Goal: Task Accomplishment & Management: Manage account settings

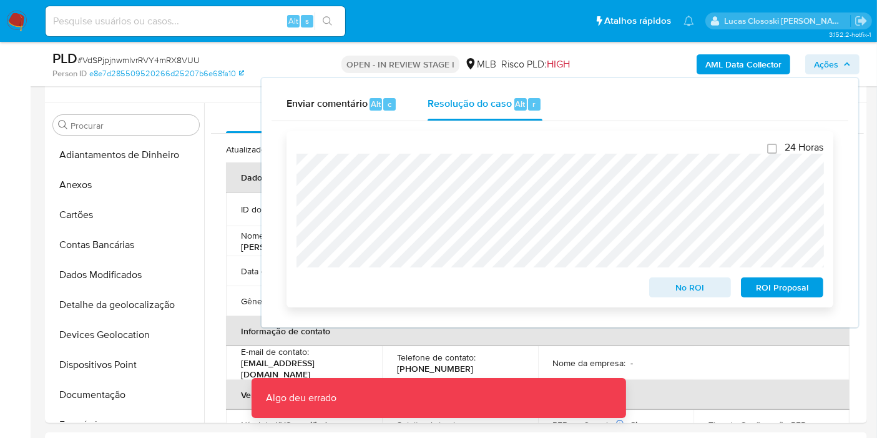
scroll to position [485, 0]
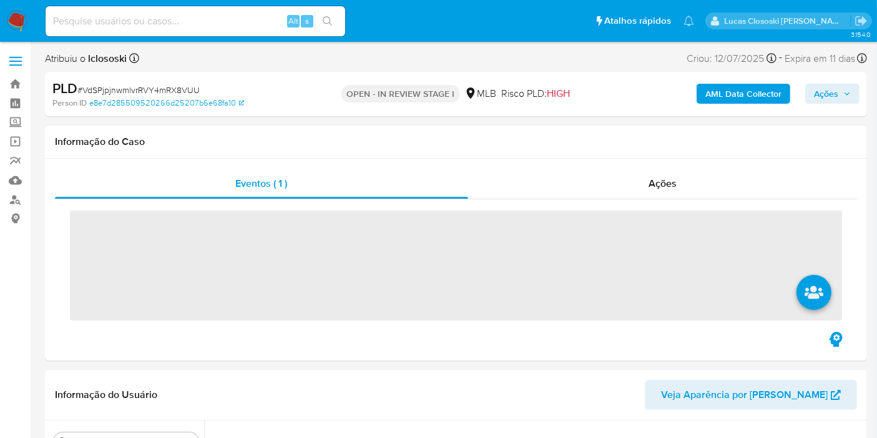
scroll to position [557, 0]
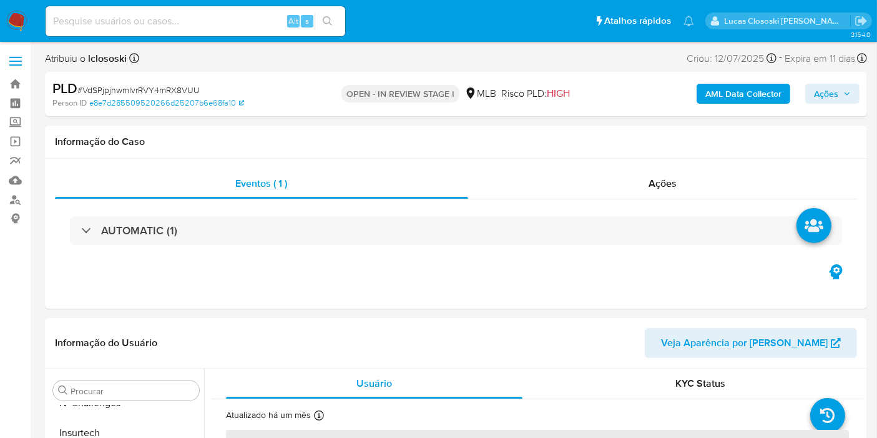
click at [820, 86] on span "Ações" at bounding box center [826, 94] width 24 height 20
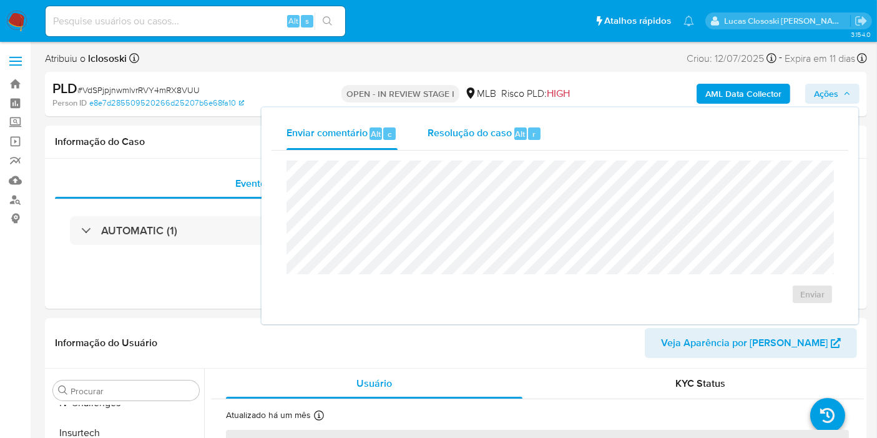
click at [492, 142] on div "Resolução do caso Alt r" at bounding box center [485, 133] width 114 height 32
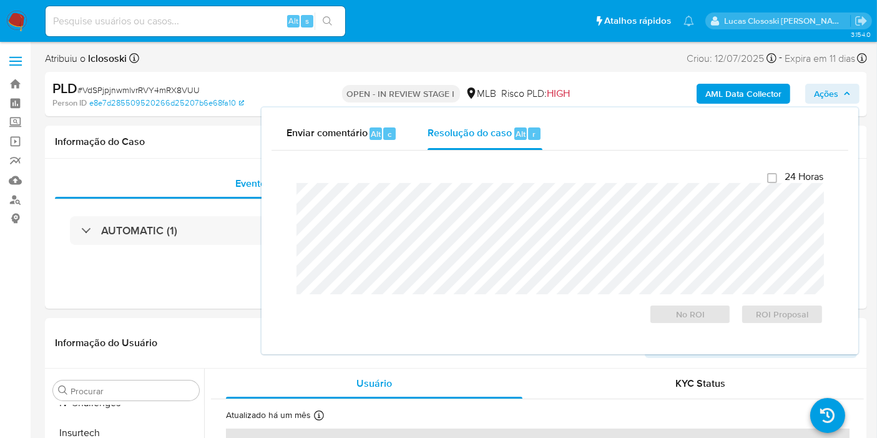
select select "10"
click at [840, 102] on button "Ações" at bounding box center [832, 94] width 54 height 20
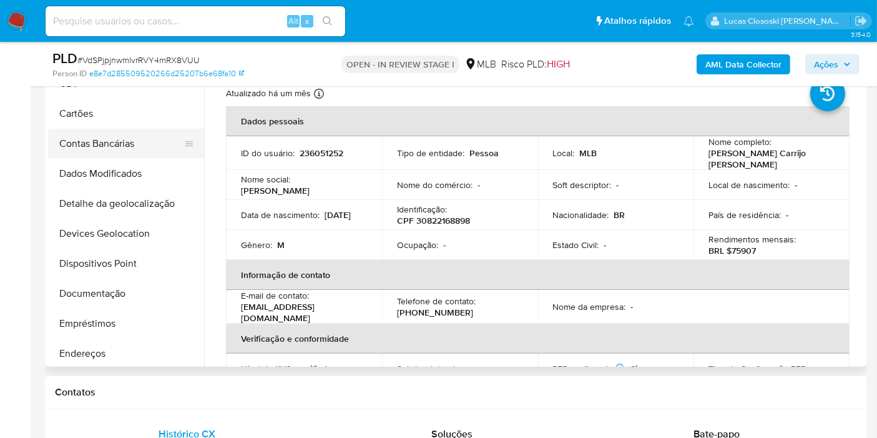
scroll to position [2, 0]
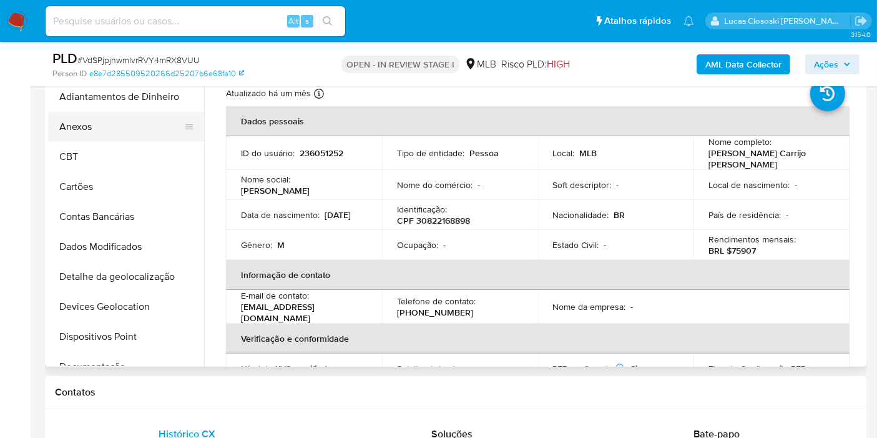
click at [106, 130] on button "Anexos" at bounding box center [121, 127] width 146 height 30
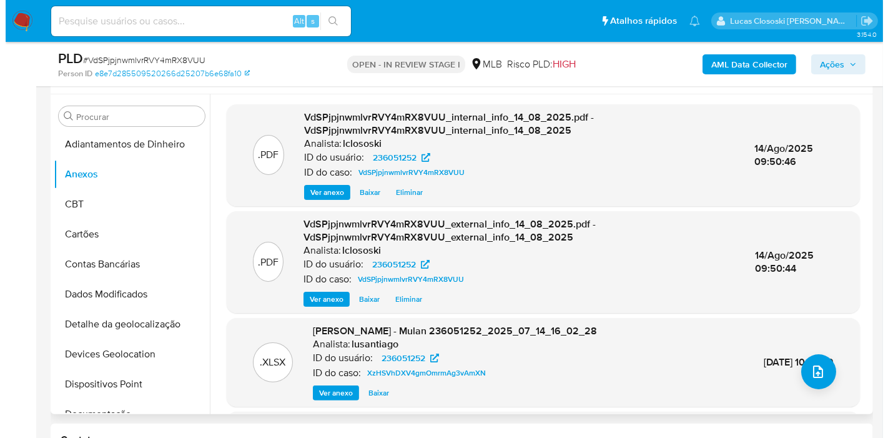
scroll to position [208, 0]
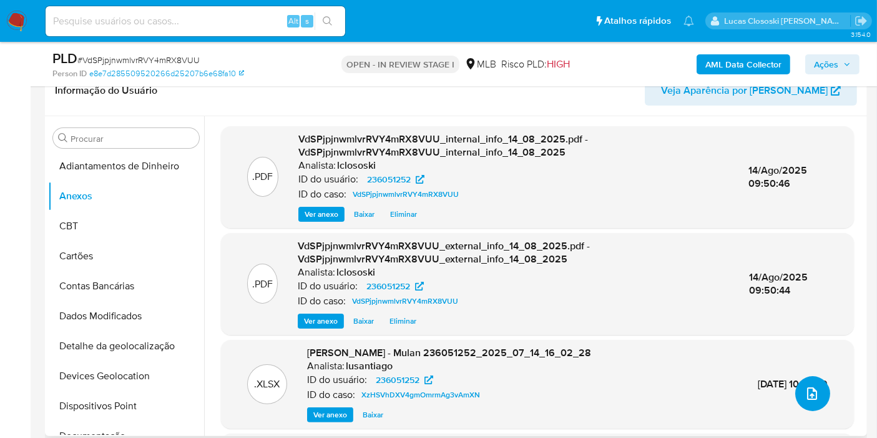
click at [819, 390] on button "upload-file" at bounding box center [812, 393] width 35 height 35
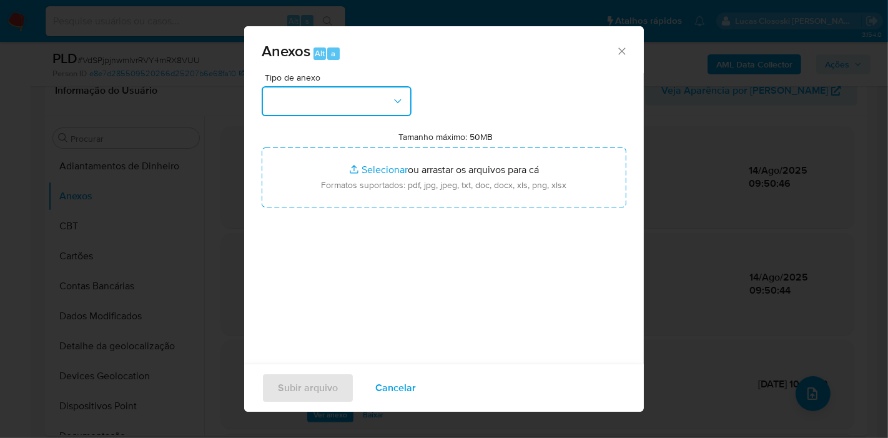
click at [395, 104] on icon "button" at bounding box center [397, 101] width 12 height 12
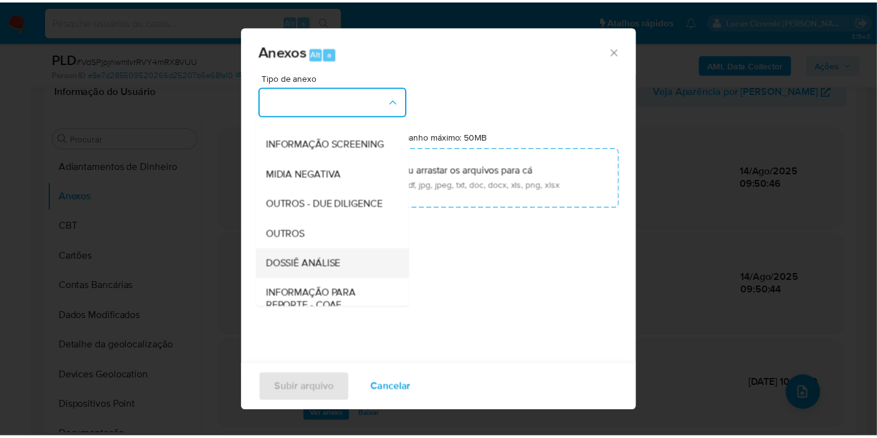
scroll to position [192, 0]
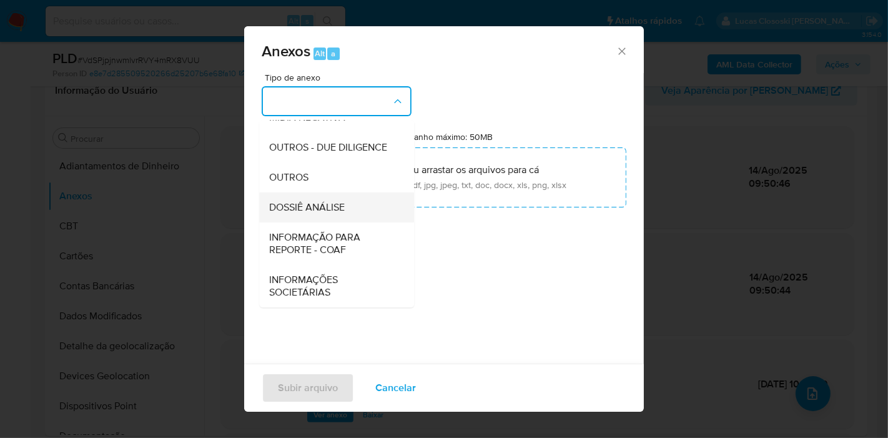
click at [355, 207] on div "DOSSIÊ ANÁLISE" at bounding box center [332, 207] width 127 height 30
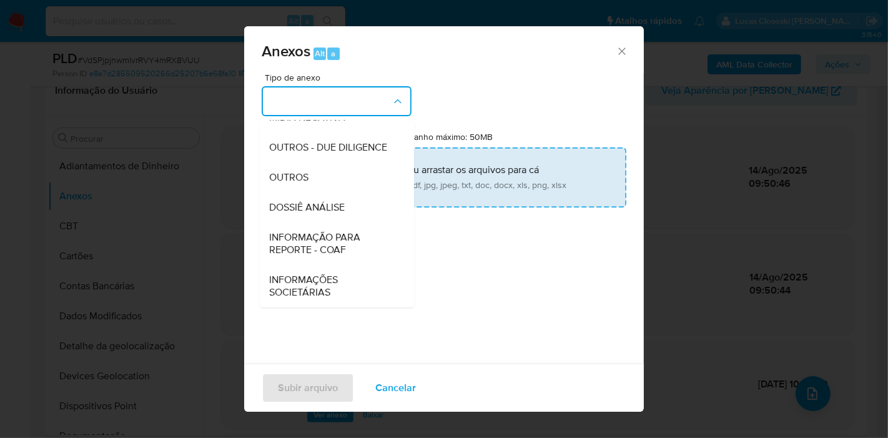
click at [385, 179] on input "Tamanho máximo: 50MB Selecionar arquivos" at bounding box center [444, 177] width 365 height 60
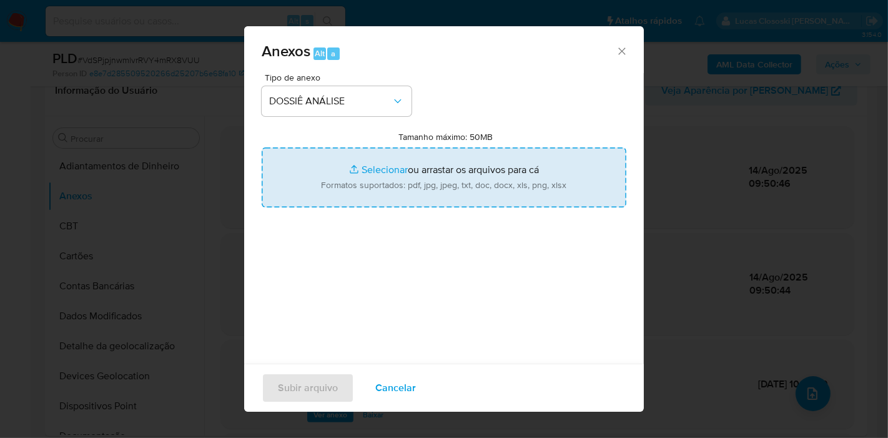
type input "C:\fakepath\SAR - XXXX - CPF 30822168898 - RENATO LEITE CARRIJO DE AGUILAR.pdf"
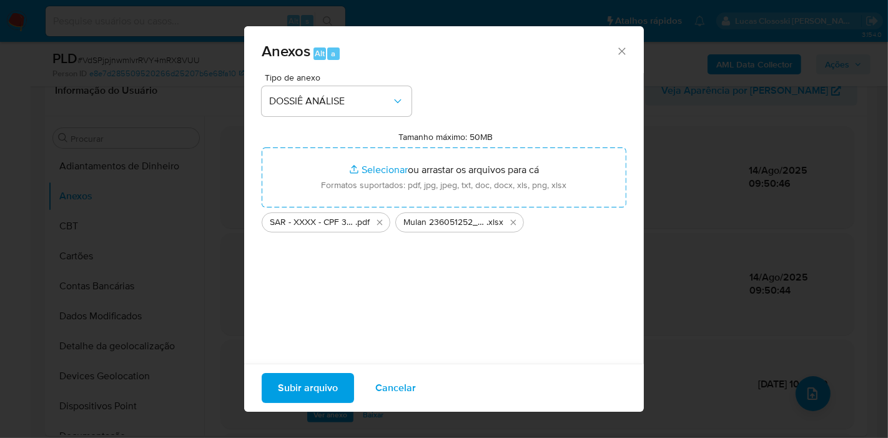
click at [350, 391] on button "Subir arquivo" at bounding box center [308, 388] width 92 height 30
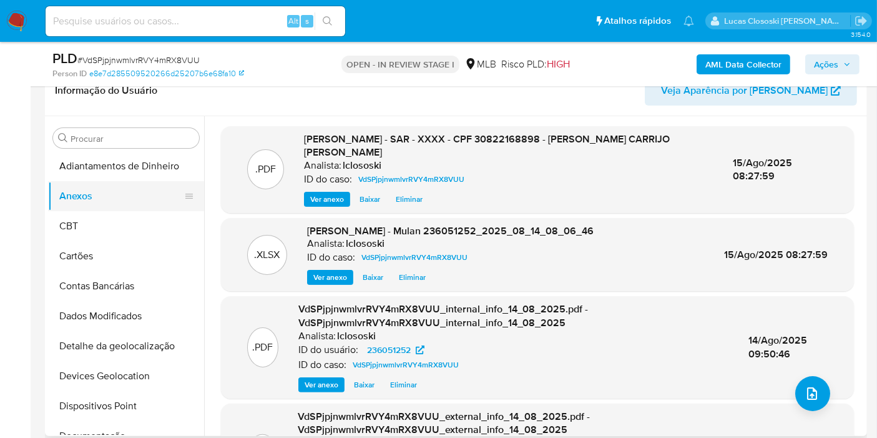
drag, startPoint x: 111, startPoint y: 213, endPoint x: 103, endPoint y: 207, distance: 9.9
click at [111, 213] on button "CBT" at bounding box center [126, 226] width 156 height 30
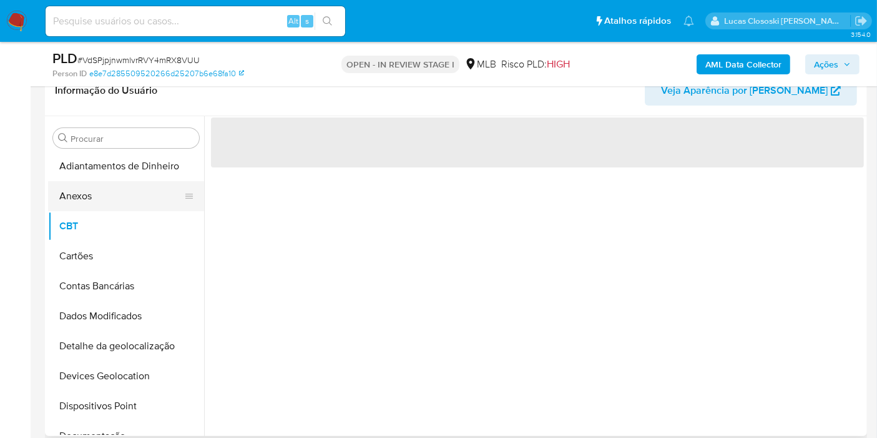
click at [103, 207] on button "Anexos" at bounding box center [121, 196] width 146 height 30
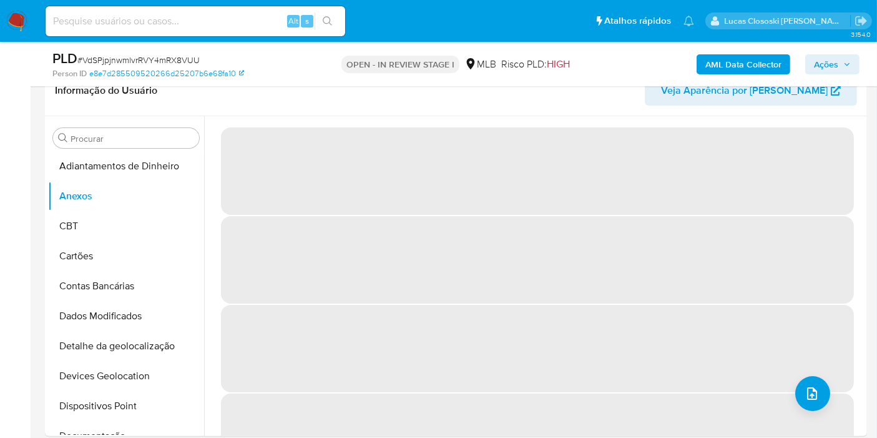
click at [835, 66] on span "Ações" at bounding box center [826, 64] width 24 height 20
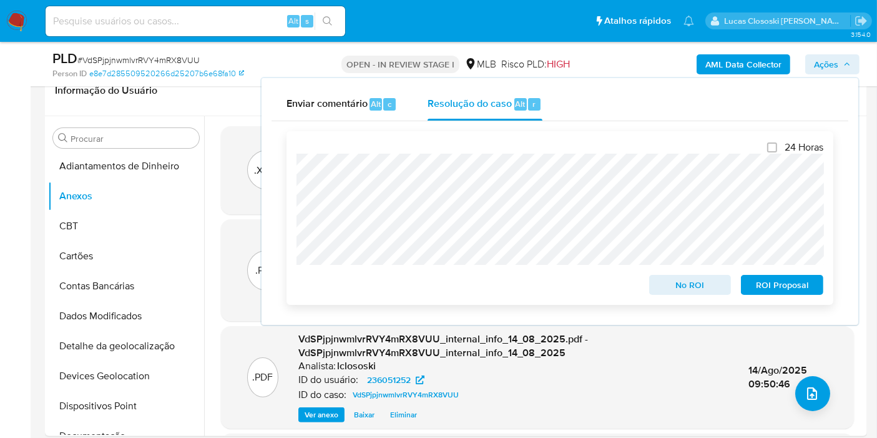
click at [782, 284] on span "ROI Proposal" at bounding box center [782, 284] width 65 height 17
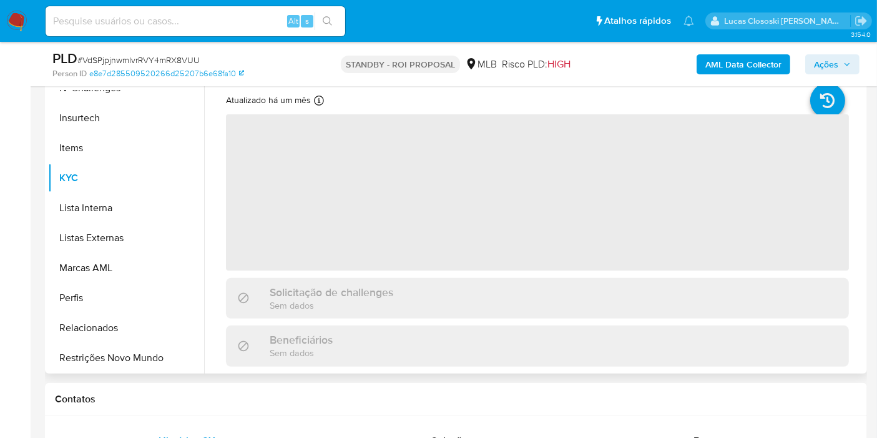
scroll to position [347, 0]
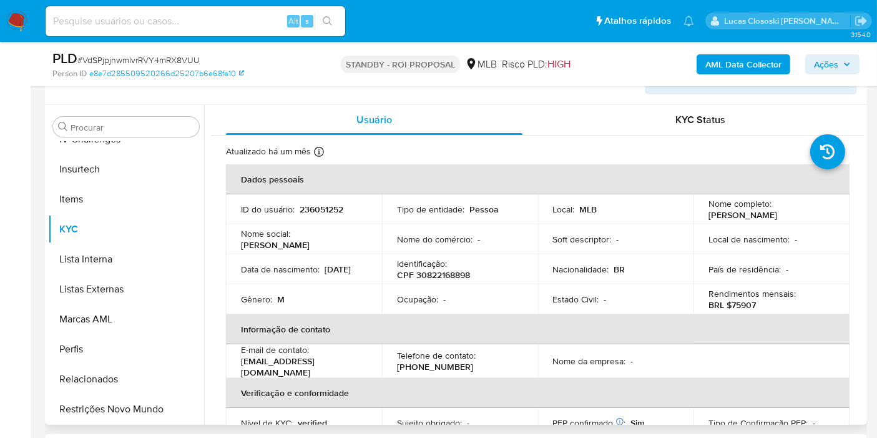
select select "10"
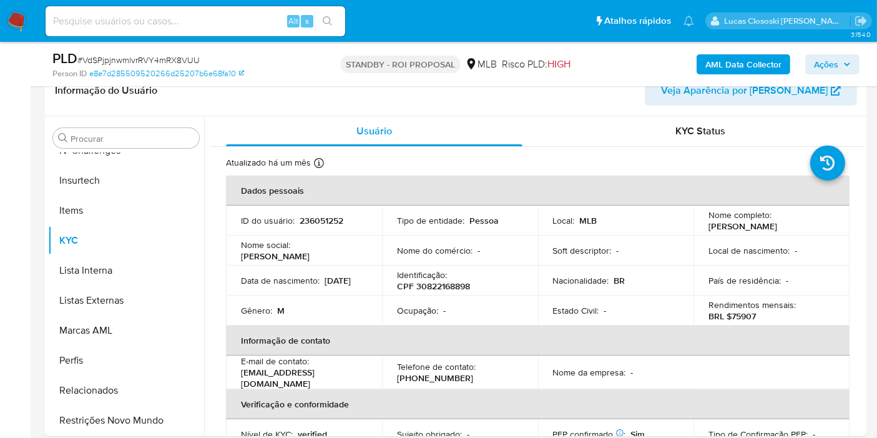
click at [27, 21] on nav "Pausado Ver notificaciones Alt s Atalhos rápidos Presiona las siguientes teclas…" at bounding box center [438, 21] width 877 height 42
click at [19, 17] on img at bounding box center [16, 21] width 21 height 21
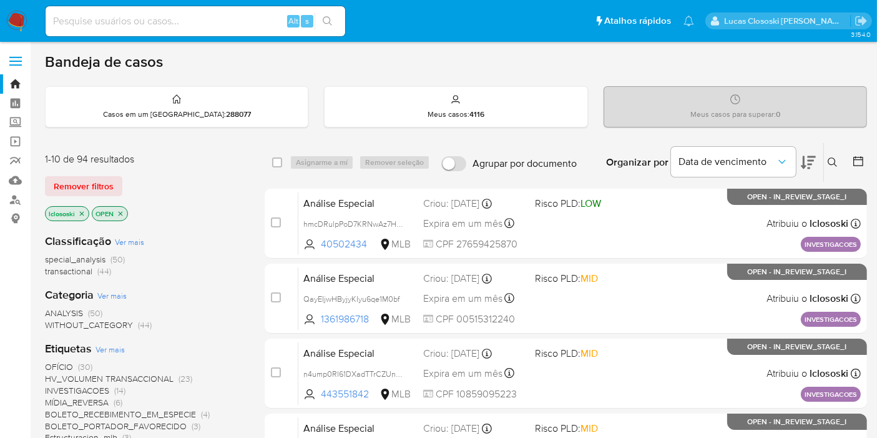
click at [808, 159] on icon at bounding box center [808, 162] width 15 height 13
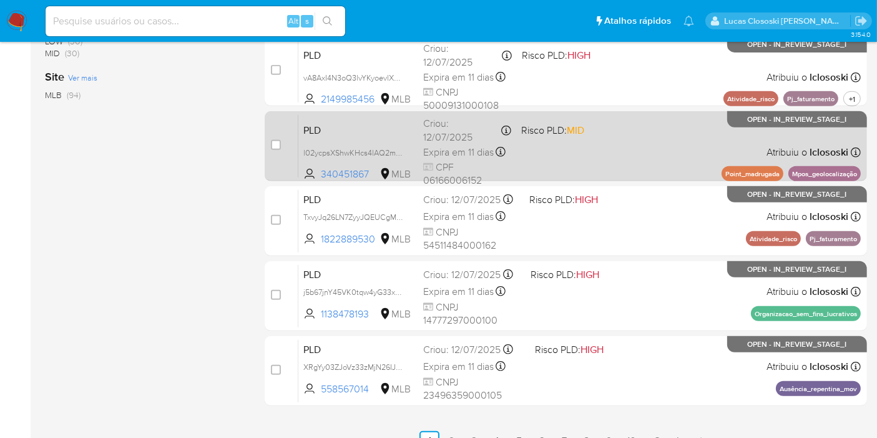
scroll to position [546, 0]
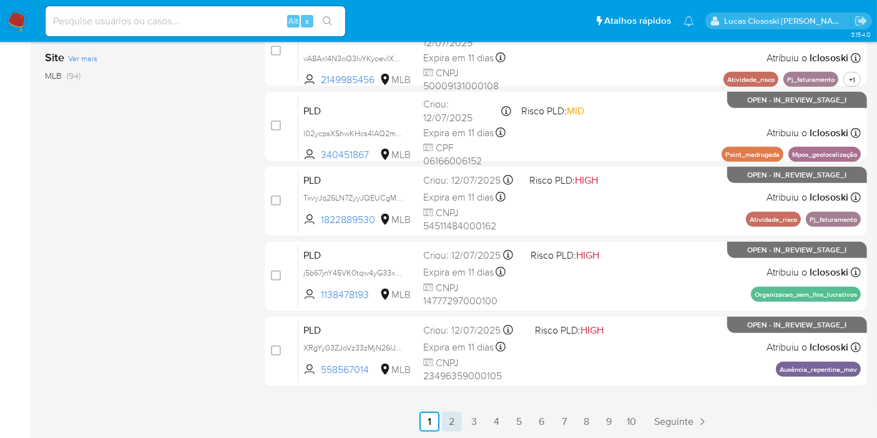
click at [453, 418] on link "2" at bounding box center [452, 421] width 20 height 20
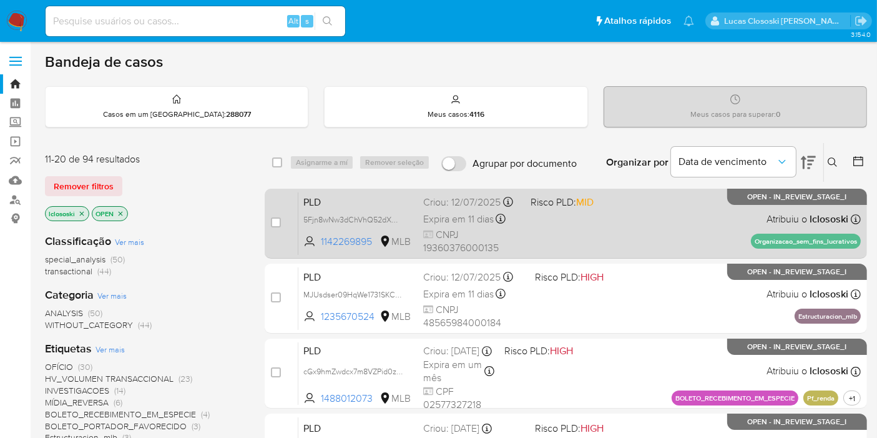
scroll to position [69, 0]
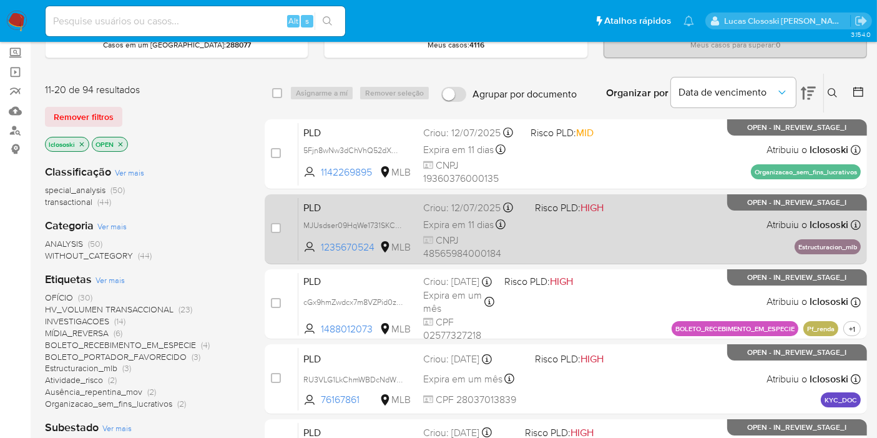
click at [563, 219] on div "PLD MJUsdser09HqWe1731SKCvHe 1235670524 MLB Risco PLD: HIGH Criou: 12/07/2025 C…" at bounding box center [579, 228] width 563 height 63
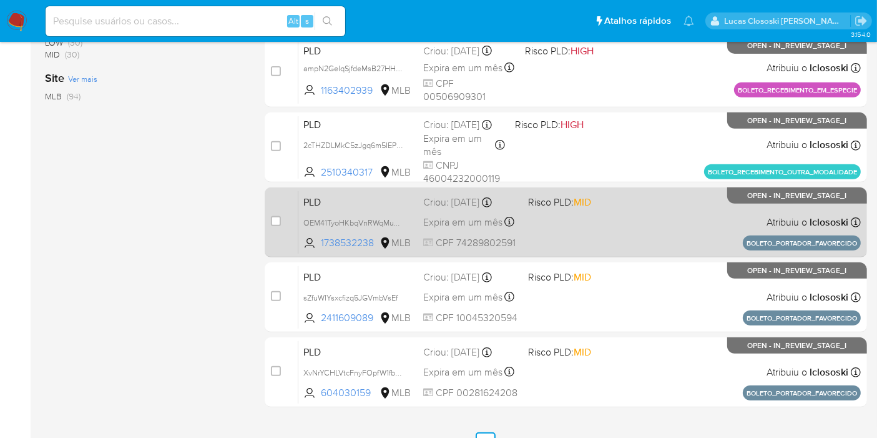
scroll to position [546, 0]
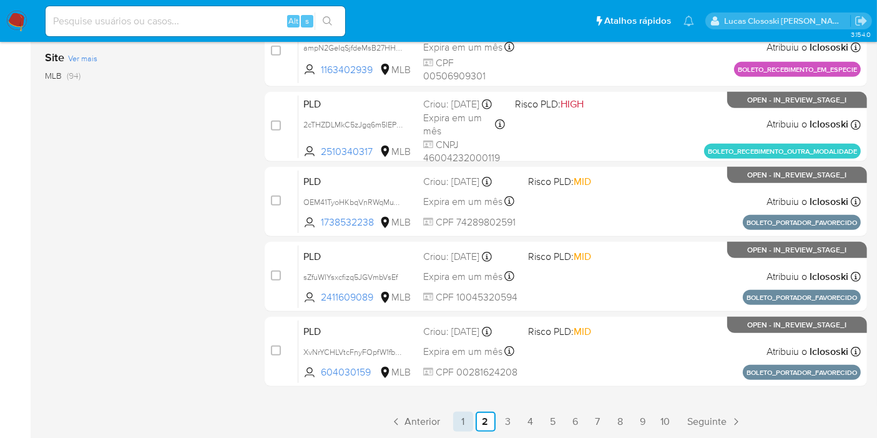
click at [463, 412] on link "1" at bounding box center [463, 421] width 20 height 20
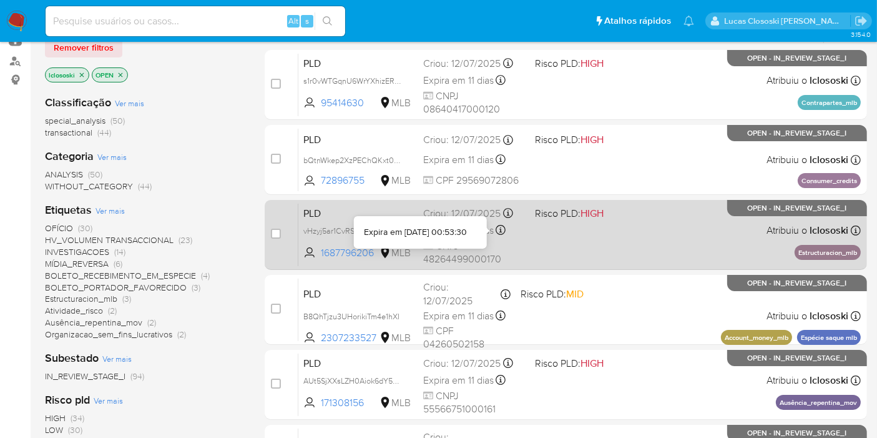
scroll to position [69, 0]
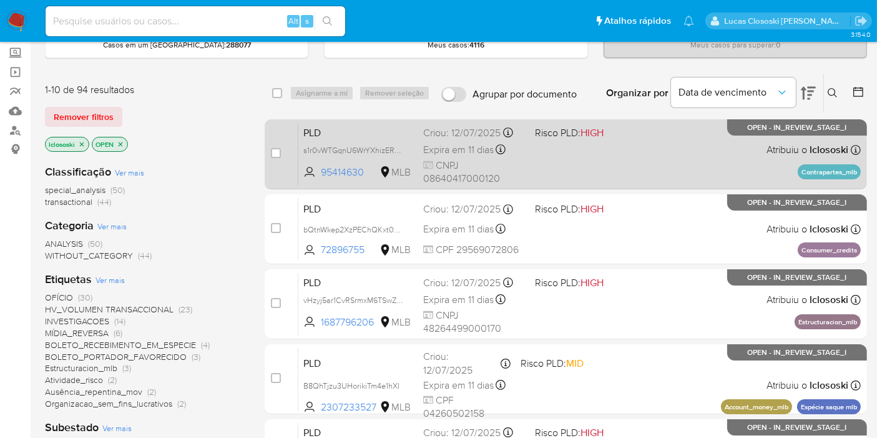
click at [652, 156] on div "PLD s1r0vWTGqnU6WrYXhizERZkN 95414630 MLB Risco PLD: HIGH Criou: 12/07/2025 Cri…" at bounding box center [579, 153] width 563 height 63
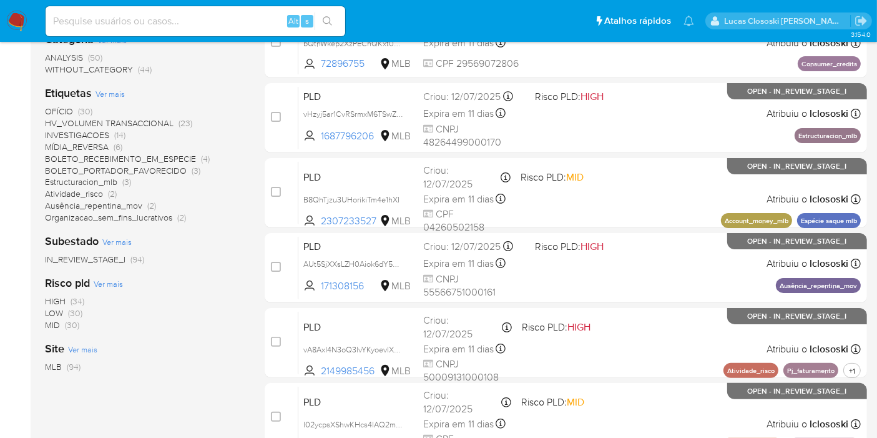
scroll to position [277, 0]
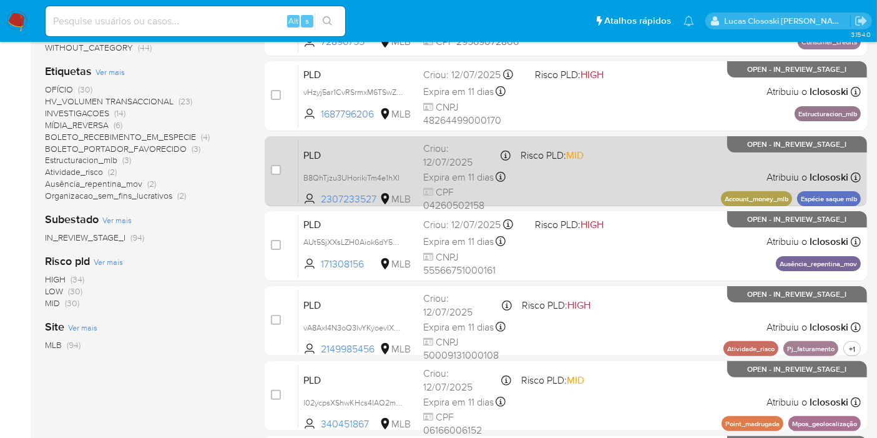
click at [624, 159] on div "PLD B8QhTjzu3UHorikiTm4e1hXI 2307233527 MLB Risco PLD: MID Criou: 12/07/2025 Cr…" at bounding box center [579, 170] width 563 height 63
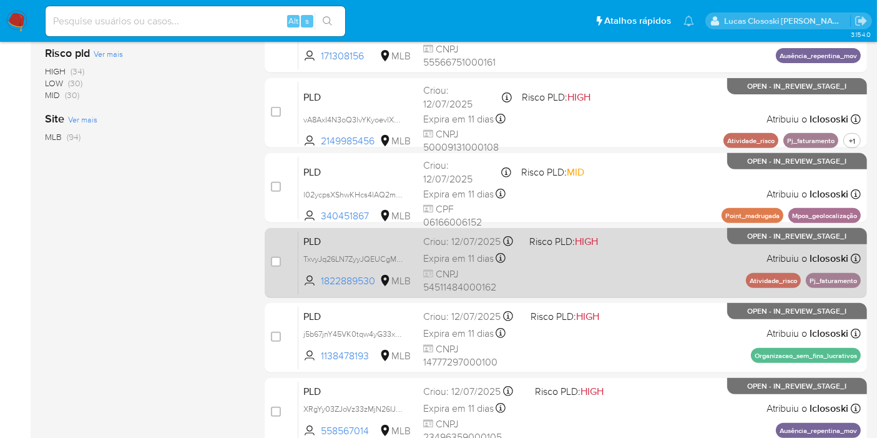
scroll to position [416, 0]
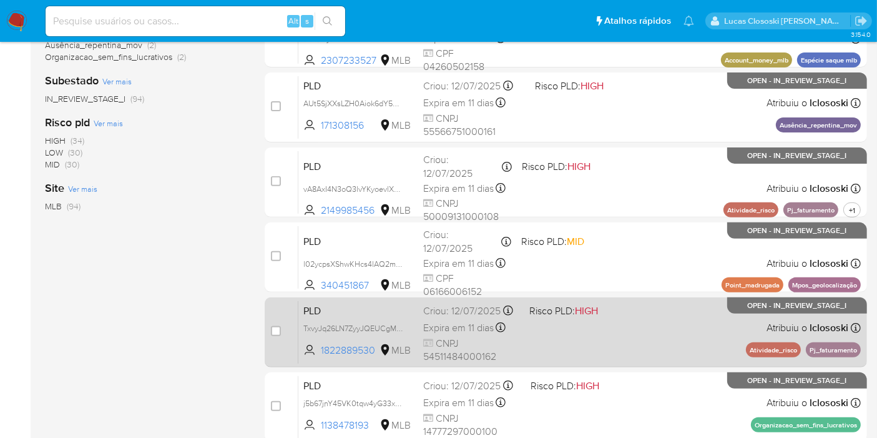
click at [623, 348] on div "PLD TxvyJq26LN7ZyyJQEUCgMARS 1822889530 MLB Risco PLD: HIGH Criou: 12/07/2025 C…" at bounding box center [579, 331] width 563 height 63
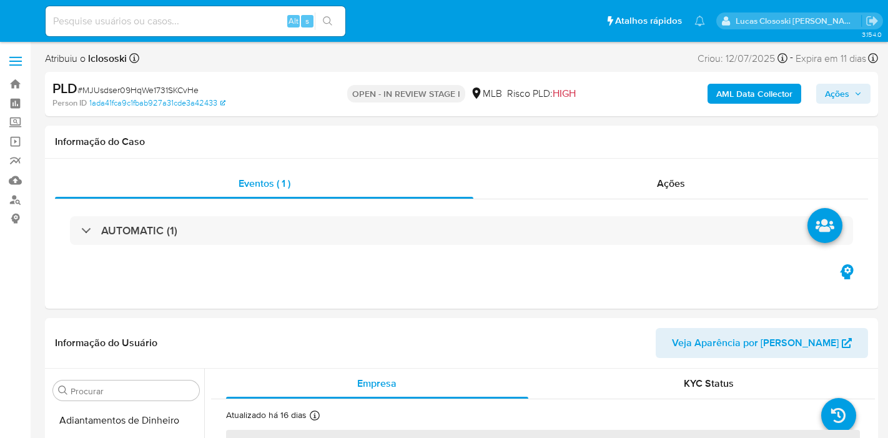
select select "10"
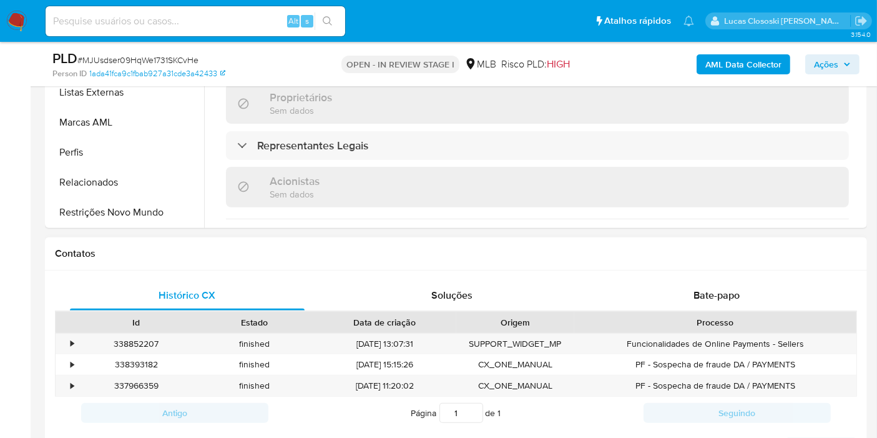
scroll to position [694, 0]
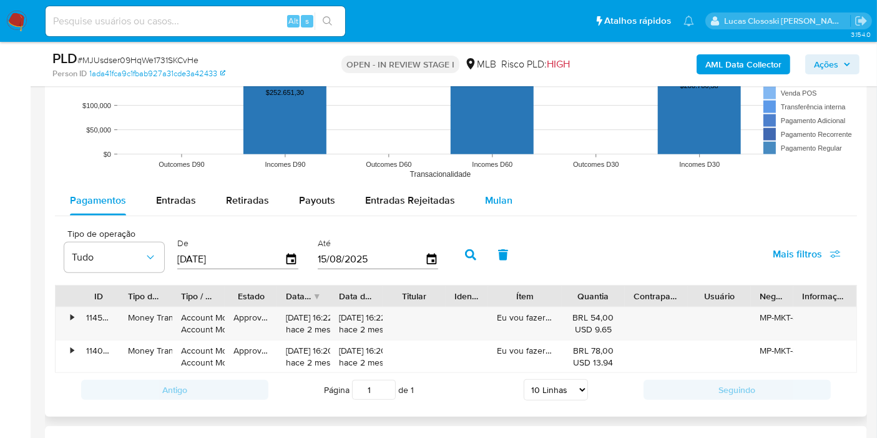
click at [512, 209] on button "Mulan" at bounding box center [498, 200] width 57 height 30
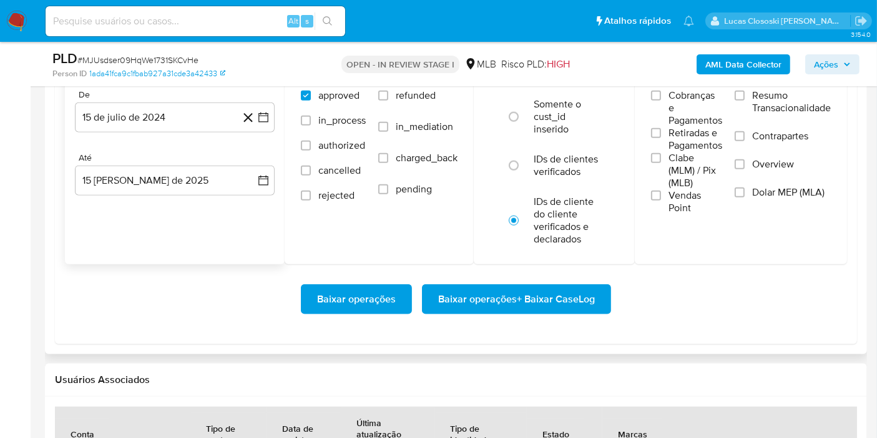
scroll to position [1457, 0]
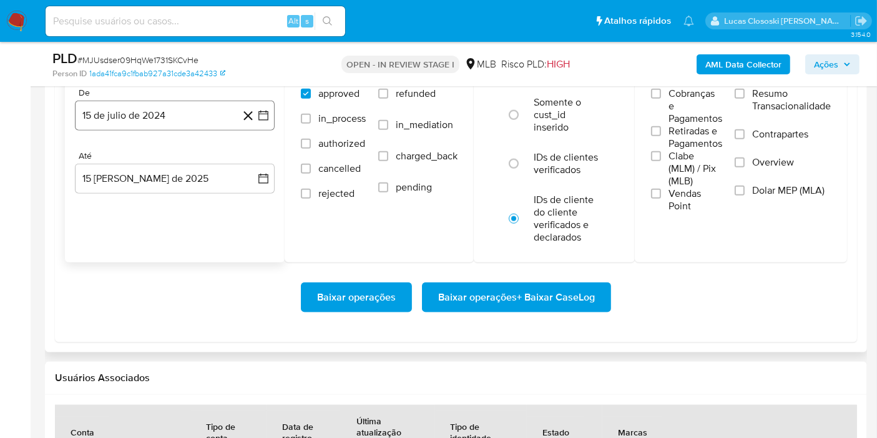
click at [273, 122] on button "15 de julio de 2024" at bounding box center [175, 116] width 200 height 30
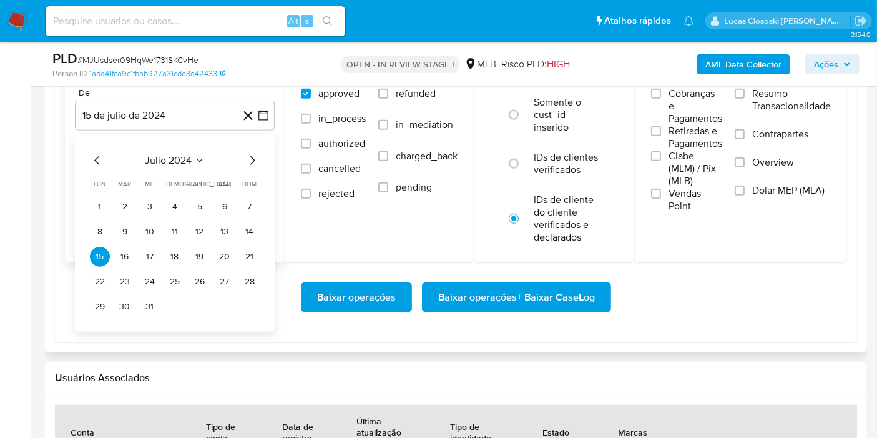
click at [155, 154] on span "julio 2024" at bounding box center [168, 160] width 47 height 12
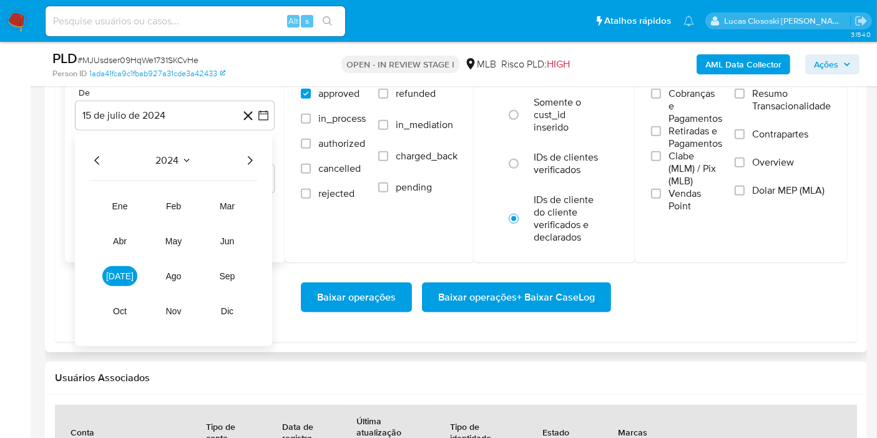
click at [253, 155] on icon "Año siguiente" at bounding box center [249, 160] width 15 height 15
click at [229, 225] on tr "ene feb mar abr may jun jul ago sep oct nov dic" at bounding box center [173, 258] width 142 height 125
click at [230, 232] on button "jun" at bounding box center [227, 241] width 35 height 20
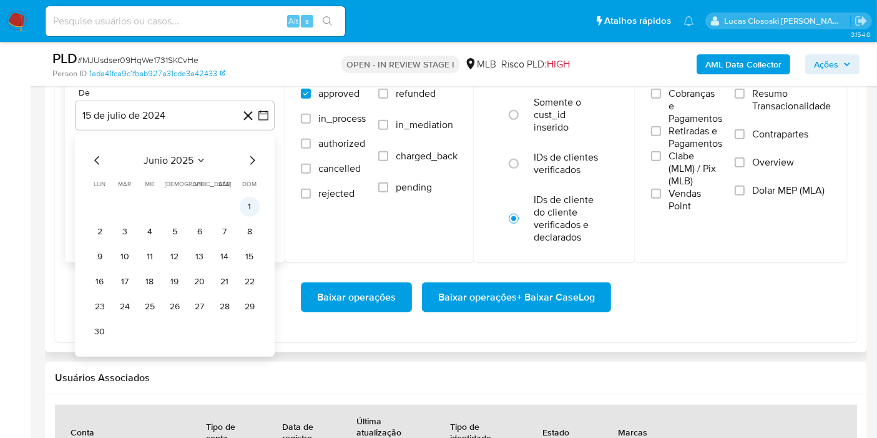
click at [245, 206] on button "1" at bounding box center [250, 207] width 20 height 20
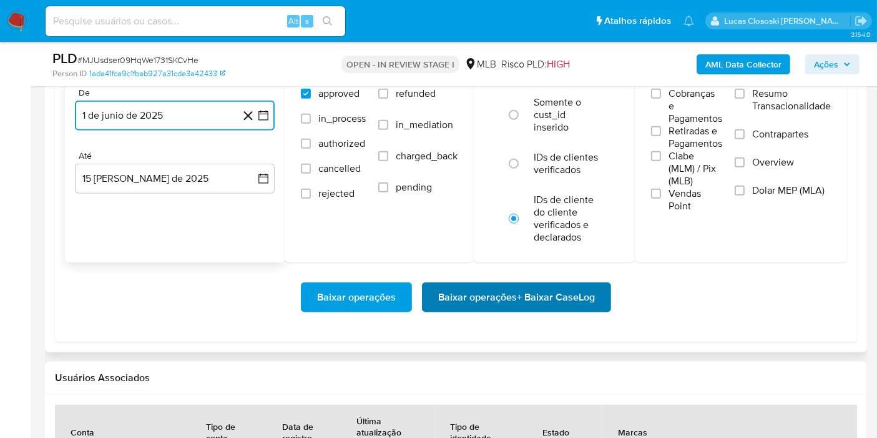
click at [523, 284] on span "Baixar operações + Baixar CaseLog" at bounding box center [516, 296] width 157 height 27
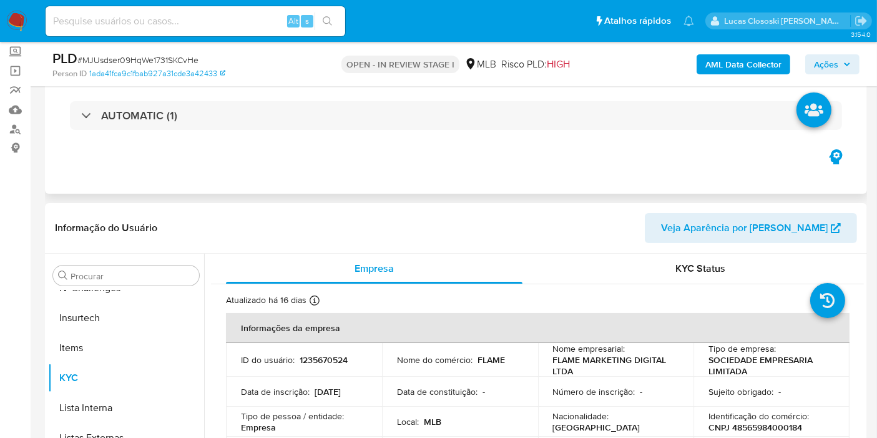
scroll to position [69, 0]
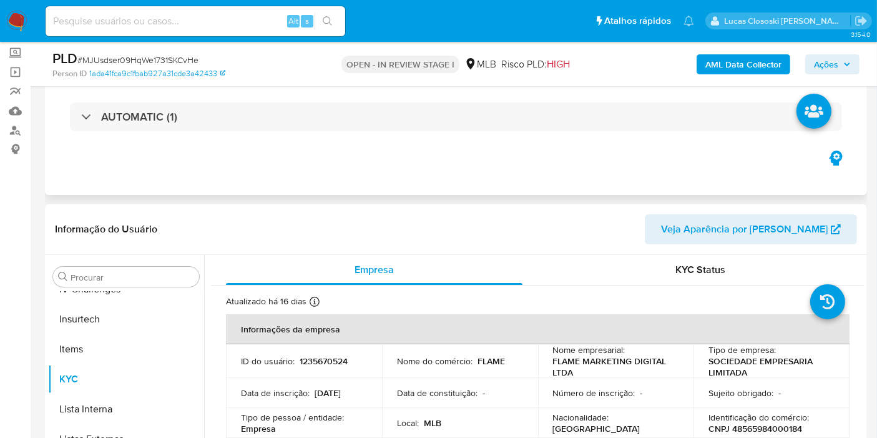
click at [230, 91] on div "AUTOMATIC (1)" at bounding box center [456, 117] width 802 height 62
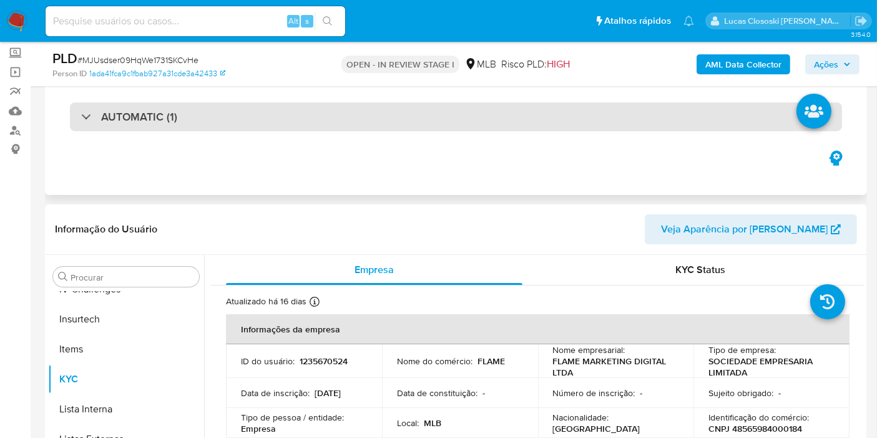
click at [235, 102] on div "AUTOMATIC (1)" at bounding box center [456, 116] width 772 height 29
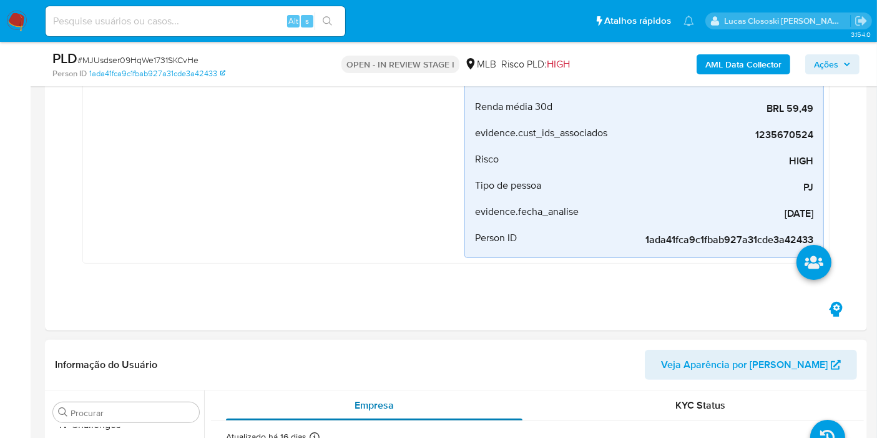
scroll to position [554, 0]
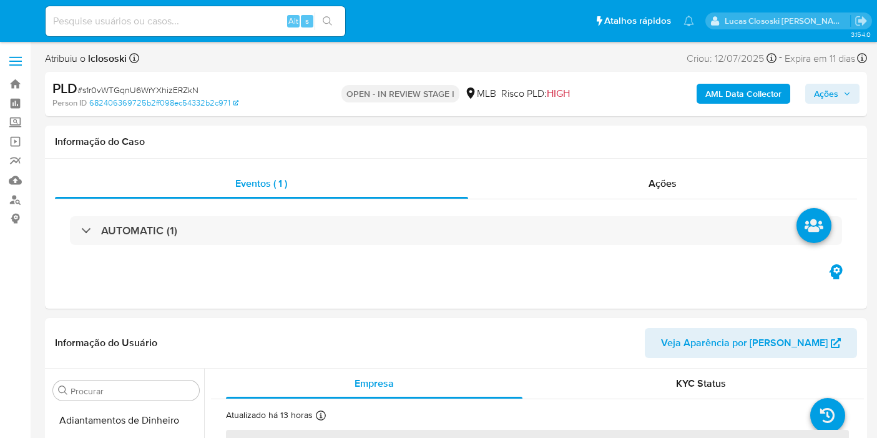
select select "10"
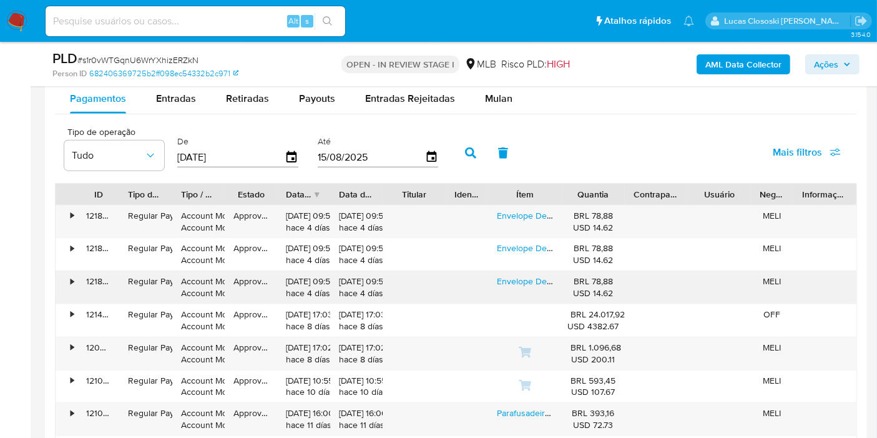
scroll to position [1318, 0]
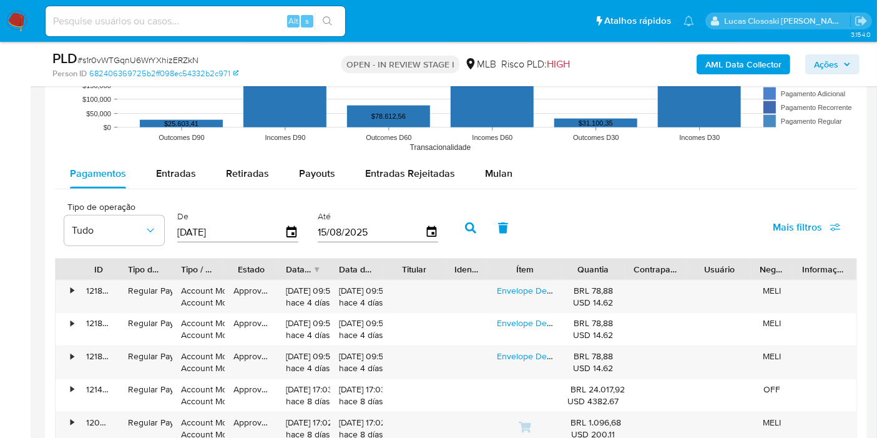
drag, startPoint x: 509, startPoint y: 188, endPoint x: 365, endPoint y: 217, distance: 146.6
click at [508, 188] on div "Pagamentos Entradas Retiradas Payouts Entradas Rejeitadas Mulan Tipo de operaçã…" at bounding box center [456, 401] width 802 height 485
click at [478, 164] on button "Mulan" at bounding box center [498, 174] width 57 height 30
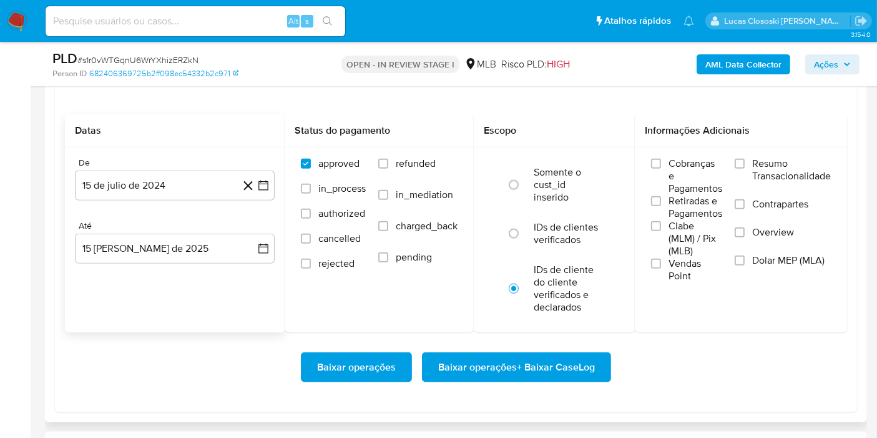
scroll to position [1457, 0]
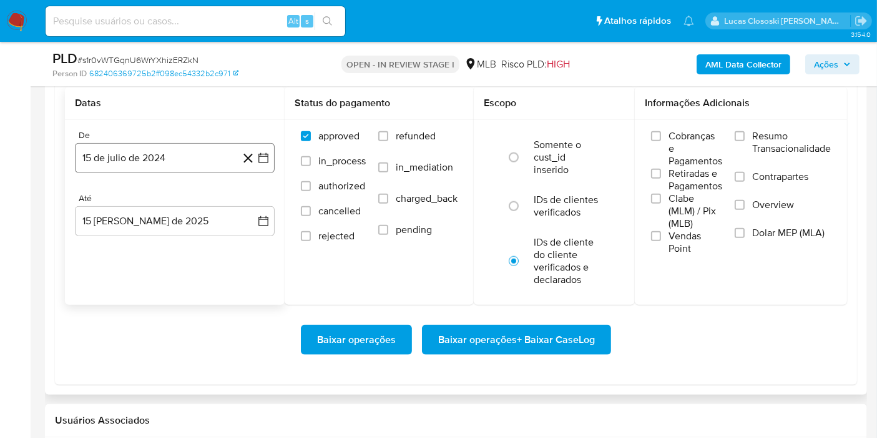
click at [263, 165] on button "15 de julio de 2024" at bounding box center [175, 158] width 200 height 30
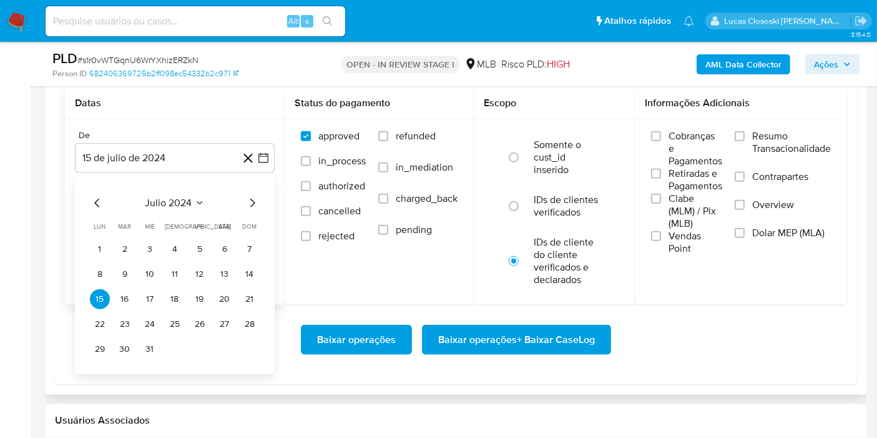
click at [177, 200] on span "julio 2024" at bounding box center [168, 203] width 47 height 12
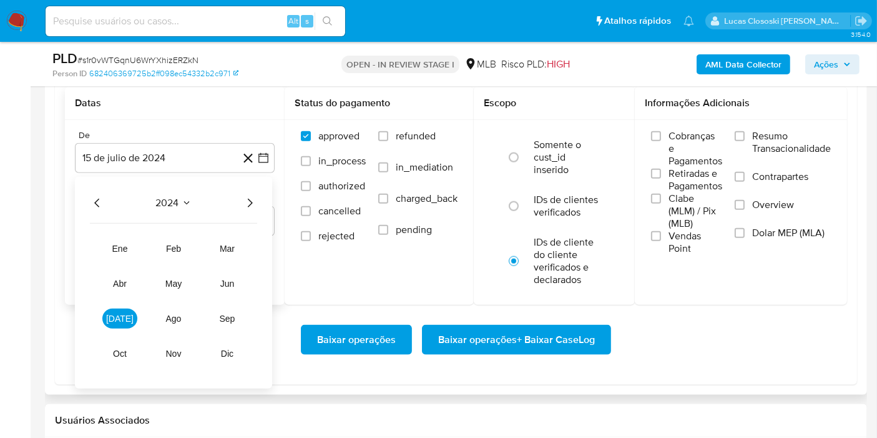
click at [255, 197] on icon "Año siguiente" at bounding box center [249, 202] width 15 height 15
click at [237, 273] on button "jun" at bounding box center [227, 283] width 35 height 20
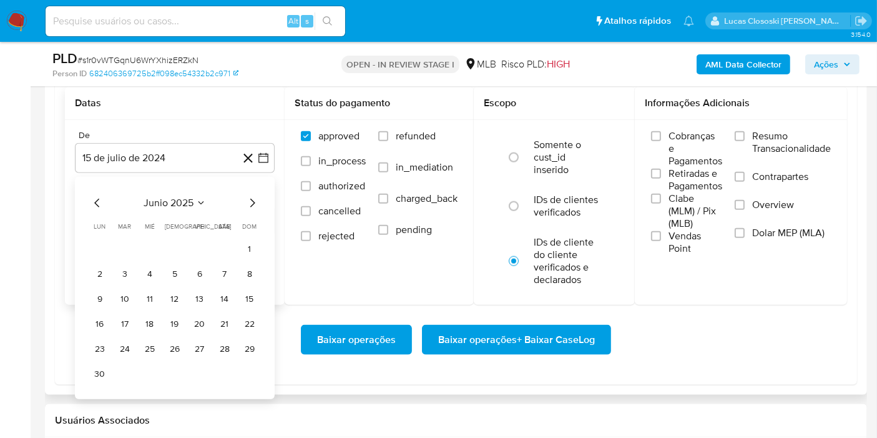
click at [234, 255] on td "Calendario" at bounding box center [225, 249] width 20 height 20
click at [247, 244] on button "1" at bounding box center [250, 249] width 20 height 20
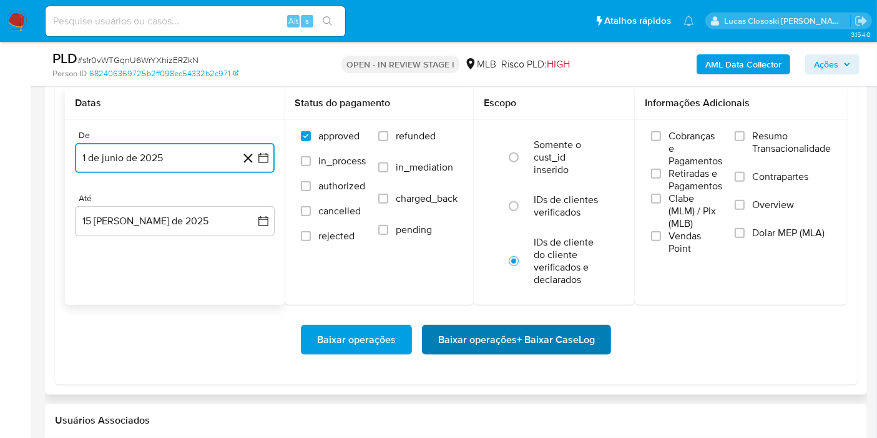
click at [551, 343] on span "Baixar operações + Baixar CaseLog" at bounding box center [516, 339] width 157 height 27
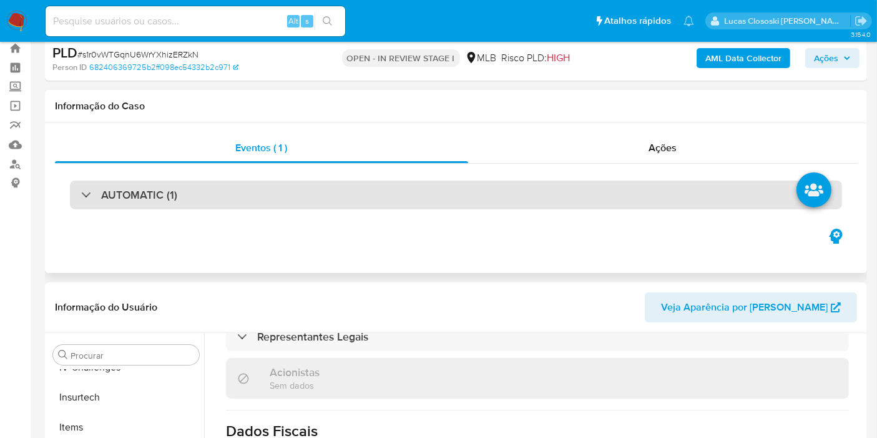
scroll to position [0, 0]
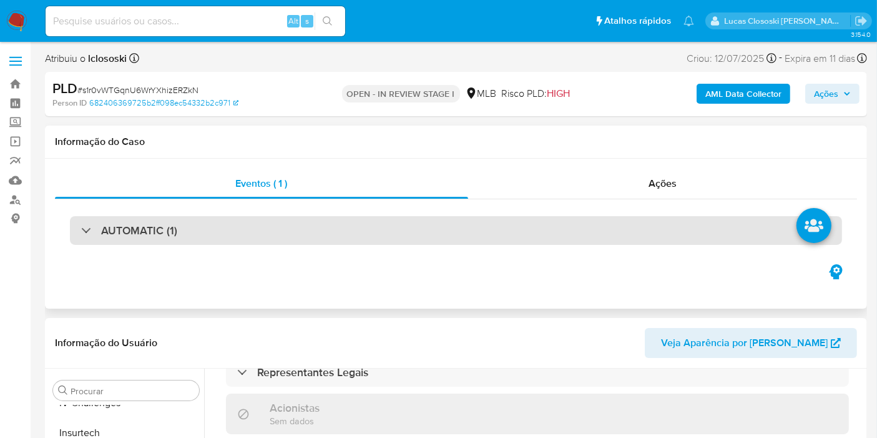
click at [393, 226] on div "AUTOMATIC (1)" at bounding box center [456, 230] width 772 height 29
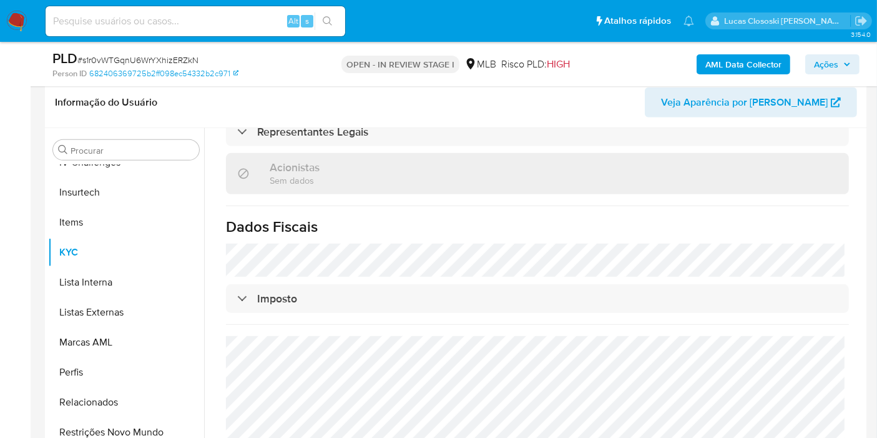
scroll to position [485, 0]
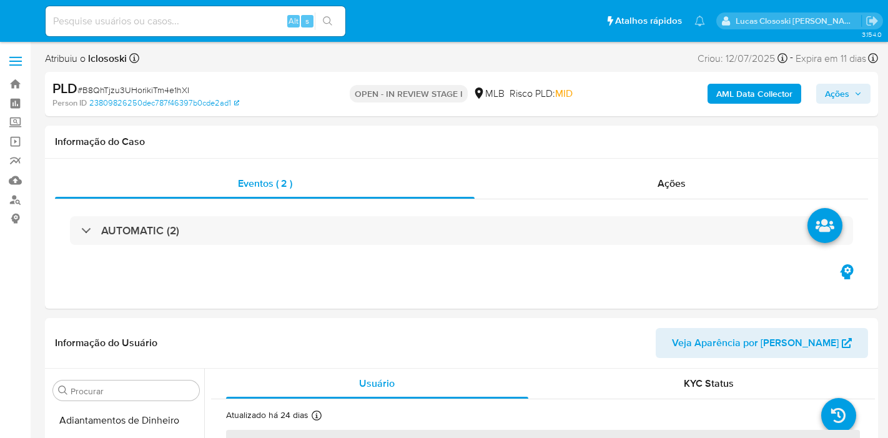
select select "10"
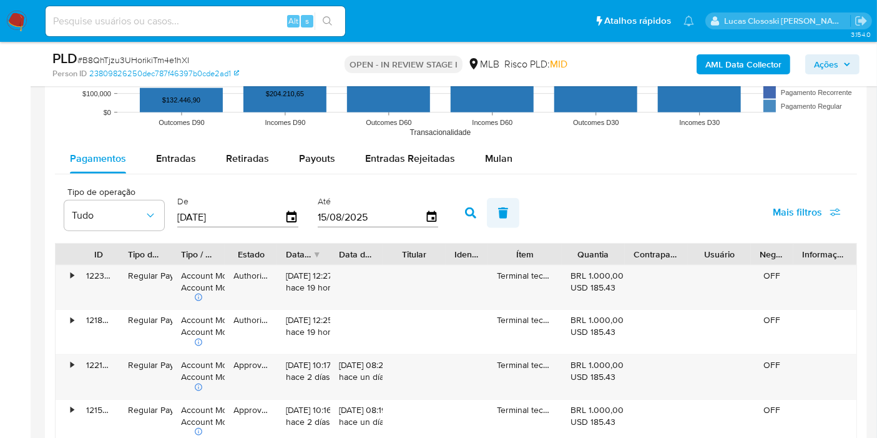
scroll to position [1387, 0]
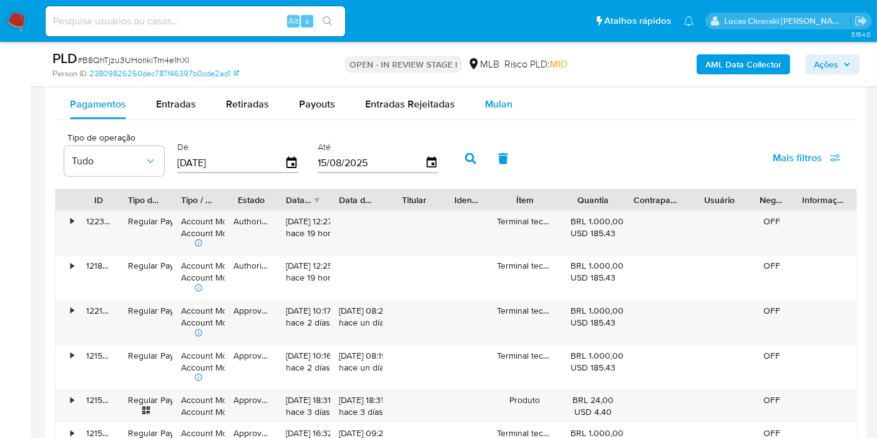
click at [488, 89] on div "Mulan" at bounding box center [498, 104] width 27 height 30
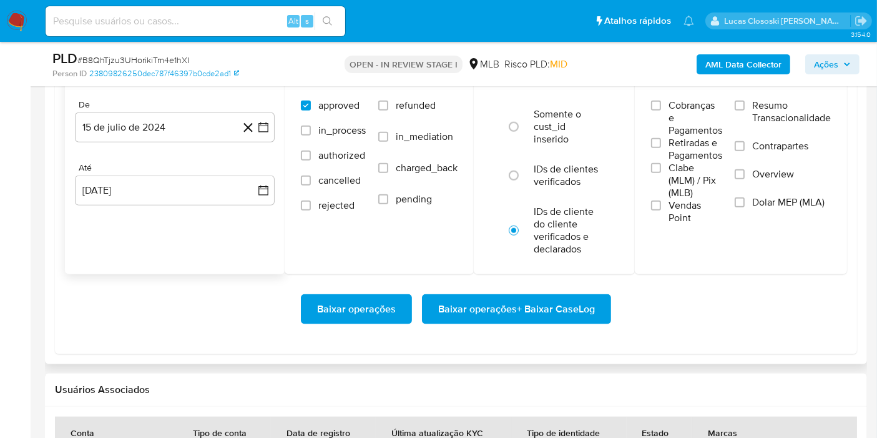
scroll to position [1457, 0]
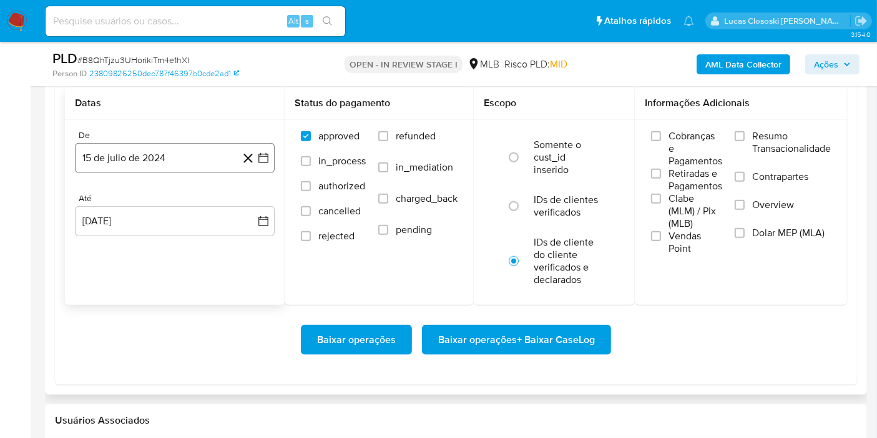
click at [270, 159] on button "15 de julio de 2024" at bounding box center [175, 158] width 200 height 30
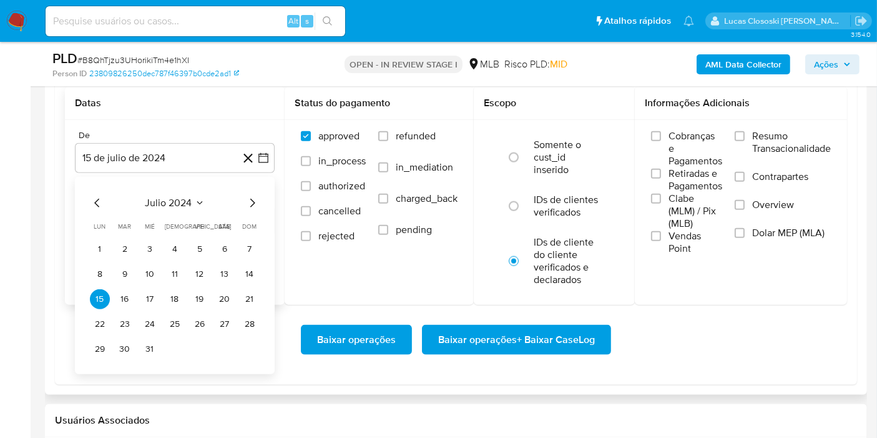
click at [182, 197] on span "julio 2024" at bounding box center [168, 203] width 47 height 12
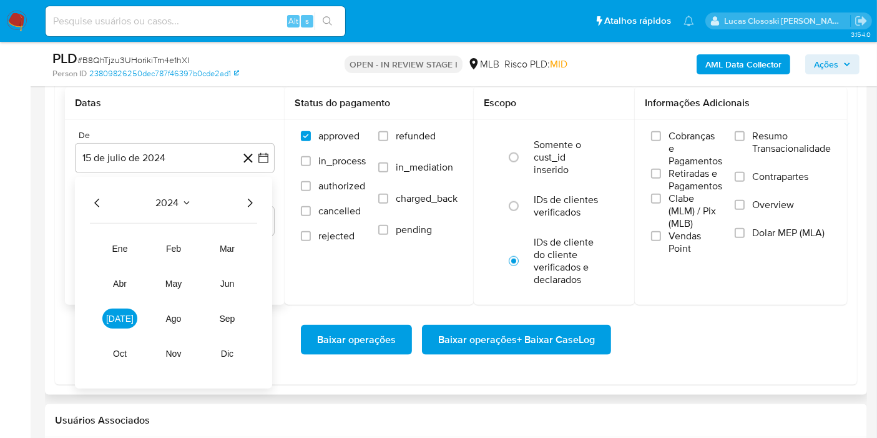
click at [252, 199] on icon "Año siguiente" at bounding box center [249, 202] width 15 height 15
click at [221, 279] on span "jun" at bounding box center [227, 283] width 14 height 10
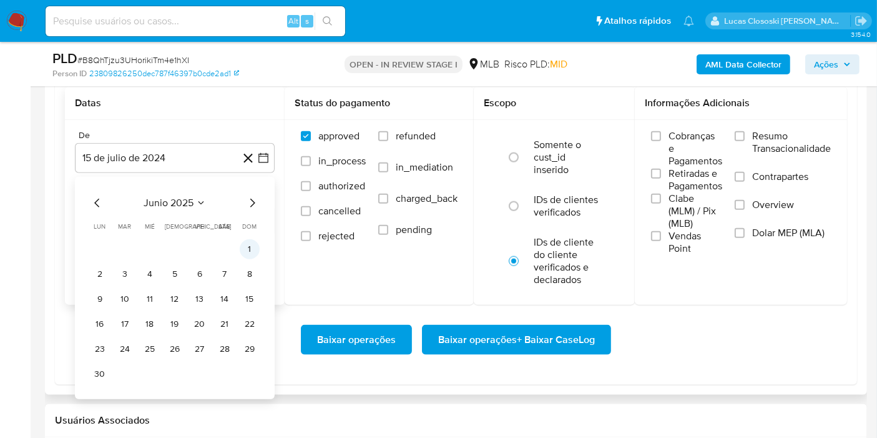
click at [244, 252] on button "1" at bounding box center [250, 249] width 20 height 20
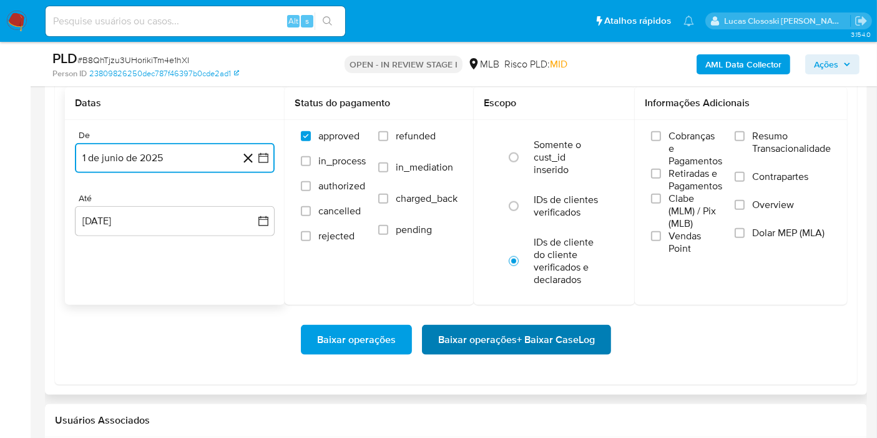
click at [538, 333] on span "Baixar operações + Baixar CaseLog" at bounding box center [516, 339] width 157 height 27
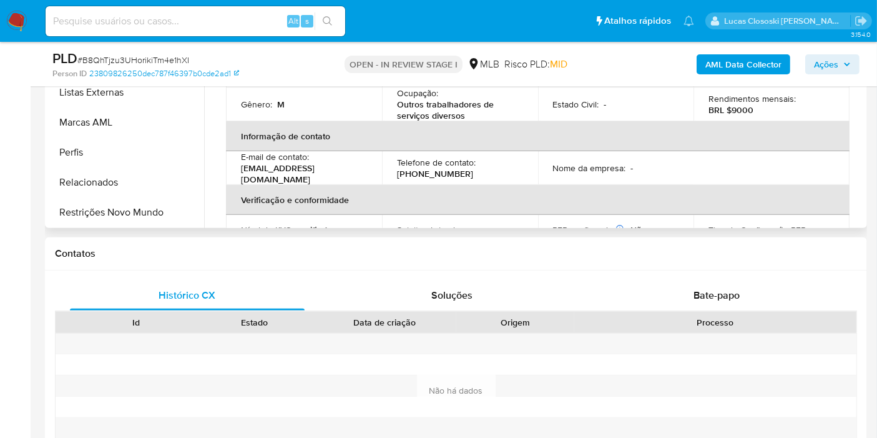
scroll to position [0, 0]
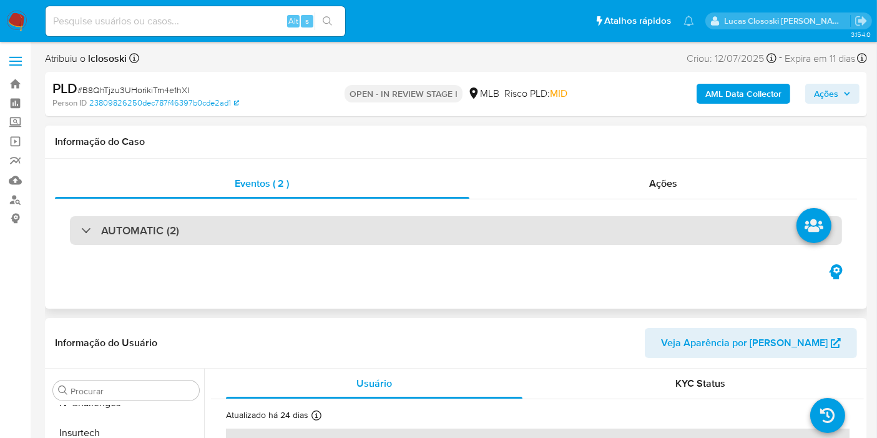
click at [367, 235] on div "AUTOMATIC (2)" at bounding box center [456, 230] width 772 height 29
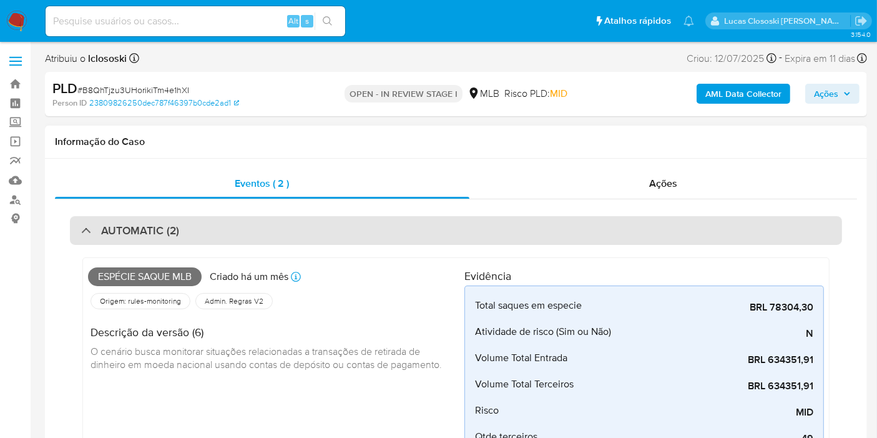
click at [373, 232] on div "AUTOMATIC (2)" at bounding box center [456, 230] width 772 height 29
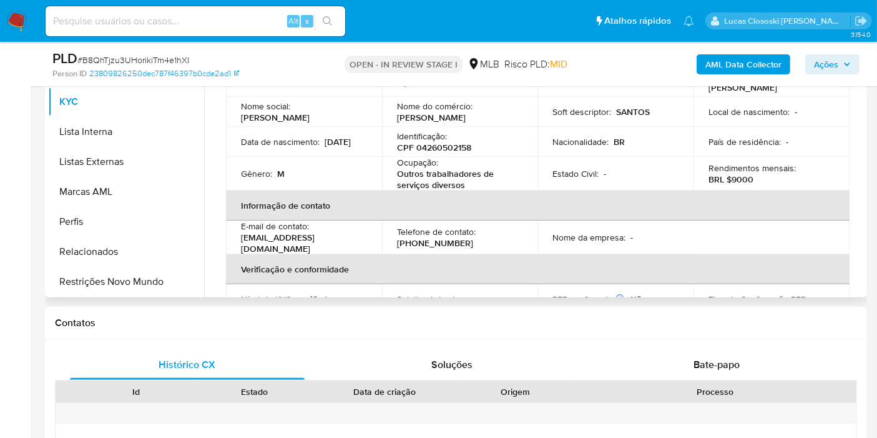
scroll to position [208, 0]
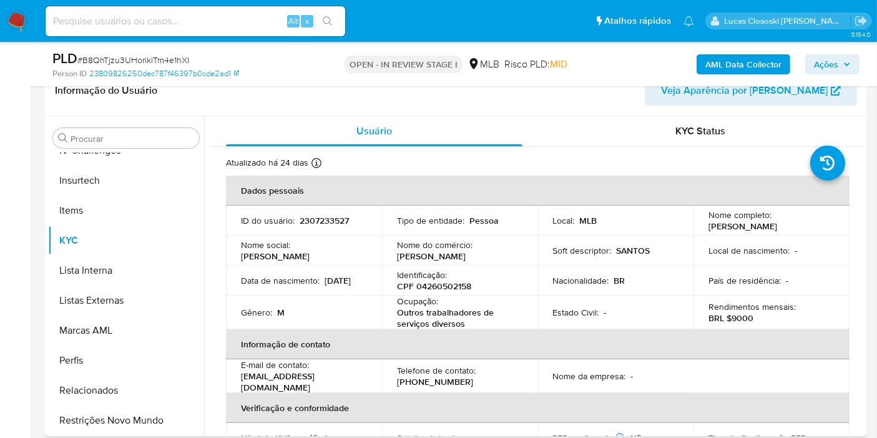
click at [437, 280] on p "Identificação :" at bounding box center [422, 274] width 50 height 11
copy p "Identificação"
click at [440, 288] on p "CPF 04260502158" at bounding box center [434, 285] width 74 height 11
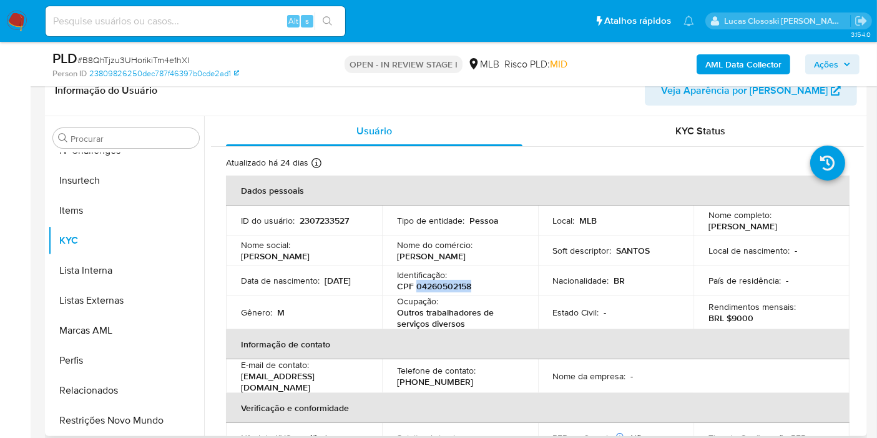
copy p "04260502158"
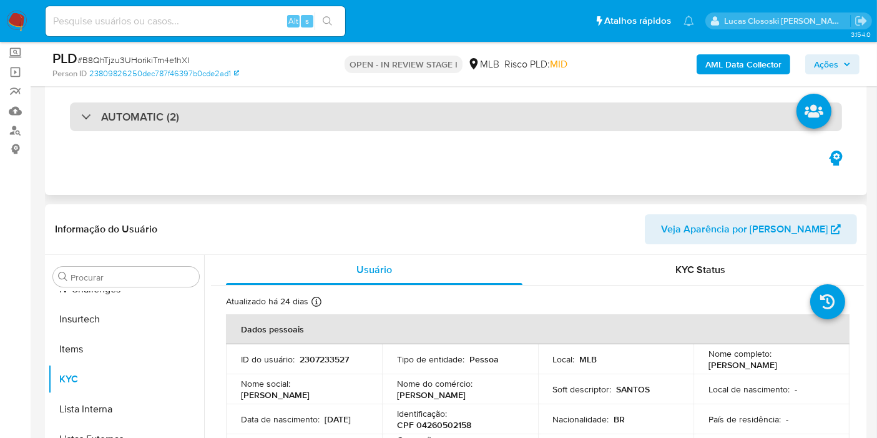
click at [252, 124] on div "AUTOMATIC (2)" at bounding box center [456, 116] width 772 height 29
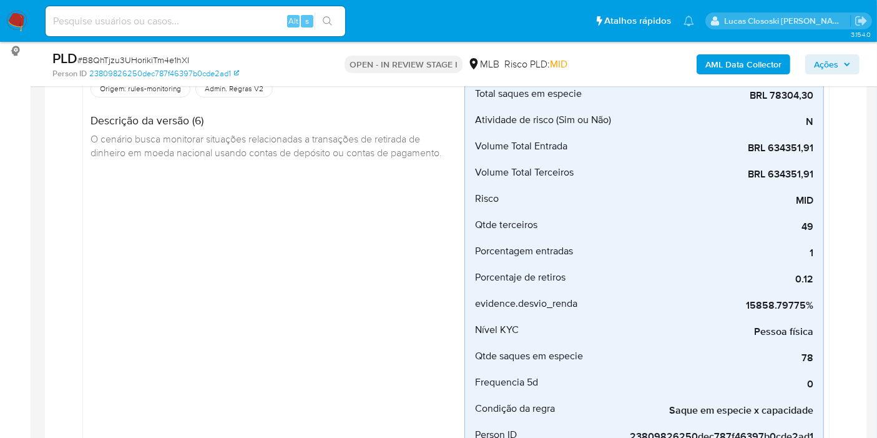
scroll to position [0, 0]
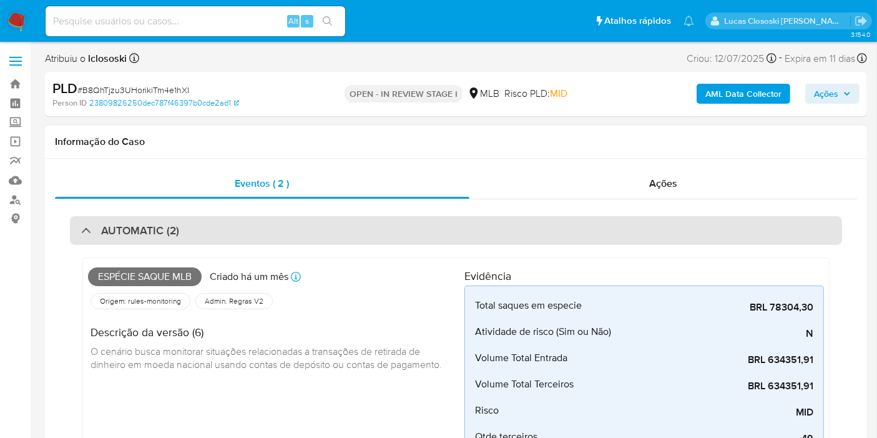
click at [286, 227] on div "AUTOMATIC (2)" at bounding box center [456, 230] width 772 height 29
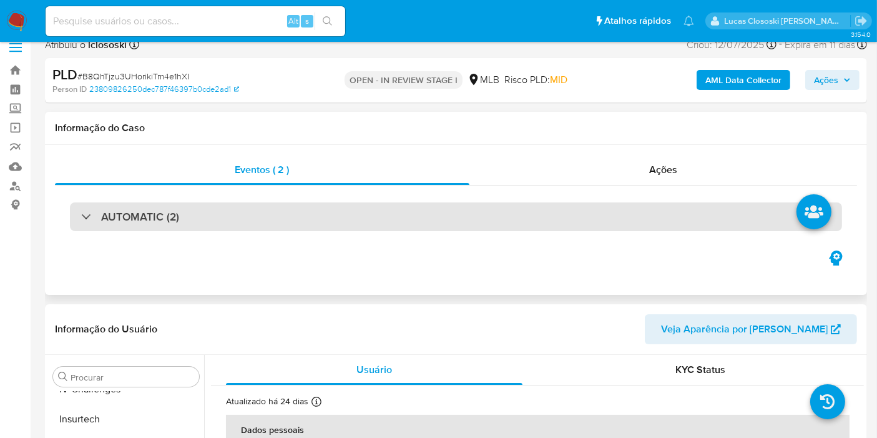
scroll to position [277, 0]
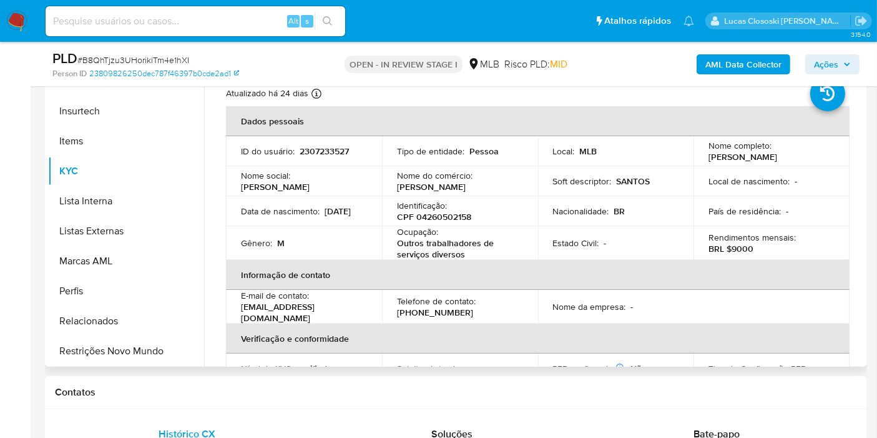
click at [442, 222] on p "CPF 04260502158" at bounding box center [434, 216] width 74 height 11
copy p "04260502158"
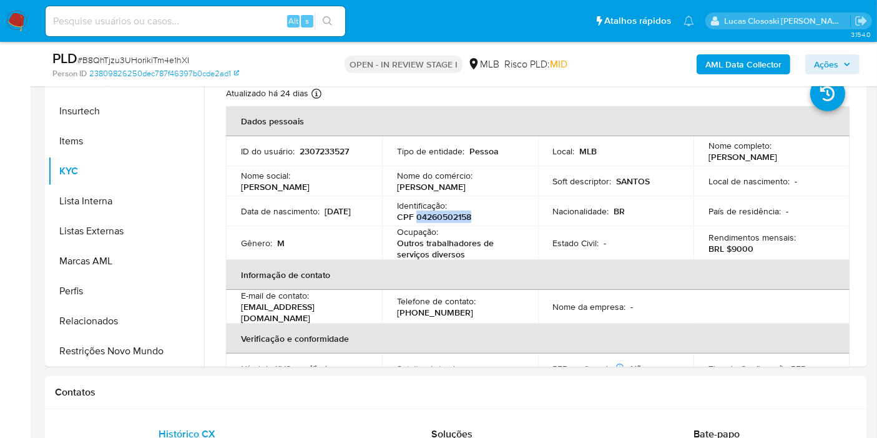
copy p "04260502158"
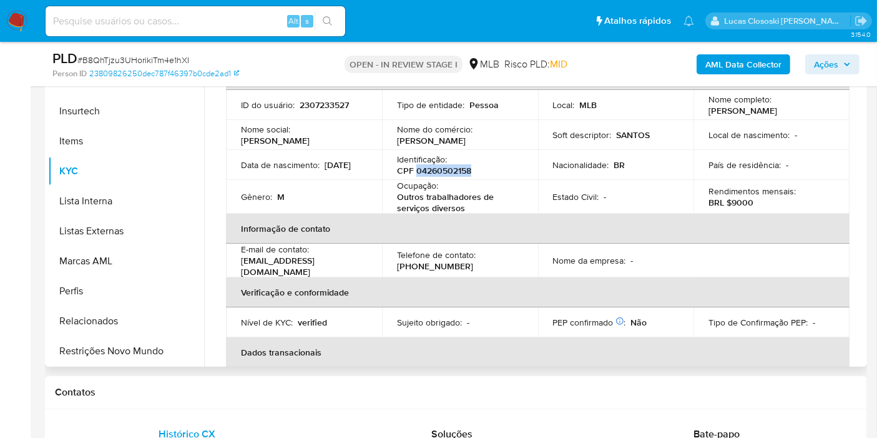
scroll to position [0, 0]
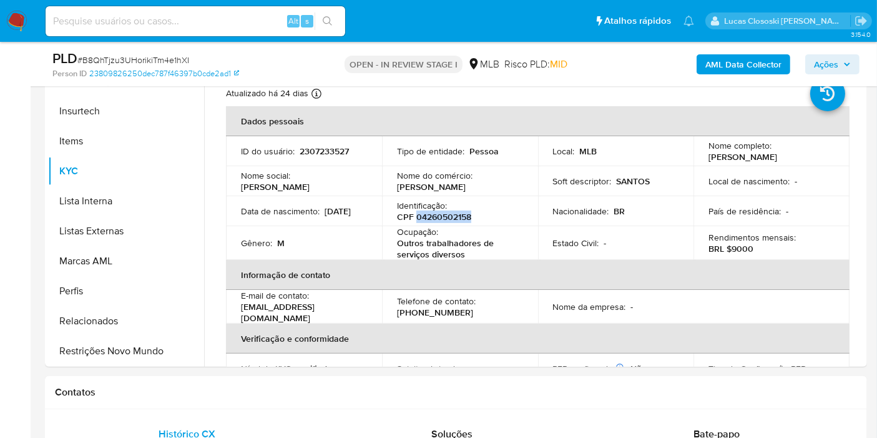
copy p "04260502158"
click at [169, 56] on span "# B8QhTjzu3UHorikiTm4e1hXI" at bounding box center [133, 60] width 112 height 12
copy span "B8QhTjzu3UHorikiTm4e1hXI"
click at [758, 69] on b "AML Data Collector" at bounding box center [744, 64] width 76 height 20
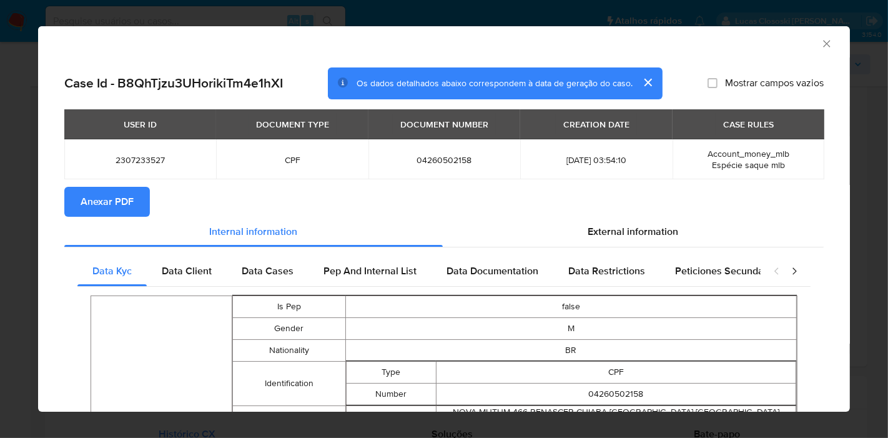
click at [129, 204] on span "Anexar PDF" at bounding box center [107, 201] width 53 height 27
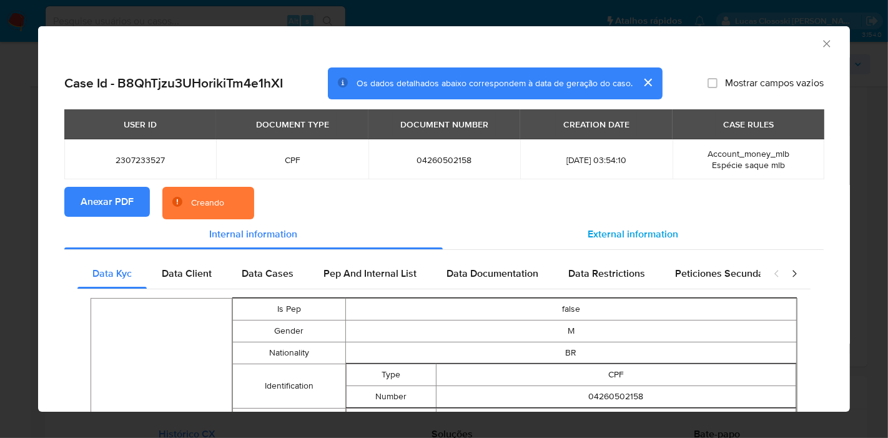
drag, startPoint x: 603, startPoint y: 232, endPoint x: 613, endPoint y: 234, distance: 10.3
click at [604, 232] on span "External information" at bounding box center [633, 234] width 91 height 14
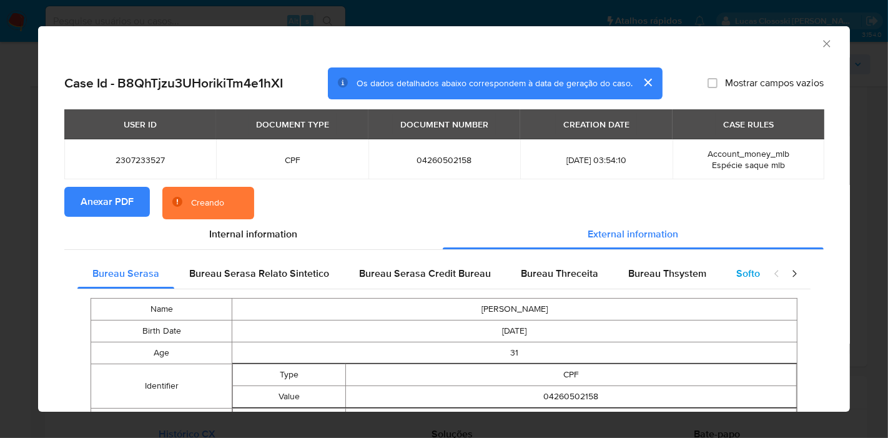
click at [739, 281] on div "Softon" at bounding box center [750, 273] width 59 height 30
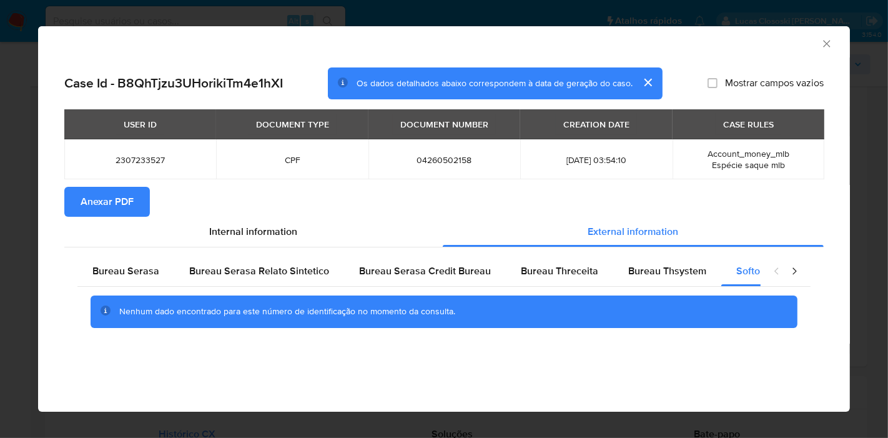
click at [829, 49] on icon "Fechar a janela" at bounding box center [826, 43] width 12 height 12
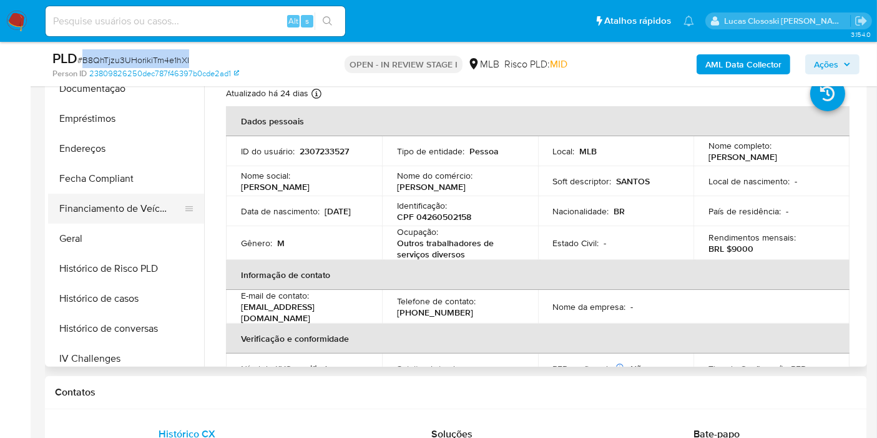
scroll to position [71, 0]
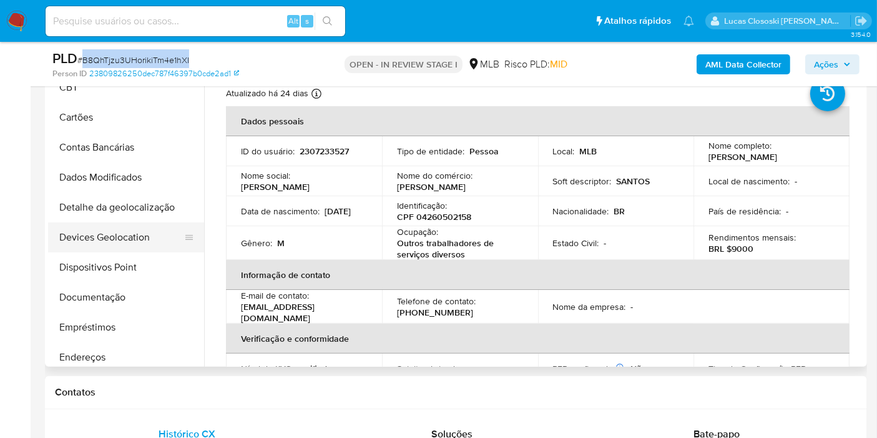
click at [145, 247] on button "Devices Geolocation" at bounding box center [121, 237] width 146 height 30
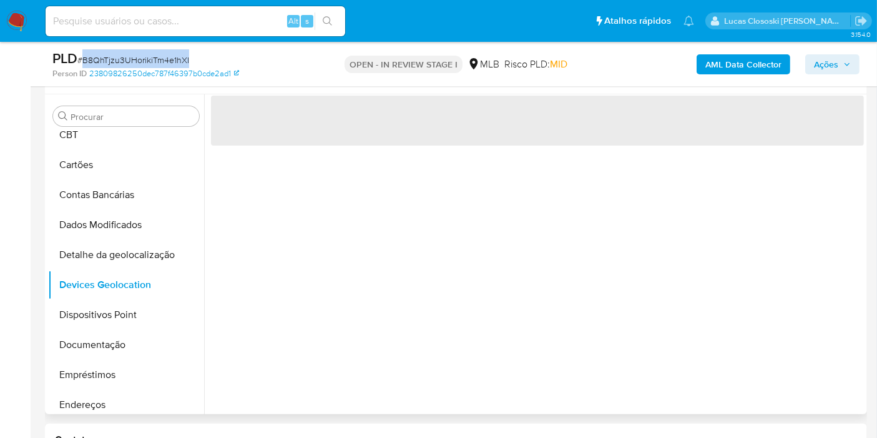
scroll to position [208, 0]
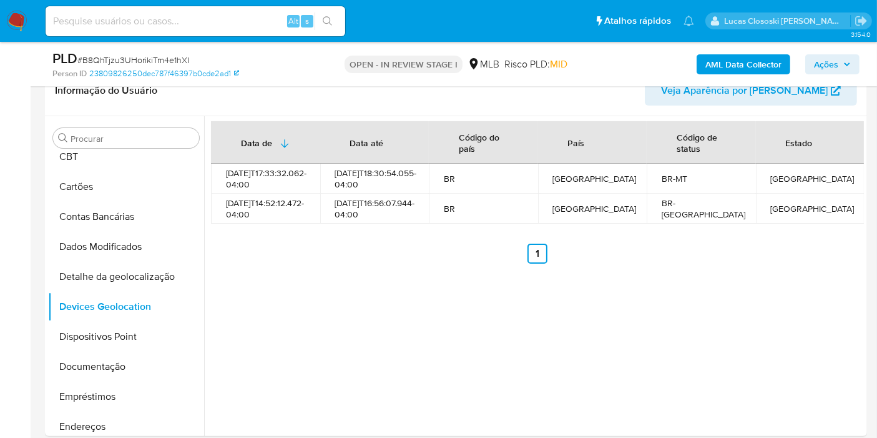
click at [436, 53] on div "OPEN - IN REVIEW STAGE I MLB Risco PLD: MID" at bounding box center [456, 63] width 266 height 29
click at [61, 334] on button "Dispositivos Point" at bounding box center [121, 337] width 146 height 30
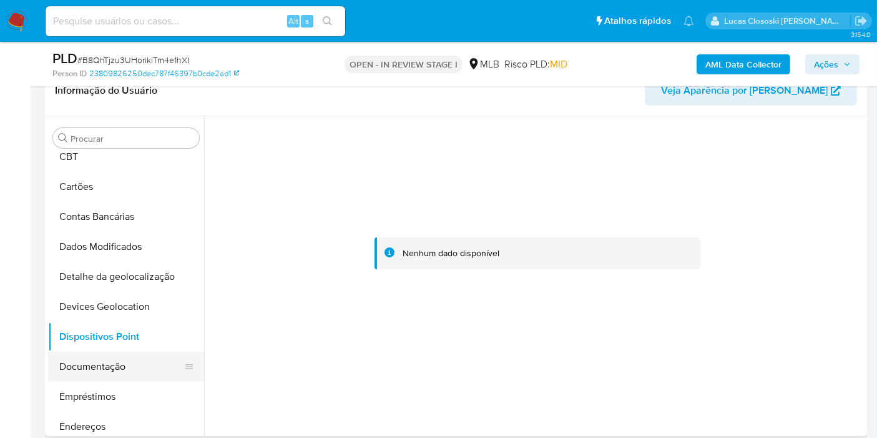
click at [137, 368] on button "Documentação" at bounding box center [121, 367] width 146 height 30
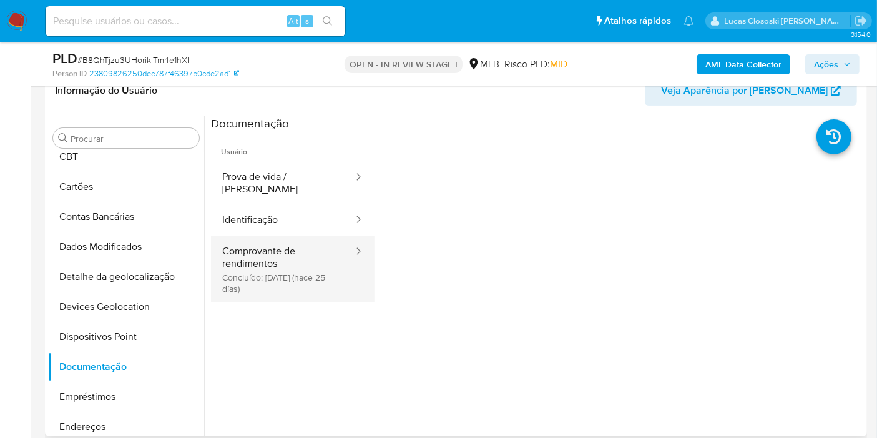
click at [269, 264] on button "Comprovante de rendimentos Concluído: 21/07/2025 (hace 25 días)" at bounding box center [283, 269] width 144 height 66
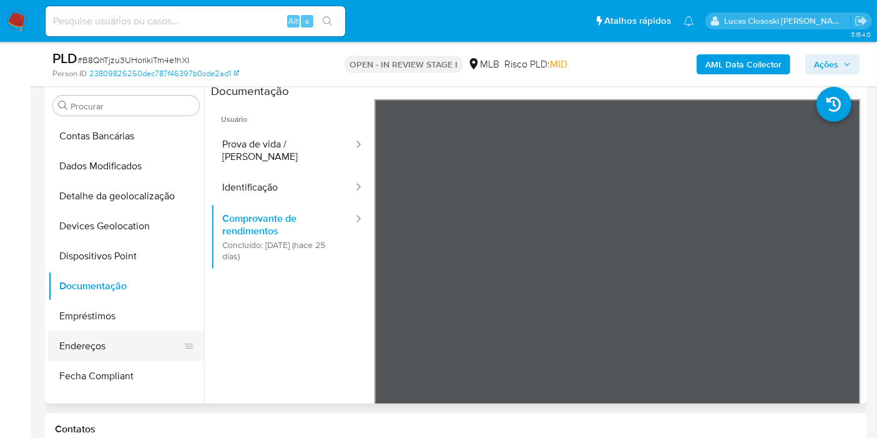
scroll to position [140, 0]
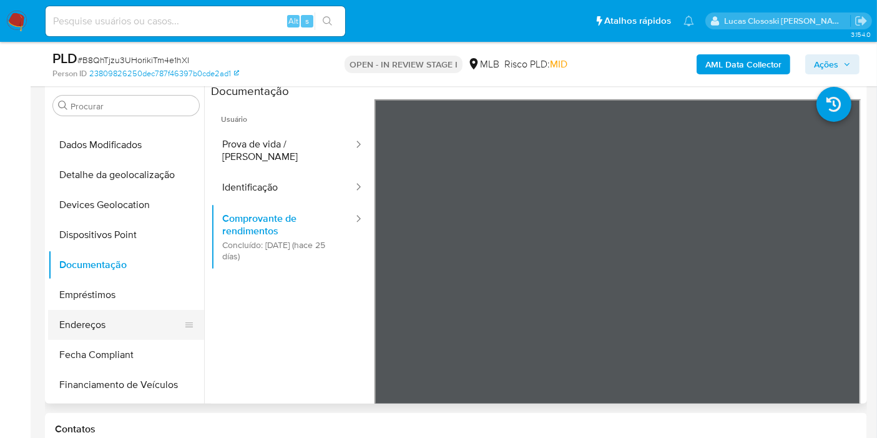
click at [101, 328] on button "Endereços" at bounding box center [121, 325] width 146 height 30
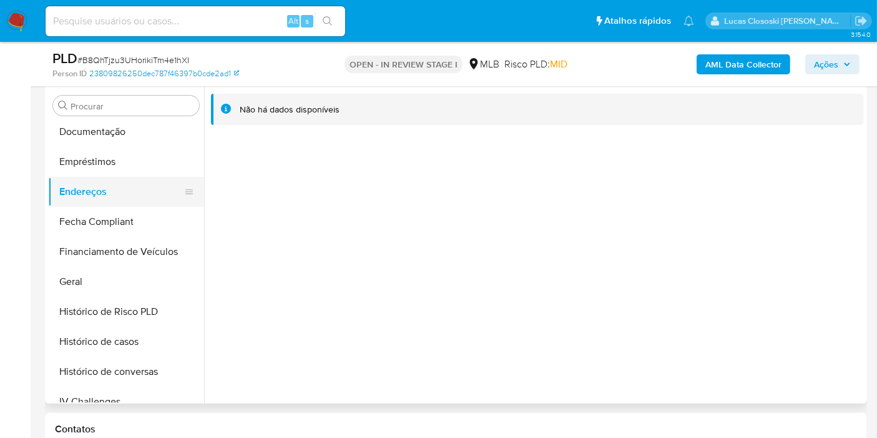
scroll to position [280, 0]
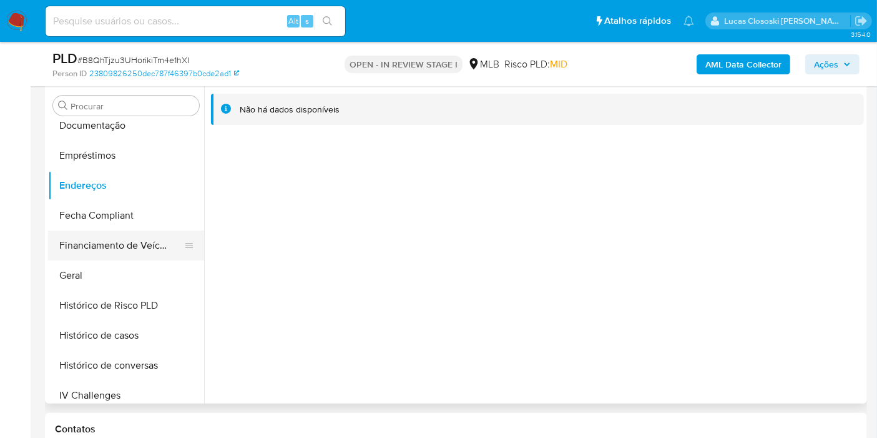
drag, startPoint x: 132, startPoint y: 216, endPoint x: 115, endPoint y: 237, distance: 26.6
click at [134, 220] on button "Fecha Compliant" at bounding box center [126, 215] width 156 height 30
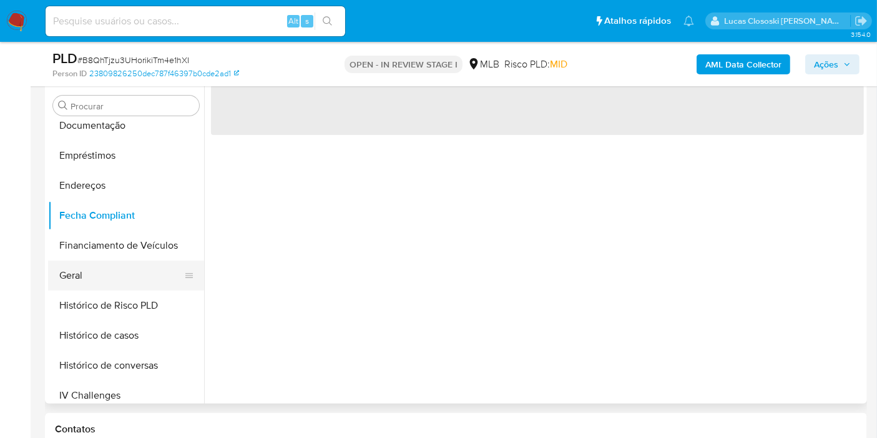
click at [89, 261] on button "Geral" at bounding box center [121, 275] width 146 height 30
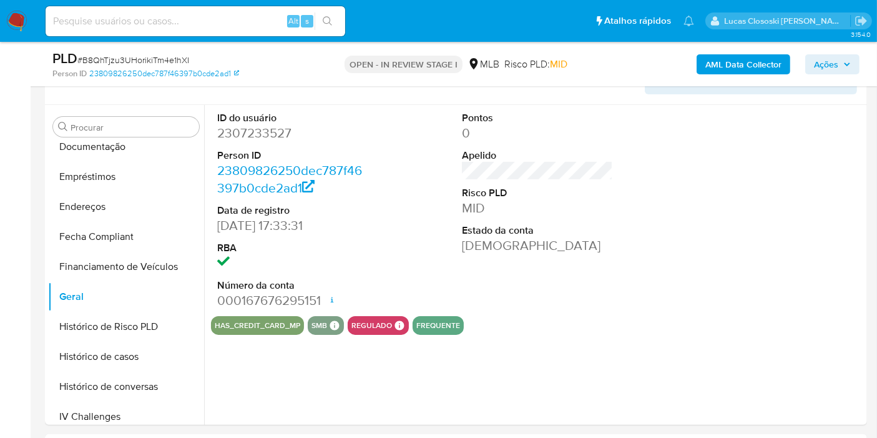
scroll to position [240, 0]
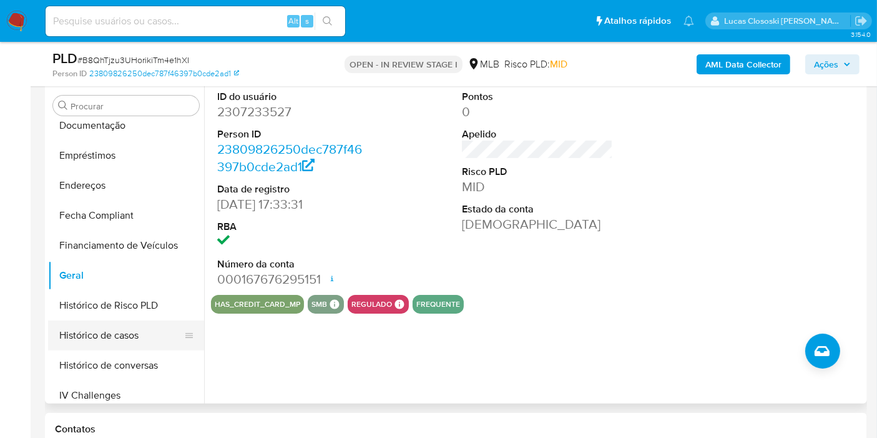
click at [92, 328] on button "Histórico de casos" at bounding box center [121, 335] width 146 height 30
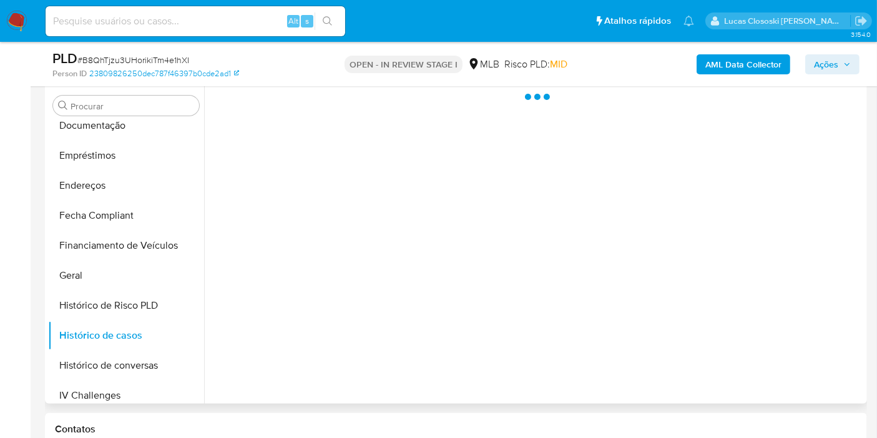
click at [471, 243] on div at bounding box center [534, 244] width 660 height 320
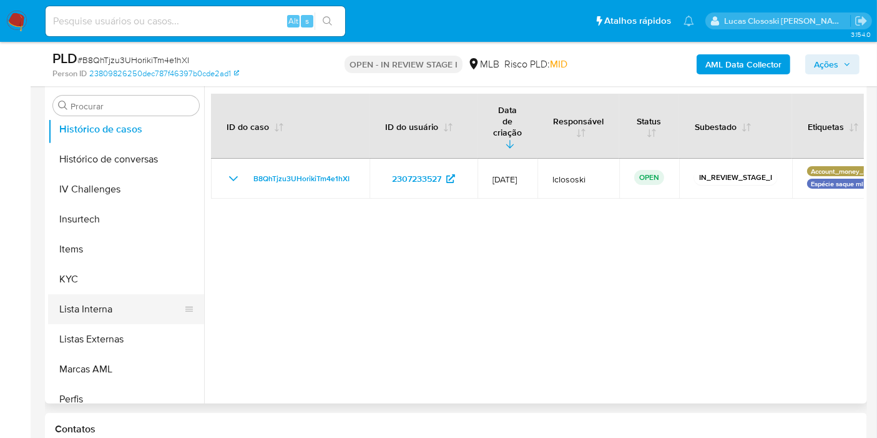
scroll to position [488, 0]
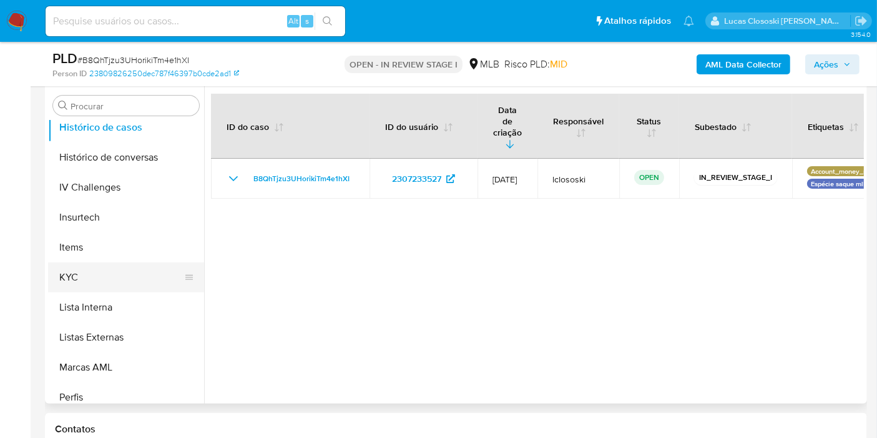
click at [109, 281] on button "KYC" at bounding box center [121, 277] width 146 height 30
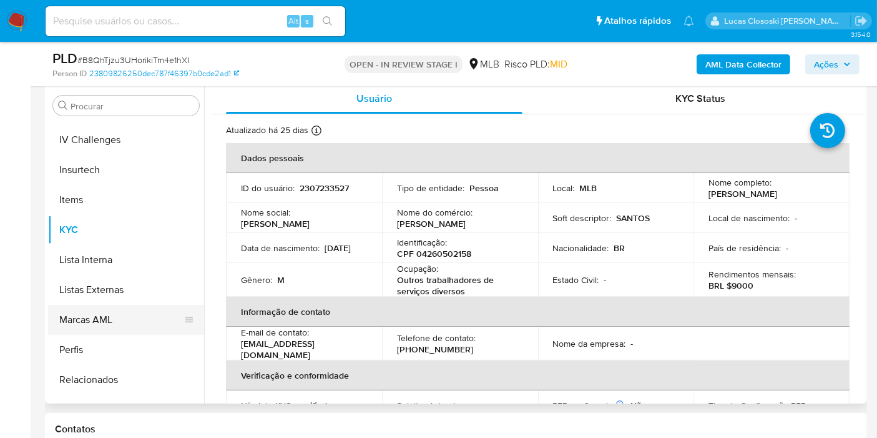
scroll to position [557, 0]
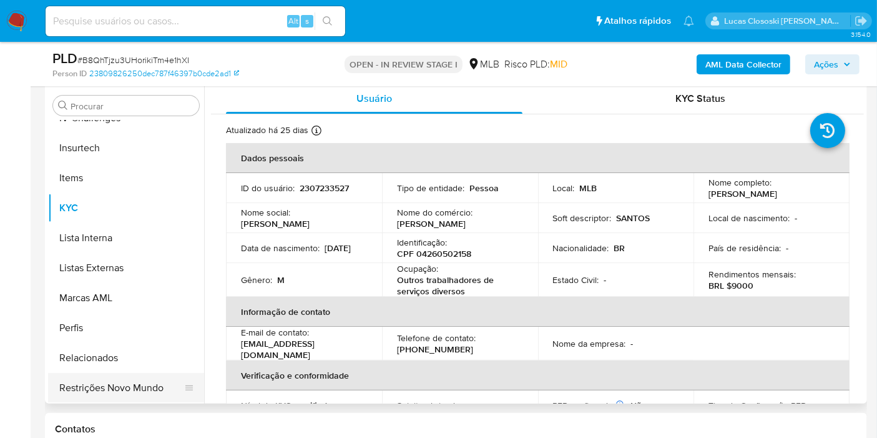
click at [117, 388] on button "Restrições Novo Mundo" at bounding box center [121, 388] width 146 height 30
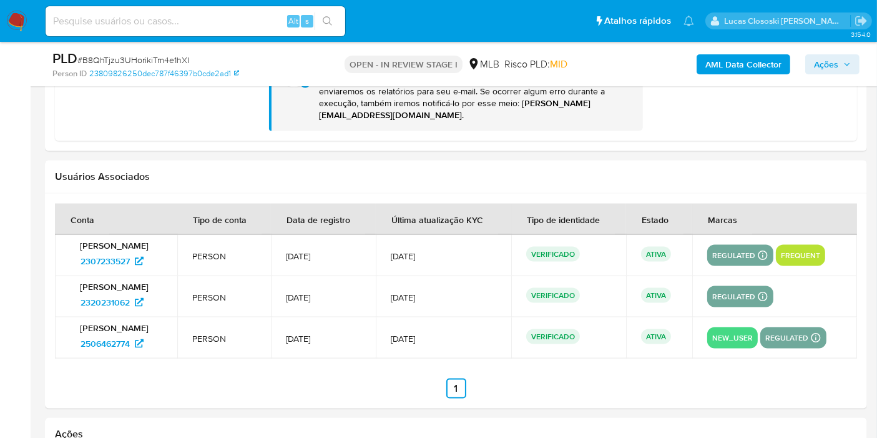
scroll to position [1823, 0]
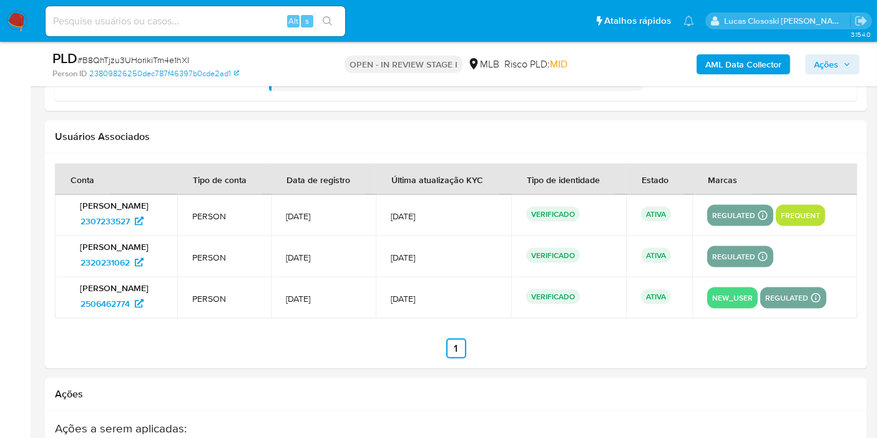
click at [362, 359] on div at bounding box center [456, 261] width 822 height 215
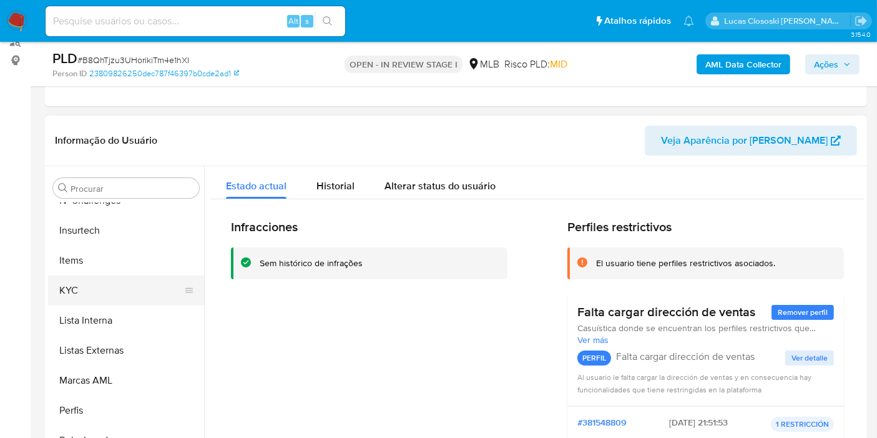
scroll to position [349, 0]
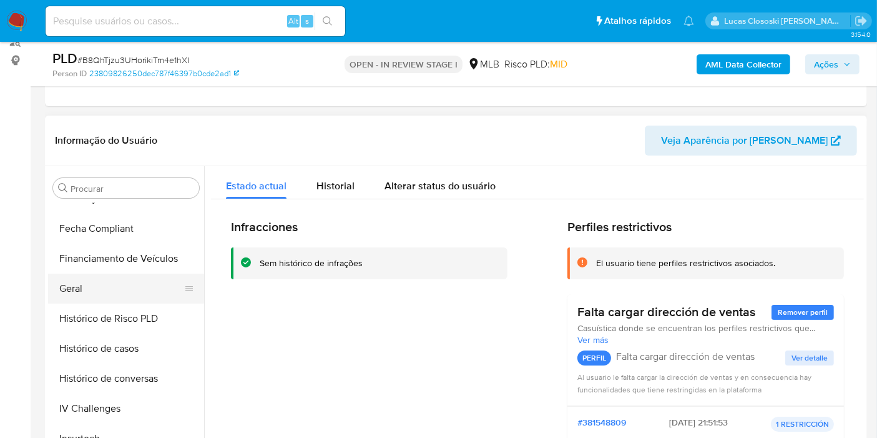
click at [94, 282] on button "Geral" at bounding box center [121, 288] width 146 height 30
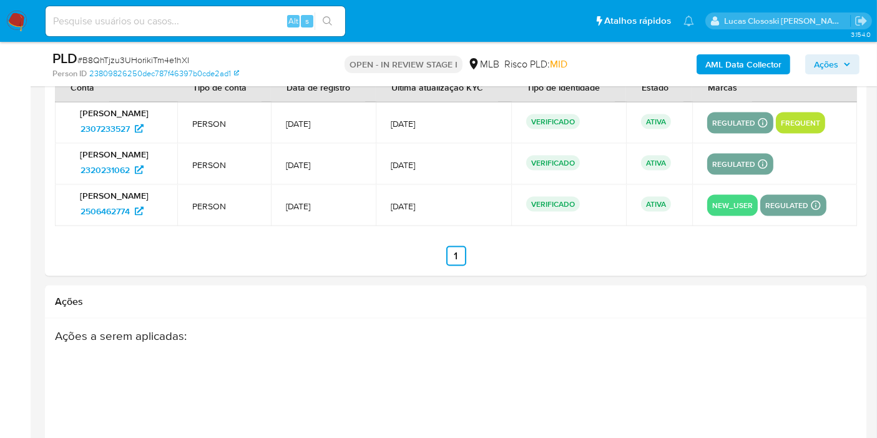
scroll to position [1882, 0]
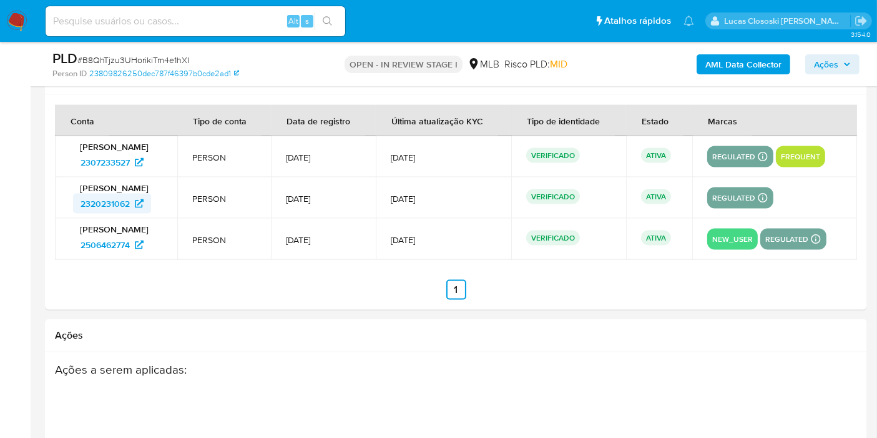
click at [109, 199] on span "2320231062" at bounding box center [105, 204] width 49 height 20
click at [122, 243] on span "2506462774" at bounding box center [105, 245] width 49 height 20
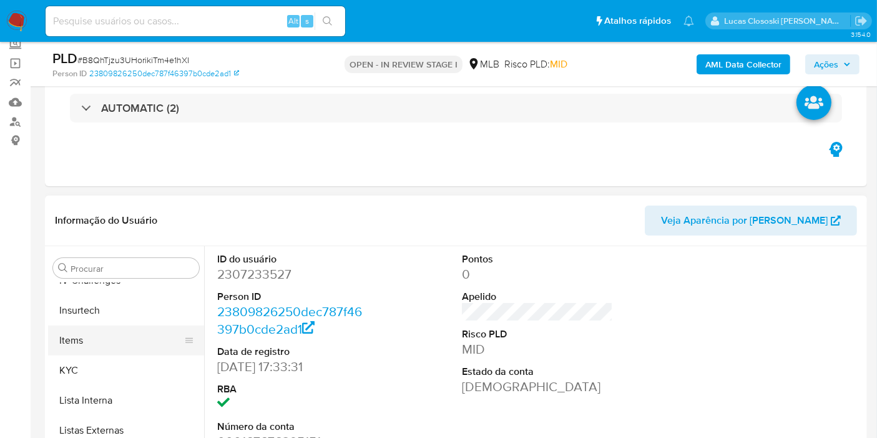
scroll to position [147, 0]
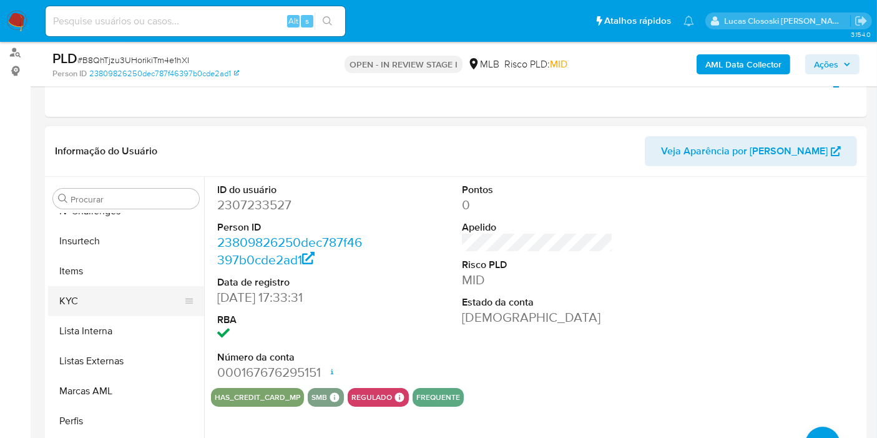
click at [78, 302] on button "KYC" at bounding box center [121, 301] width 146 height 30
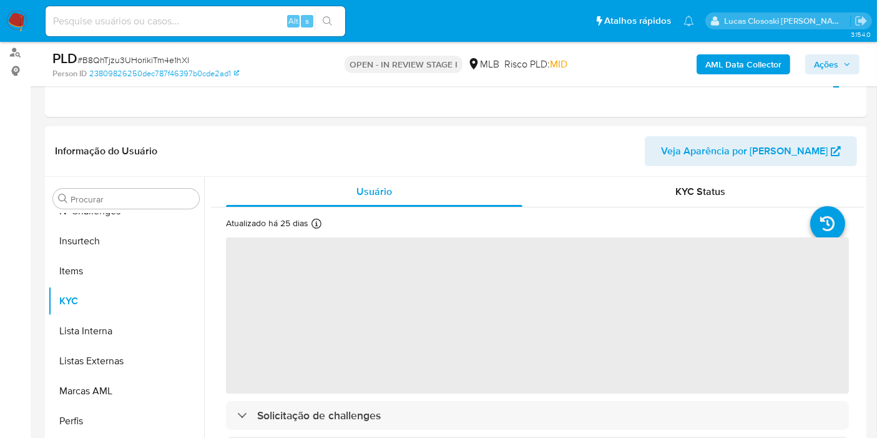
click at [182, 62] on span "# B8QhTjzu3UHorikiTm4e1hXI" at bounding box center [133, 60] width 112 height 12
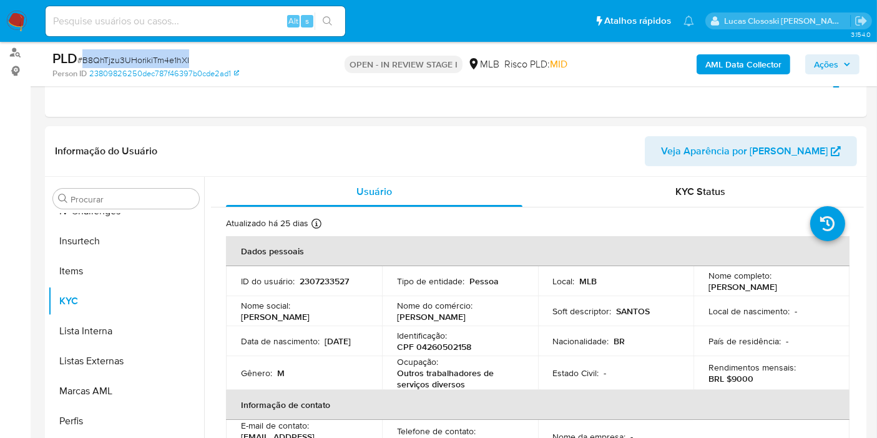
copy span "B8QhTjzu3UHorikiTm4e1hXI"
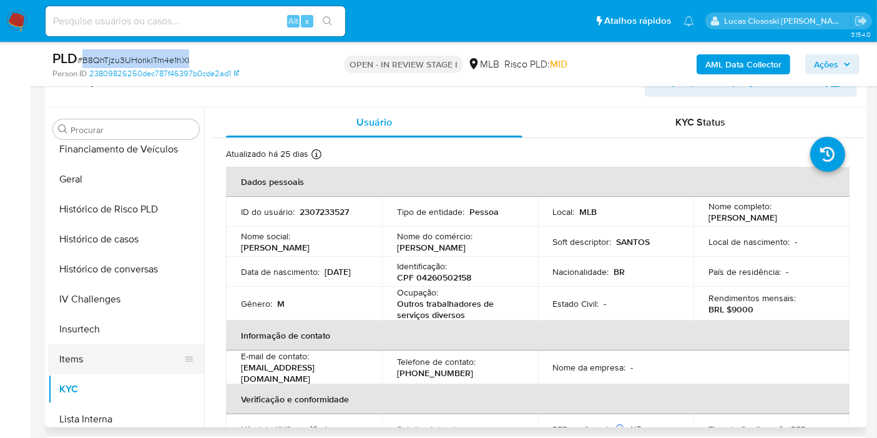
scroll to position [349, 0]
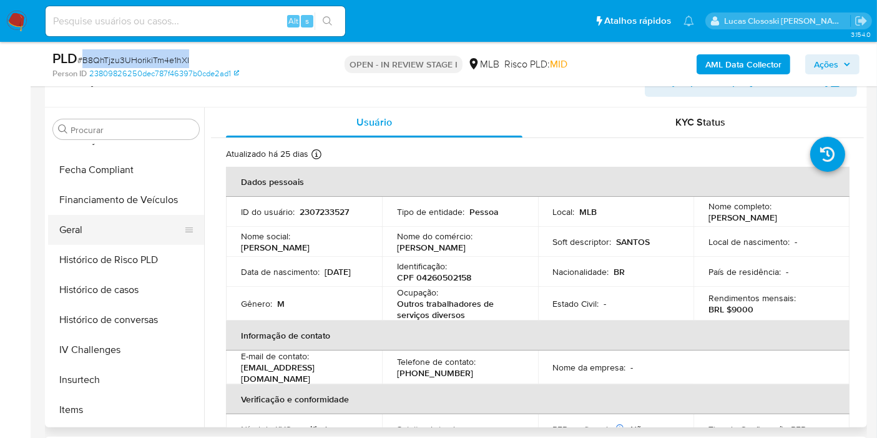
click at [104, 242] on button "Geral" at bounding box center [121, 230] width 146 height 30
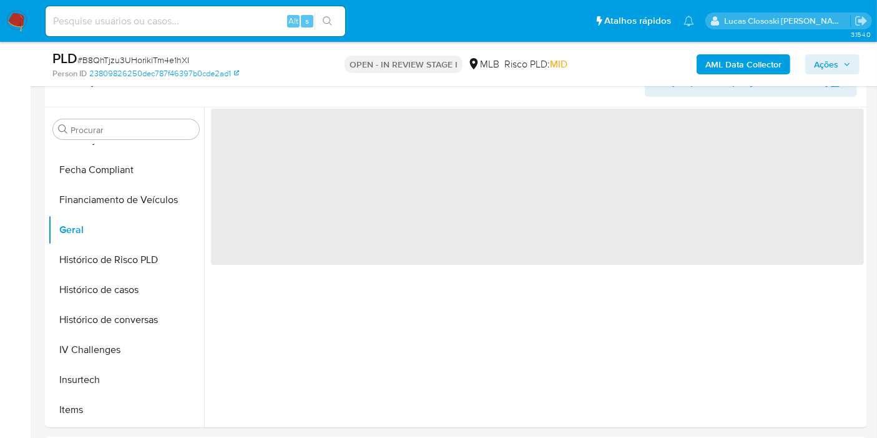
click at [280, 75] on div "Person ID 23809826250dec787f46397b0cde2ad1" at bounding box center [185, 73] width 266 height 11
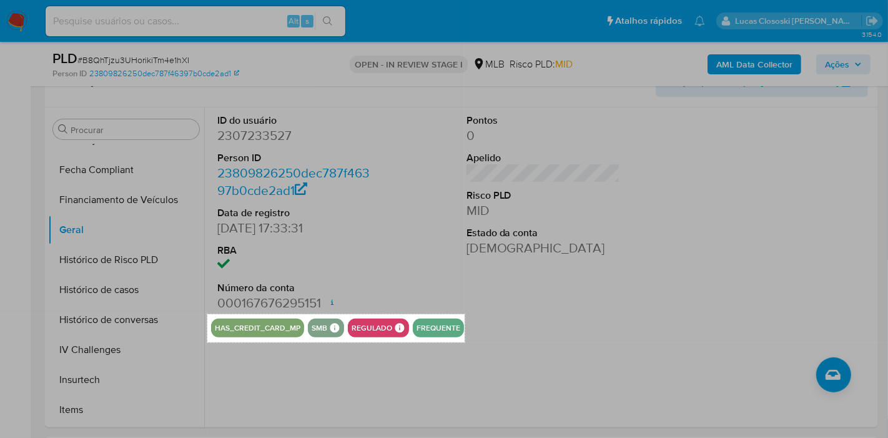
drag, startPoint x: 207, startPoint y: 313, endPoint x: 465, endPoint y: 341, distance: 258.7
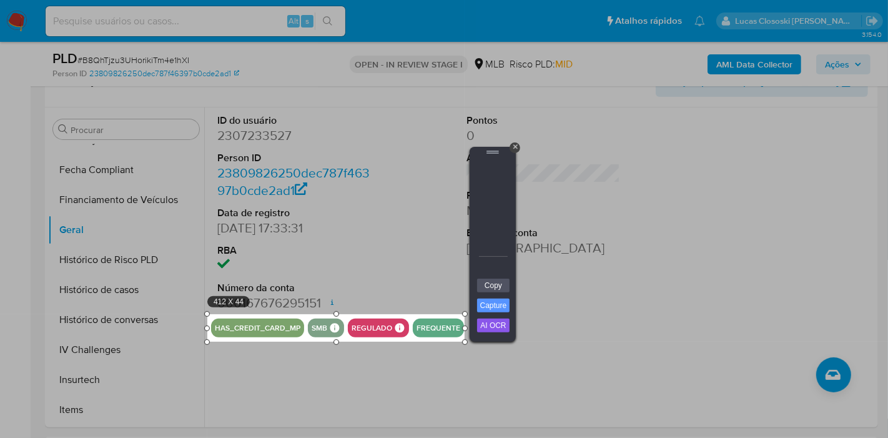
click at [503, 293] on div "Copy Capture AI OCR + Transform Images to Editable Text in Seconds! Instantly e…" at bounding box center [492, 310] width 37 height 64
click at [508, 285] on link "Copy" at bounding box center [493, 285] width 32 height 14
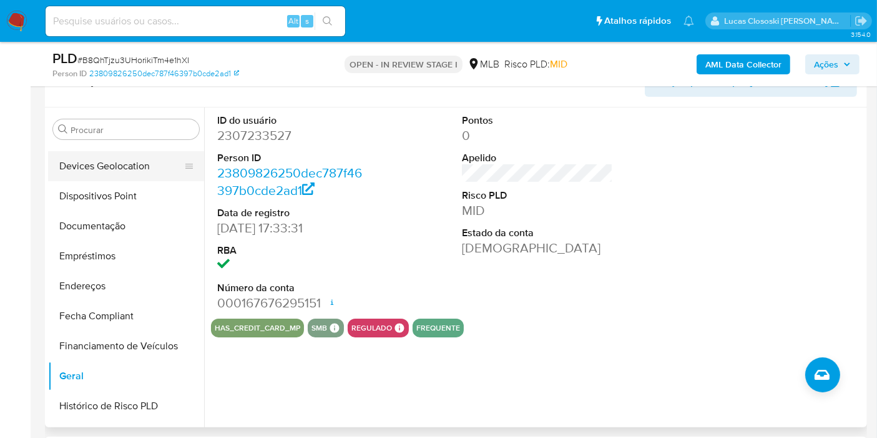
scroll to position [140, 0]
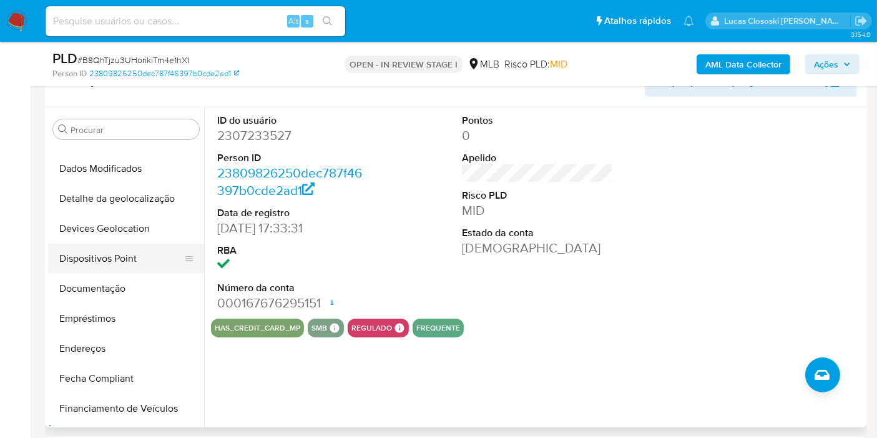
click at [125, 244] on button "Dispositivos Point" at bounding box center [121, 259] width 146 height 30
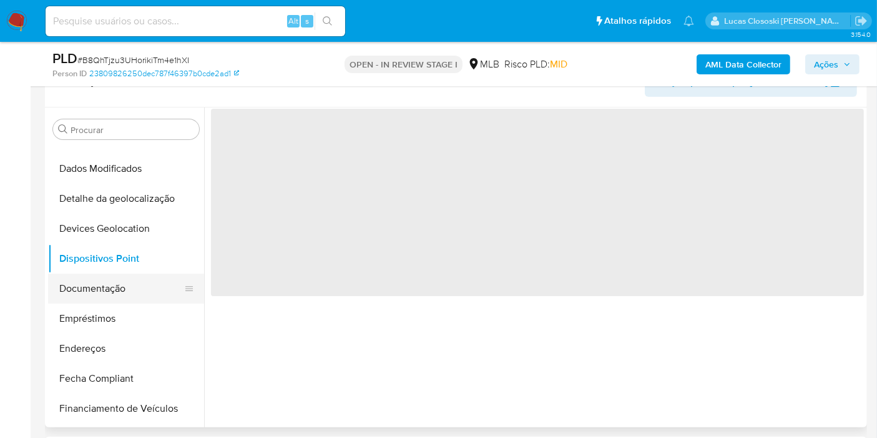
click at [122, 287] on button "Documentação" at bounding box center [121, 288] width 146 height 30
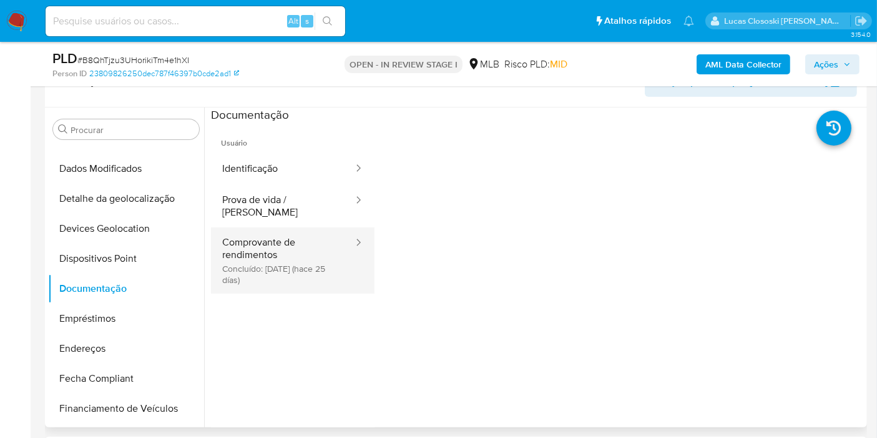
click at [262, 240] on button "Comprovante de rendimentos Concluído: 21/07/2025 (hace 25 días)" at bounding box center [283, 260] width 144 height 66
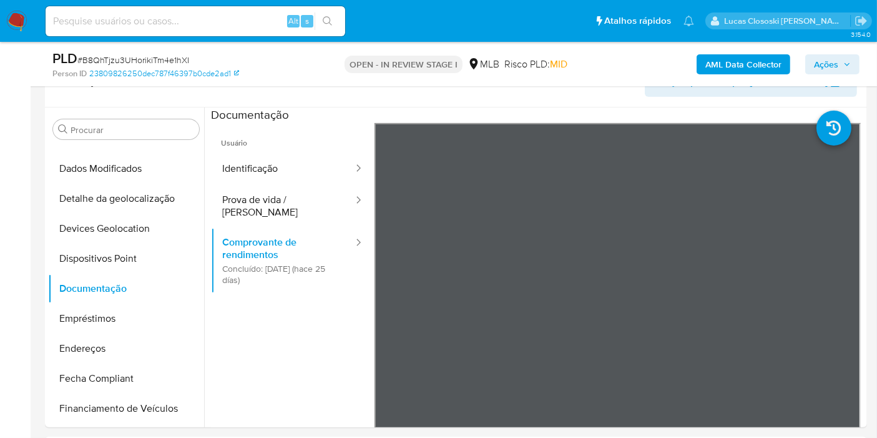
click at [845, 64] on icon "button" at bounding box center [847, 64] width 7 height 7
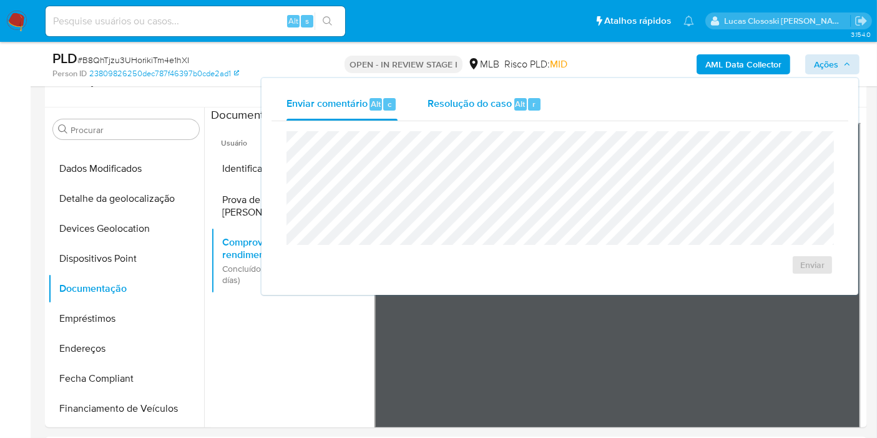
click at [528, 105] on div "r" at bounding box center [534, 104] width 12 height 12
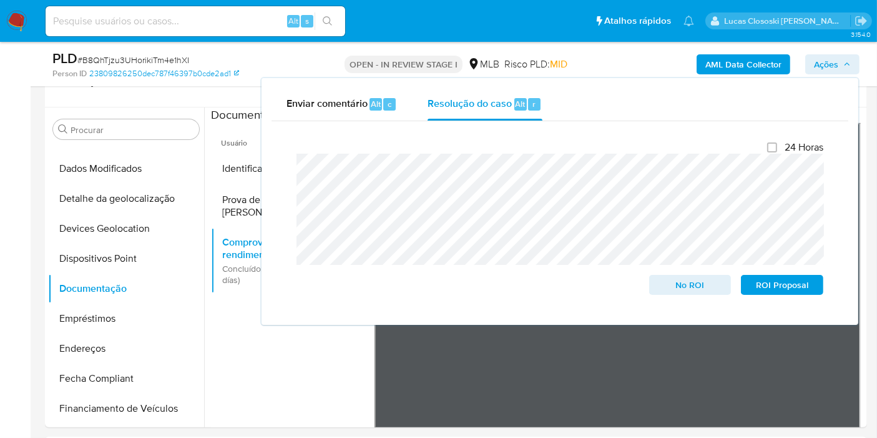
click at [831, 69] on span "Ações" at bounding box center [826, 64] width 24 height 20
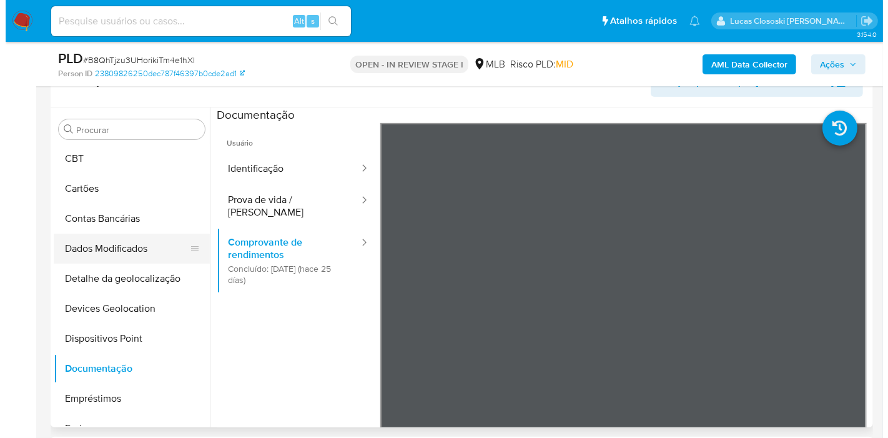
scroll to position [0, 0]
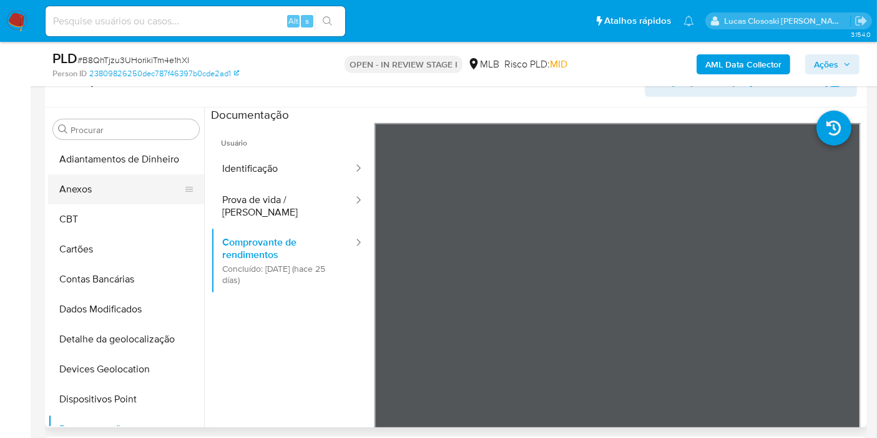
click at [60, 180] on button "Anexos" at bounding box center [121, 189] width 146 height 30
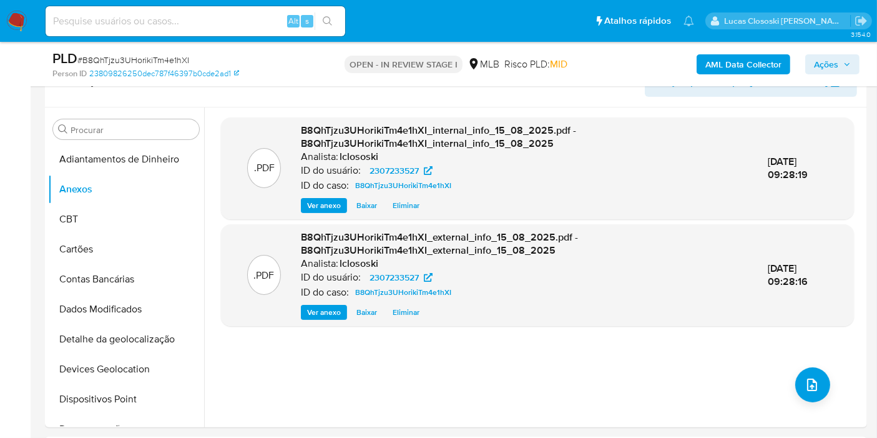
click at [851, 59] on span "Ações" at bounding box center [832, 64] width 37 height 17
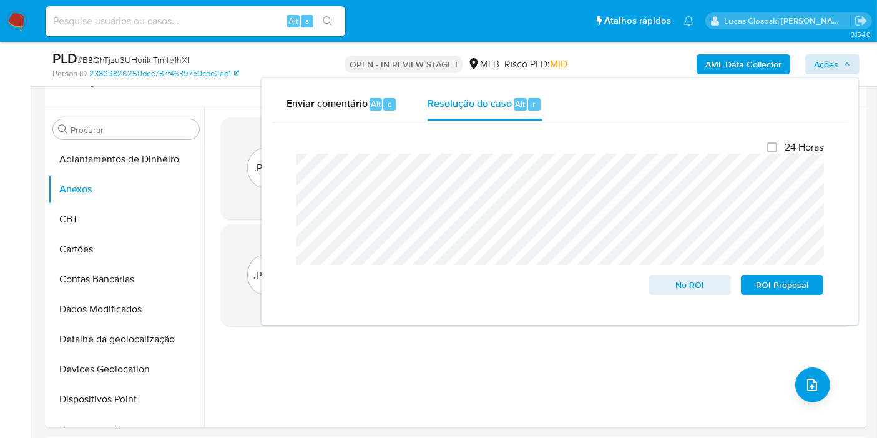
click at [819, 53] on div "AML Data Collector Ações Enviar comentário Alt c Resolução do caso Alt r Fecham…" at bounding box center [727, 63] width 266 height 29
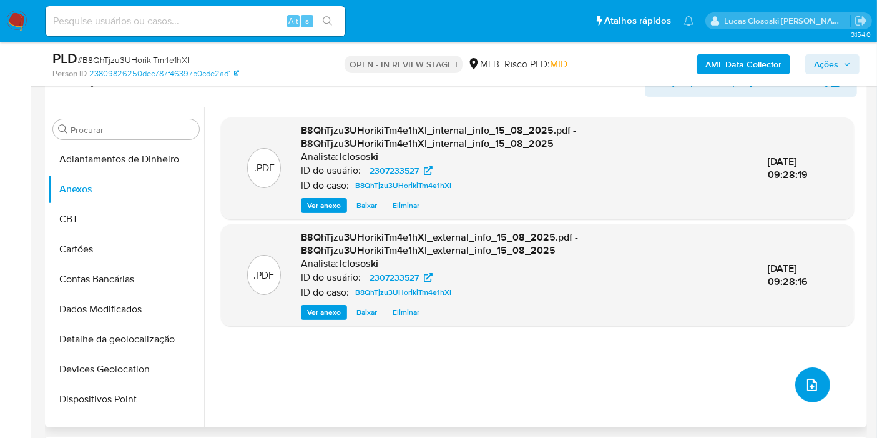
click at [805, 379] on icon "upload-file" at bounding box center [812, 384] width 15 height 15
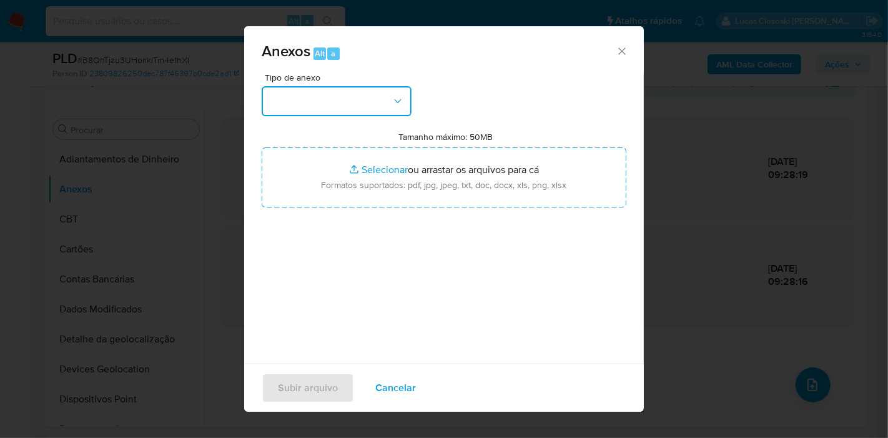
click at [376, 113] on button "button" at bounding box center [337, 101] width 150 height 30
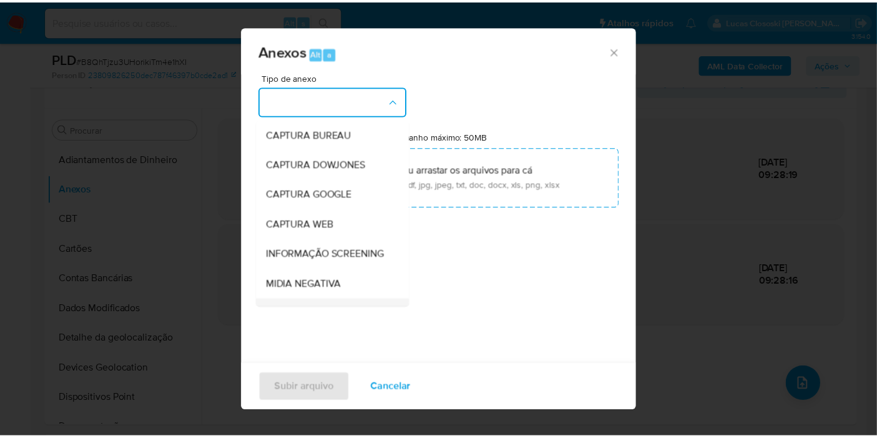
scroll to position [139, 0]
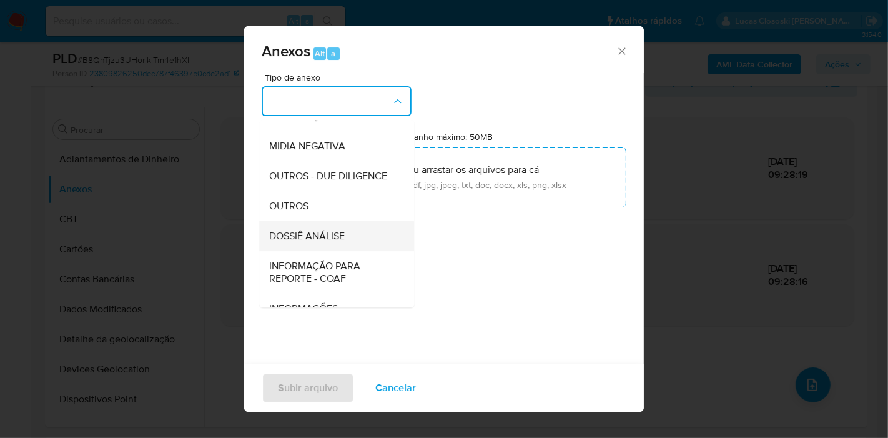
click at [325, 251] on div "DOSSIÊ ANÁLISE" at bounding box center [332, 236] width 127 height 30
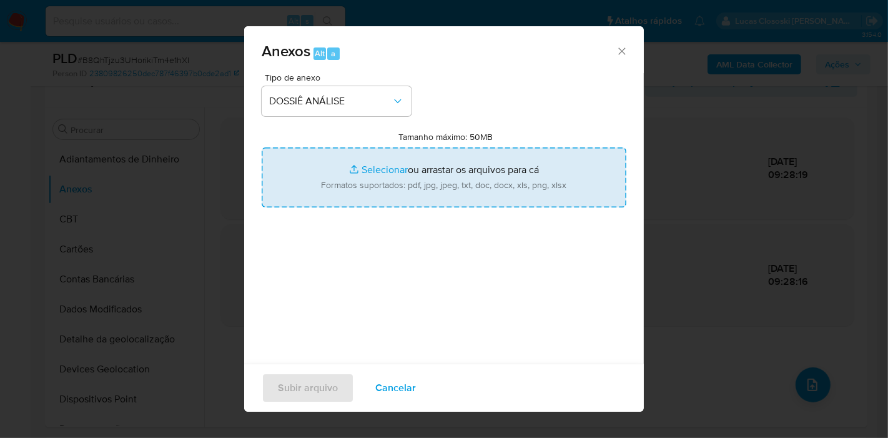
click at [342, 187] on input "Tamanho máximo: 50MB Selecionar arquivos" at bounding box center [444, 177] width 365 height 60
type input "C:\fakepath\SAR - XXXX - CPF 04260502158 - JULIO CESAR JUNIOR SANTOS DE ABREU.p…"
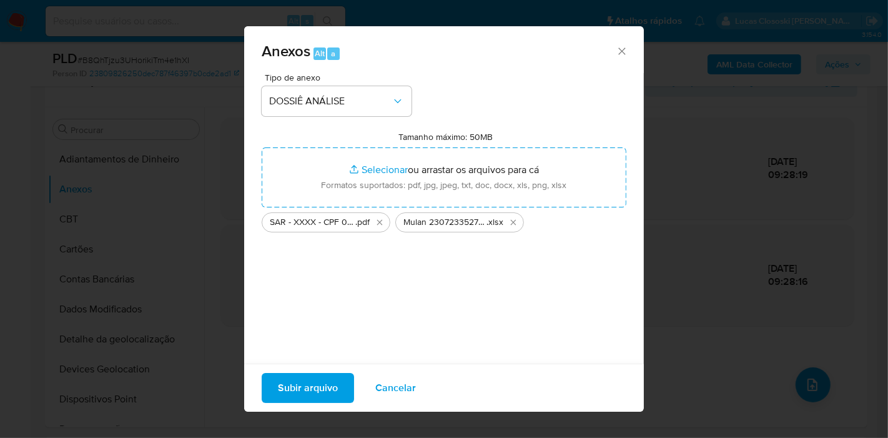
click at [315, 396] on span "Subir arquivo" at bounding box center [308, 387] width 60 height 27
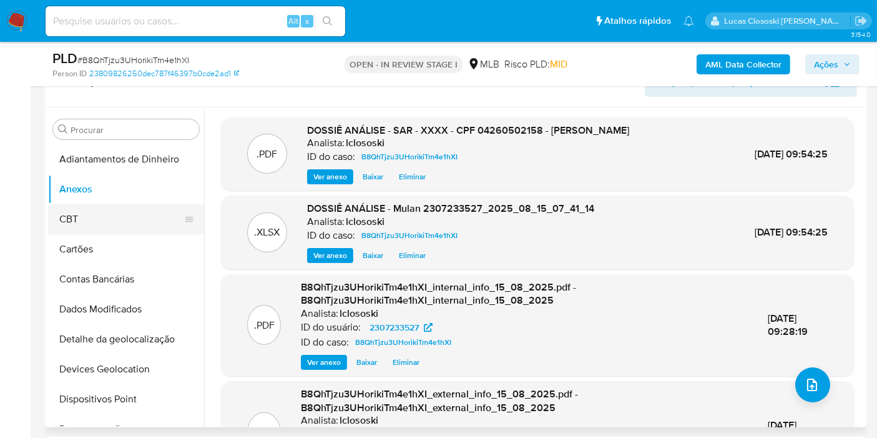
click at [76, 222] on button "CBT" at bounding box center [121, 219] width 146 height 30
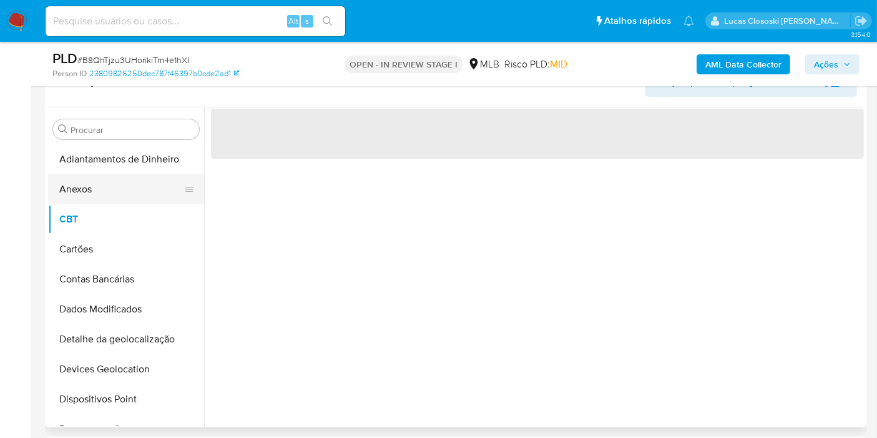
click at [78, 197] on button "Anexos" at bounding box center [121, 189] width 146 height 30
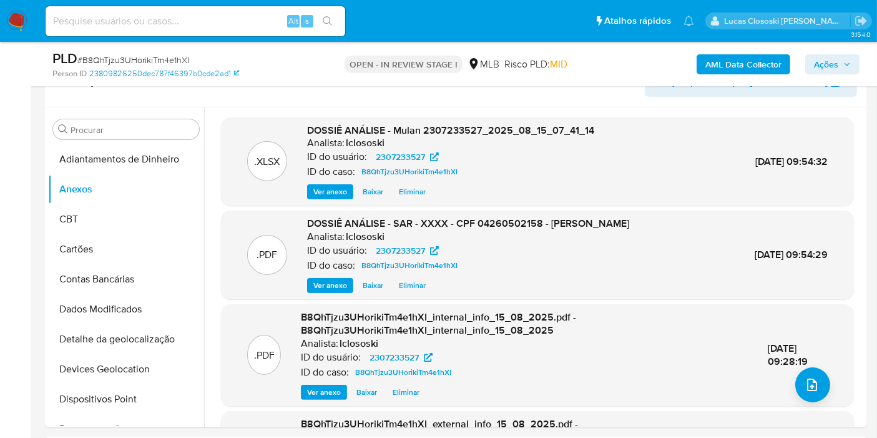
click at [819, 67] on span "Ações" at bounding box center [826, 64] width 24 height 20
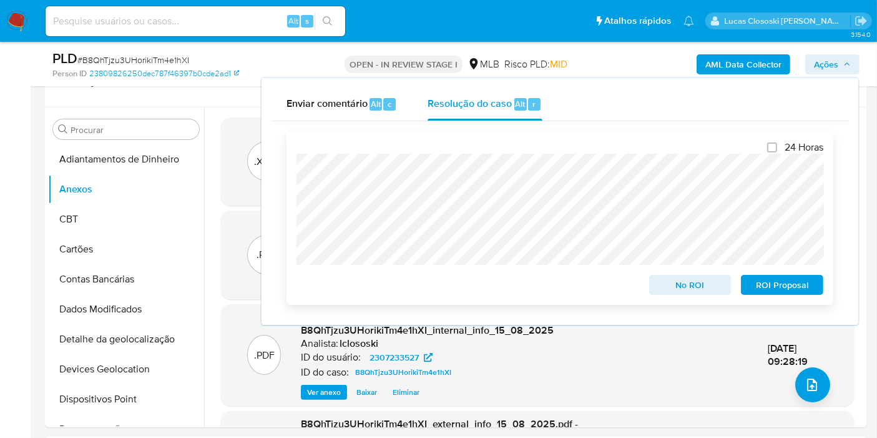
click at [779, 282] on span "ROI Proposal" at bounding box center [782, 284] width 65 height 17
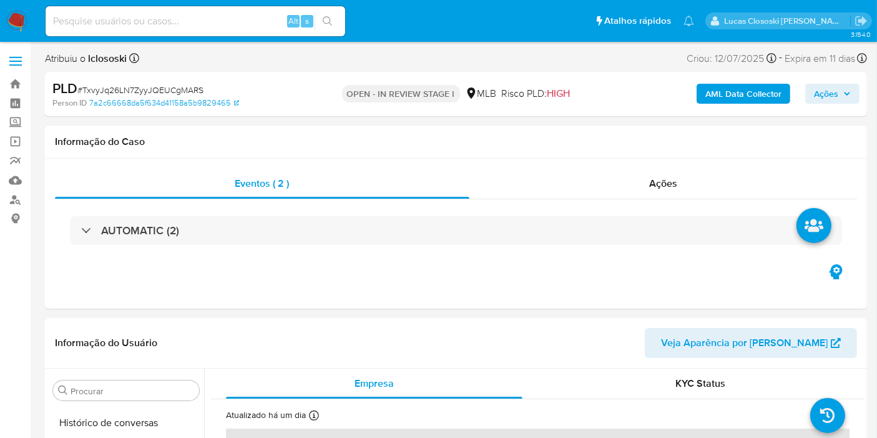
scroll to position [557, 0]
select select "10"
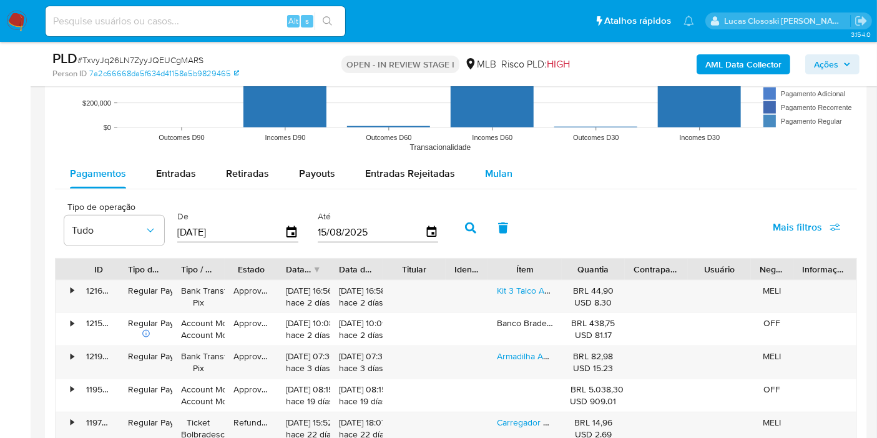
click at [496, 181] on div "Mulan" at bounding box center [498, 174] width 27 height 30
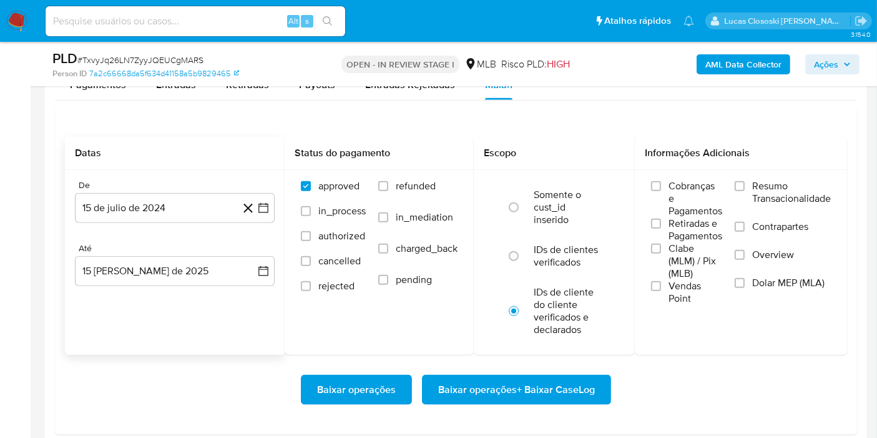
scroll to position [1457, 0]
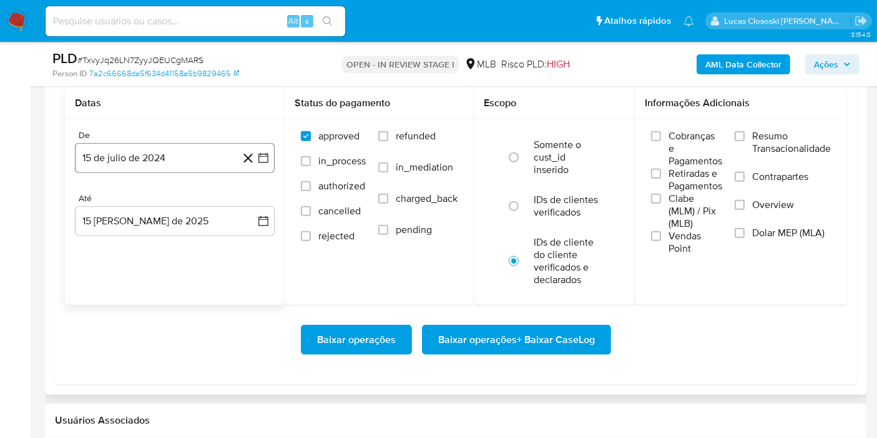
click at [263, 160] on icon "button" at bounding box center [263, 158] width 12 height 12
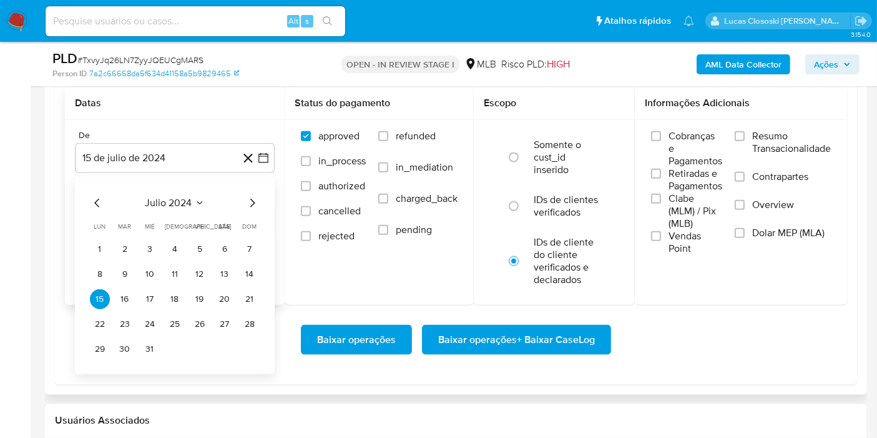
click at [170, 189] on div "julio 2024 julio 2024 lun lunes mar martes mié miércoles jue jueves vie viernes…" at bounding box center [175, 275] width 200 height 197
click at [178, 202] on span "julio 2024" at bounding box center [168, 203] width 47 height 12
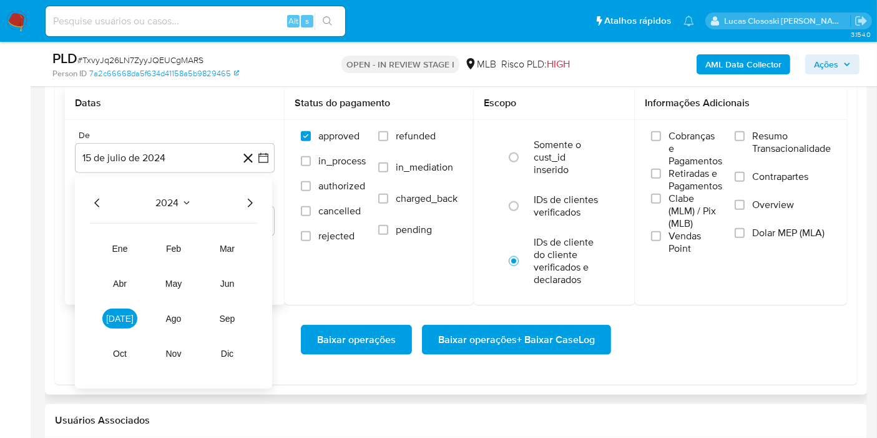
click at [252, 195] on icon "Año siguiente" at bounding box center [249, 202] width 15 height 15
click at [230, 281] on span "jun" at bounding box center [227, 283] width 14 height 10
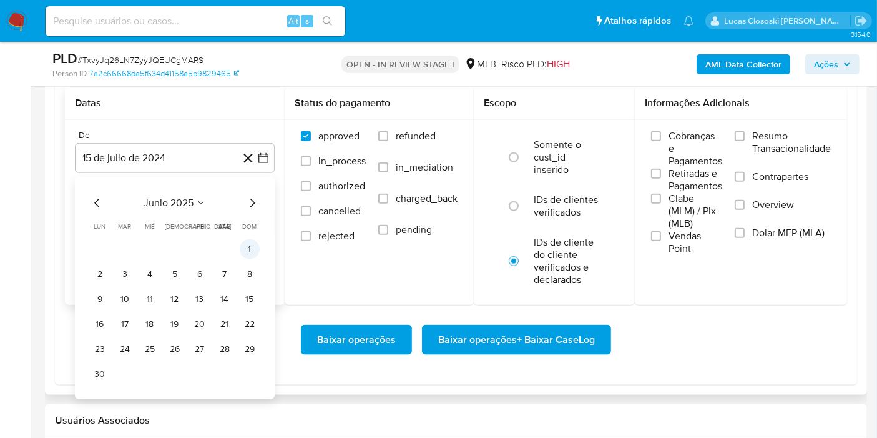
click at [243, 245] on button "1" at bounding box center [250, 249] width 20 height 20
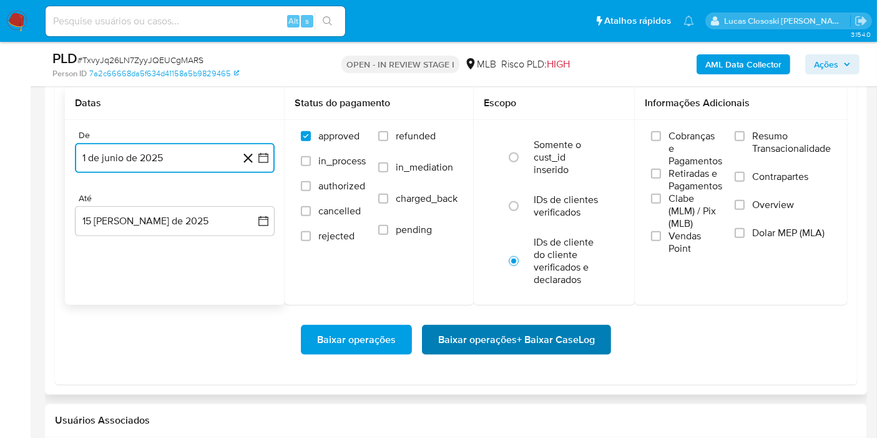
click at [471, 346] on span "Baixar operações + Baixar CaseLog" at bounding box center [516, 339] width 157 height 27
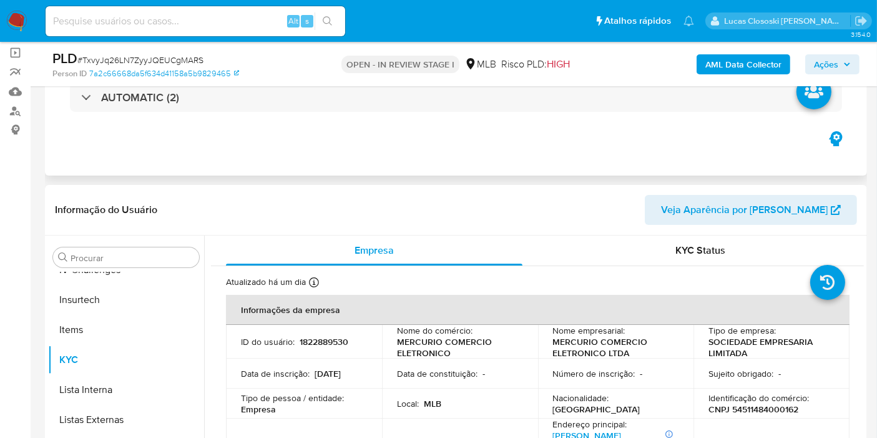
scroll to position [69, 0]
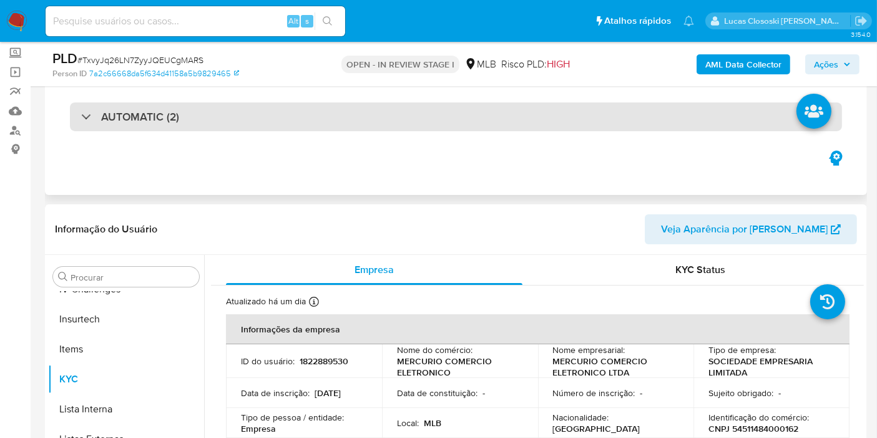
click at [257, 126] on div "AUTOMATIC (2)" at bounding box center [456, 116] width 772 height 29
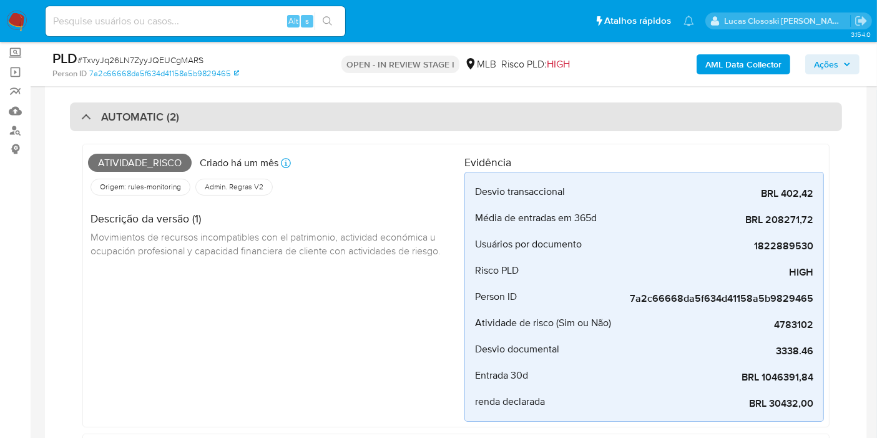
click at [257, 126] on div "AUTOMATIC (2)" at bounding box center [456, 116] width 772 height 29
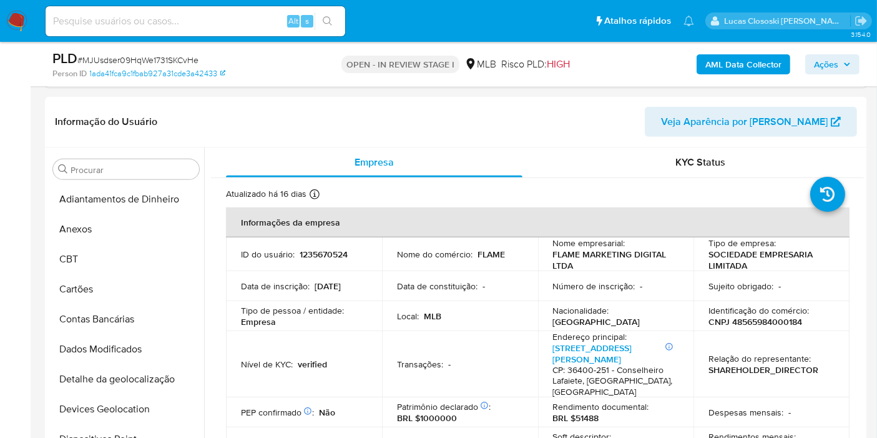
scroll to position [557, 0]
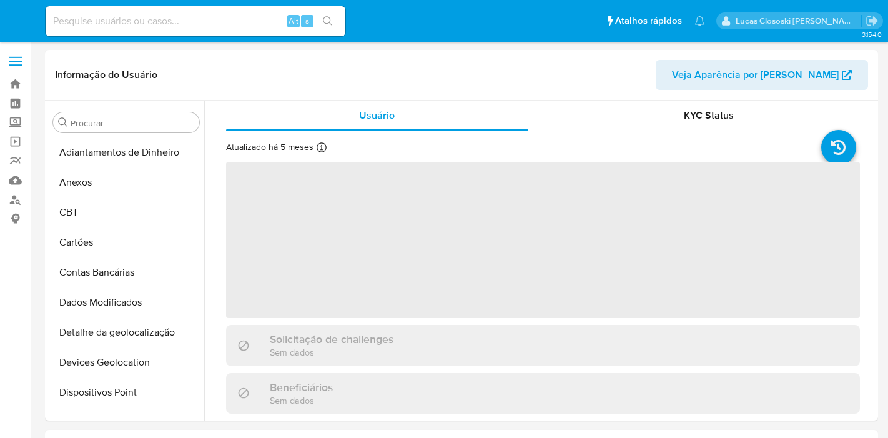
select select "10"
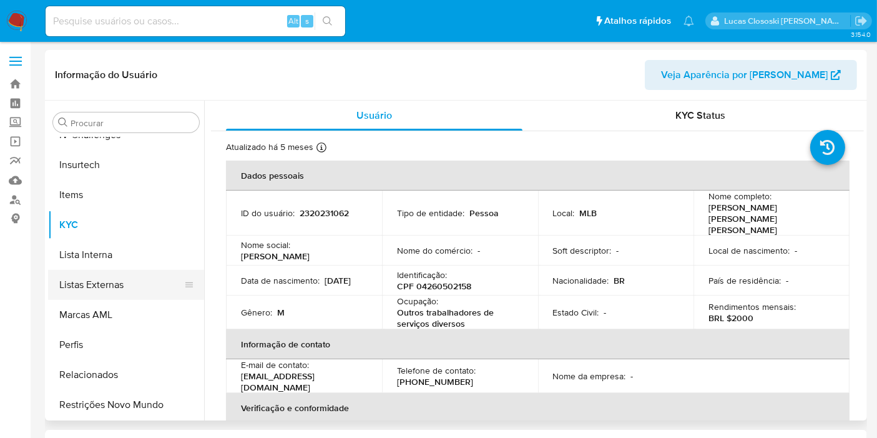
scroll to position [418, 0]
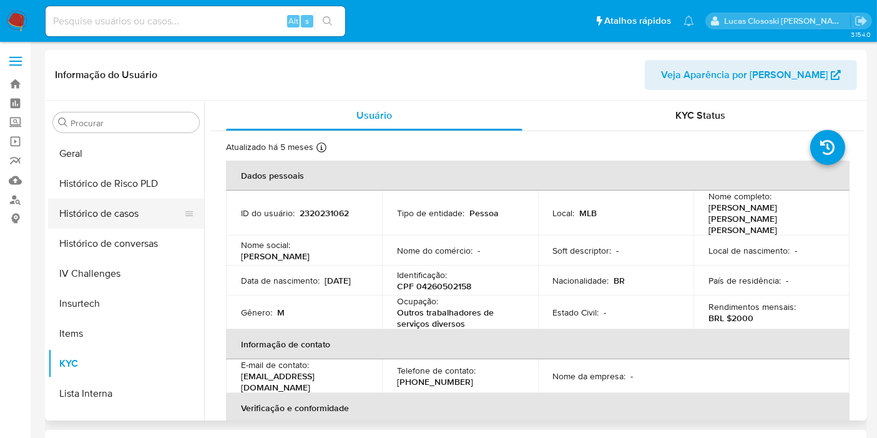
click at [121, 215] on button "Histórico de casos" at bounding box center [121, 214] width 146 height 30
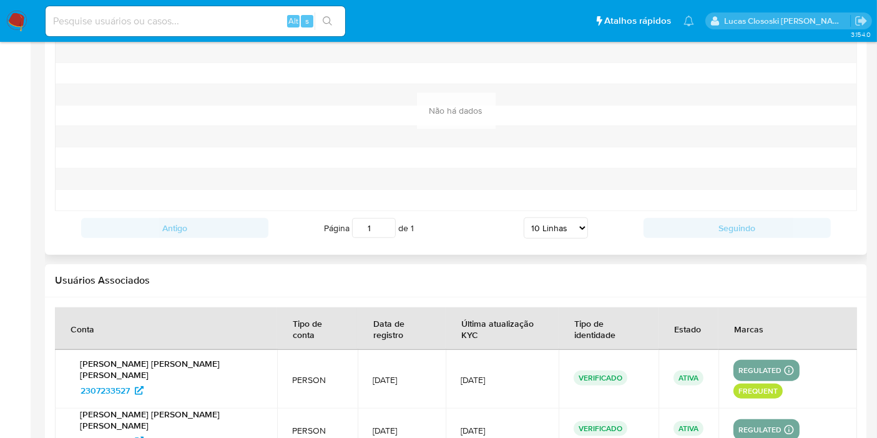
scroll to position [1415, 0]
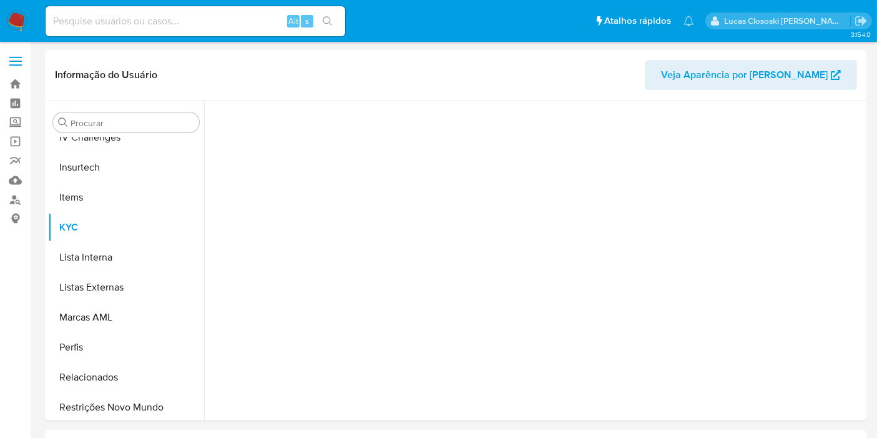
scroll to position [557, 0]
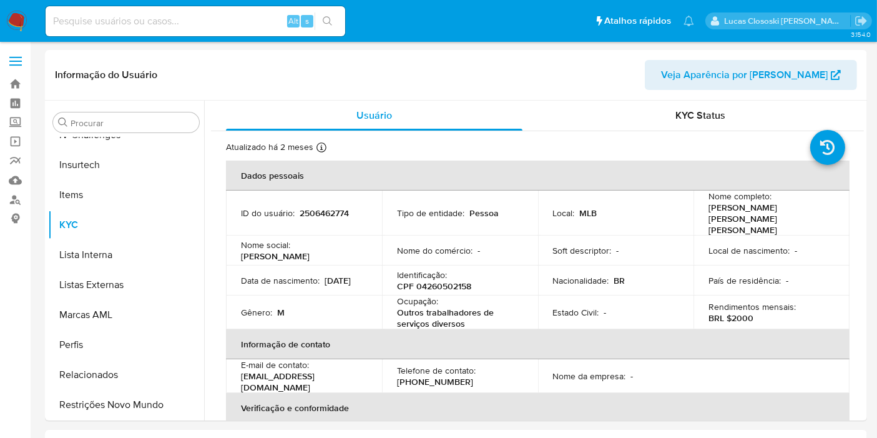
select select "10"
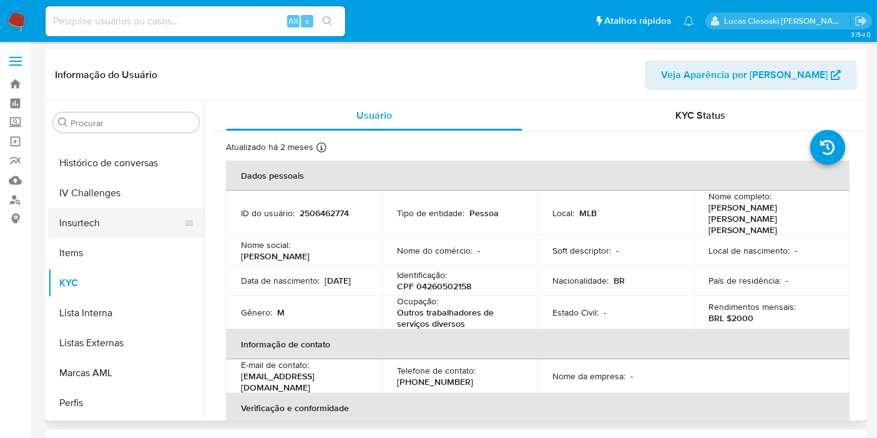
scroll to position [418, 0]
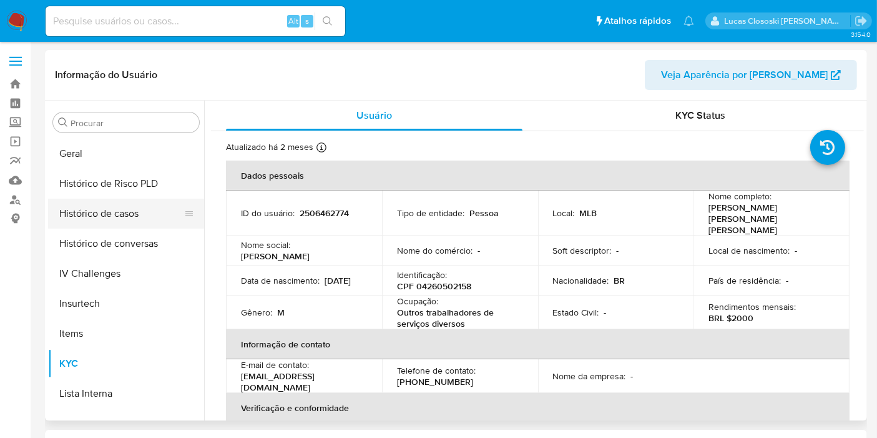
click at [135, 227] on button "Histórico de casos" at bounding box center [121, 214] width 146 height 30
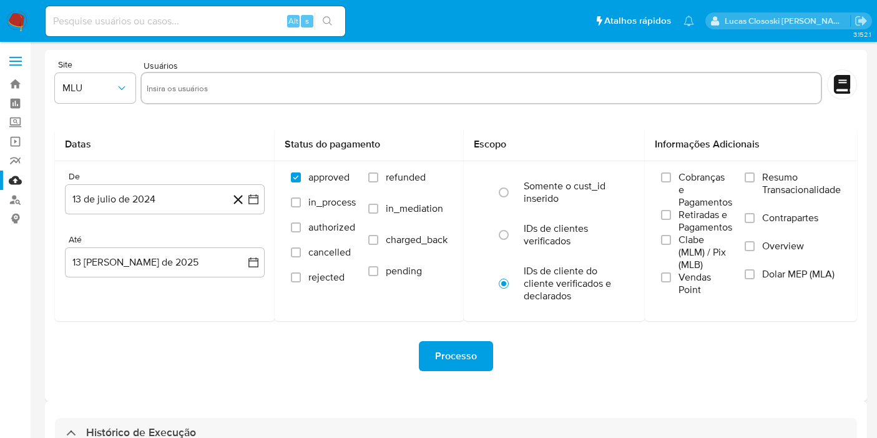
select select "10"
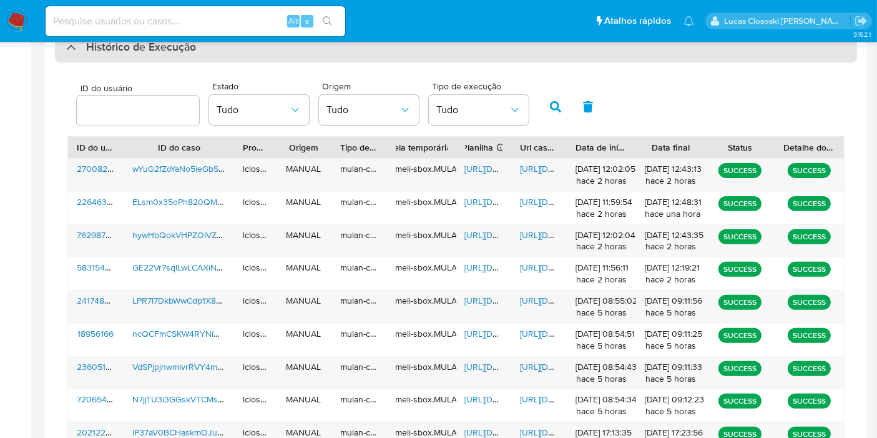
click at [399, 45] on div "Histórico de Execução" at bounding box center [456, 47] width 802 height 30
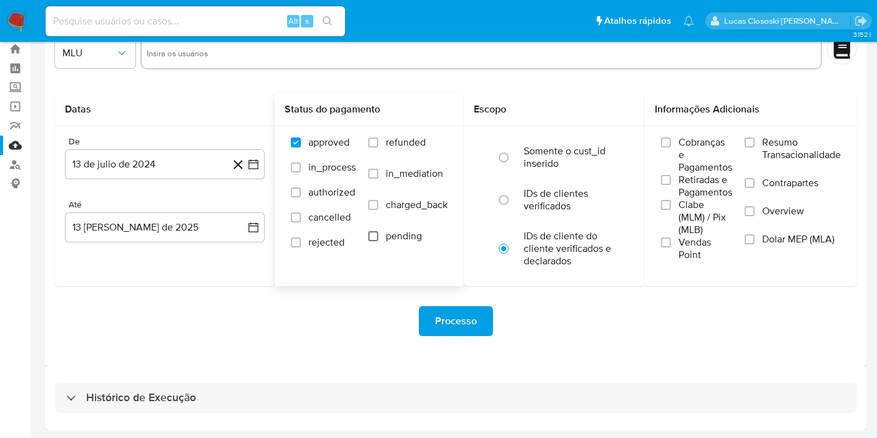
scroll to position [34, 0]
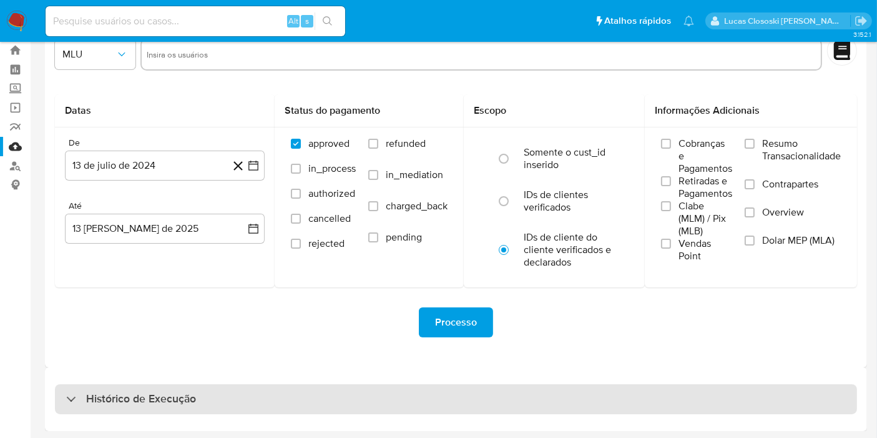
drag, startPoint x: 338, startPoint y: 416, endPoint x: 338, endPoint y: 407, distance: 9.4
click at [338, 416] on div "Histórico de Execução" at bounding box center [456, 399] width 822 height 64
click at [338, 404] on div "Histórico de Execução" at bounding box center [456, 399] width 802 height 30
select select "10"
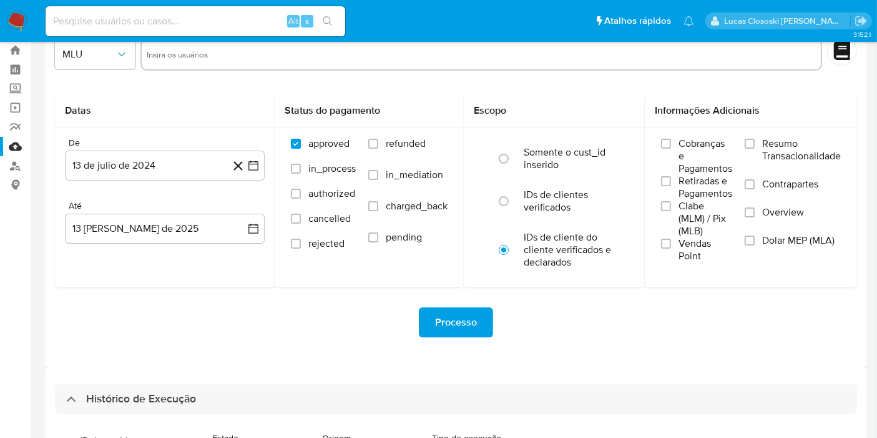
scroll to position [400, 0]
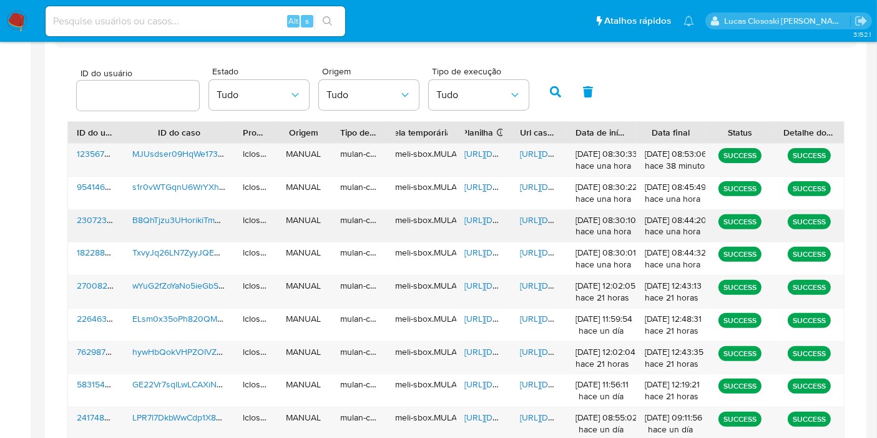
click at [480, 222] on span "https://docs.google.com/spreadsheets/d/1g0Hleyg1wHcKpZHpU_nN7GeFHrvlOMmbYJBgC6g…" at bounding box center [508, 220] width 86 height 12
click at [543, 215] on span "https://docs.google.com/document/d/1n0jhOyZXTQ4V0K92dsKXC8LIgfm5iLkjFatliaLlc5A…" at bounding box center [563, 220] width 86 height 12
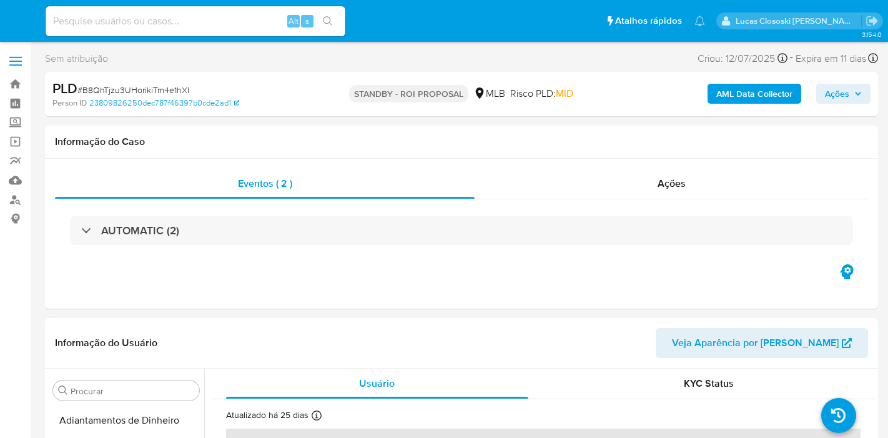
select select "10"
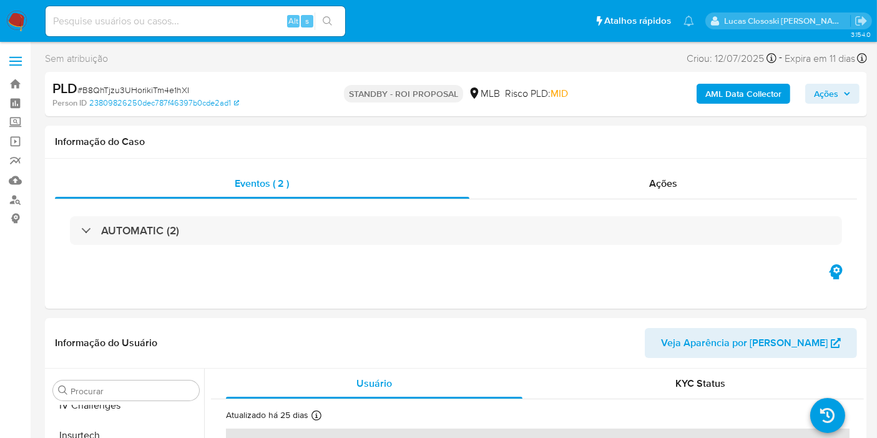
scroll to position [557, 0]
click at [237, 250] on div "AUTOMATIC (2)" at bounding box center [456, 230] width 802 height 62
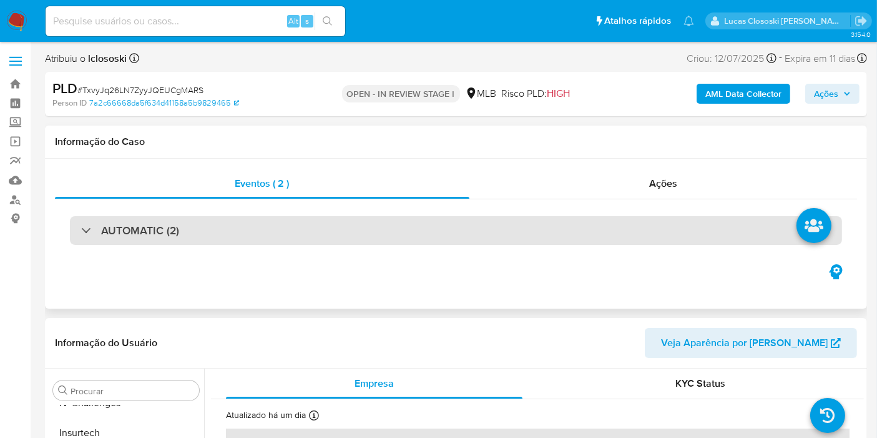
click at [233, 237] on div "AUTOMATIC (2)" at bounding box center [456, 230] width 772 height 29
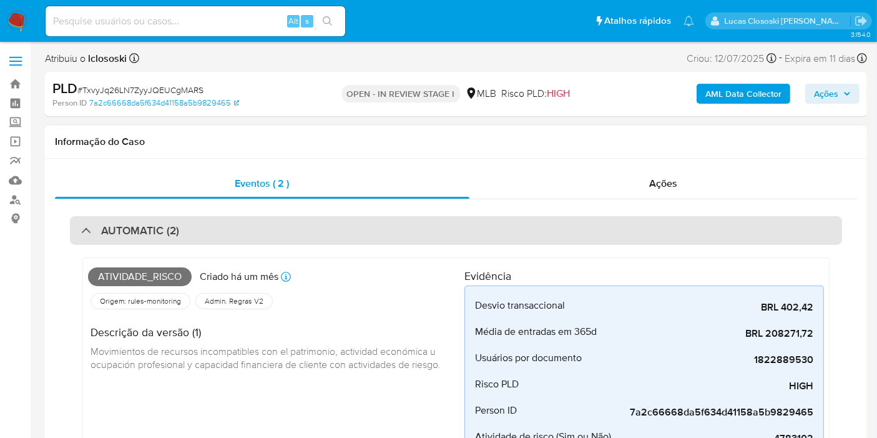
click at [278, 234] on div "AUTOMATIC (2)" at bounding box center [456, 230] width 772 height 29
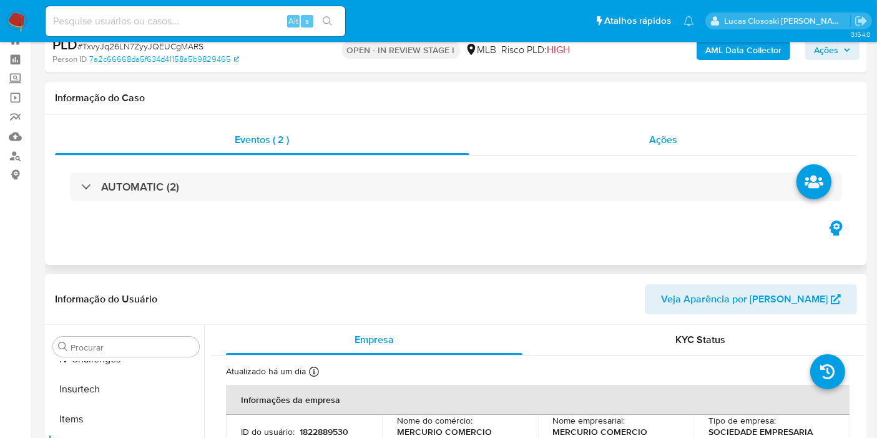
scroll to position [208, 0]
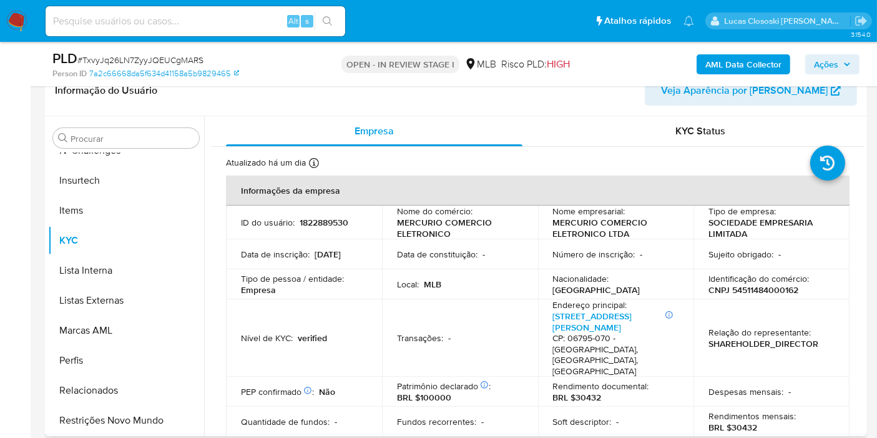
click at [754, 292] on p "CNPJ 54511484000162" at bounding box center [754, 289] width 90 height 11
copy p "54511484000162"
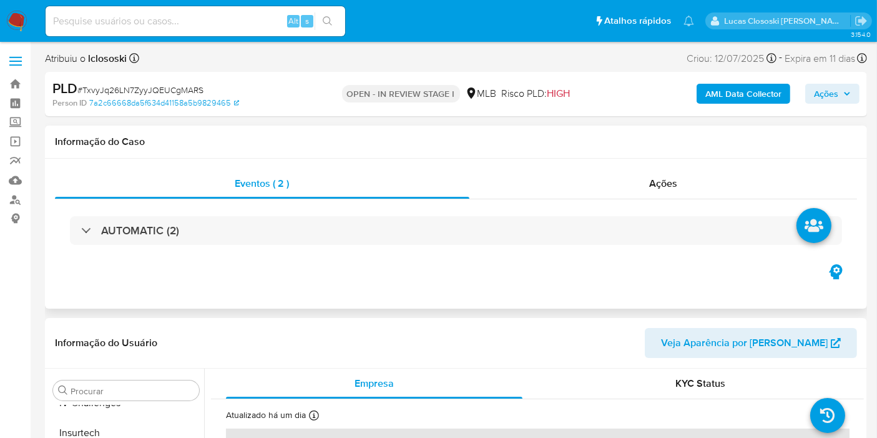
click at [469, 148] on div "Informação do Caso" at bounding box center [456, 141] width 822 height 33
click at [729, 99] on b "AML Data Collector" at bounding box center [744, 94] width 76 height 20
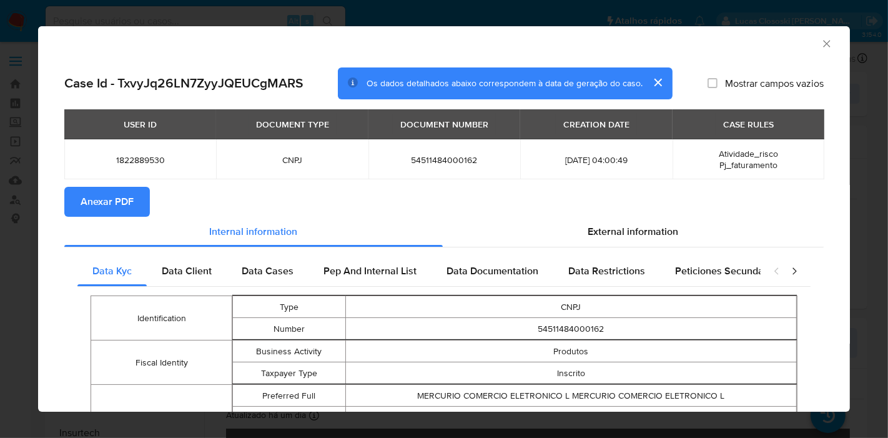
click at [624, 236] on span "External information" at bounding box center [633, 231] width 91 height 14
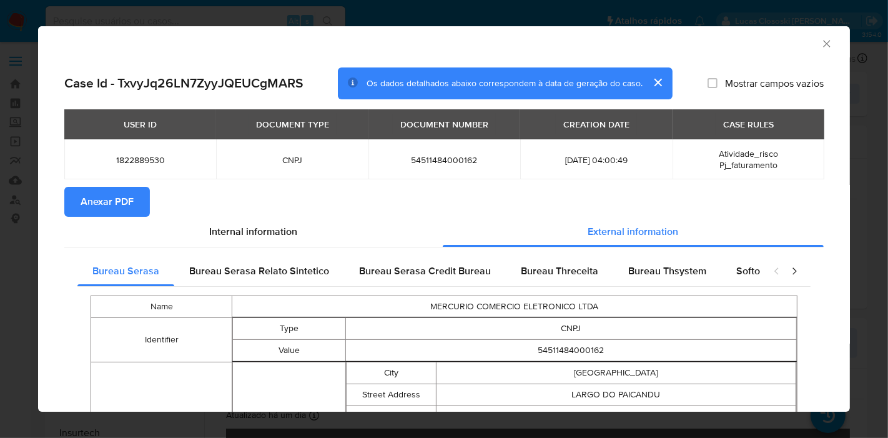
click at [760, 275] on div "closure-recommendation-modal" at bounding box center [785, 271] width 50 height 30
click at [741, 275] on span "Softon" at bounding box center [750, 270] width 29 height 14
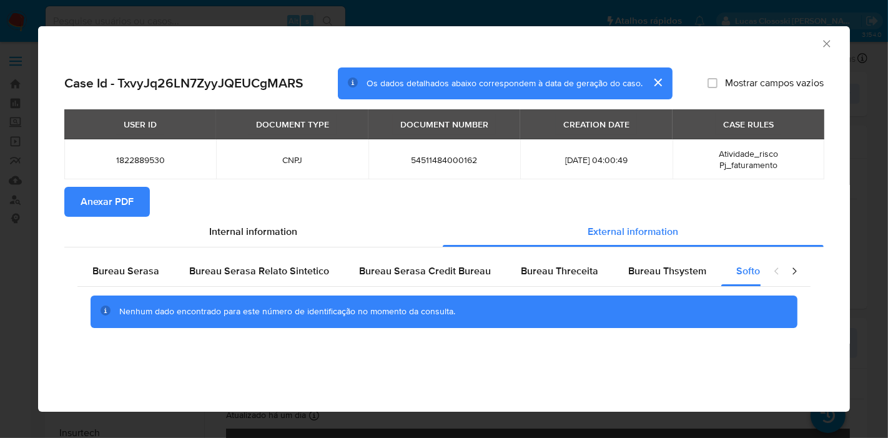
drag, startPoint x: 828, startPoint y: 44, endPoint x: 820, endPoint y: 54, distance: 13.0
click at [828, 44] on icon "Fechar a janela" at bounding box center [826, 43] width 12 height 12
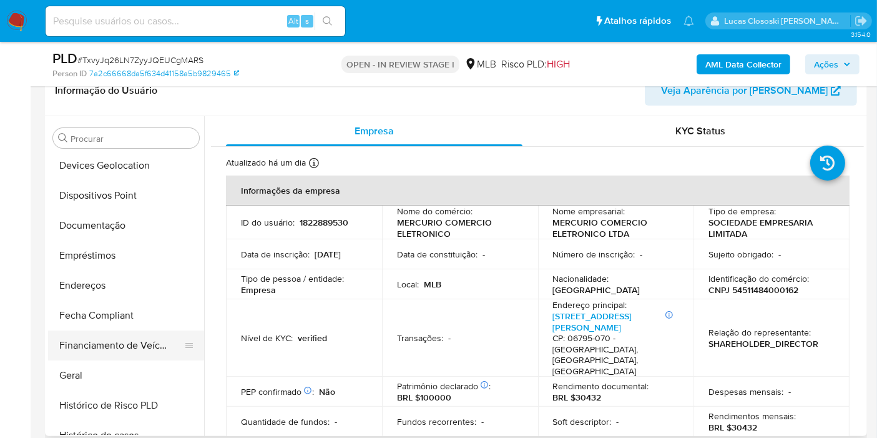
scroll to position [71, 0]
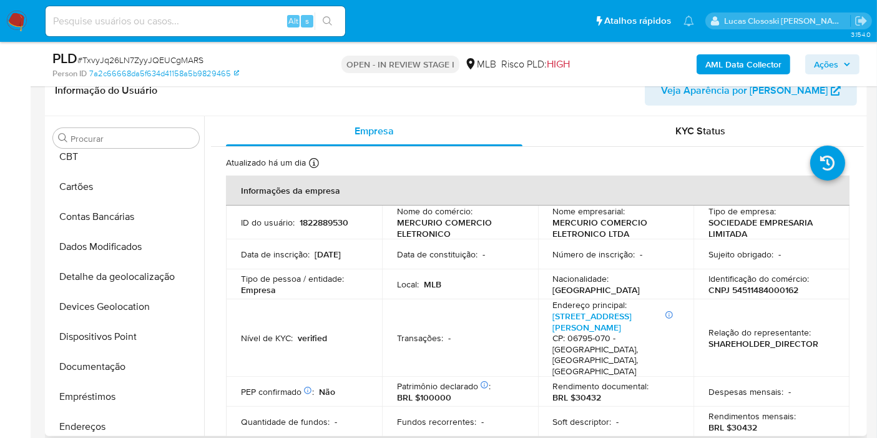
drag, startPoint x: 99, startPoint y: 305, endPoint x: 233, endPoint y: 195, distance: 173.9
click at [99, 305] on button "Devices Geolocation" at bounding box center [126, 307] width 156 height 30
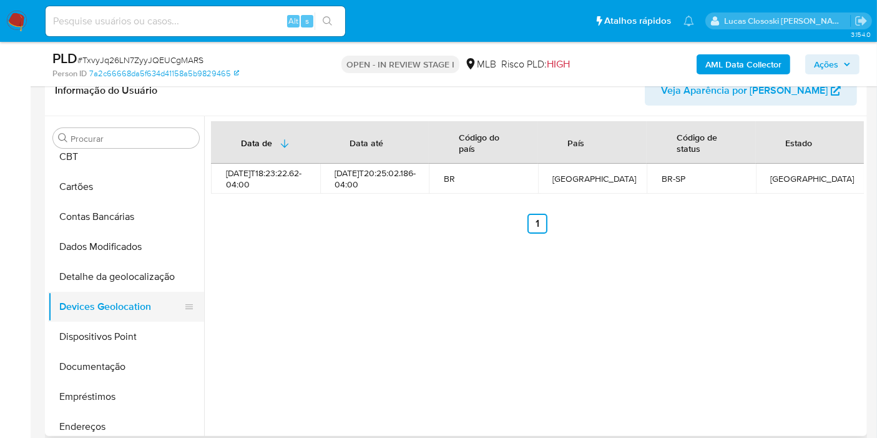
scroll to position [210, 0]
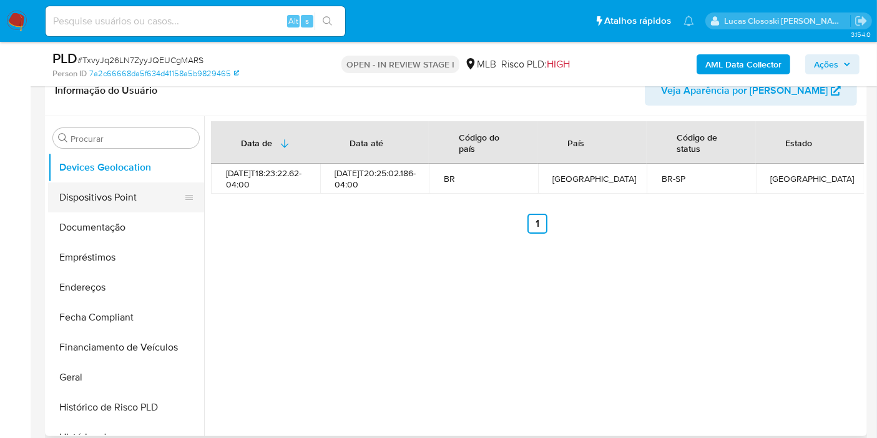
click at [114, 197] on button "Dispositivos Point" at bounding box center [121, 197] width 146 height 30
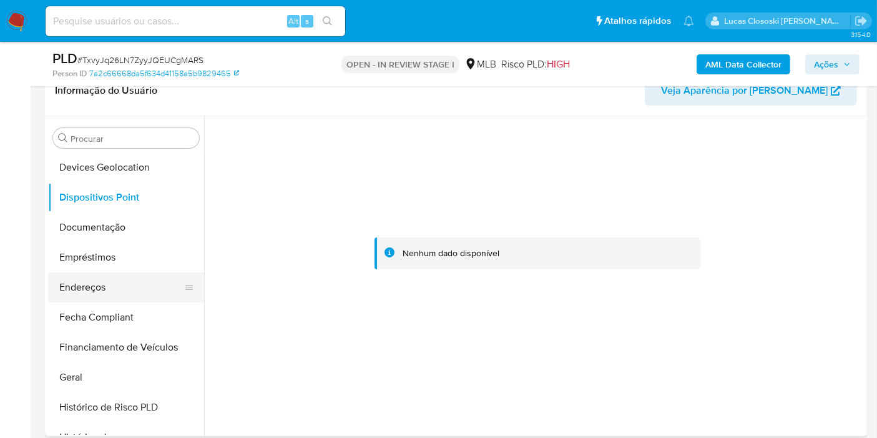
click at [100, 282] on button "Endereços" at bounding box center [121, 287] width 146 height 30
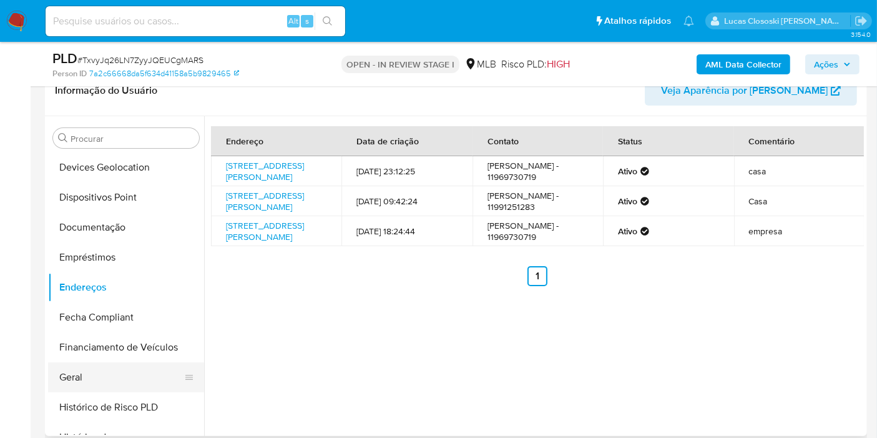
click at [72, 376] on button "Geral" at bounding box center [121, 377] width 146 height 30
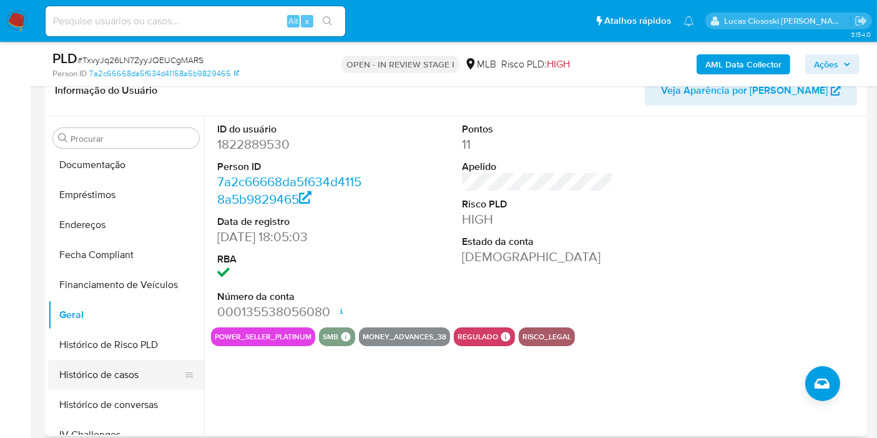
scroll to position [349, 0]
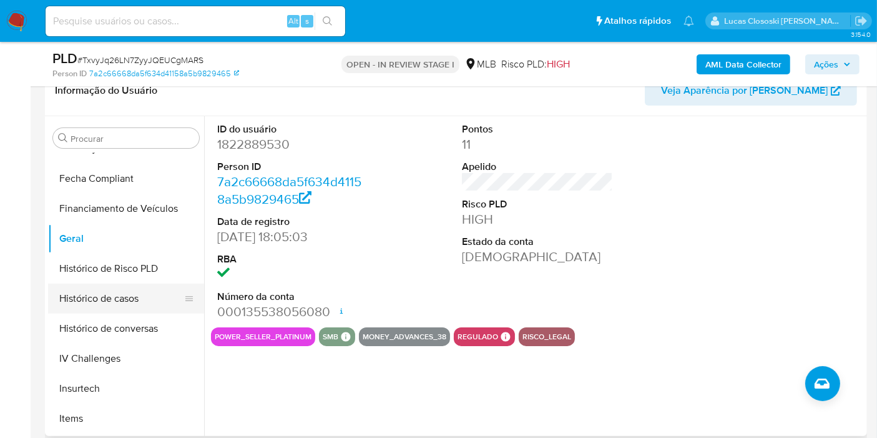
click at [122, 300] on button "Histórico de casos" at bounding box center [121, 298] width 146 height 30
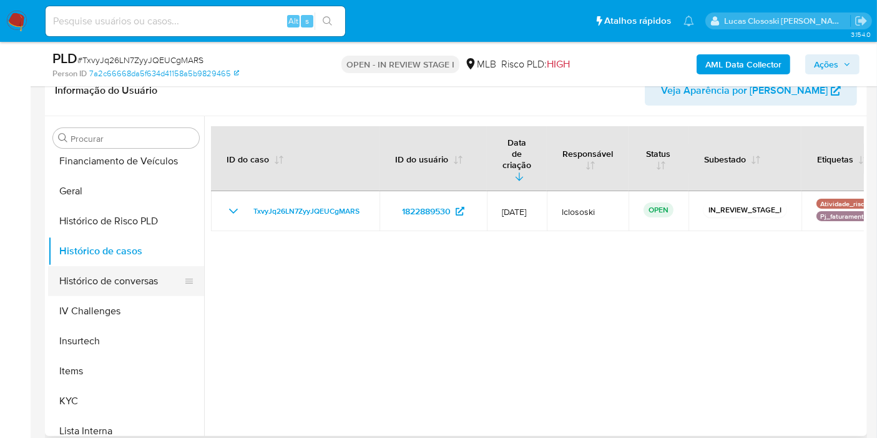
scroll to position [418, 0]
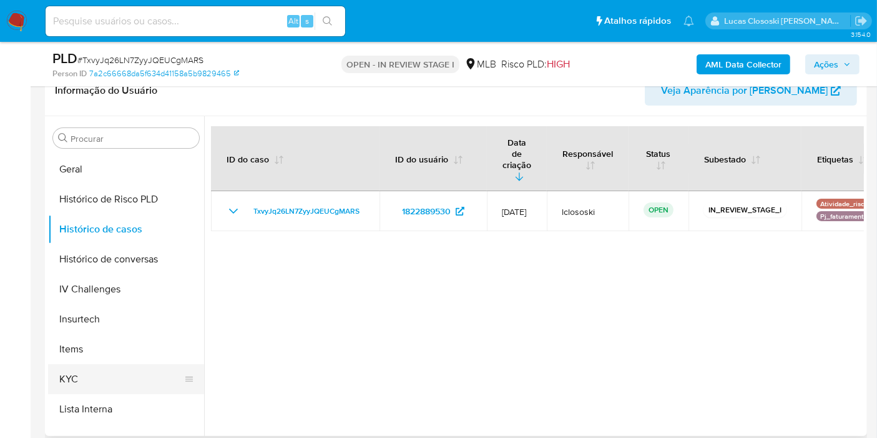
click at [103, 386] on button "KYC" at bounding box center [121, 379] width 146 height 30
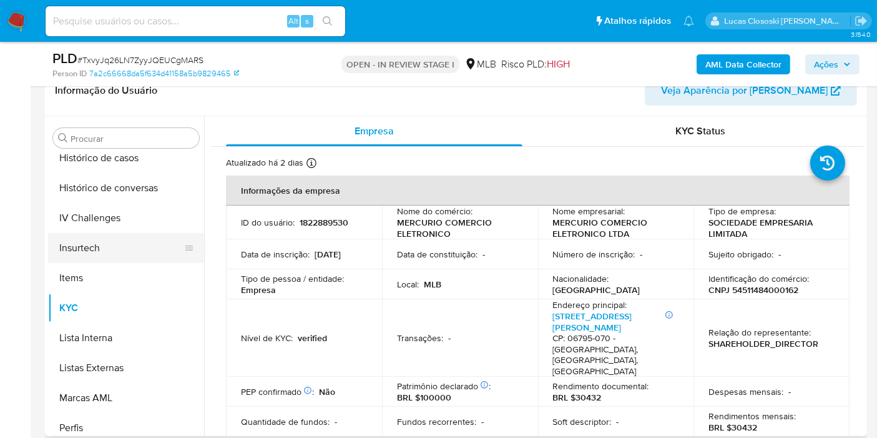
scroll to position [557, 0]
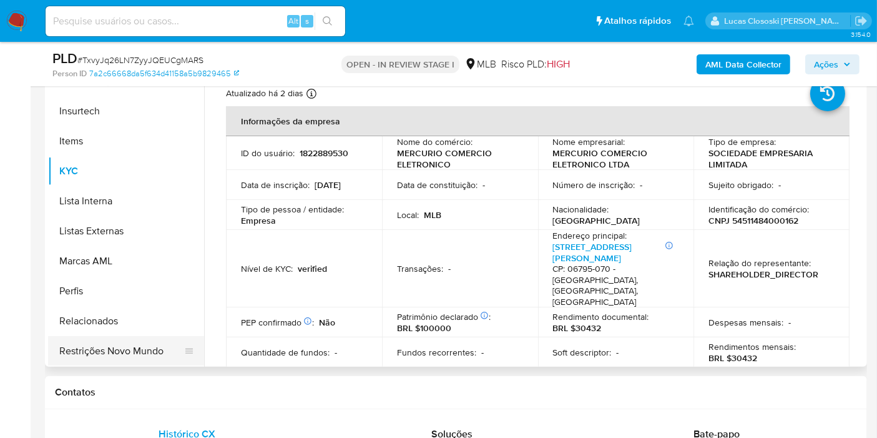
click at [134, 345] on button "Restrições Novo Mundo" at bounding box center [121, 351] width 146 height 30
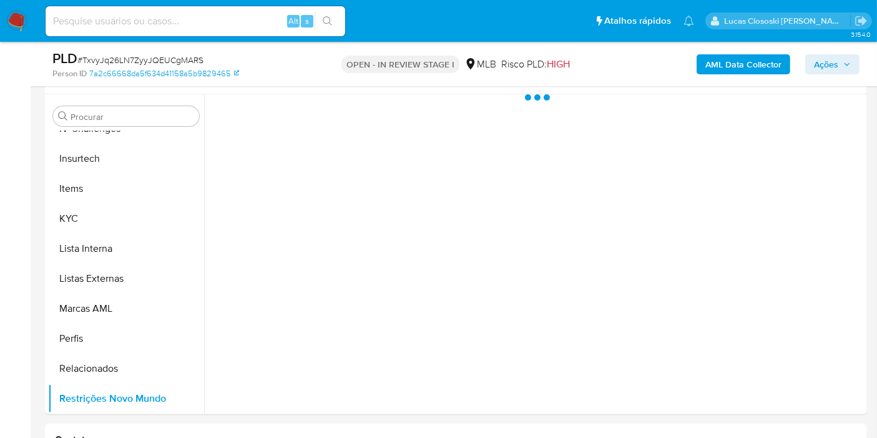
scroll to position [208, 0]
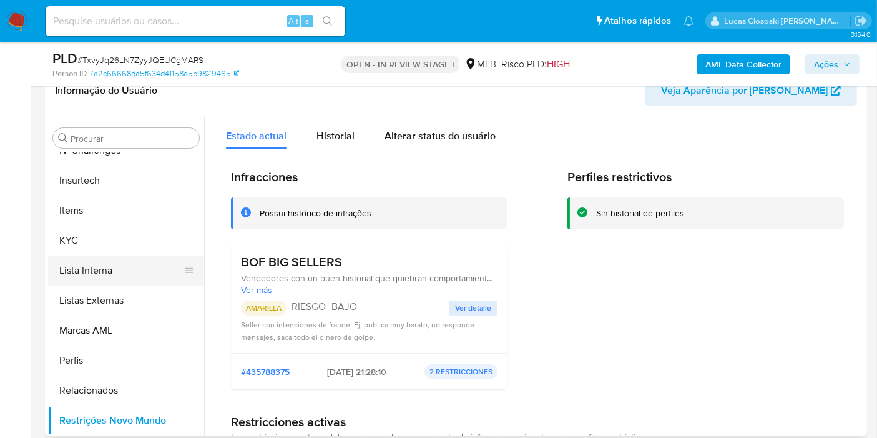
click at [102, 257] on button "Lista Interna" at bounding box center [121, 270] width 146 height 30
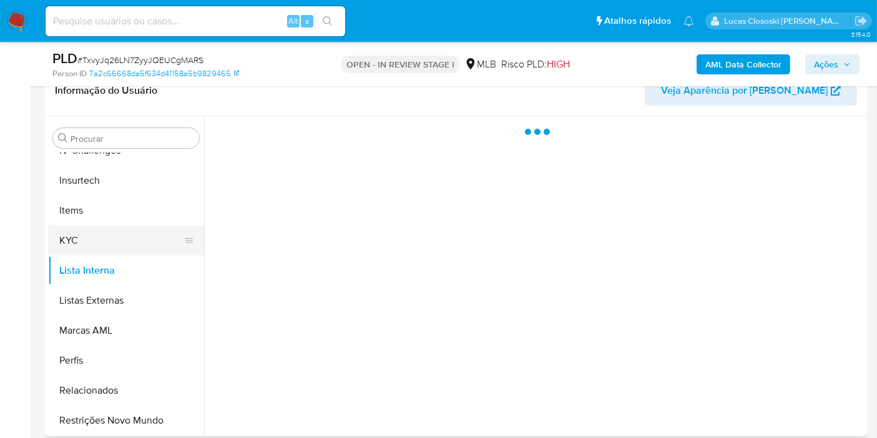
click at [100, 231] on button "KYC" at bounding box center [121, 240] width 146 height 30
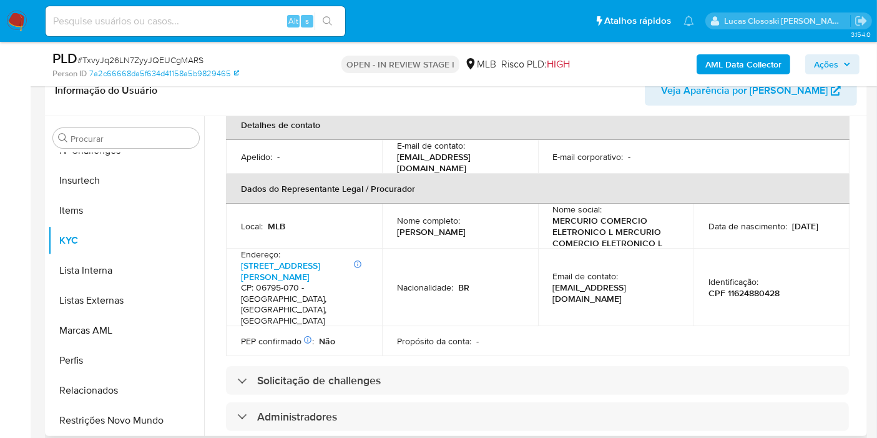
scroll to position [294, 0]
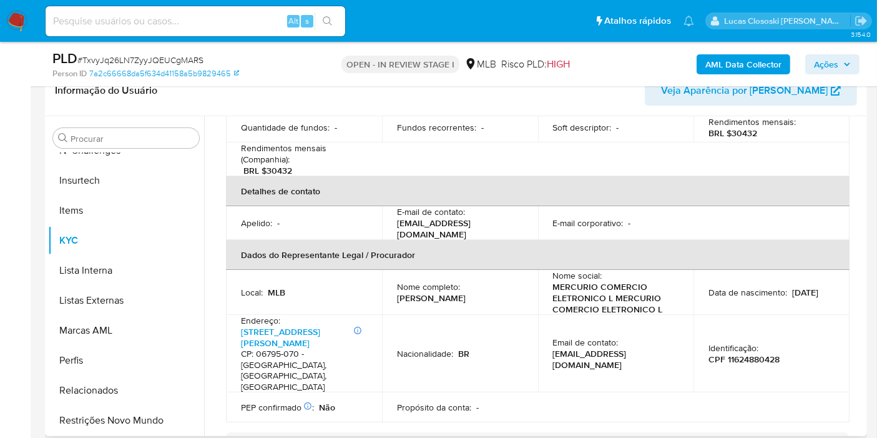
click at [729, 353] on p "CPF 11624880428" at bounding box center [744, 358] width 71 height 11
copy p "11624880428"
drag, startPoint x: 475, startPoint y: 268, endPoint x: 387, endPoint y: 270, distance: 87.4
click at [387, 270] on td "Nome completo : Auderlan Alves Silva" at bounding box center [460, 292] width 156 height 45
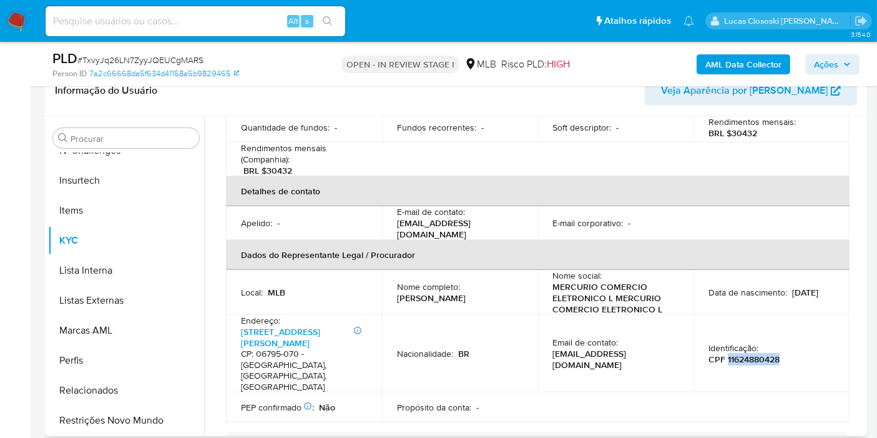
copy p "Auderlan Alves Silva"
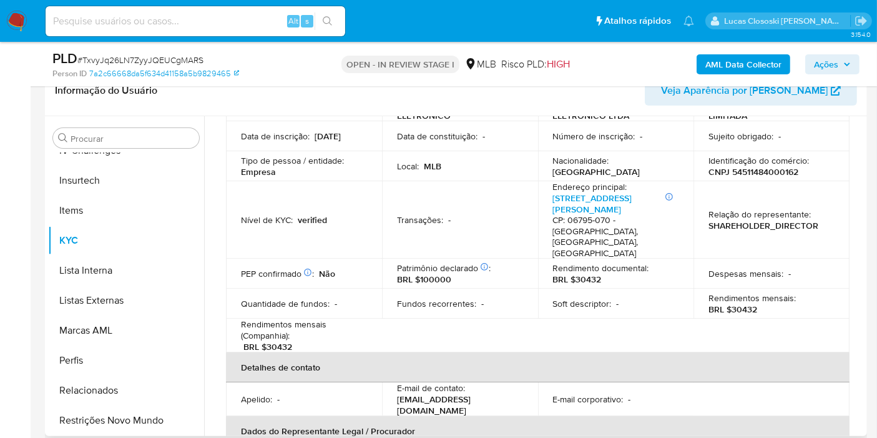
scroll to position [86, 0]
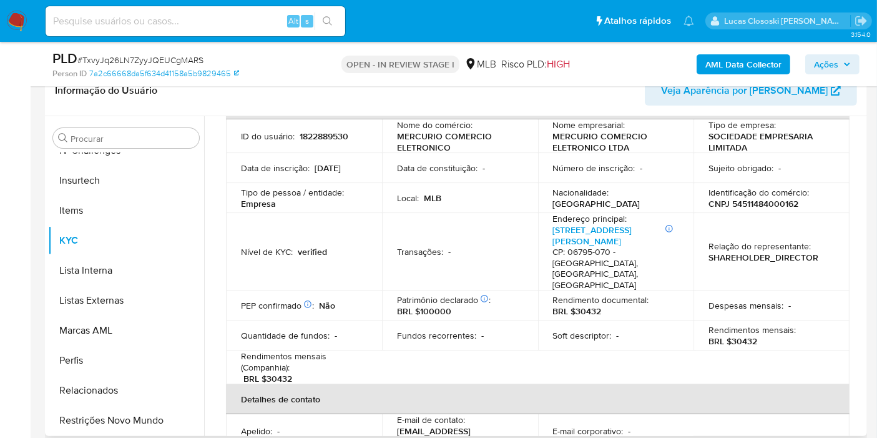
click at [755, 206] on p "CNPJ 54511484000162" at bounding box center [754, 203] width 90 height 11
copy p "54511484000162"
click at [142, 58] on span "# TxvyJq26LN7ZyyJQEUCgMARS" at bounding box center [140, 60] width 126 height 12
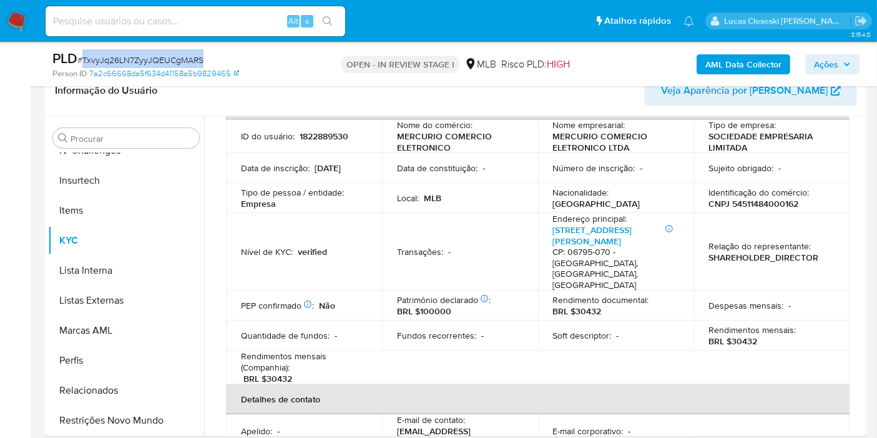
copy span "TxvyJq26LN7ZyyJQEUCgMARS"
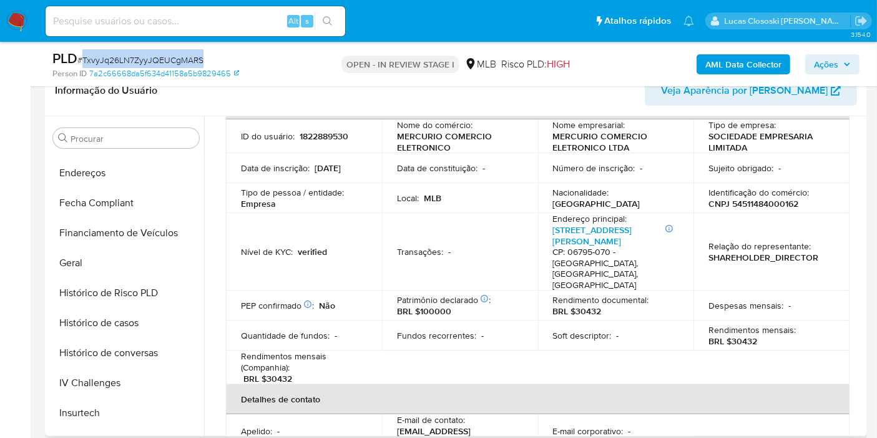
scroll to position [210, 0]
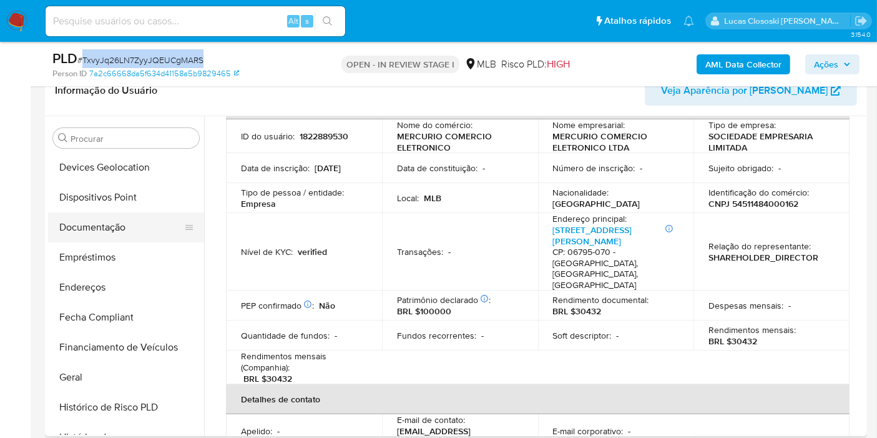
click at [122, 225] on button "Documentação" at bounding box center [121, 227] width 146 height 30
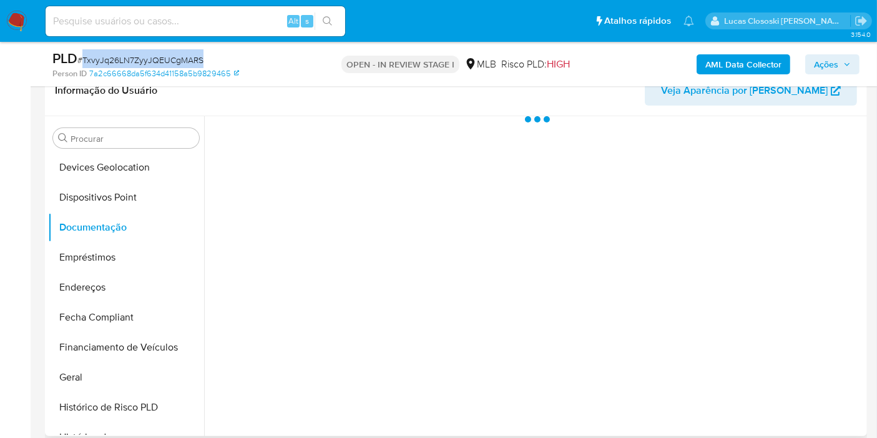
scroll to position [0, 0]
click at [335, 76] on div "OPEN - IN REVIEW STAGE I MLB Risco PLD: HIGH" at bounding box center [456, 63] width 266 height 29
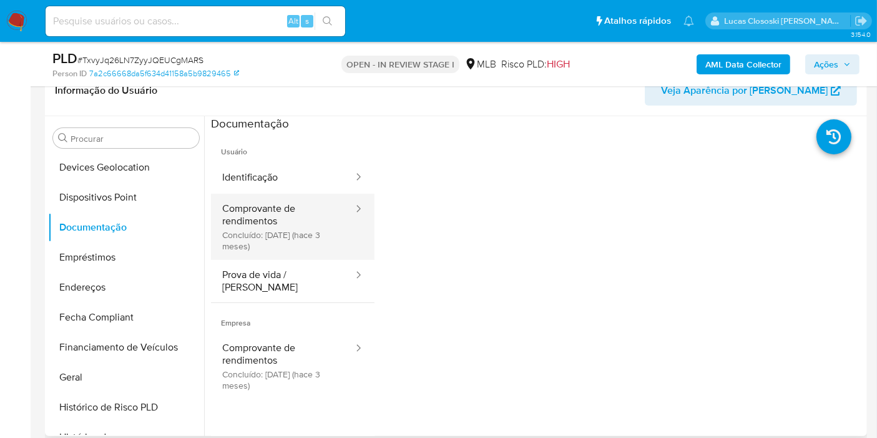
click at [266, 230] on button "Comprovante de rendimentos Concluído: 13/05/2025 (hace 3 meses)" at bounding box center [283, 227] width 144 height 66
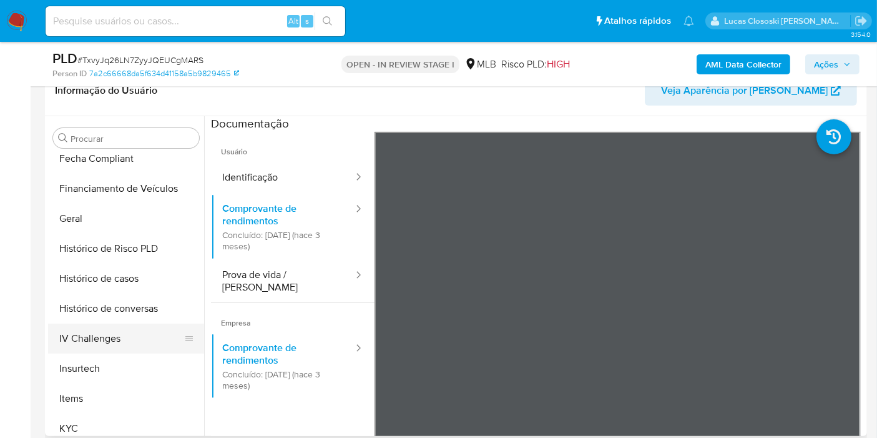
scroll to position [418, 0]
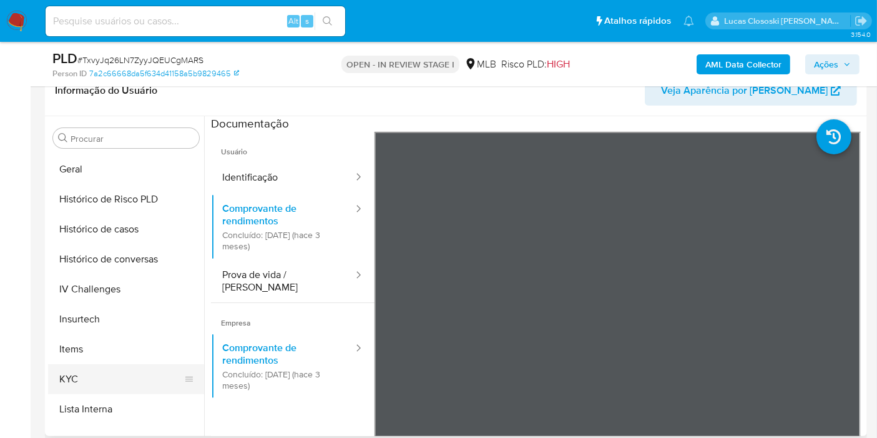
click at [103, 373] on button "KYC" at bounding box center [121, 379] width 146 height 30
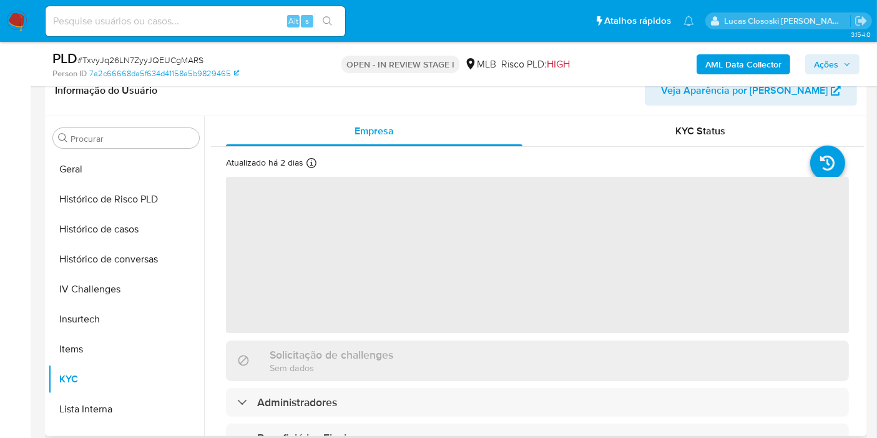
click at [325, 106] on div "Informação do Usuário Veja Aparência por Pessoa" at bounding box center [456, 91] width 822 height 51
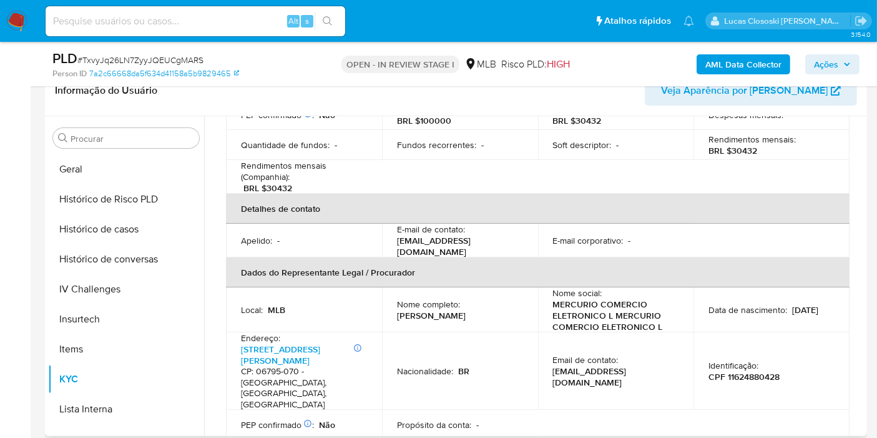
scroll to position [277, 0]
copy p "Auderlan Alves Silva"
drag, startPoint x: 485, startPoint y: 287, endPoint x: 389, endPoint y: 292, distance: 96.3
click at [389, 292] on td "Nome completo : Auderlan Alves Silva" at bounding box center [460, 309] width 156 height 45
click at [741, 370] on p "CPF 11624880428" at bounding box center [744, 375] width 71 height 11
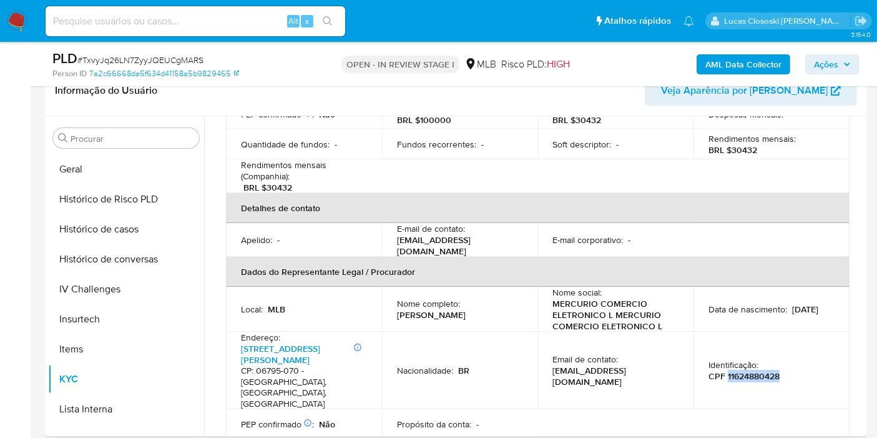
click at [741, 370] on p "CPF 11624880428" at bounding box center [744, 375] width 71 height 11
copy p "11624880428"
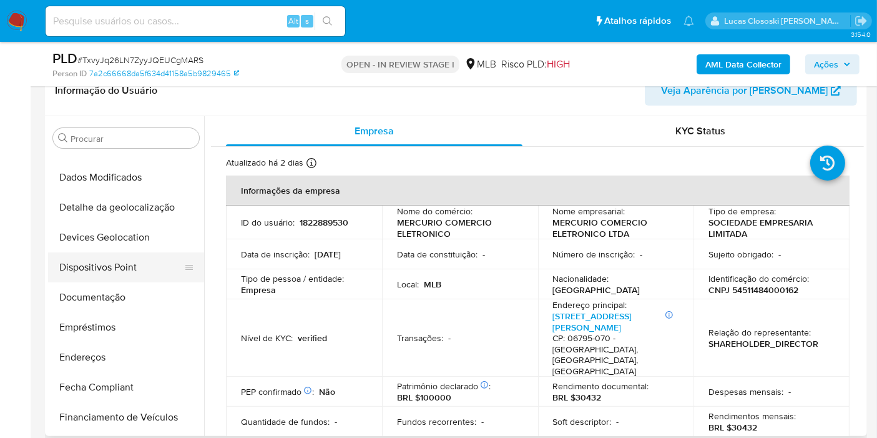
scroll to position [280, 0]
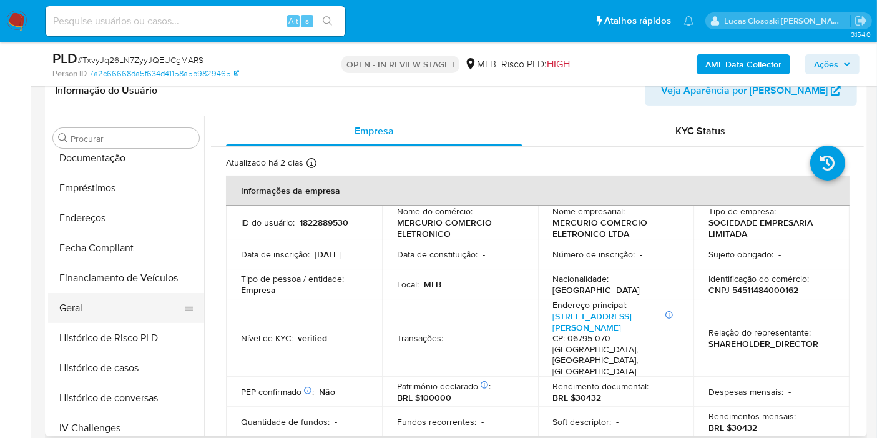
click at [100, 303] on button "Geral" at bounding box center [121, 308] width 146 height 30
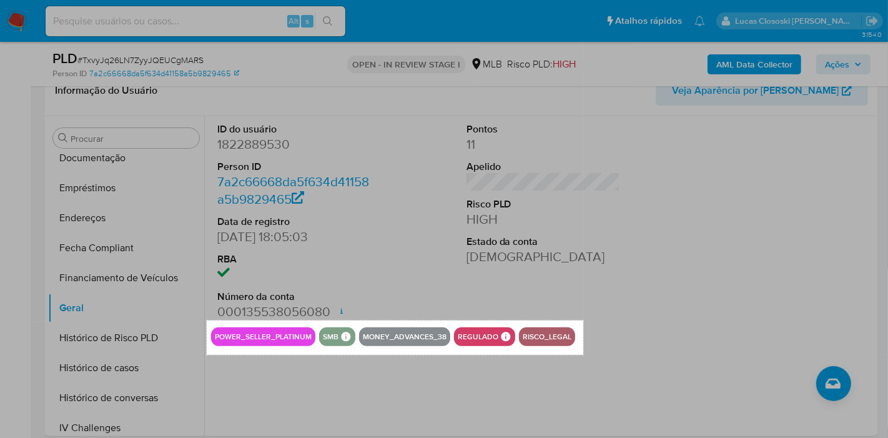
drag, startPoint x: 207, startPoint y: 320, endPoint x: 583, endPoint y: 355, distance: 378.1
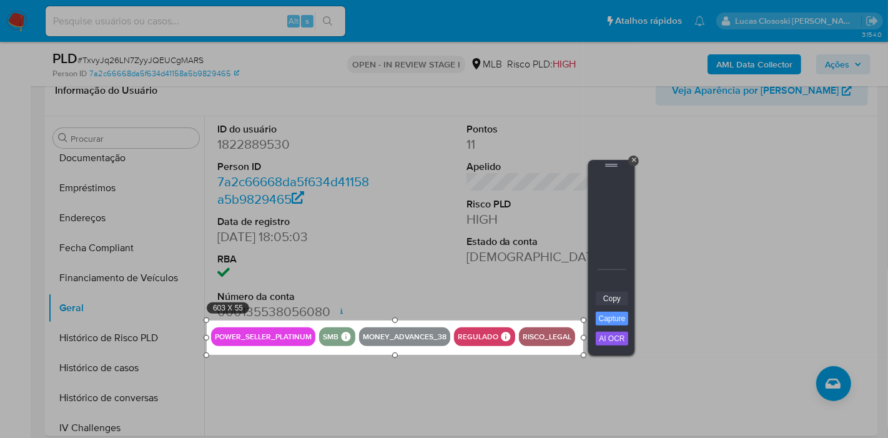
click at [620, 293] on link "Copy" at bounding box center [612, 299] width 32 height 14
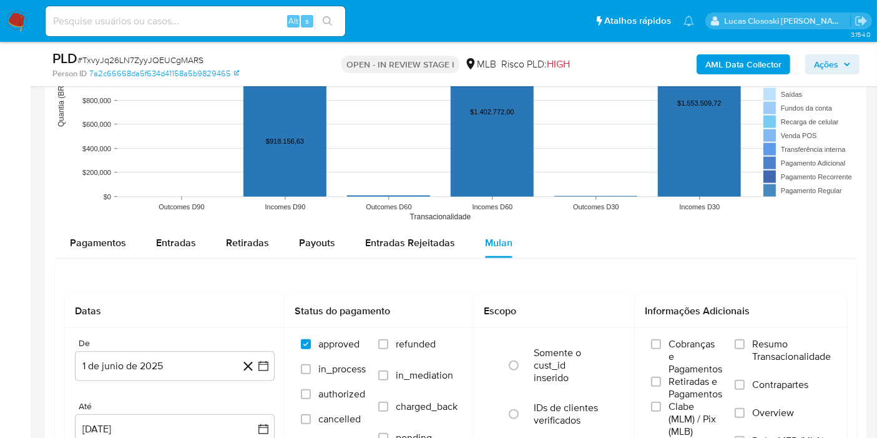
scroll to position [832, 0]
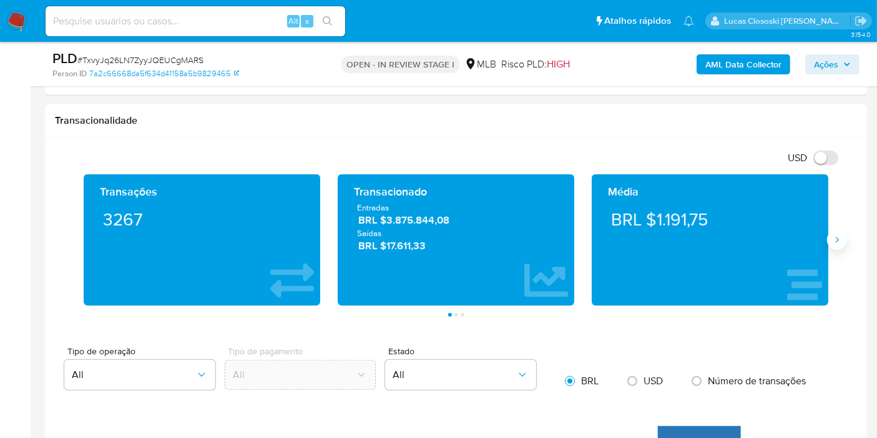
click at [833, 237] on icon "Siguiente" at bounding box center [837, 240] width 10 height 10
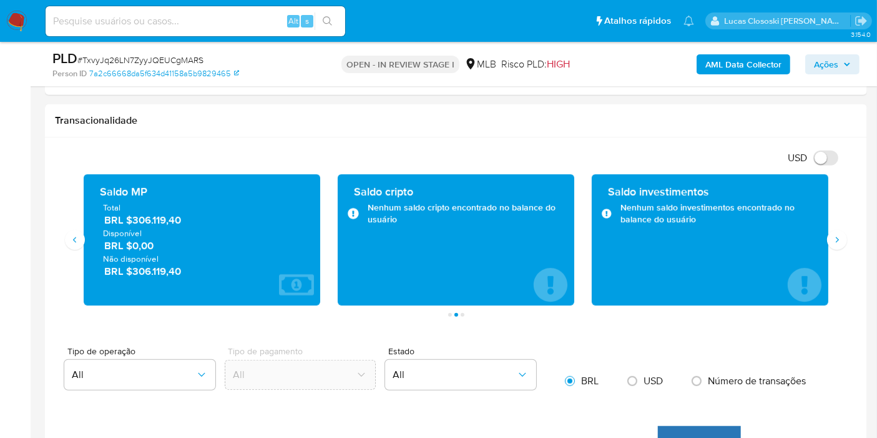
drag, startPoint x: 781, startPoint y: 340, endPoint x: 711, endPoint y: 24, distance: 324.3
drag, startPoint x: 187, startPoint y: 220, endPoint x: 134, endPoint y: 224, distance: 53.2
click at [134, 224] on div "Total BRL $306.119,40 Disponível BRL $0,00 Não disponível BRL $306.119,40" at bounding box center [202, 240] width 217 height 76
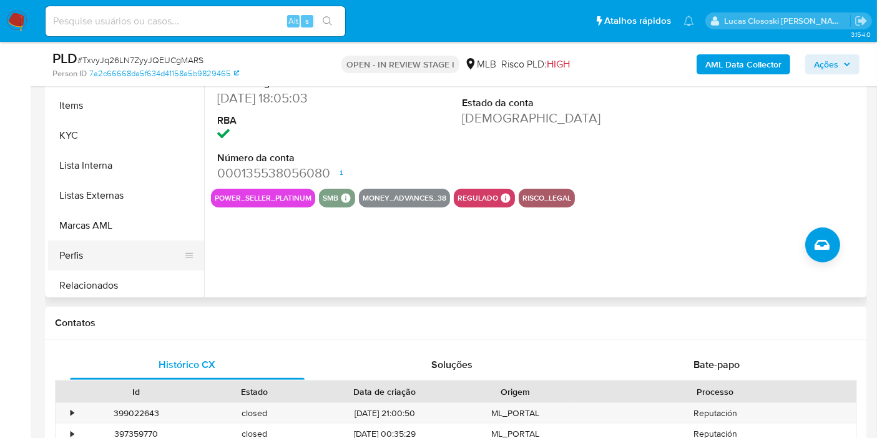
scroll to position [557, 0]
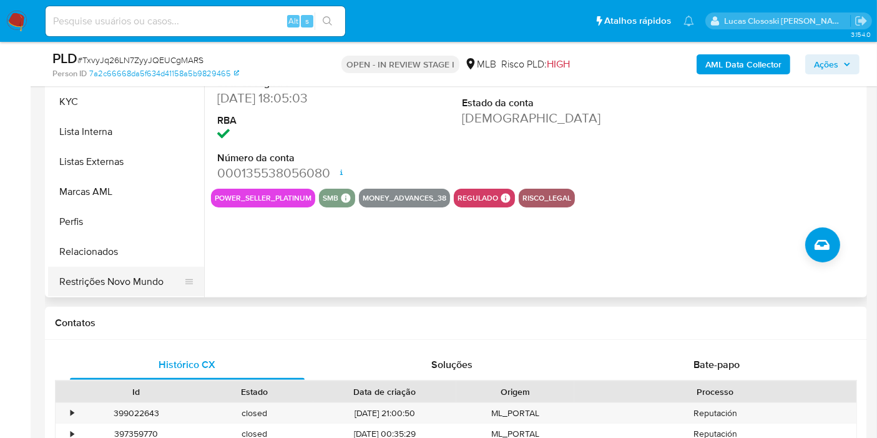
click at [153, 290] on button "Restrições Novo Mundo" at bounding box center [121, 282] width 146 height 30
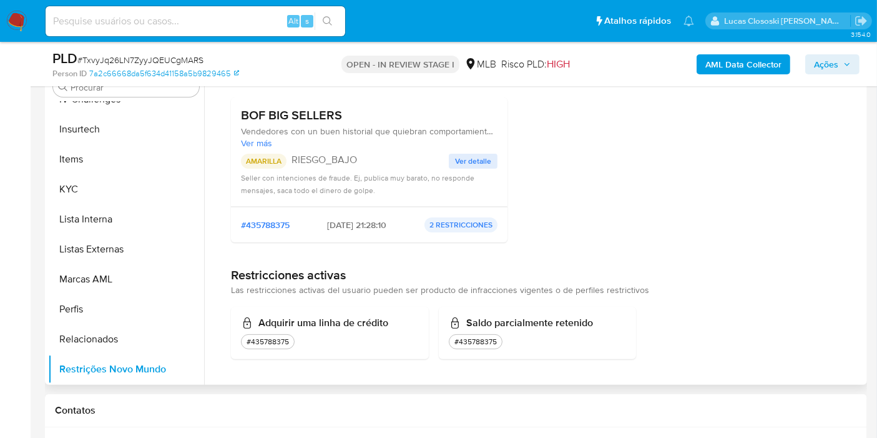
scroll to position [96, 0]
click at [156, 285] on button "Marcas AML" at bounding box center [121, 279] width 146 height 30
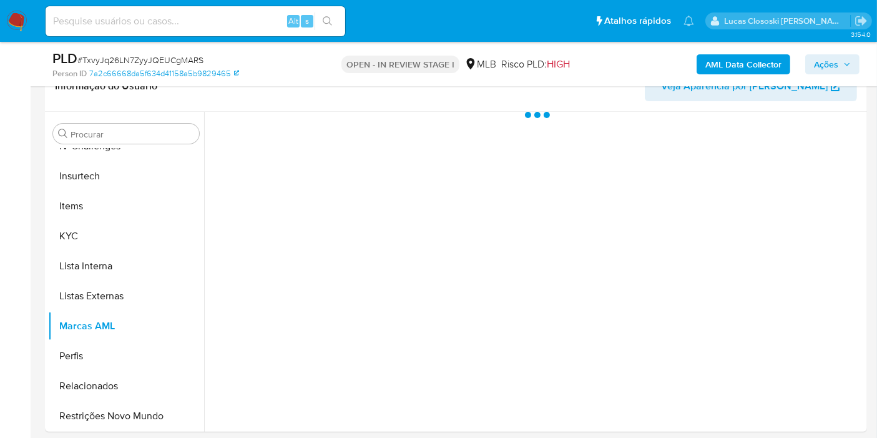
scroll to position [190, 0]
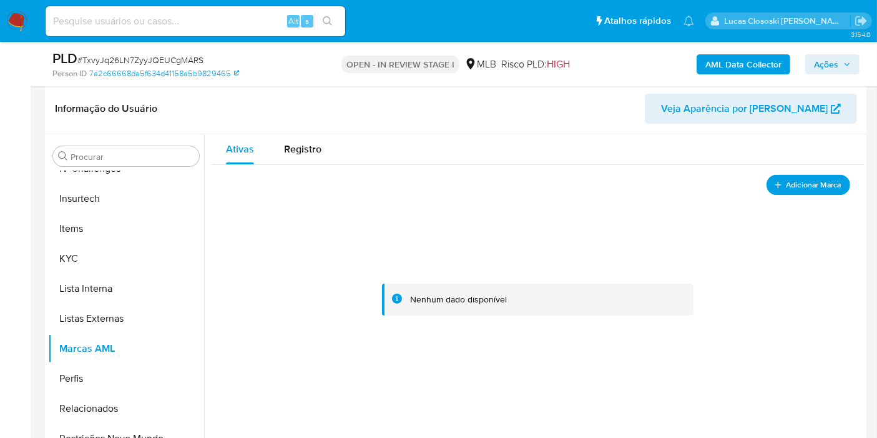
click at [819, 189] on span "Adicionar Marca" at bounding box center [814, 185] width 56 height 16
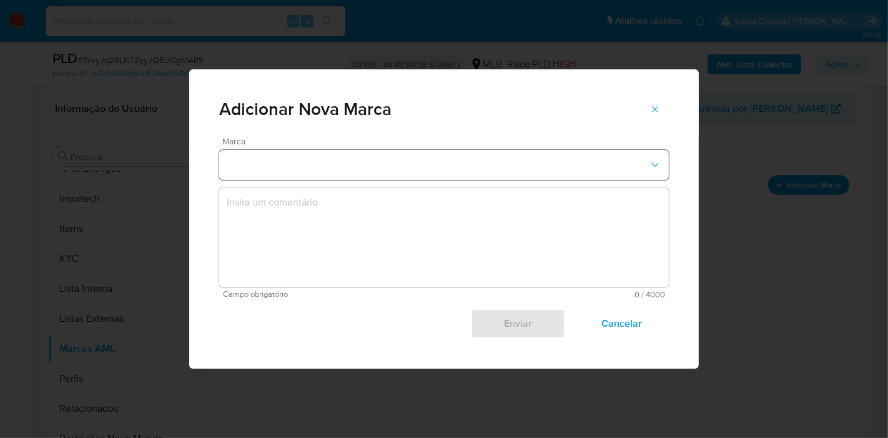
click at [325, 170] on button "marks-modal" at bounding box center [444, 165] width 450 height 30
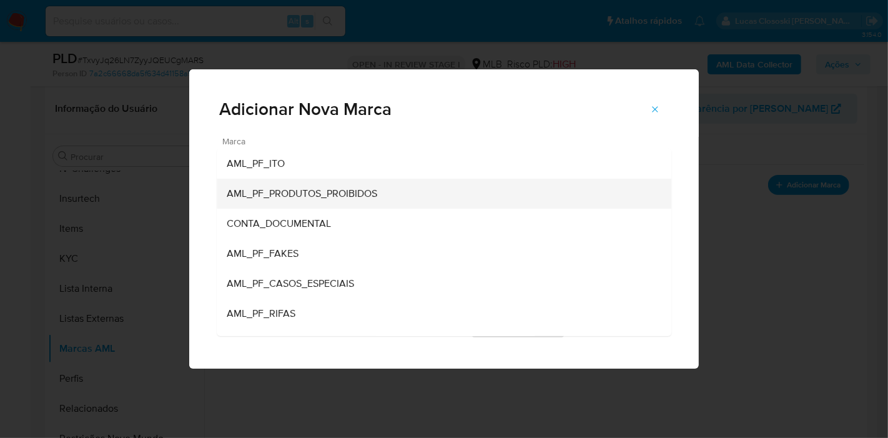
click at [299, 199] on span "AML_PF_PRODUTOS_PROIBIDOS" at bounding box center [302, 193] width 150 height 12
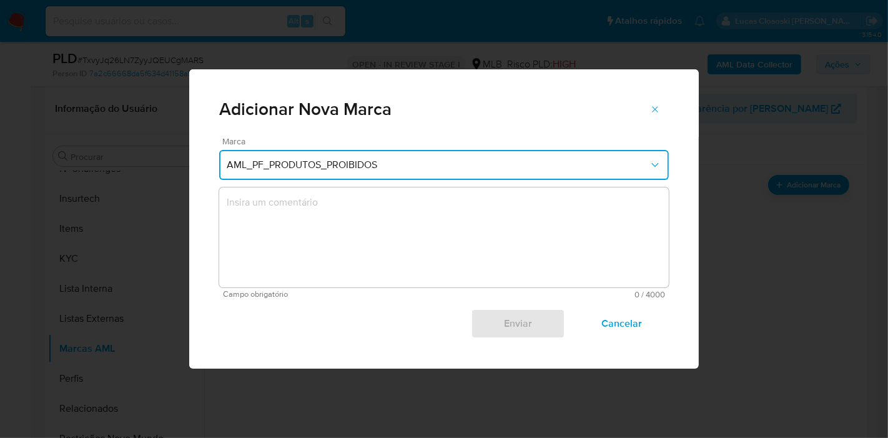
click at [302, 230] on textarea "marks-modal" at bounding box center [444, 237] width 450 height 100
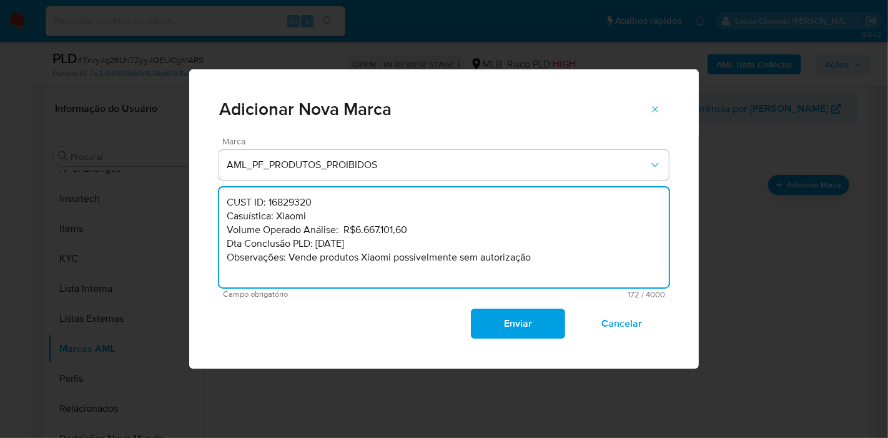
click at [287, 200] on textarea "CUST ID: 16829320 Casuística: Xiaomi Volume Operado Análise: R$6.667.101,60 Dta…" at bounding box center [444, 237] width 450 height 100
paste textarea "82288953"
drag, startPoint x: 416, startPoint y: 231, endPoint x: 357, endPoint y: 230, distance: 59.9
click at [357, 230] on textarea "CUST ID: 1822889530 Casuística: Xiaomi Volume Operado Análise: R$6.667.101,60 D…" at bounding box center [444, 237] width 450 height 100
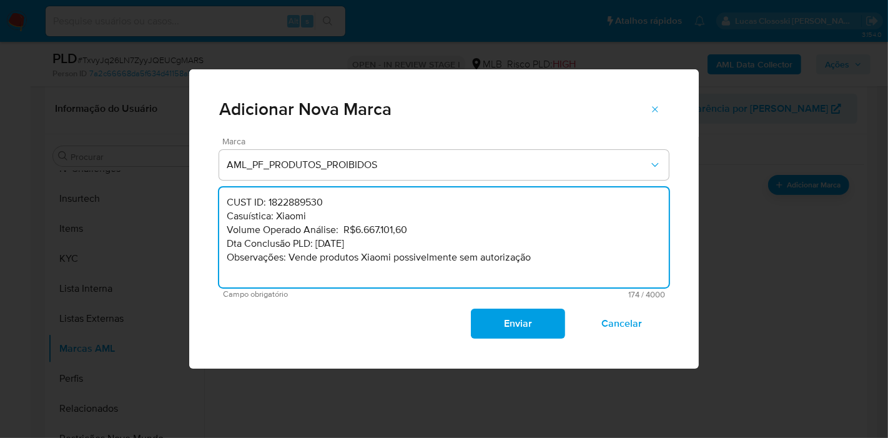
paste textarea "5.744.182,15"
click at [317, 247] on textarea "CUST ID: 1822889530 Casuística: Xiaomi Volume Operado Análise: R$5.744.182,15 D…" at bounding box center [444, 237] width 450 height 100
click at [322, 246] on textarea "CUST ID: 1822889530 Casuística: Xiaomi Volume Operado Análise: R$5.744.182,15 D…" at bounding box center [444, 237] width 450 height 100
click at [334, 244] on textarea "CUST ID: 1822889530 Casuística: Xiaomi Volume Operado Análise: R$5.744.182,15 D…" at bounding box center [444, 237] width 450 height 100
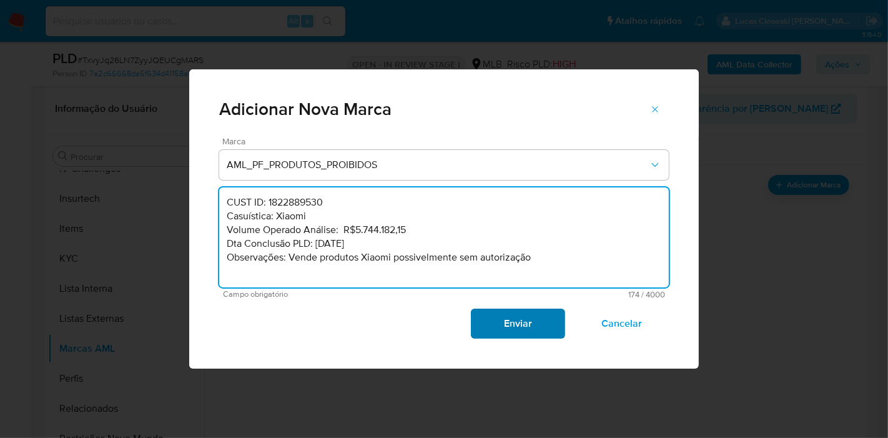
type textarea "CUST ID: 1822889530 Casuística: Xiaomi Volume Operado Análise: R$5.744.182,15 D…"
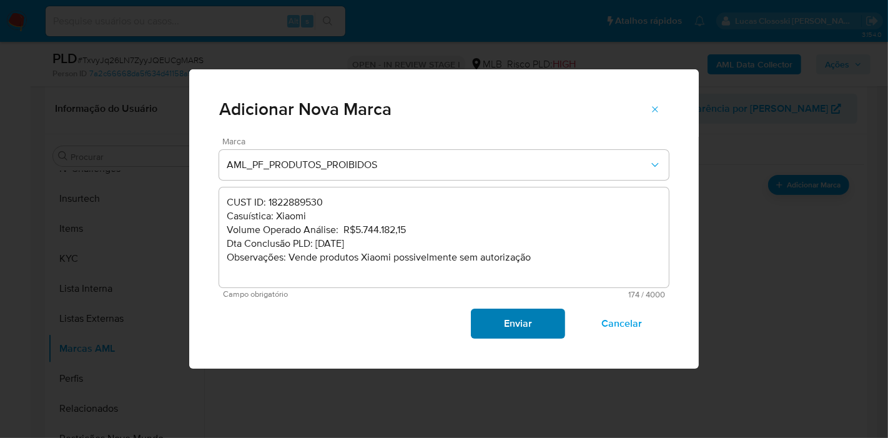
click at [528, 329] on span "Enviar" at bounding box center [517, 323] width 61 height 27
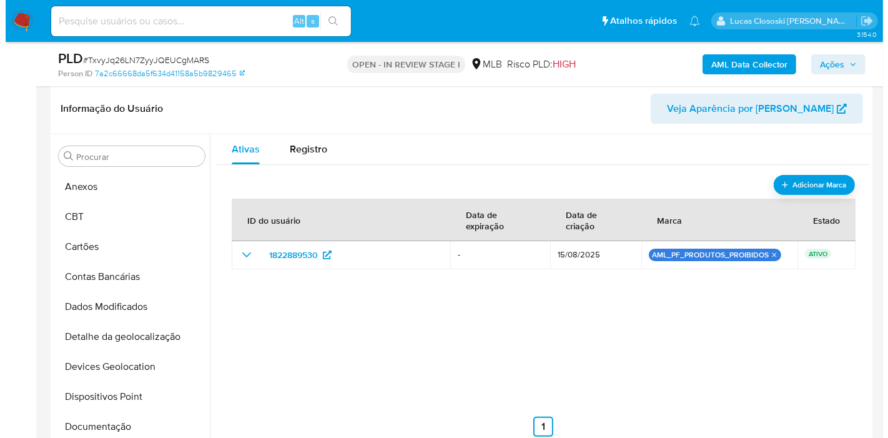
scroll to position [0, 0]
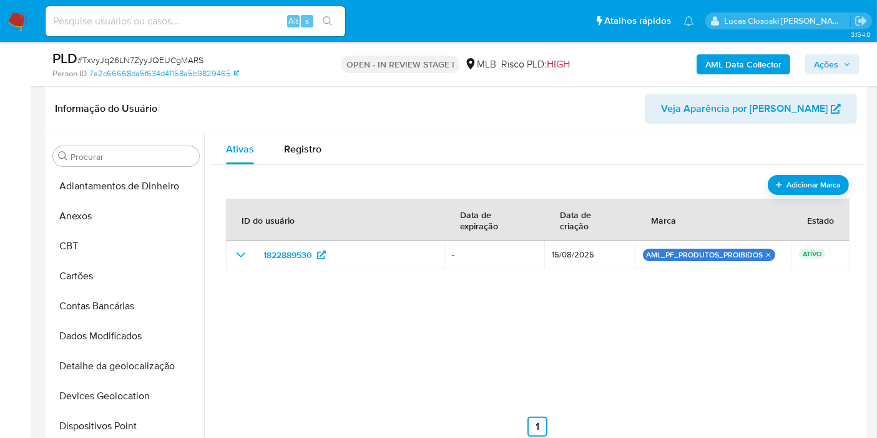
click at [813, 62] on button "Ações" at bounding box center [832, 64] width 54 height 20
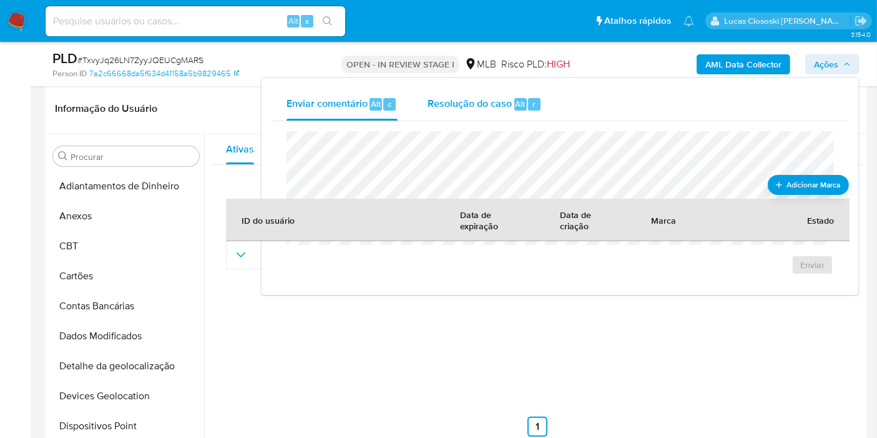
click at [536, 113] on div "Resolução do caso Alt r" at bounding box center [485, 104] width 114 height 32
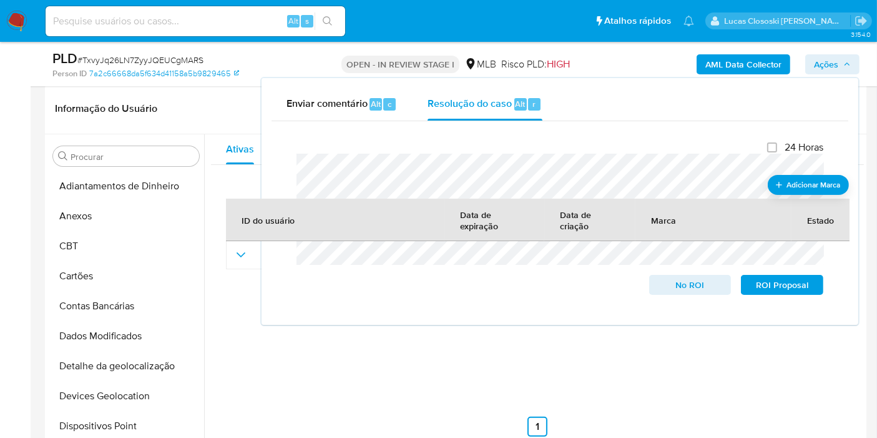
click at [829, 70] on span "Ações" at bounding box center [826, 64] width 24 height 20
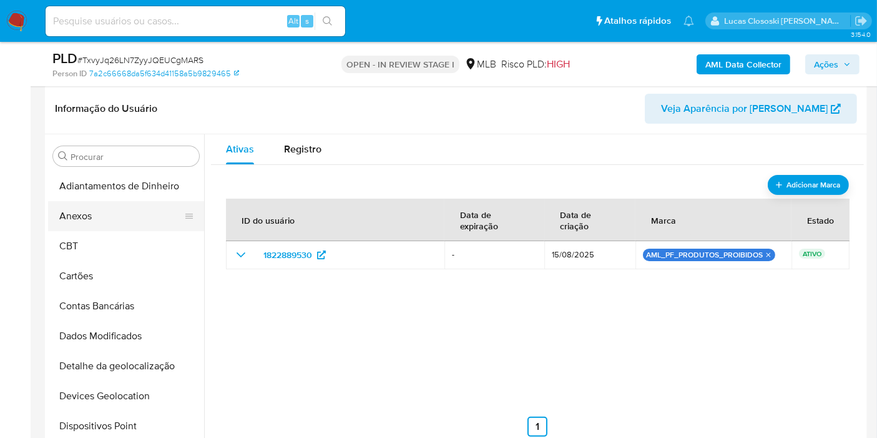
click at [132, 216] on button "Anexos" at bounding box center [121, 216] width 146 height 30
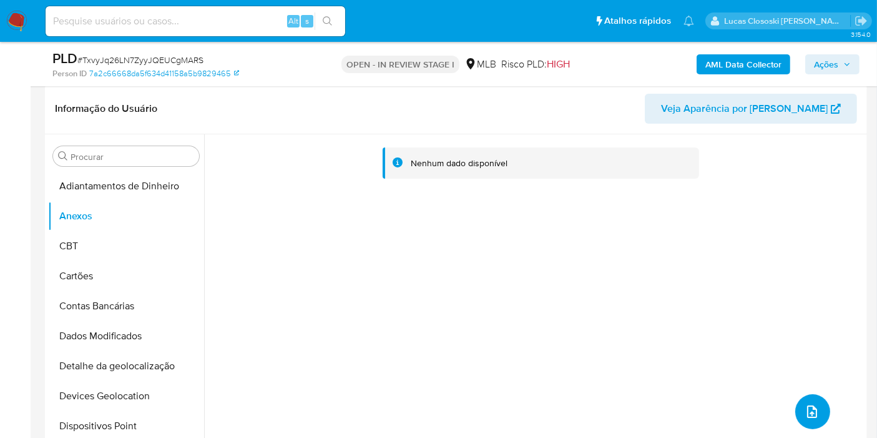
click at [810, 409] on icon "upload-file" at bounding box center [812, 411] width 15 height 15
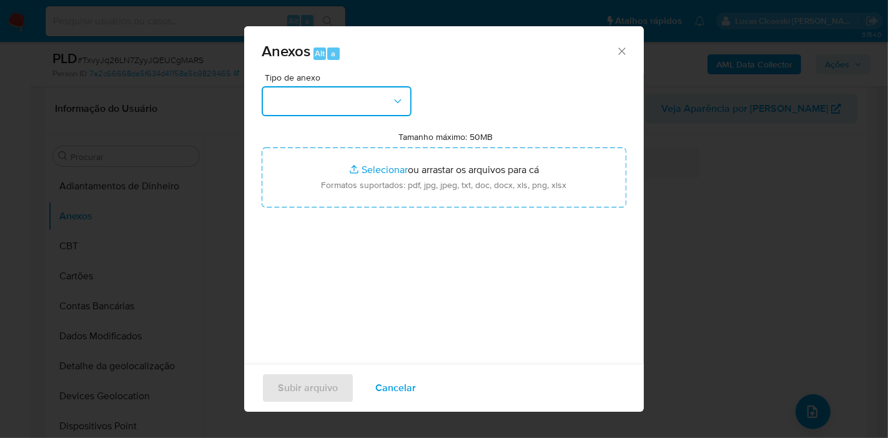
drag, startPoint x: 390, startPoint y: 99, endPoint x: 400, endPoint y: 115, distance: 18.7
click at [392, 101] on button "button" at bounding box center [337, 101] width 150 height 30
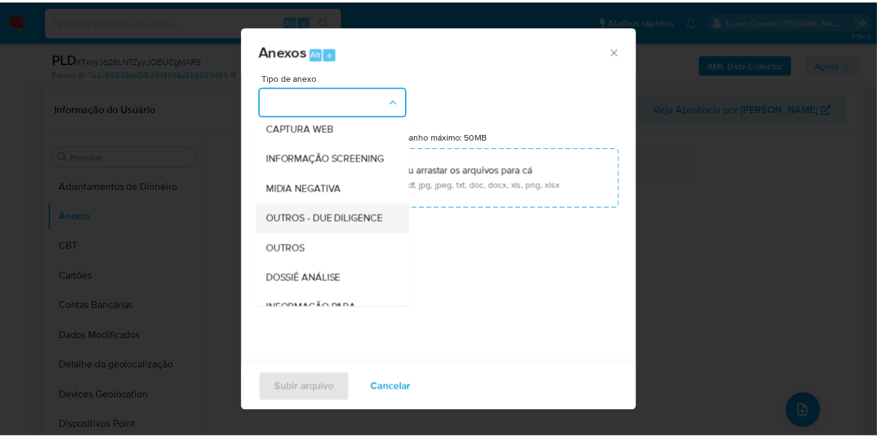
scroll to position [139, 0]
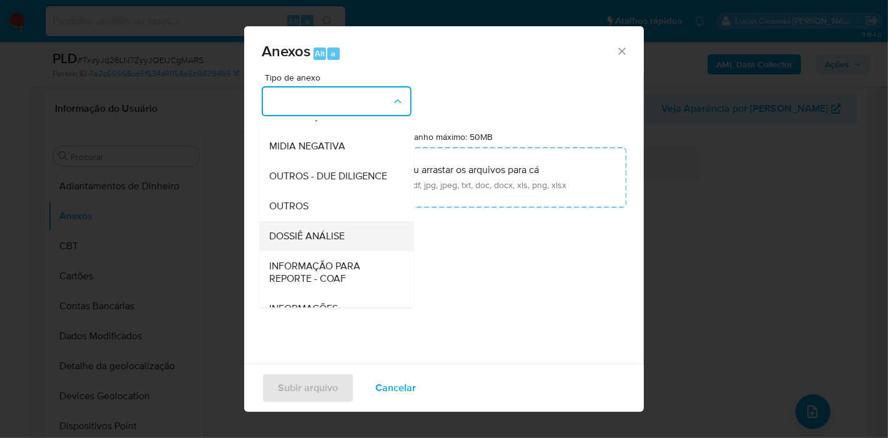
click at [350, 247] on div "DOSSIÊ ANÁLISE" at bounding box center [332, 236] width 127 height 30
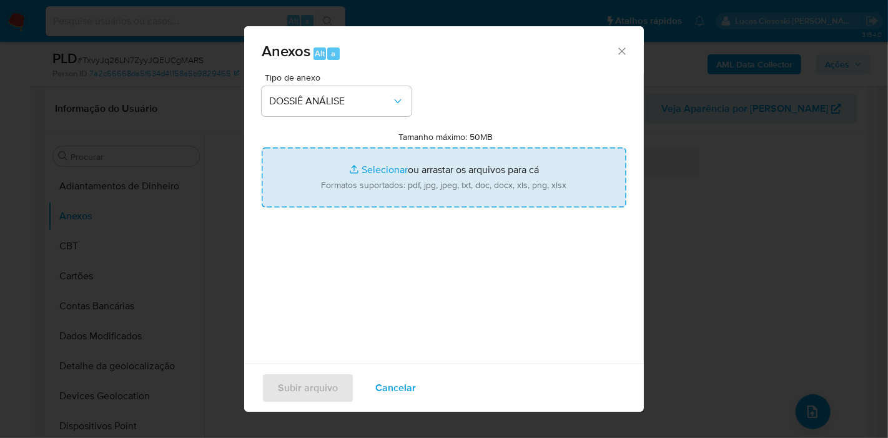
click at [360, 174] on input "Tamanho máximo: 50MB Selecionar arquivos" at bounding box center [444, 177] width 365 height 60
type input "C:\fakepath\SAR - XXXX - CNPJ 54511484000162 - MERCURIO COMERCIO ELETRONICO LTD…"
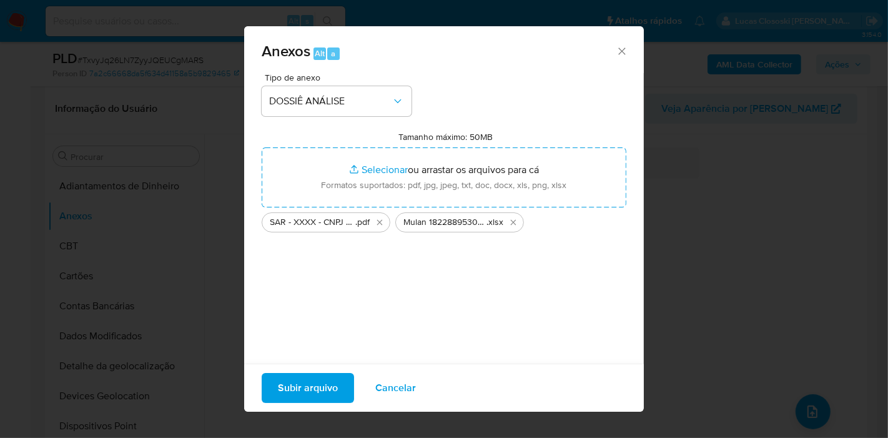
click at [319, 386] on span "Subir arquivo" at bounding box center [308, 387] width 60 height 27
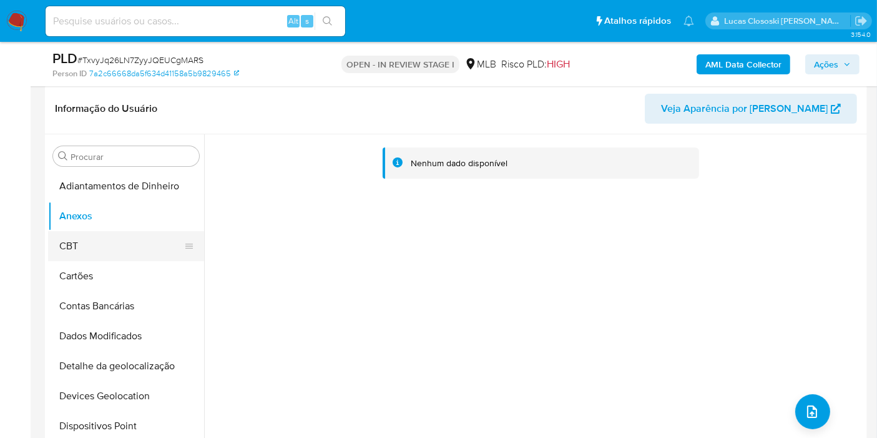
click at [90, 234] on button "CBT" at bounding box center [121, 246] width 146 height 30
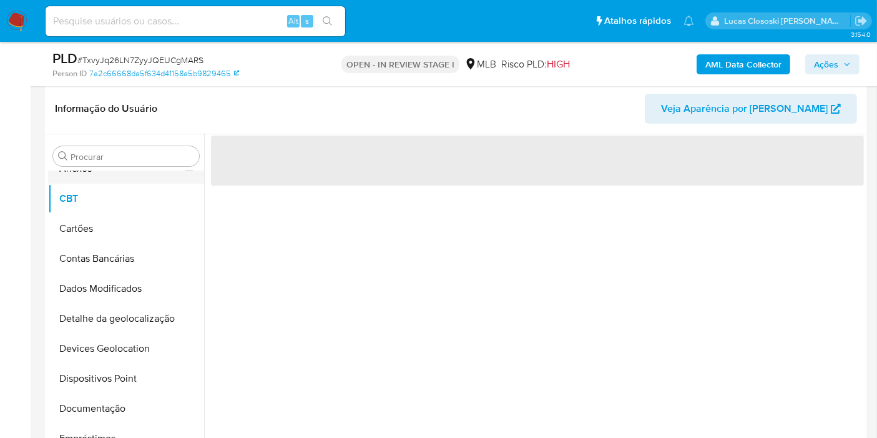
click at [86, 211] on ul "Adiantamentos de Dinheiro Anexos CBT Cartões Contas Bancárias Dados Modificados…" at bounding box center [126, 312] width 156 height 282
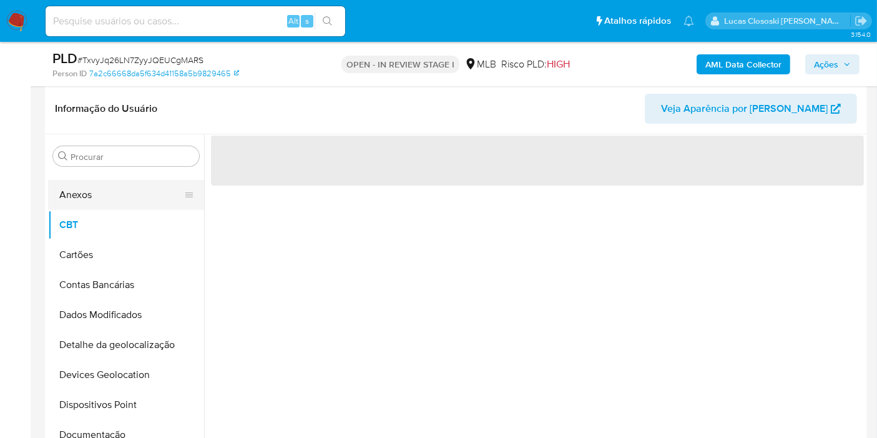
scroll to position [0, 0]
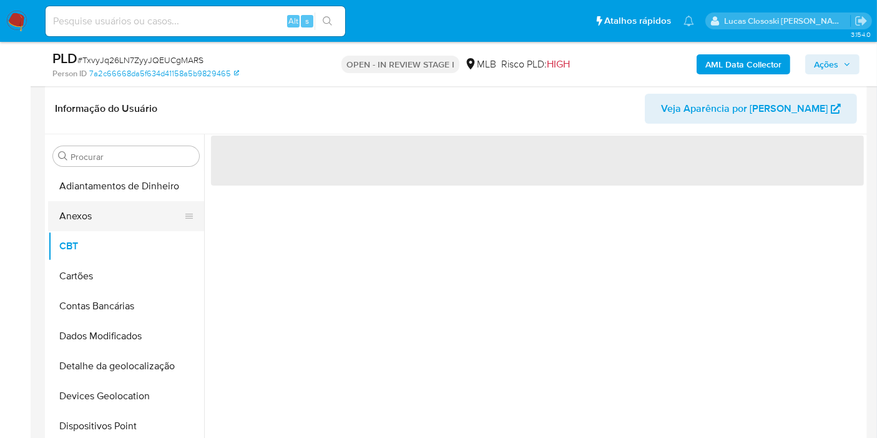
click at [97, 217] on button "Anexos" at bounding box center [121, 216] width 146 height 30
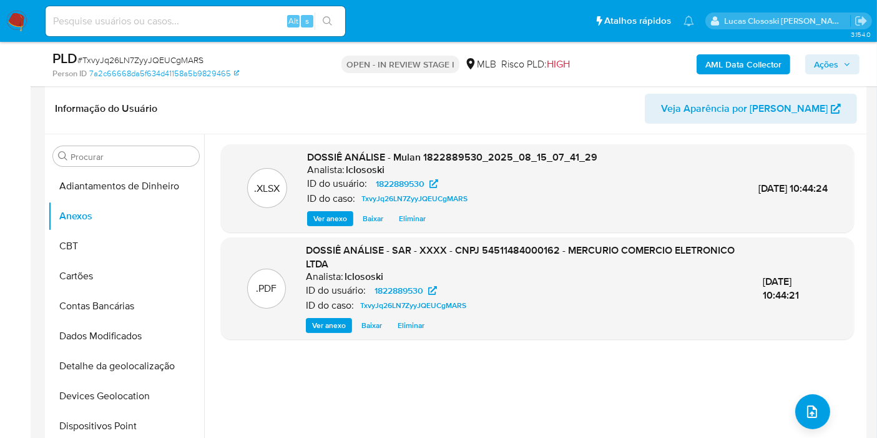
click at [844, 59] on span "Ações" at bounding box center [832, 64] width 37 height 17
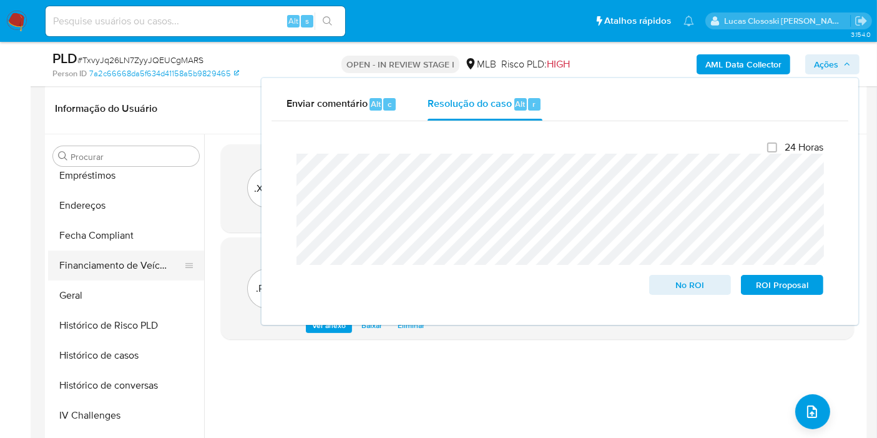
scroll to position [416, 0]
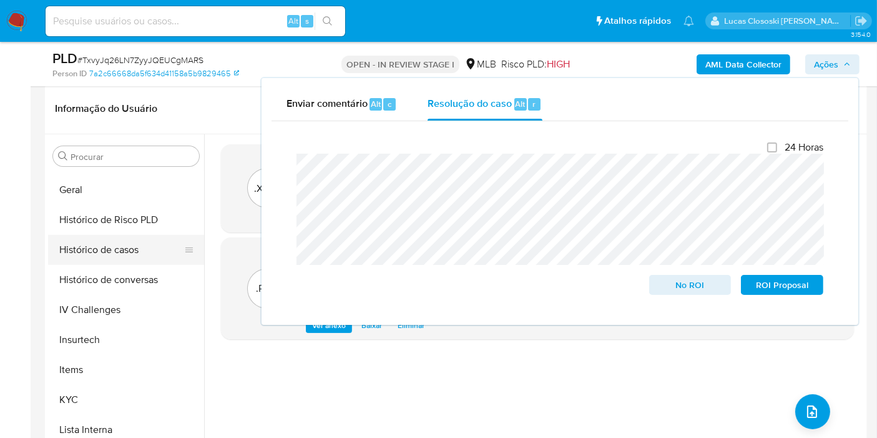
click at [142, 241] on button "Histórico de casos" at bounding box center [121, 250] width 146 height 30
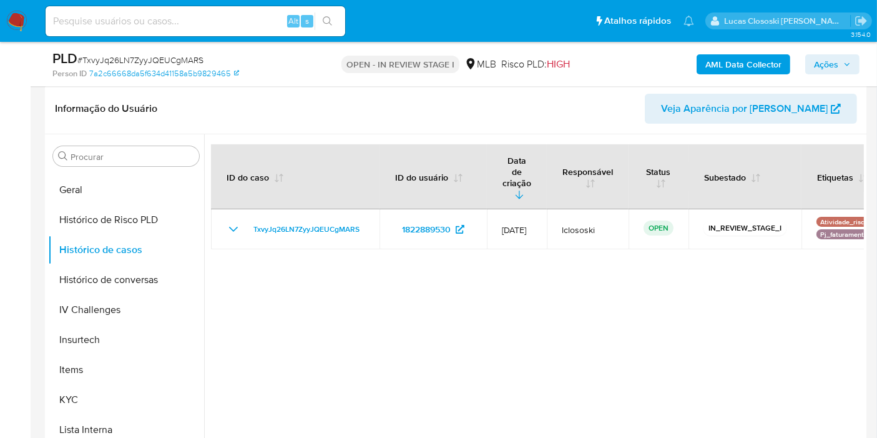
click at [850, 64] on icon "button" at bounding box center [847, 64] width 7 height 7
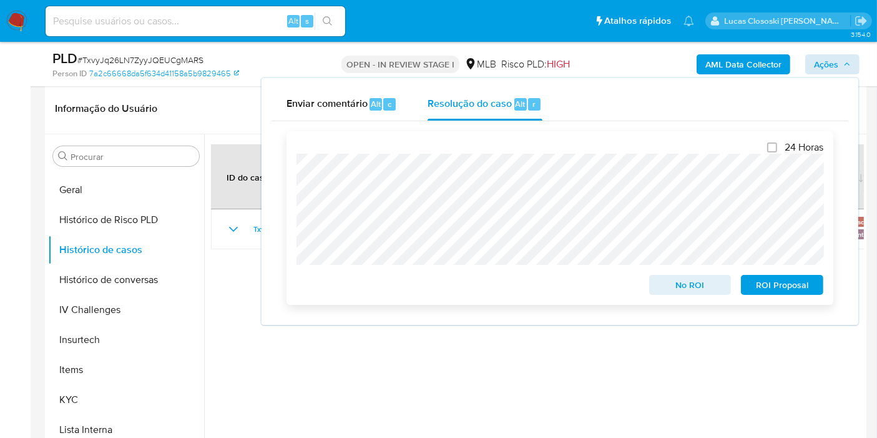
click at [775, 281] on span "ROI Proposal" at bounding box center [782, 284] width 65 height 17
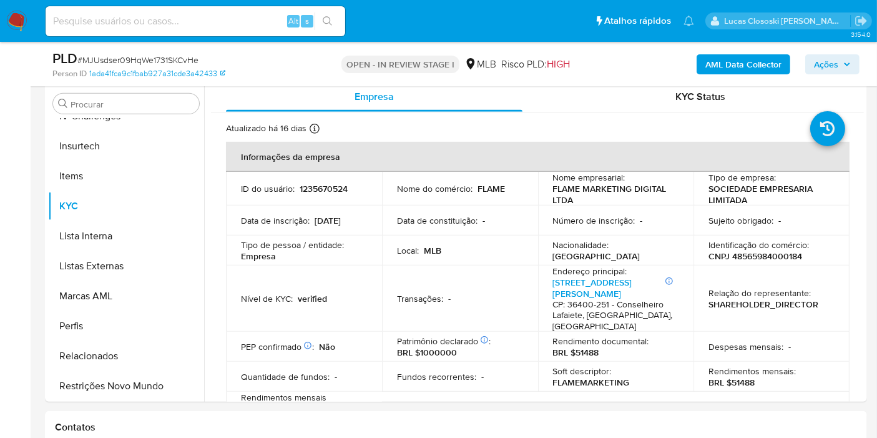
scroll to position [694, 0]
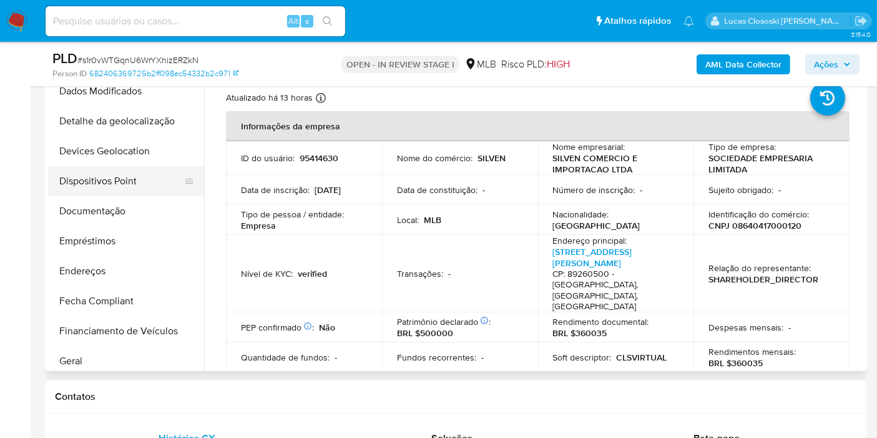
scroll to position [140, 0]
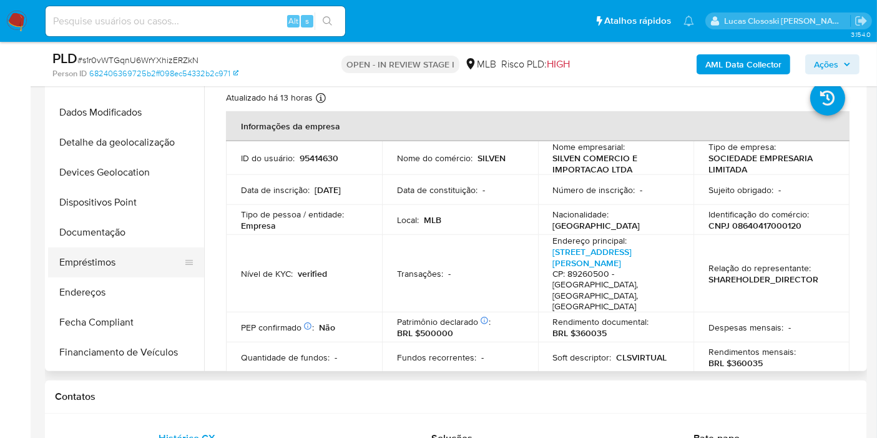
click at [96, 248] on button "Empréstimos" at bounding box center [121, 262] width 146 height 30
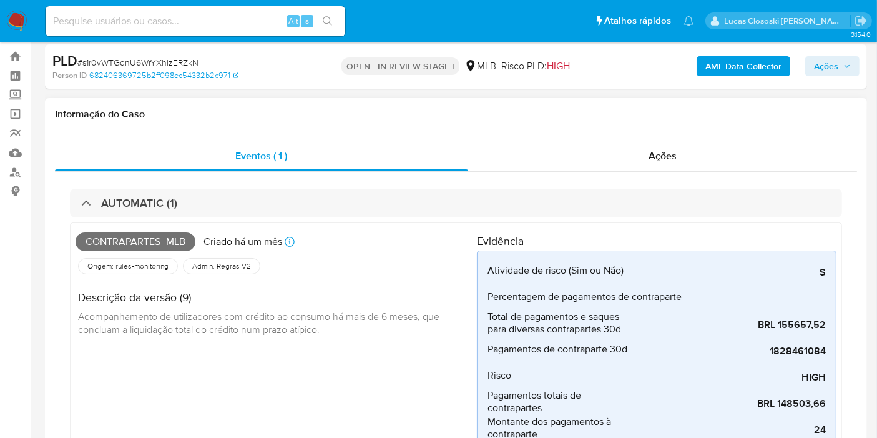
scroll to position [0, 0]
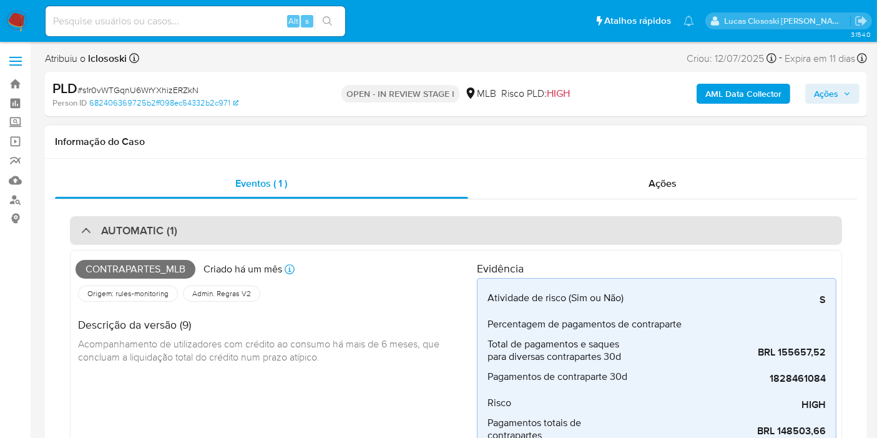
click at [362, 242] on div "AUTOMATIC (1)" at bounding box center [456, 230] width 772 height 29
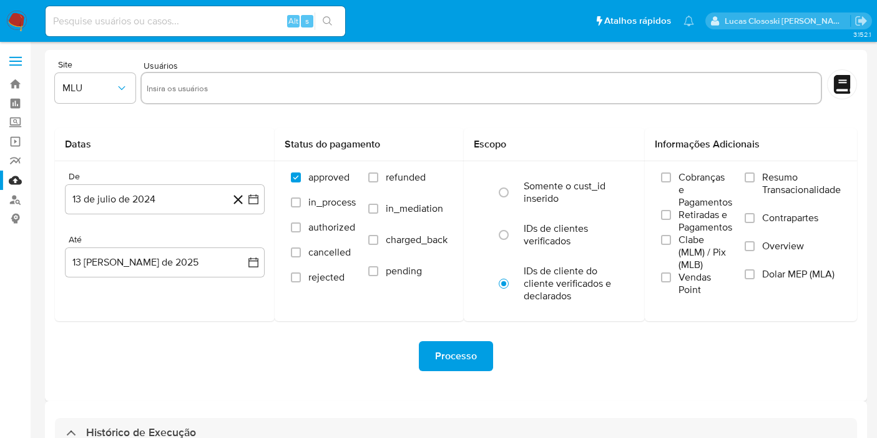
select select "10"
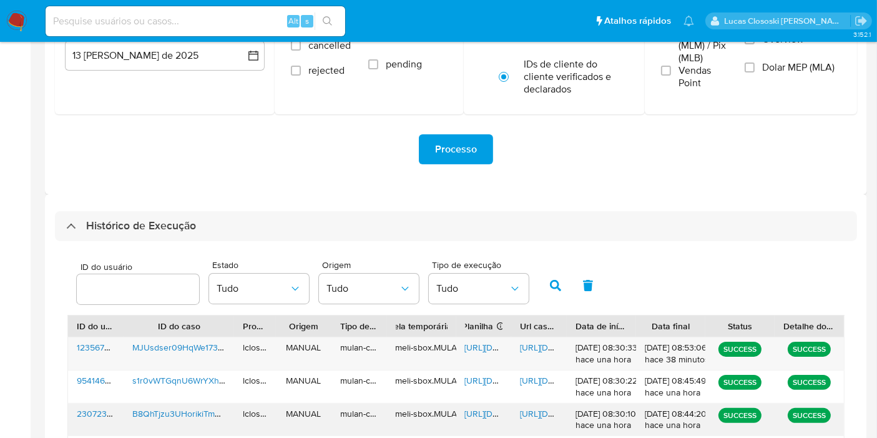
scroll to position [277, 0]
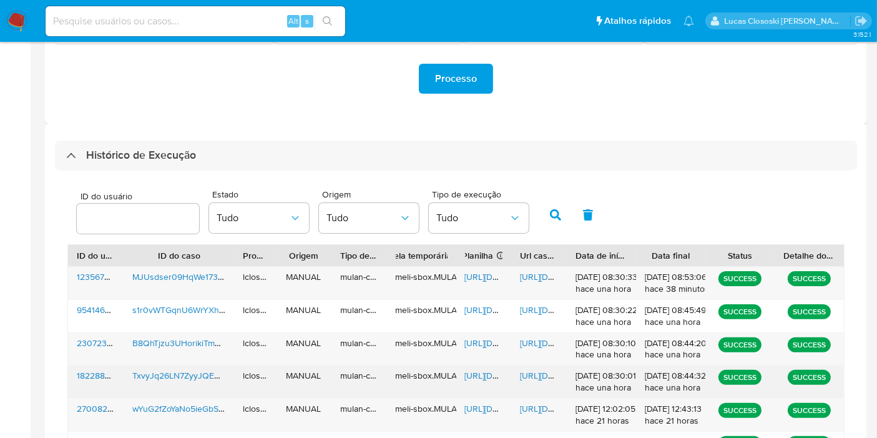
click at [488, 378] on span "[URL][DOMAIN_NAME]" at bounding box center [508, 375] width 86 height 12
click at [531, 378] on span "[URL][DOMAIN_NAME]" at bounding box center [563, 375] width 86 height 12
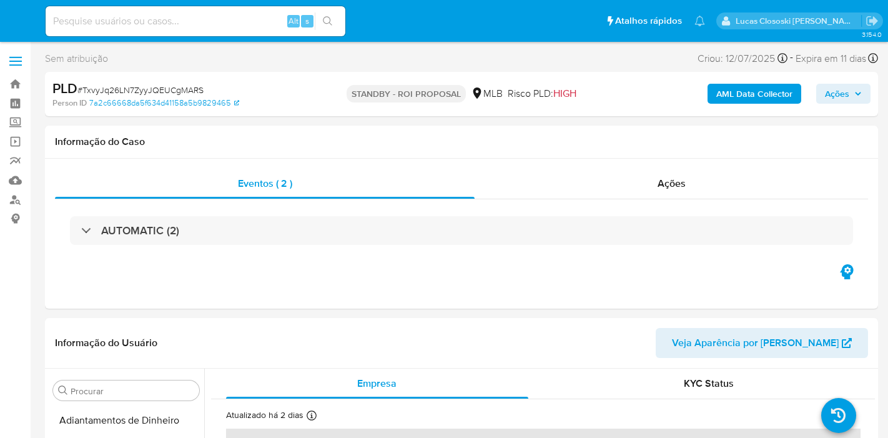
select select "10"
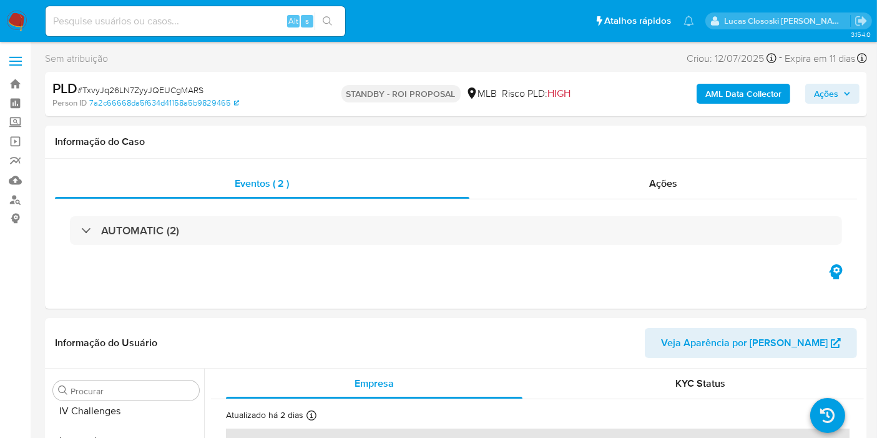
scroll to position [557, 0]
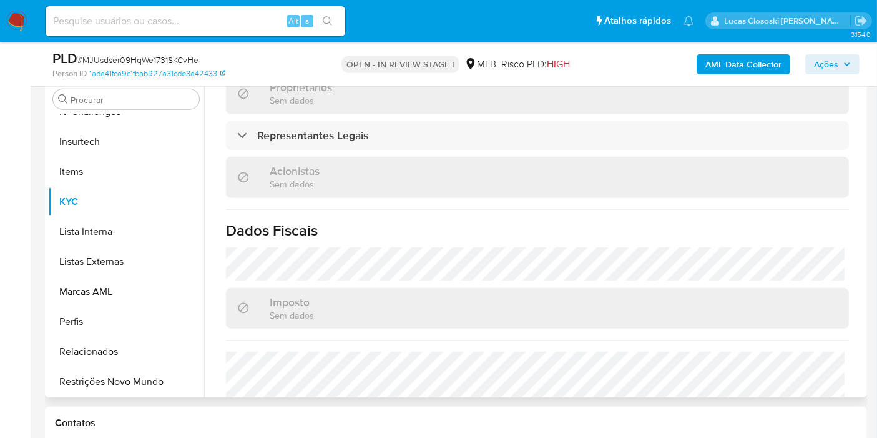
scroll to position [770, 0]
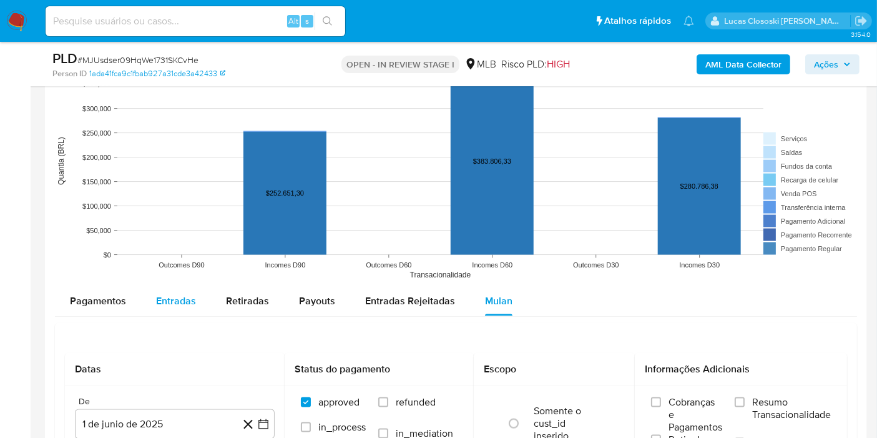
click at [178, 298] on span "Entradas" at bounding box center [176, 300] width 40 height 14
select select "10"
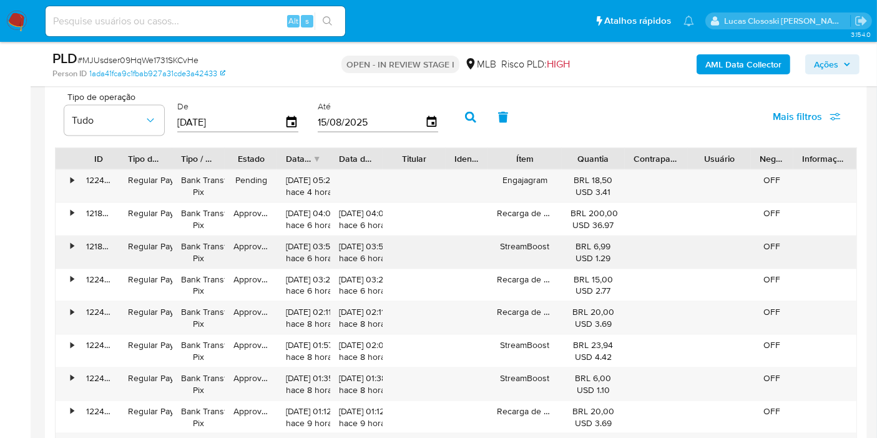
scroll to position [1734, 0]
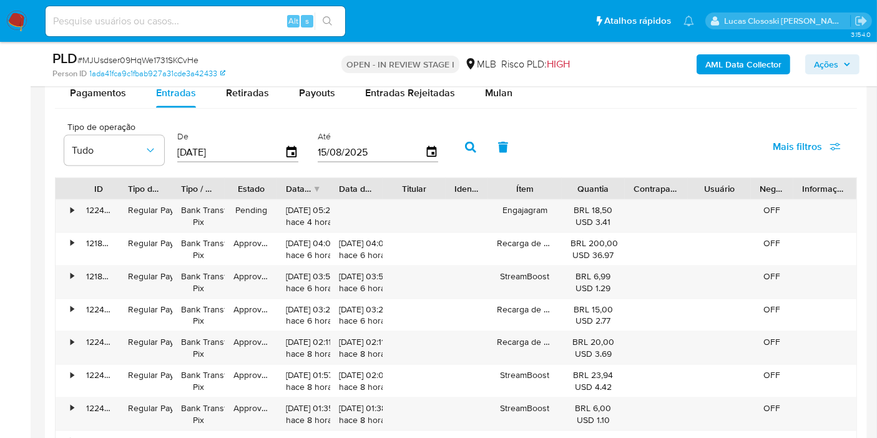
drag, startPoint x: 574, startPoint y: 189, endPoint x: 571, endPoint y: 181, distance: 8.1
click at [574, 188] on div "Quantia" at bounding box center [594, 188] width 46 height 12
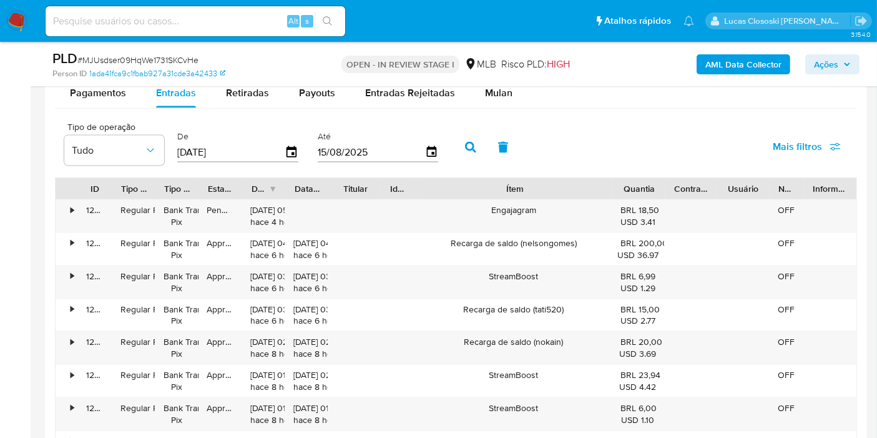
drag, startPoint x: 562, startPoint y: 179, endPoint x: 685, endPoint y: 180, distance: 123.0
click at [685, 180] on div "ID Tipo de operação Tipo / Método Estado Data de criação Data de aprovação Titu…" at bounding box center [456, 188] width 801 height 21
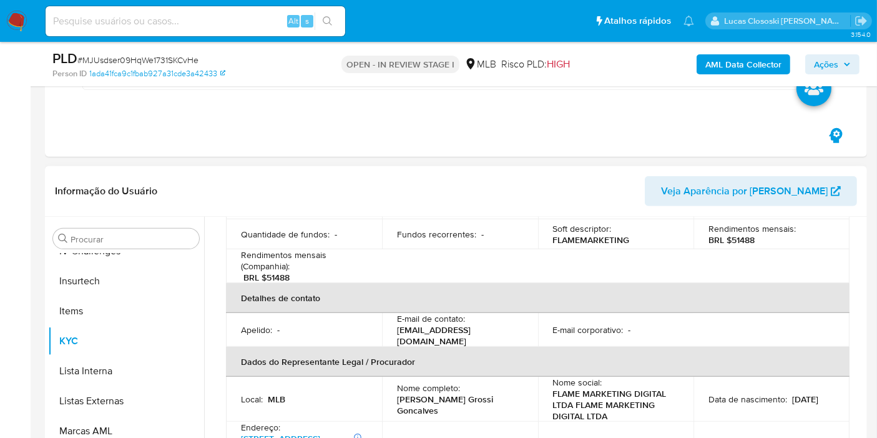
scroll to position [0, 0]
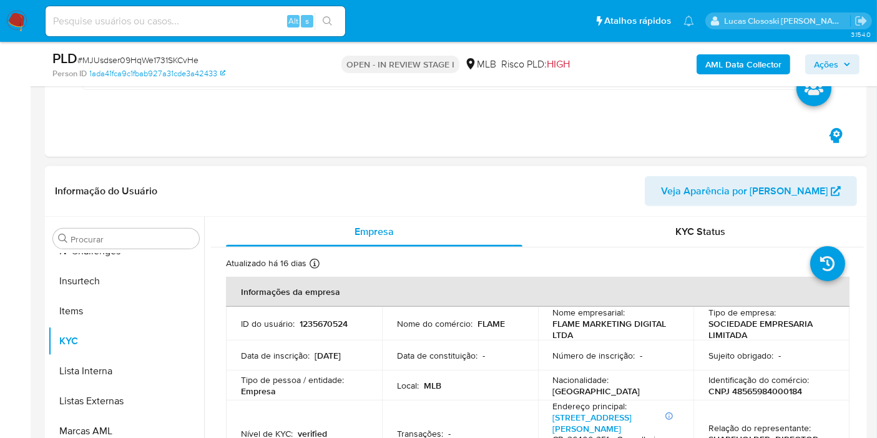
click at [759, 381] on p "Identificação do comércio :" at bounding box center [759, 379] width 101 height 11
click at [755, 390] on p "CNPJ 48565984000184" at bounding box center [756, 390] width 94 height 11
copy p "48565984000184"
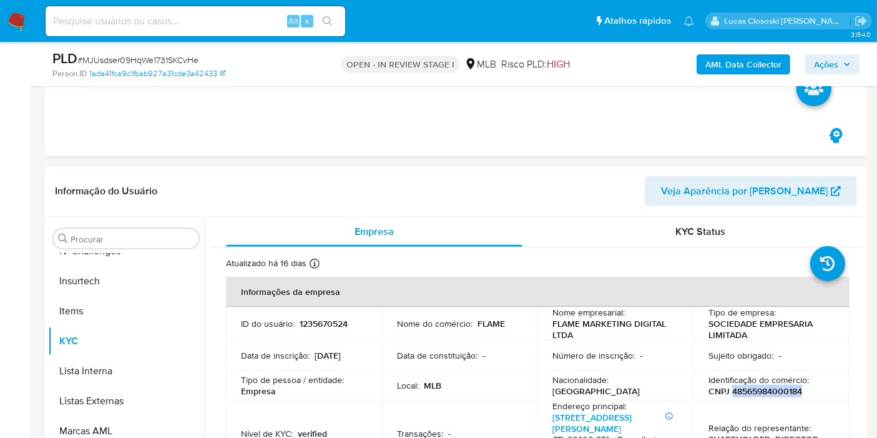
click at [720, 67] on b "AML Data Collector" at bounding box center [744, 64] width 76 height 20
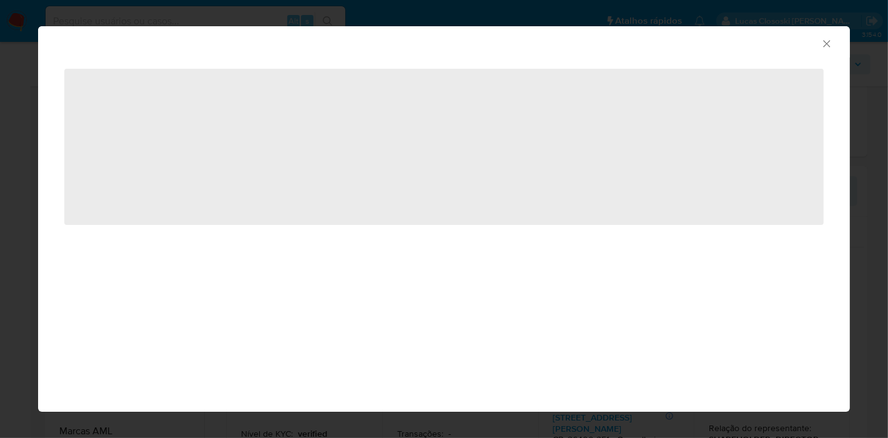
click at [236, 59] on div "‌" at bounding box center [444, 154] width 812 height 194
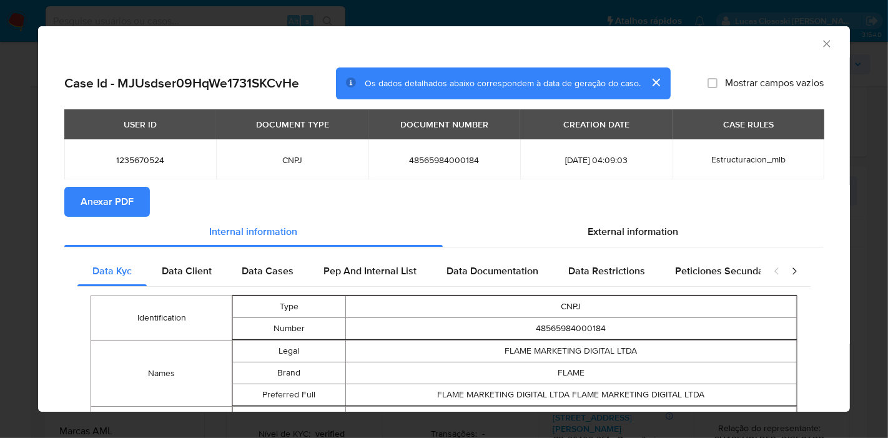
click at [112, 198] on span "Anexar PDF" at bounding box center [107, 201] width 53 height 27
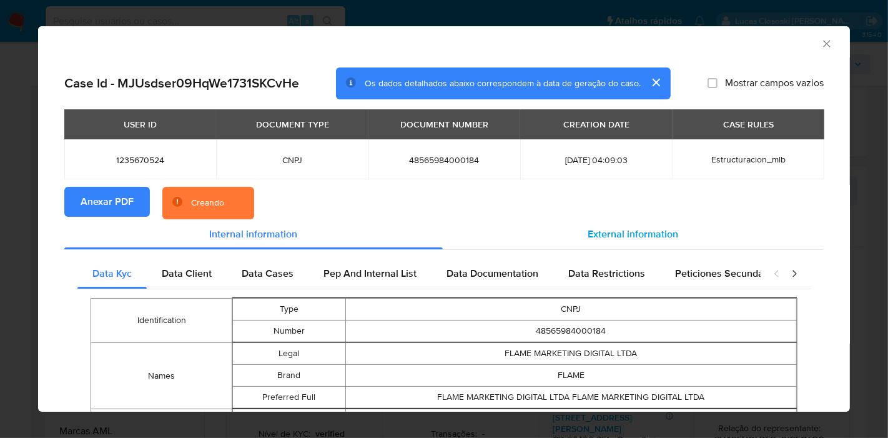
click at [576, 235] on div "External information" at bounding box center [633, 234] width 381 height 30
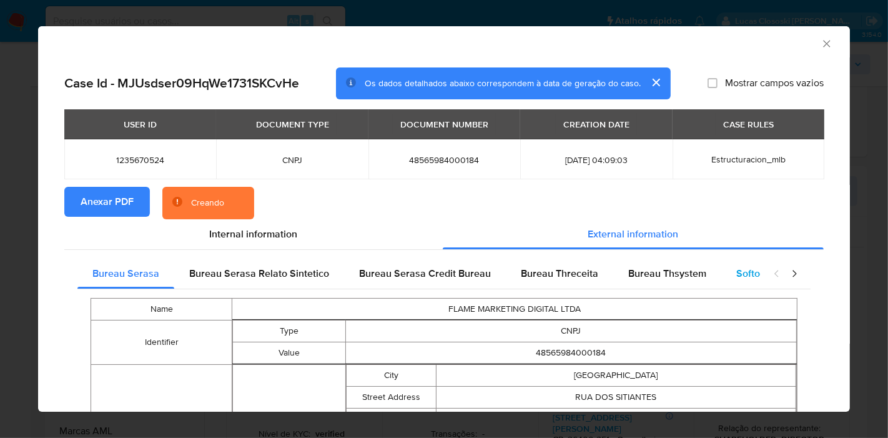
click at [736, 270] on span "Softon" at bounding box center [750, 273] width 29 height 14
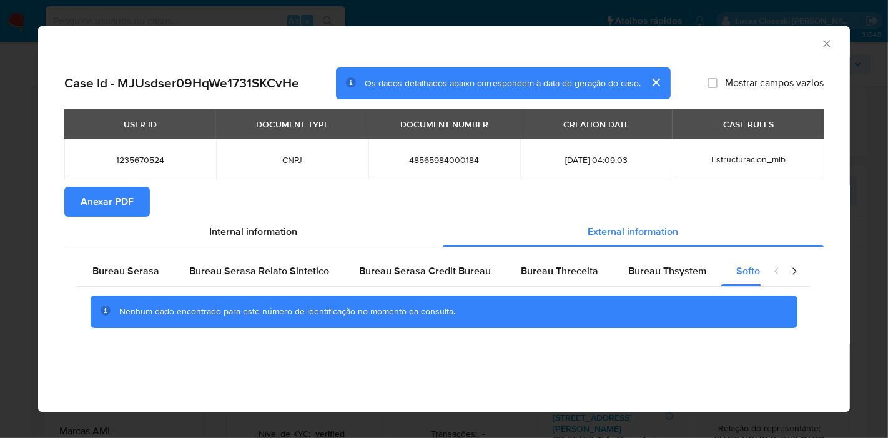
click at [830, 44] on icon "Fechar a janela" at bounding box center [826, 43] width 12 height 12
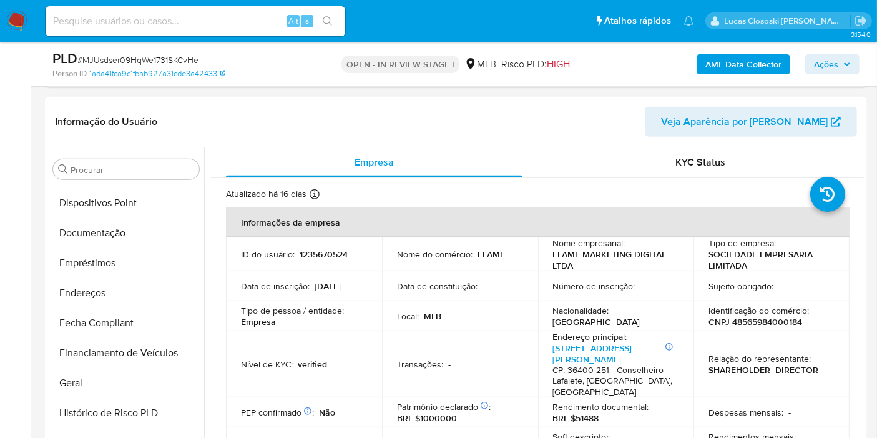
scroll to position [140, 0]
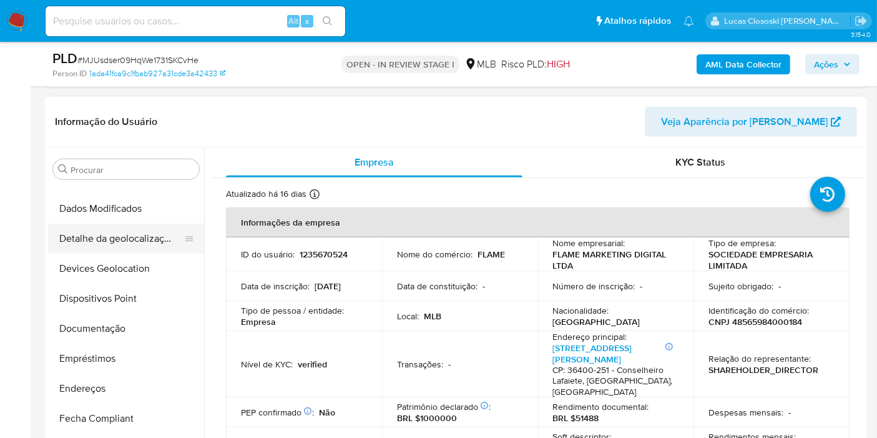
drag, startPoint x: 140, startPoint y: 275, endPoint x: 182, endPoint y: 218, distance: 70.7
click at [140, 275] on button "Devices Geolocation" at bounding box center [126, 268] width 156 height 30
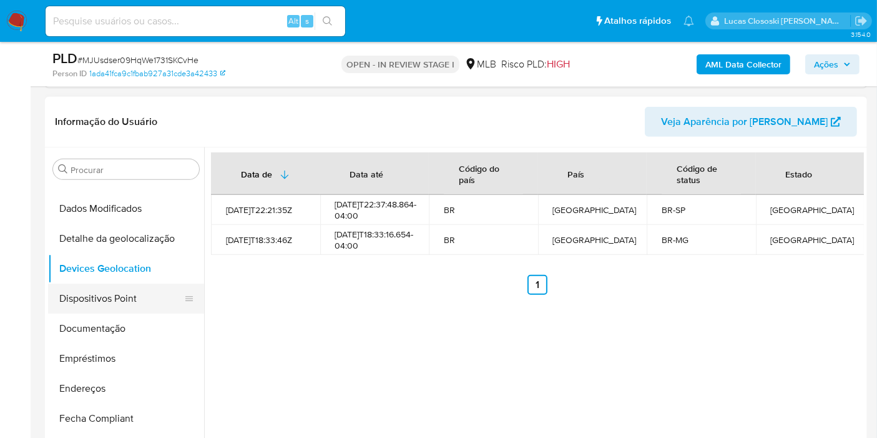
click at [129, 288] on button "Dispositivos Point" at bounding box center [121, 298] width 146 height 30
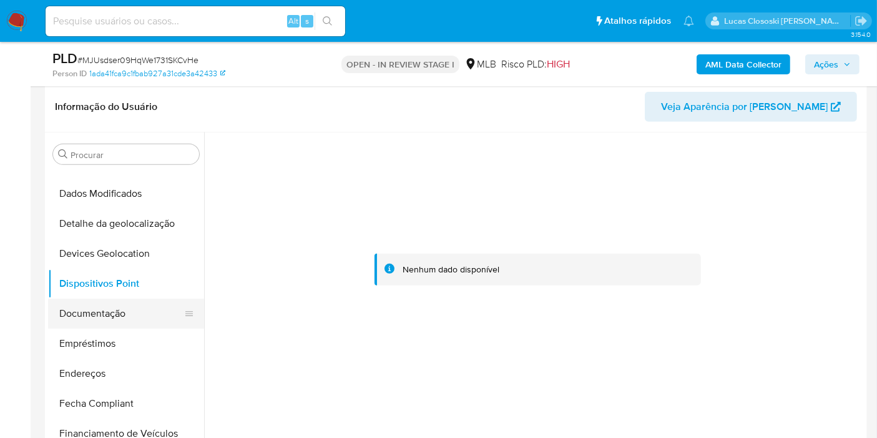
click at [118, 317] on button "Documentação" at bounding box center [121, 313] width 146 height 30
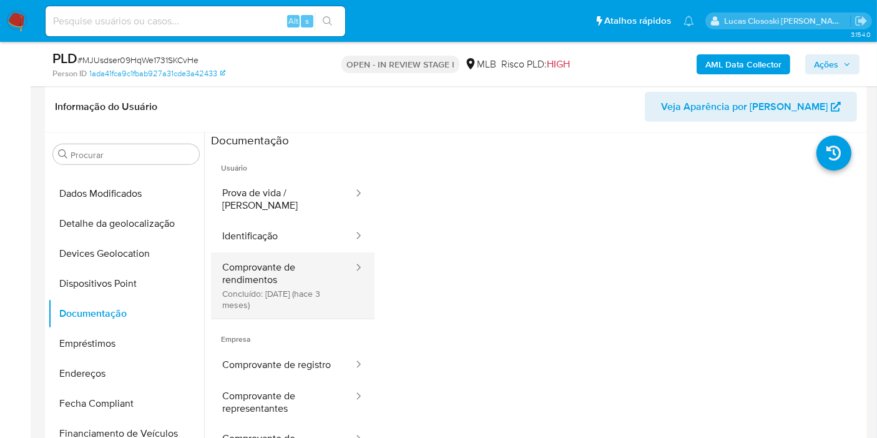
click at [282, 252] on button "Comprovante de rendimentos Concluído: 18/05/2025 (hace 3 meses)" at bounding box center [283, 285] width 144 height 66
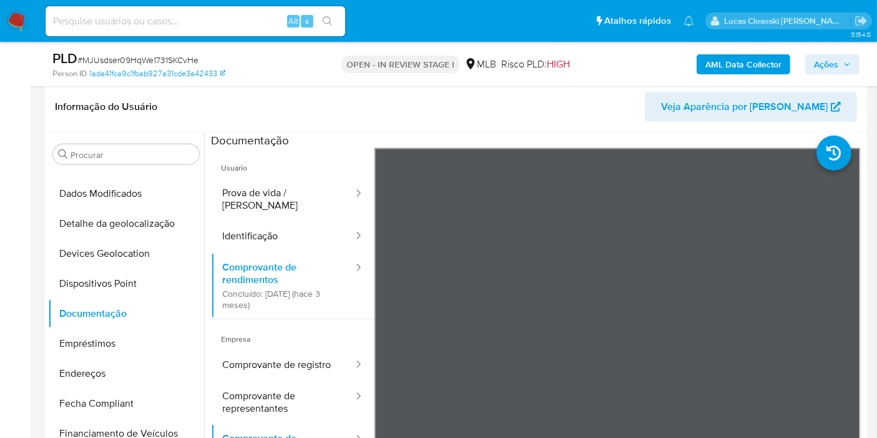
scroll to position [614, 0]
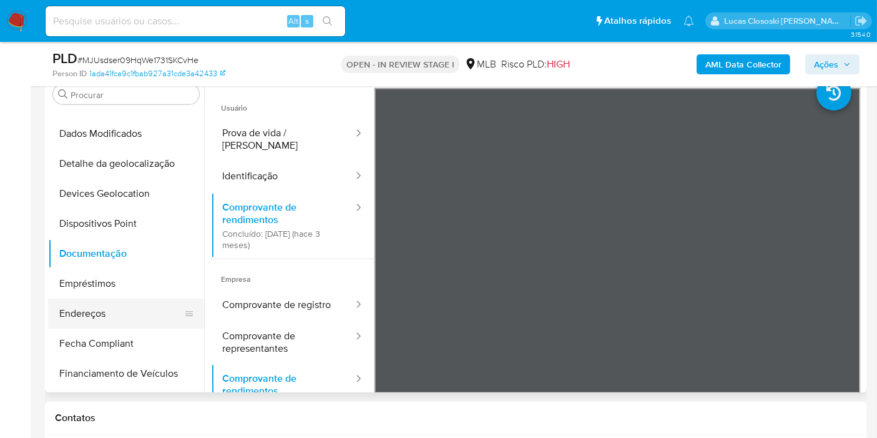
click at [123, 302] on button "Endereços" at bounding box center [121, 313] width 146 height 30
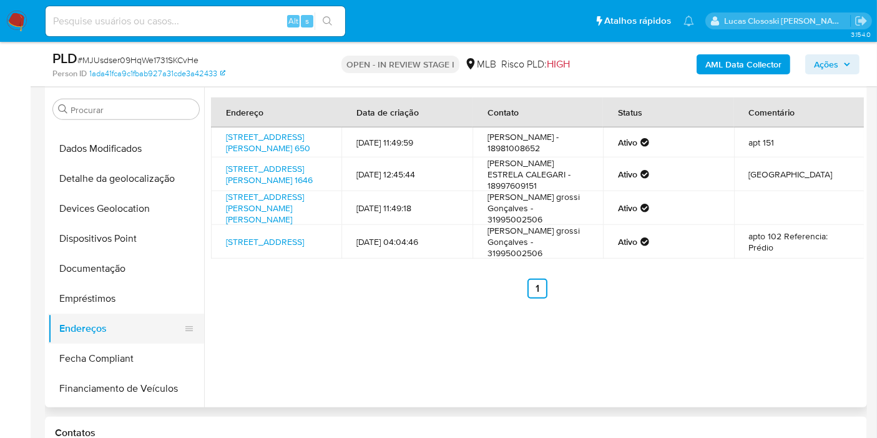
scroll to position [349, 0]
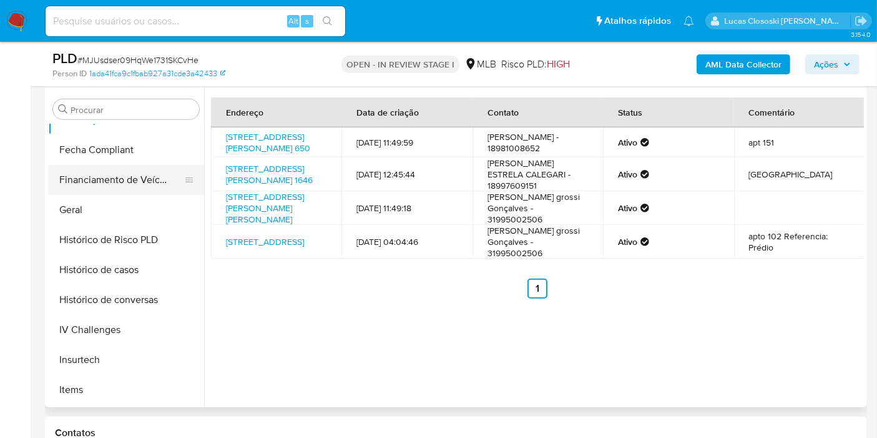
click at [101, 192] on button "Financiamento de Veículos" at bounding box center [121, 180] width 146 height 30
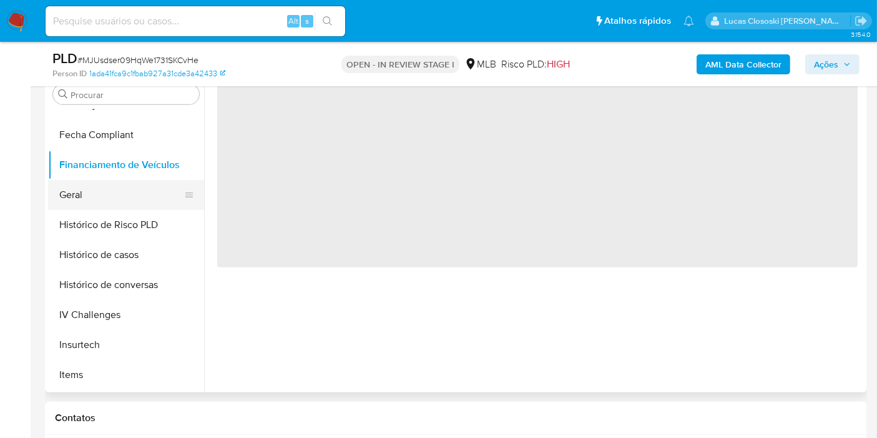
click at [109, 200] on button "Geral" at bounding box center [121, 195] width 146 height 30
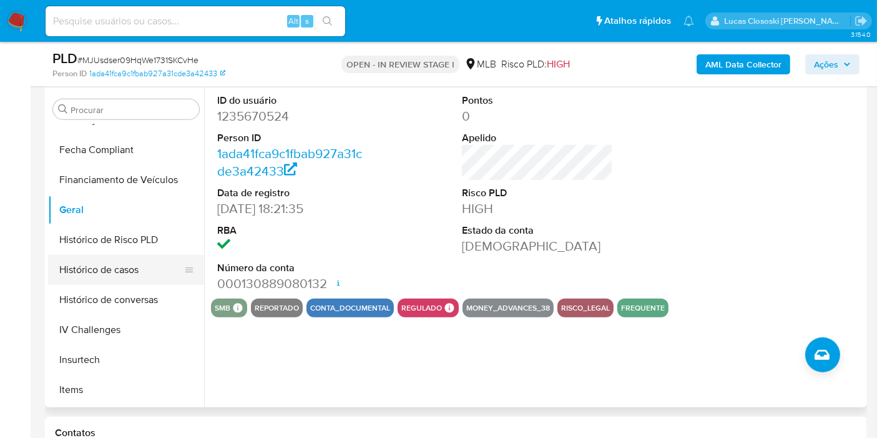
click at [111, 272] on button "Histórico de casos" at bounding box center [121, 270] width 146 height 30
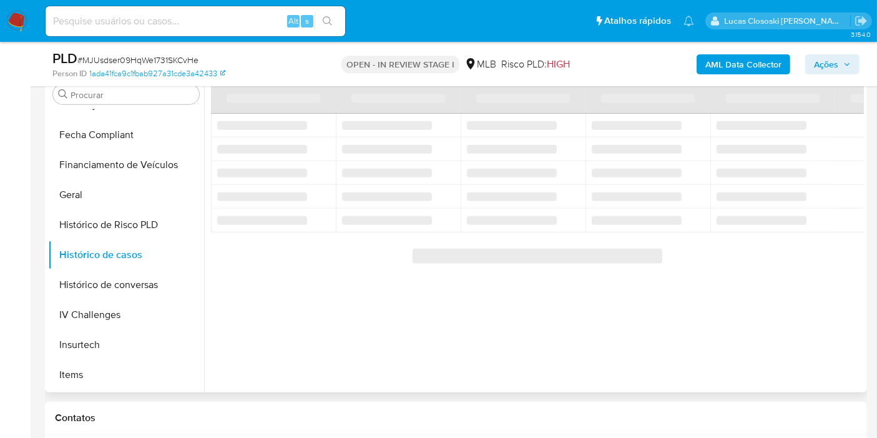
click at [434, 242] on div "‌ ‌ ‌ ‌ ‌ ‌ ‌ ‌ ‌ ‌ ‌ ‌ ‌ ‌ ‌ ‌ ‌ ‌ ‌ ‌ ‌ ‌ ‌ ‌ ‌ ‌ ‌ ‌ ‌ ‌ ‌ ‌ ‌" at bounding box center [537, 172] width 653 height 181
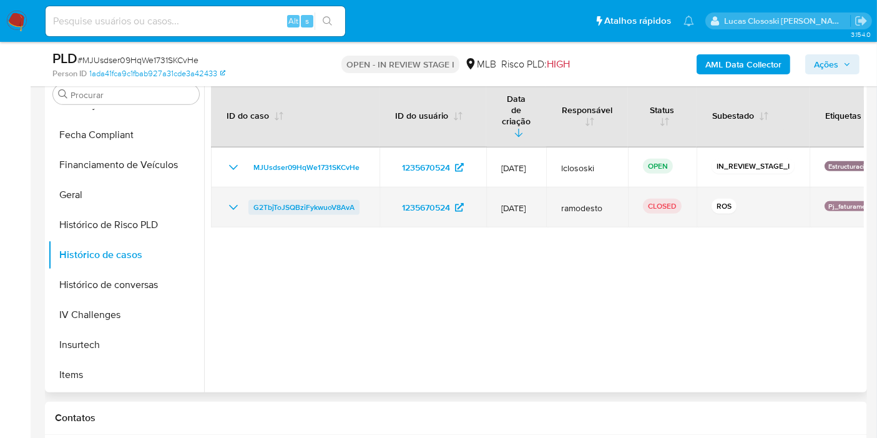
drag, startPoint x: 364, startPoint y: 184, endPoint x: 253, endPoint y: 186, distance: 111.2
click at [253, 187] on td "G2TbjToJSQBziFykwuoV8AvA" at bounding box center [295, 207] width 169 height 40
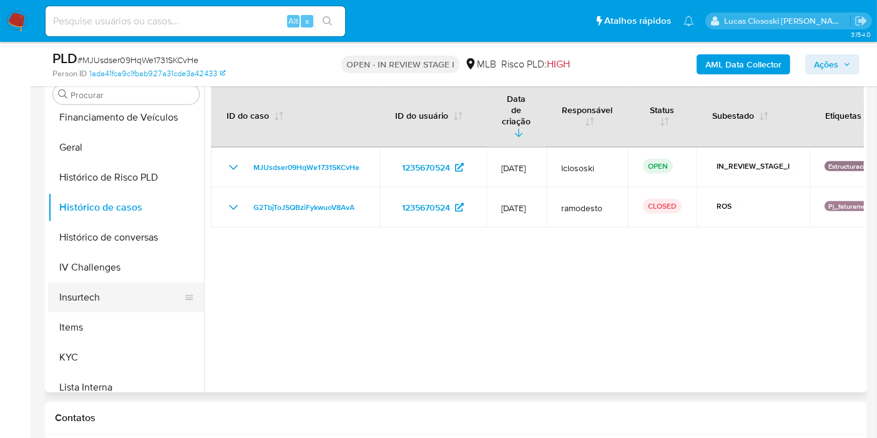
scroll to position [418, 0]
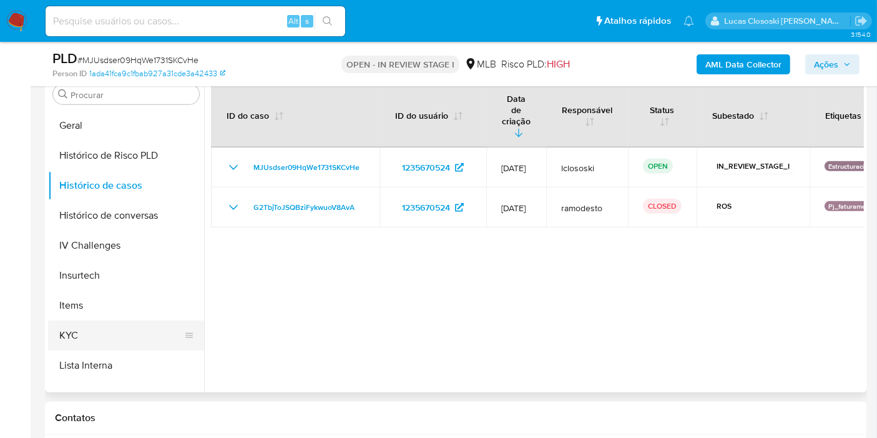
click at [119, 331] on button "KYC" at bounding box center [121, 335] width 146 height 30
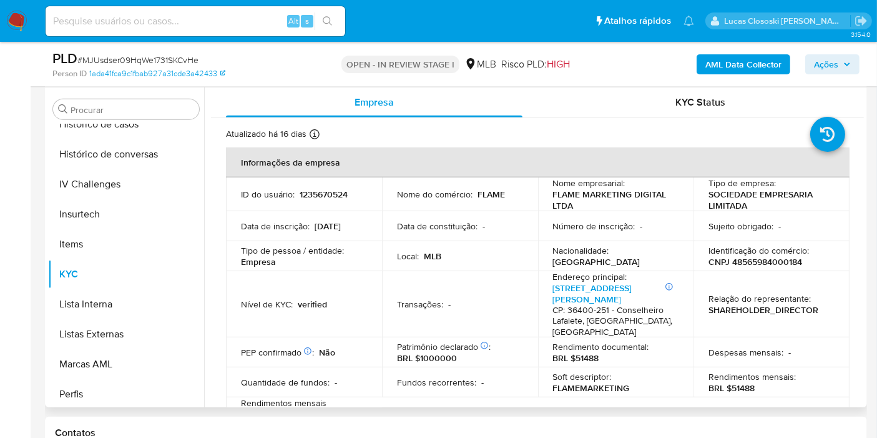
scroll to position [557, 0]
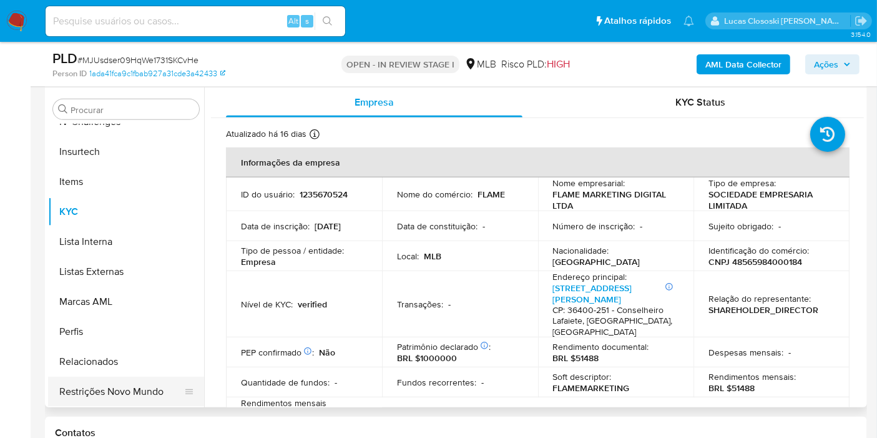
click at [153, 386] on button "Restrições Novo Mundo" at bounding box center [121, 391] width 146 height 30
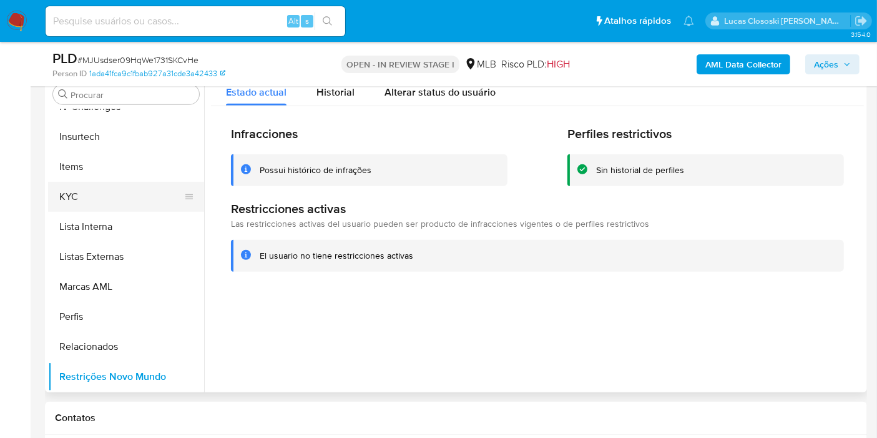
click at [98, 195] on button "KYC" at bounding box center [121, 197] width 146 height 30
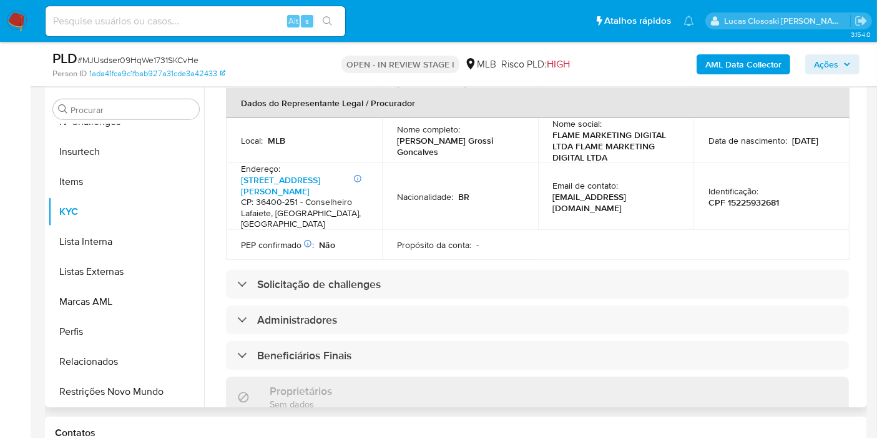
scroll to position [347, 0]
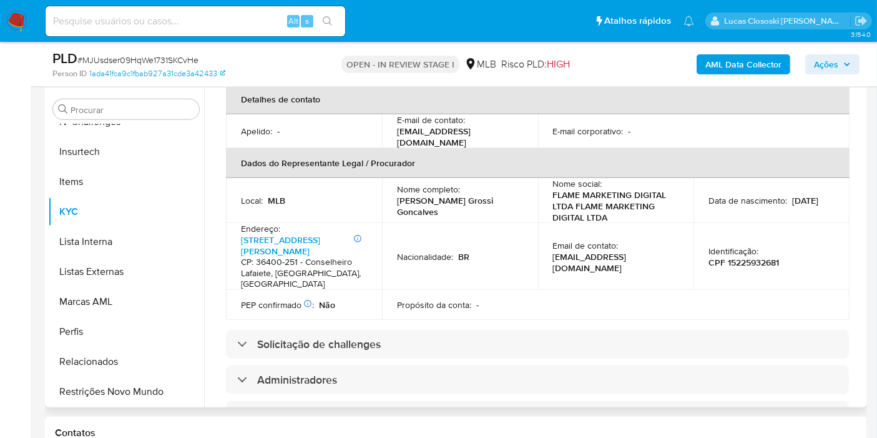
click at [744, 257] on p "CPF 15225932681" at bounding box center [744, 262] width 71 height 11
copy p "15225932681"
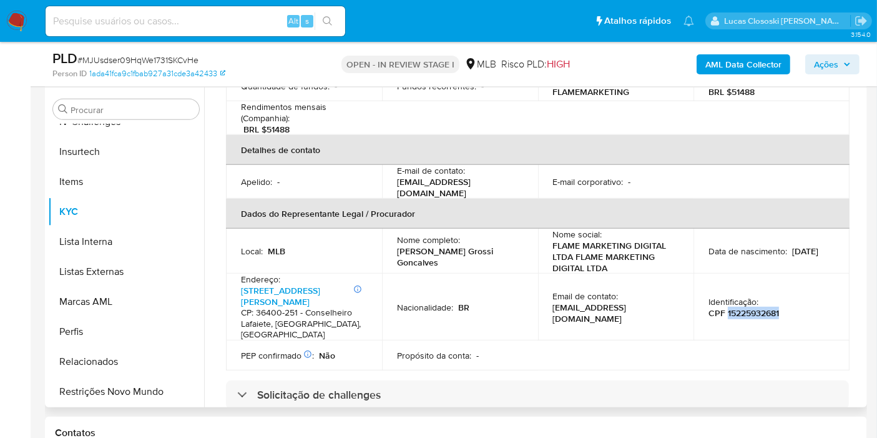
scroll to position [277, 0]
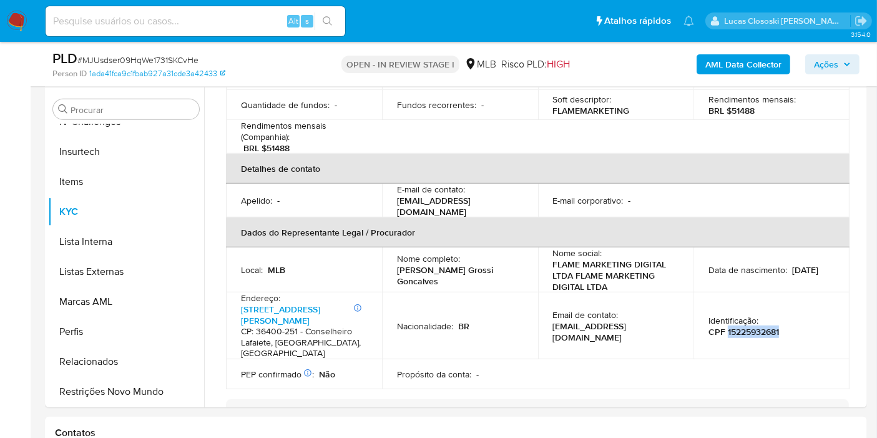
copy p "15225932681"
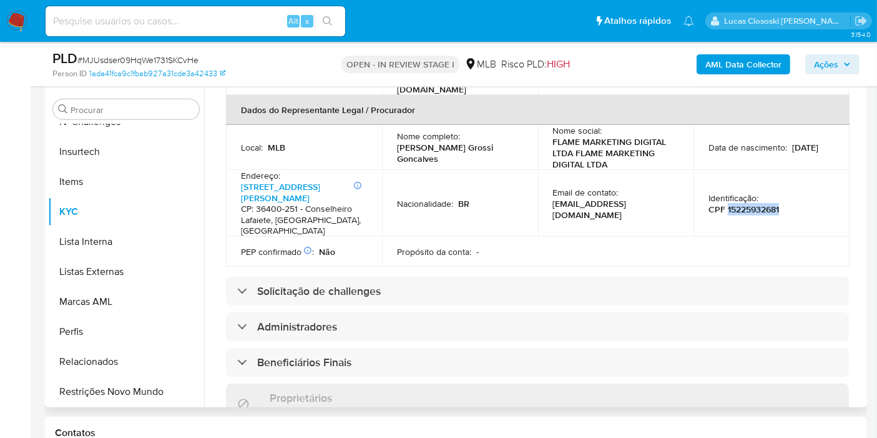
scroll to position [353, 0]
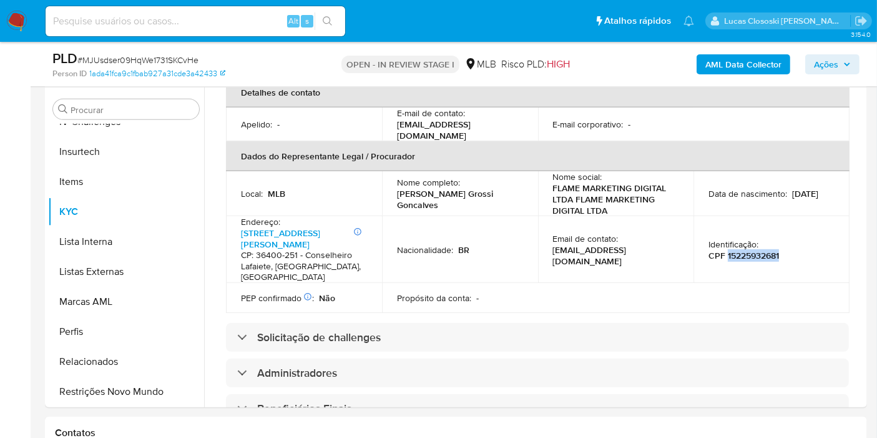
copy p "15225932681"
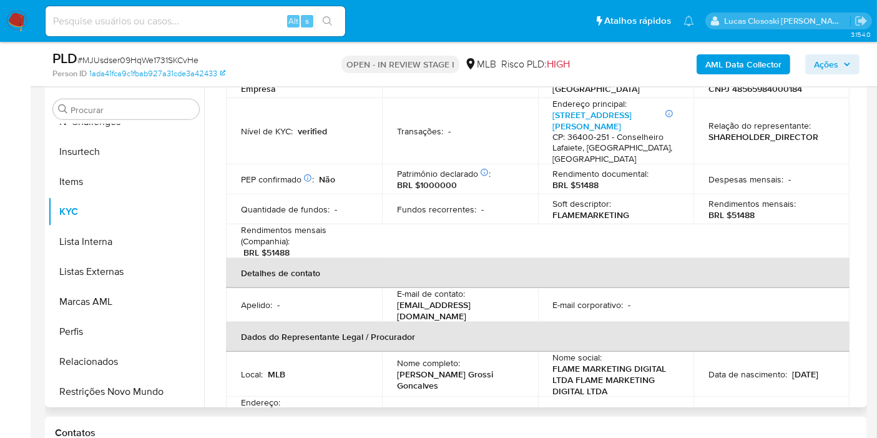
scroll to position [76, 0]
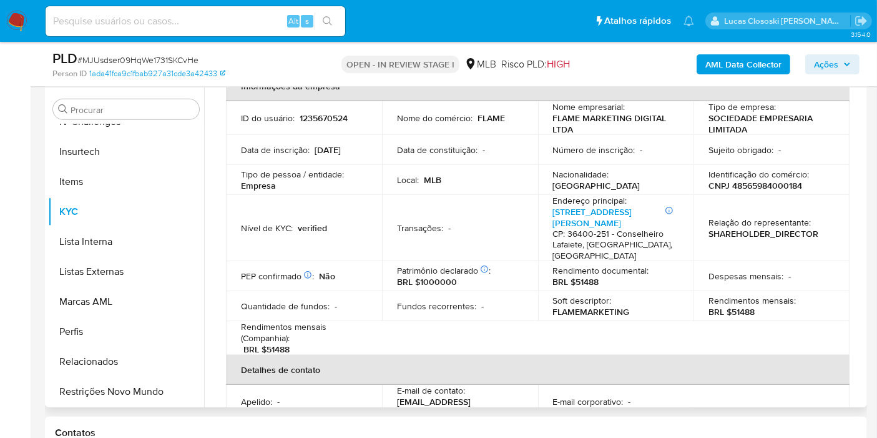
click at [784, 180] on p "CNPJ 48565984000184" at bounding box center [756, 185] width 94 height 11
copy p "48565984000184"
click at [626, 418] on div "Contatos" at bounding box center [456, 432] width 822 height 33
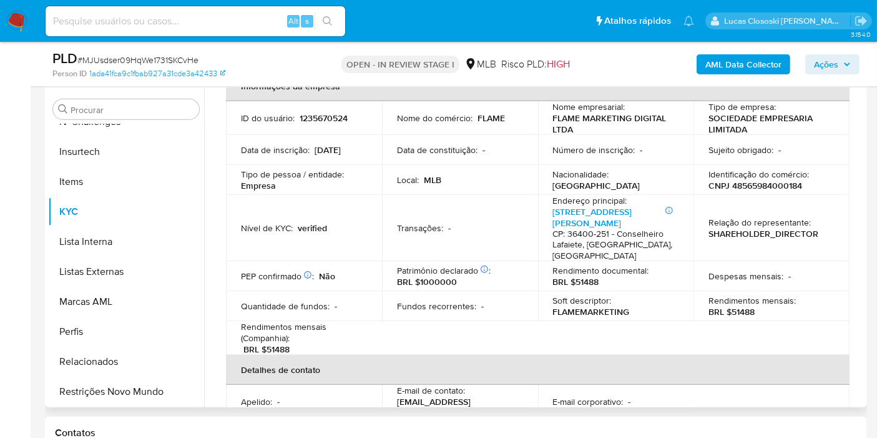
click at [740, 180] on p "CNPJ 48565984000184" at bounding box center [756, 185] width 94 height 11
copy p "48565984000184"
click at [184, 55] on span "# MJUsdser09HqWe1731SKCvHe" at bounding box center [137, 60] width 121 height 12
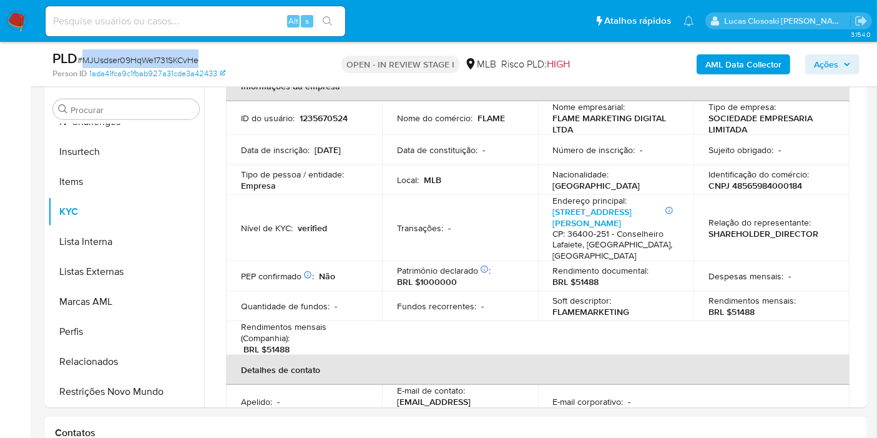
copy span "MJUsdser09HqWe1731SKCvHe"
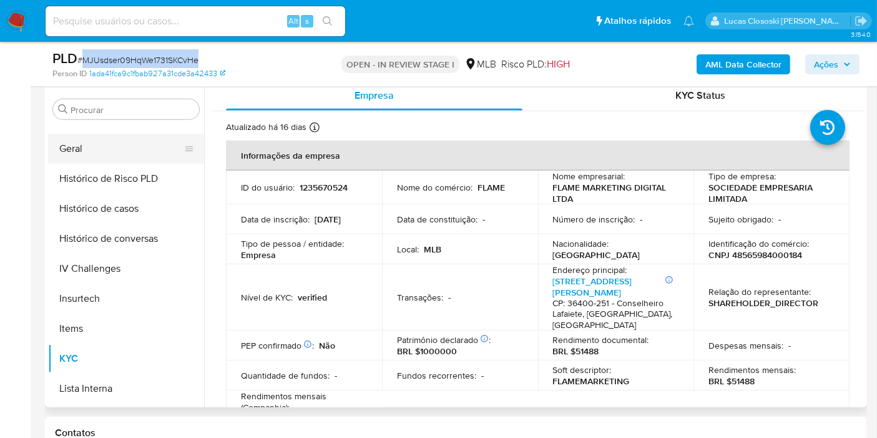
scroll to position [349, 0]
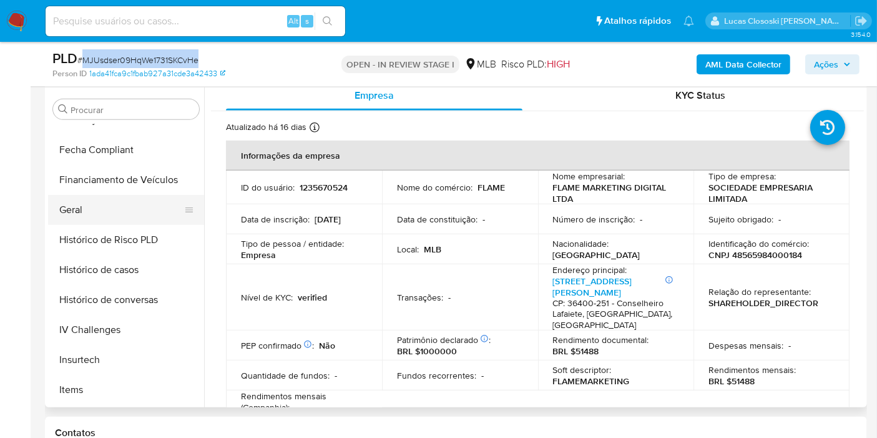
click at [110, 215] on button "Geral" at bounding box center [121, 210] width 146 height 30
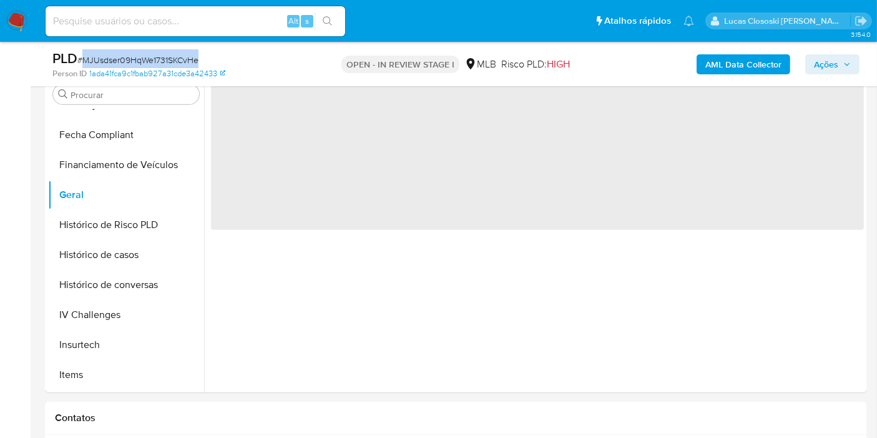
scroll to position [0, 0]
click at [375, 79] on div "PLD # MJUsdser09HqWe1731SKCvHe Person ID 1ada41fca9c1fbab927a31cde3a42433 OPEN …" at bounding box center [456, 64] width 822 height 44
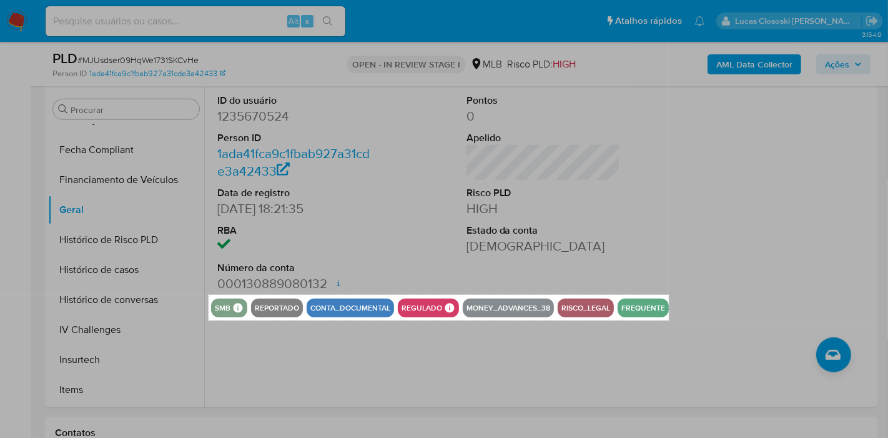
drag, startPoint x: 208, startPoint y: 295, endPoint x: 669, endPoint y: 320, distance: 461.5
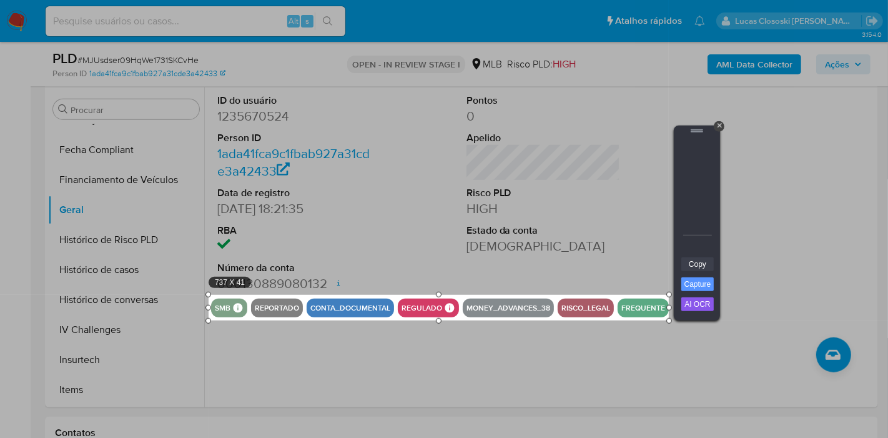
click at [686, 265] on link "Copy" at bounding box center [697, 264] width 32 height 14
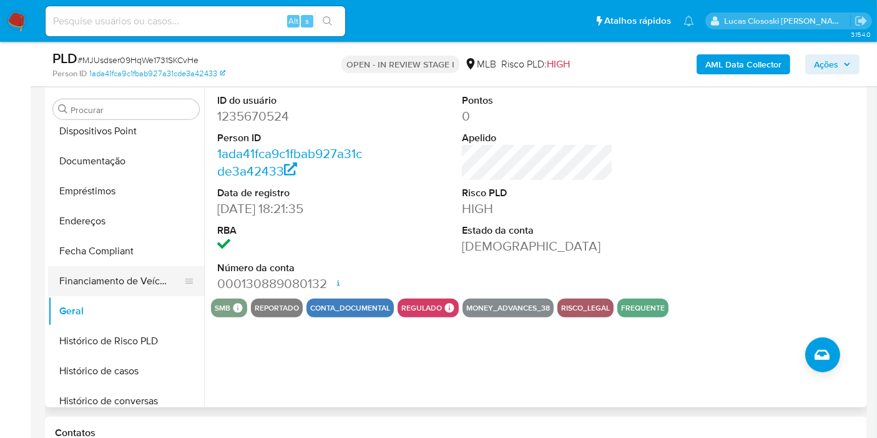
scroll to position [140, 0]
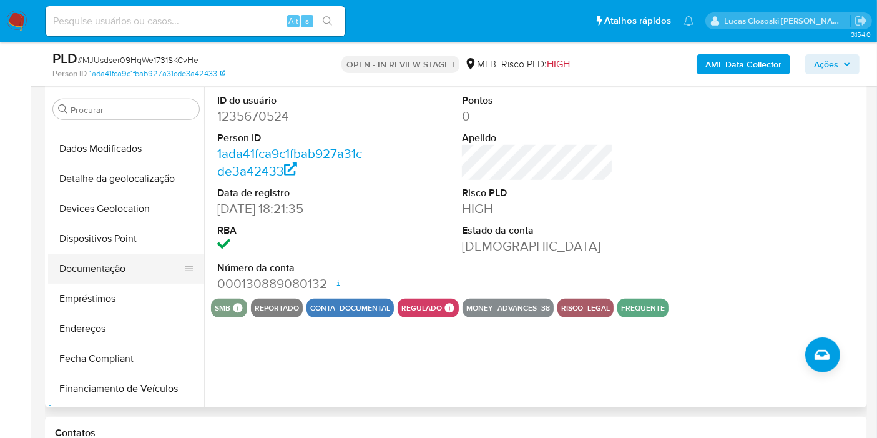
click at [116, 273] on button "Documentação" at bounding box center [121, 268] width 146 height 30
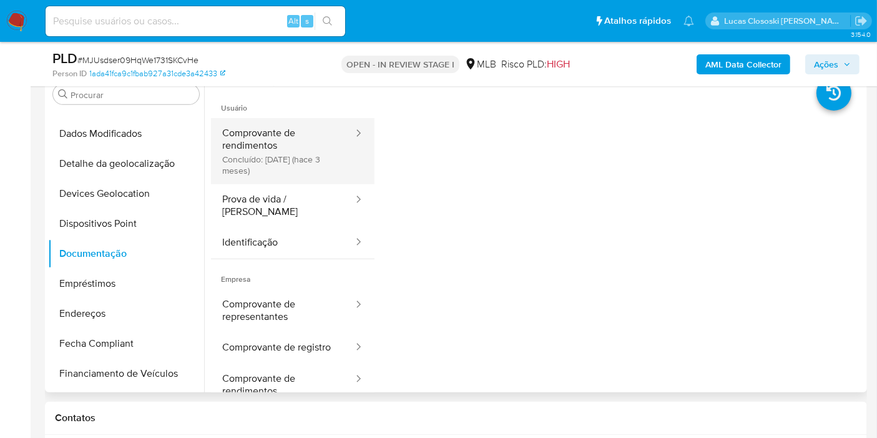
click at [248, 132] on button "Comprovante de rendimentos Concluído: 18/05/2025 (hace 3 meses)" at bounding box center [283, 151] width 144 height 66
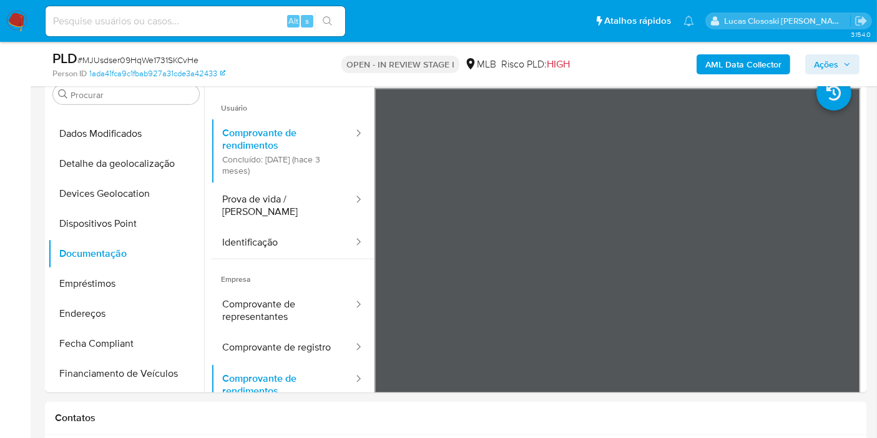
click at [833, 65] on span "Ações" at bounding box center [826, 64] width 24 height 20
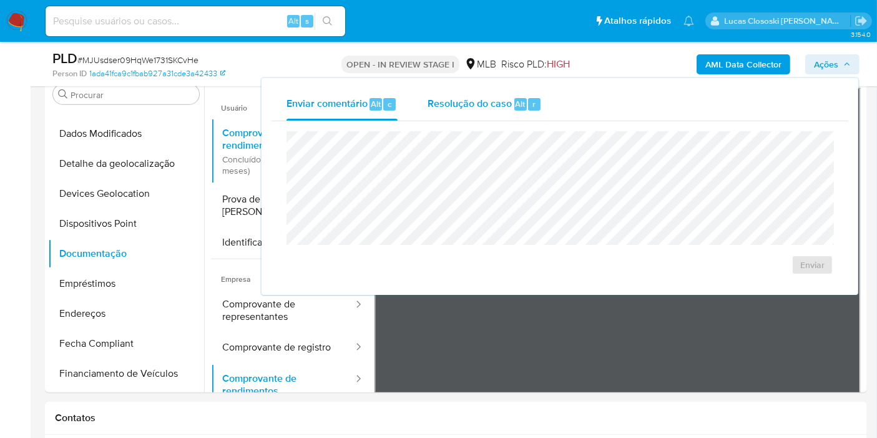
click at [516, 106] on span "Alt" at bounding box center [521, 104] width 10 height 12
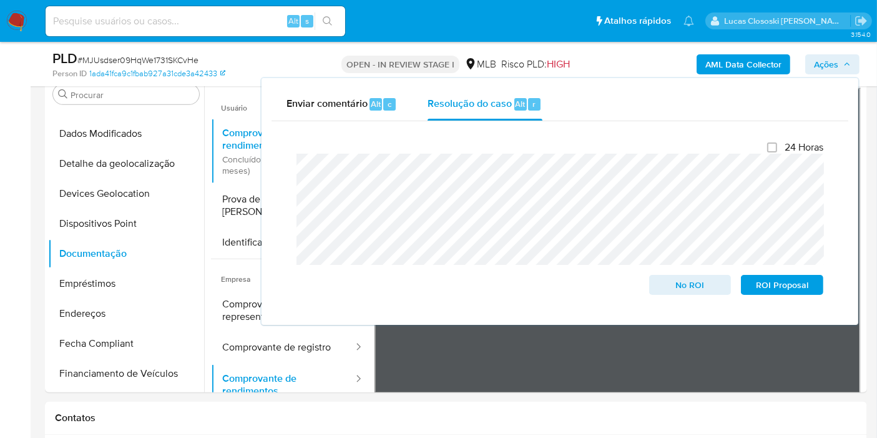
click at [835, 61] on span "Ações" at bounding box center [826, 64] width 24 height 20
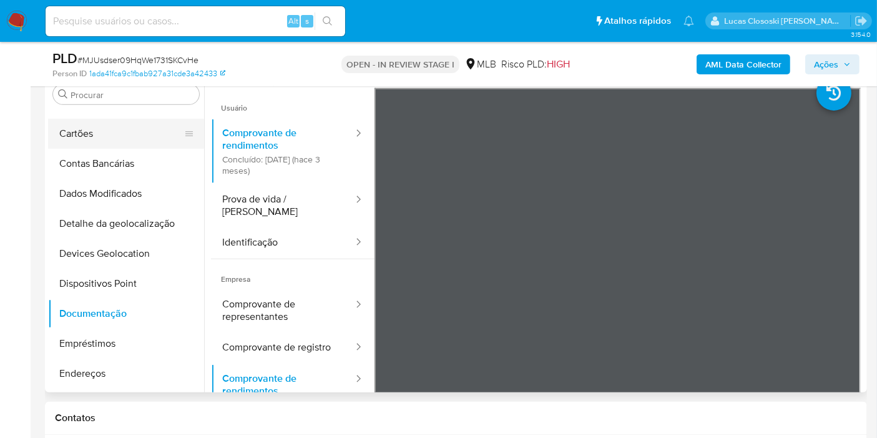
scroll to position [0, 0]
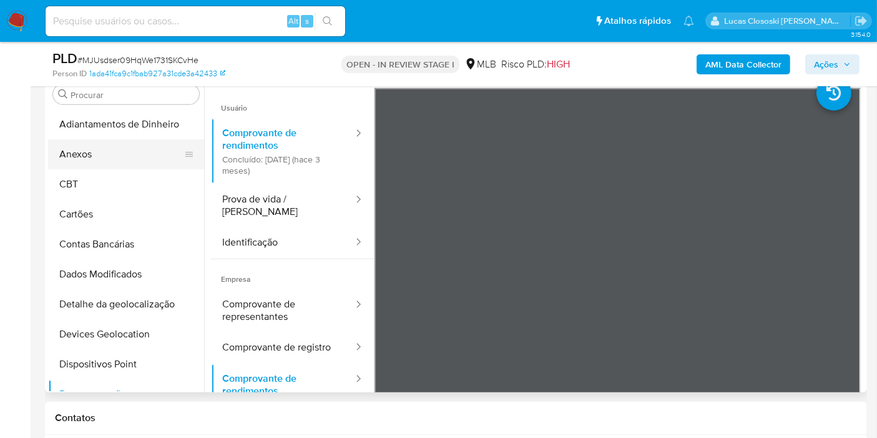
click at [119, 147] on button "Anexos" at bounding box center [121, 154] width 146 height 30
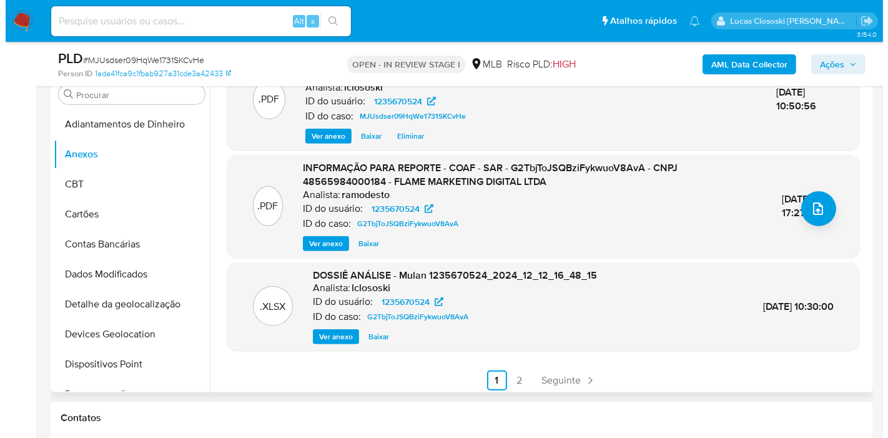
scroll to position [145, 0]
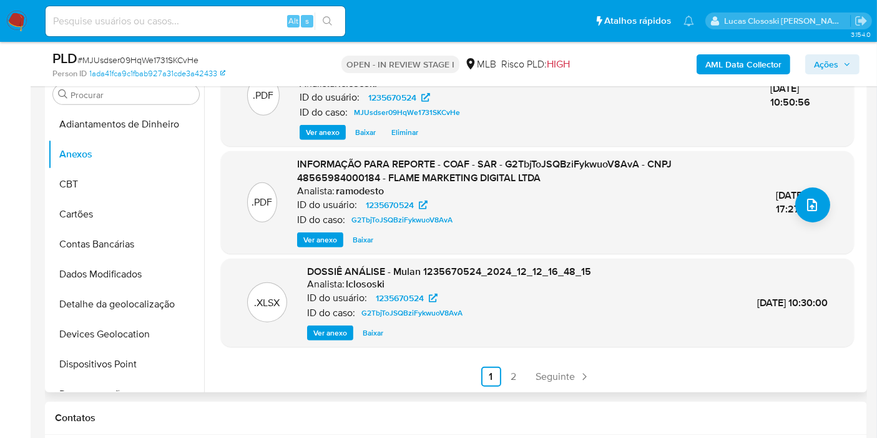
click at [814, 222] on div ".PDF INFORMAÇÃO PARA REPORTE - COAF - SAR - G2TbjToJSQBziFykwuoV8AvA - CNPJ 485…" at bounding box center [537, 201] width 621 height 89
click at [815, 214] on button "upload-file" at bounding box center [812, 204] width 35 height 35
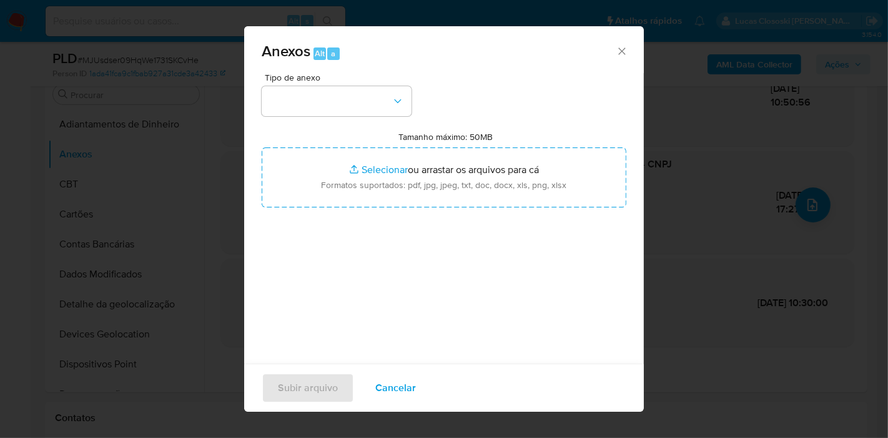
click at [393, 97] on icon "button" at bounding box center [397, 101] width 12 height 12
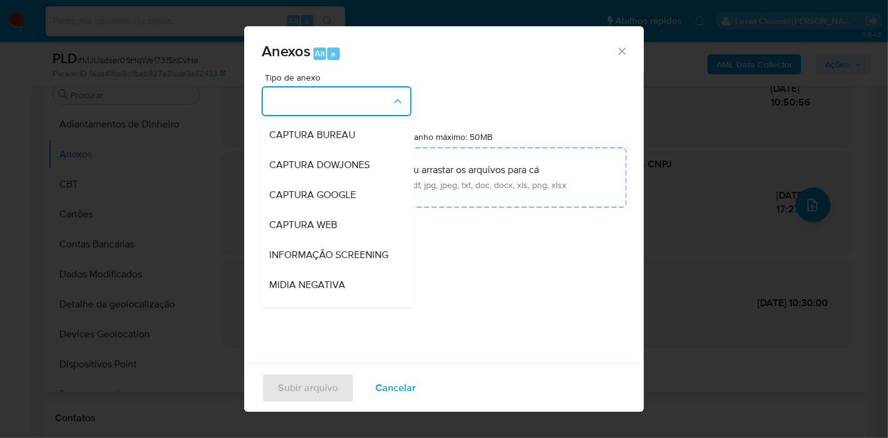
scroll to position [192, 0]
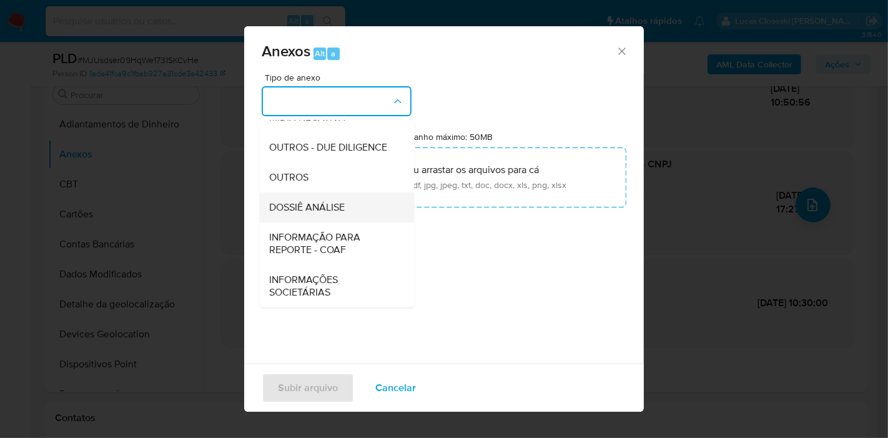
click at [346, 211] on div "DOSSIÊ ANÁLISE" at bounding box center [332, 207] width 127 height 30
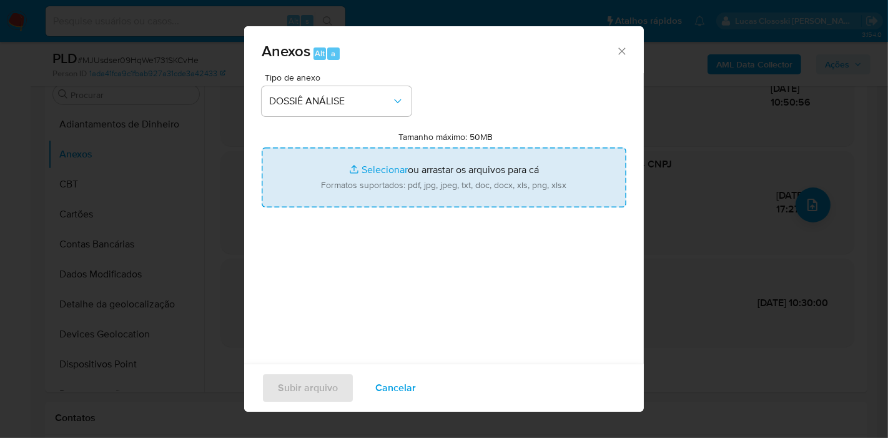
click at [380, 180] on input "Tamanho máximo: 50MB Selecionar arquivos" at bounding box center [444, 177] width 365 height 60
type input "C:\fakepath\2º SAR - XXXX - CNPJ 48565984000184 - FLAME MARKETING DIGITAL LTDA.…"
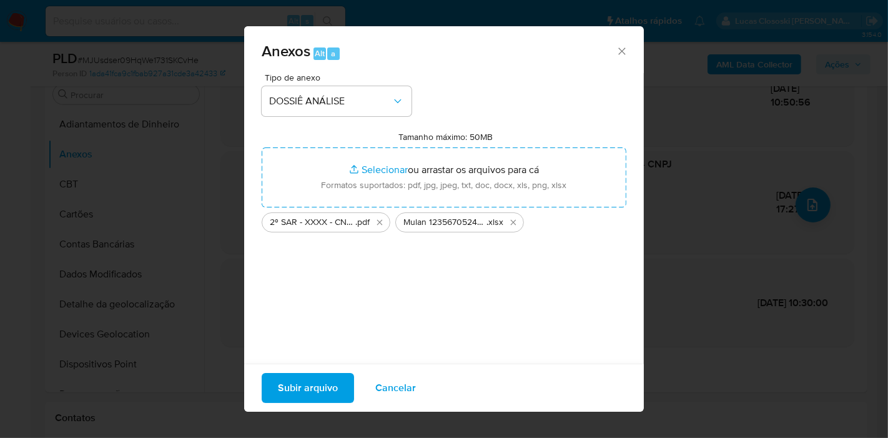
click at [293, 374] on span "Subir arquivo" at bounding box center [308, 387] width 60 height 27
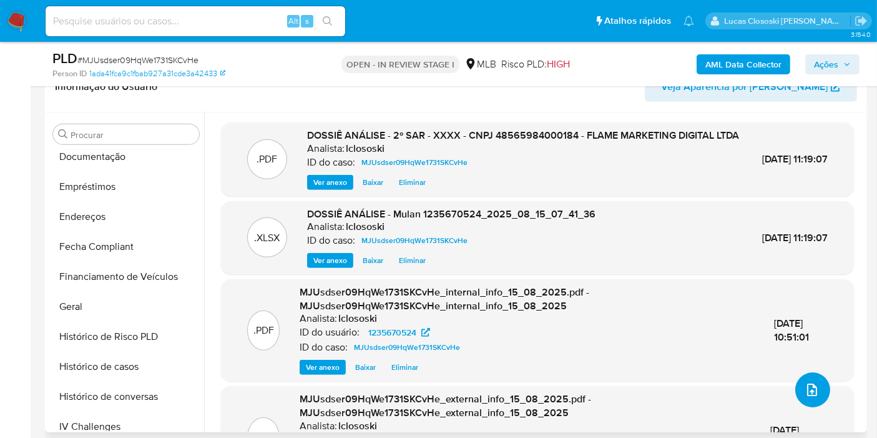
scroll to position [545, 0]
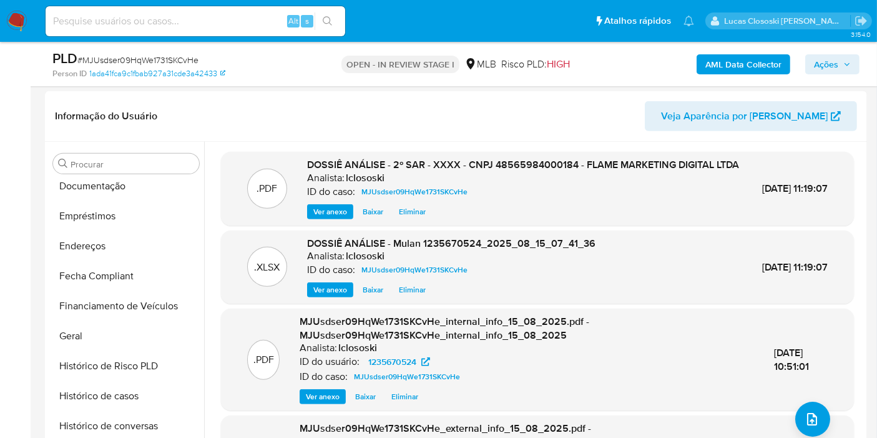
click at [839, 59] on span "Ações" at bounding box center [826, 64] width 24 height 20
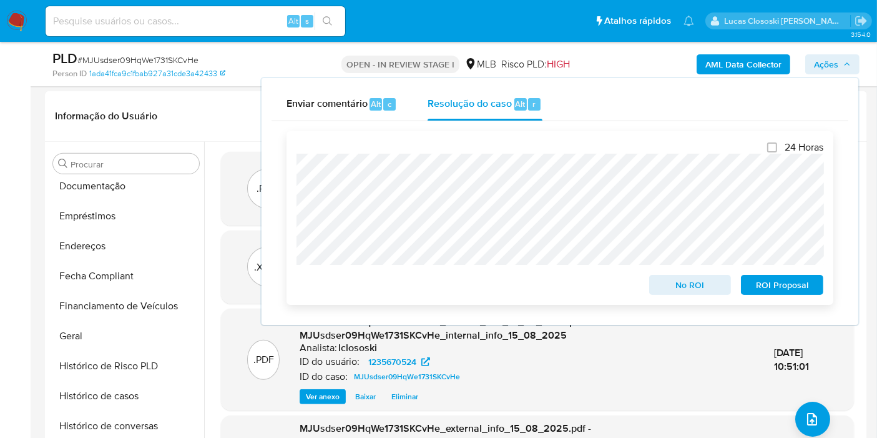
click at [768, 286] on span "ROI Proposal" at bounding box center [782, 284] width 65 height 17
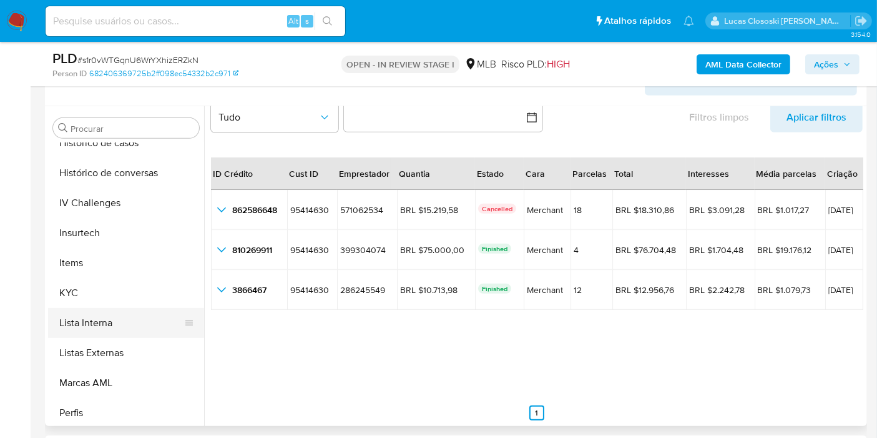
scroll to position [557, 0]
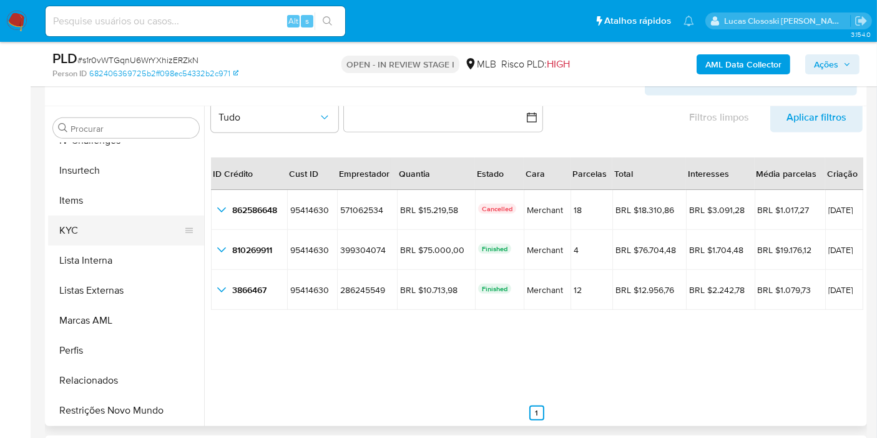
click at [81, 224] on button "KYC" at bounding box center [121, 230] width 146 height 30
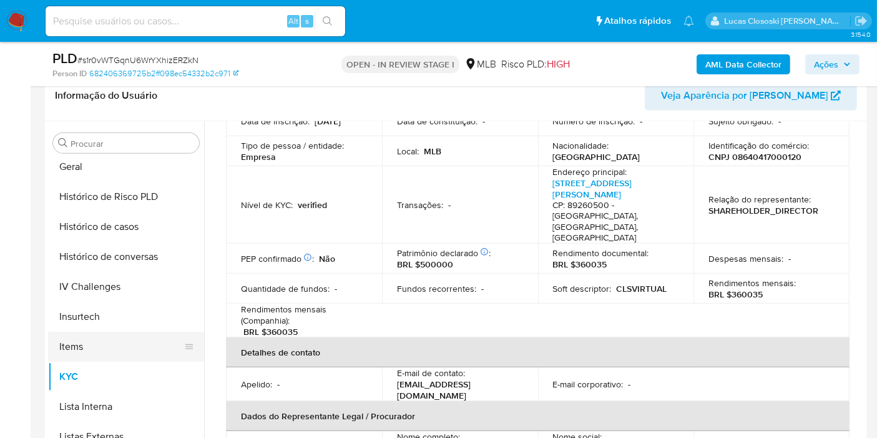
scroll to position [349, 0]
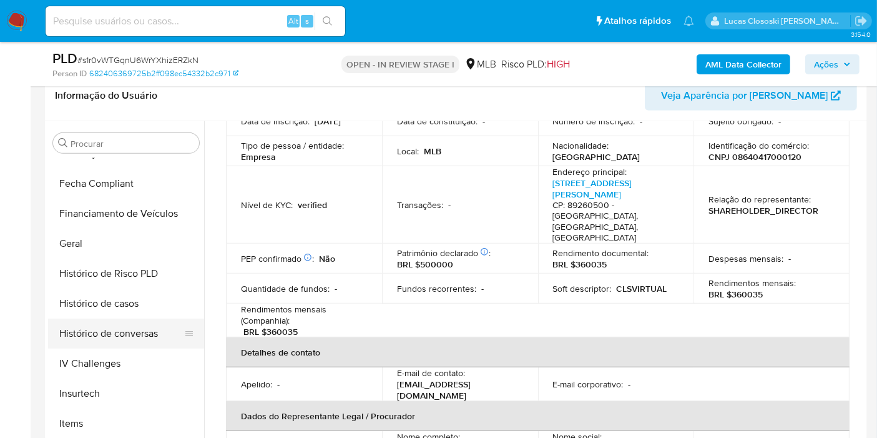
click at [125, 310] on button "Histórico de casos" at bounding box center [126, 303] width 156 height 30
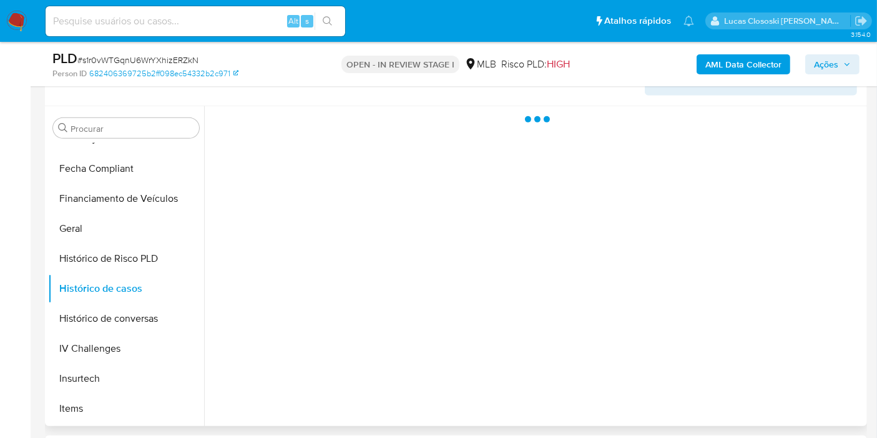
scroll to position [0, 0]
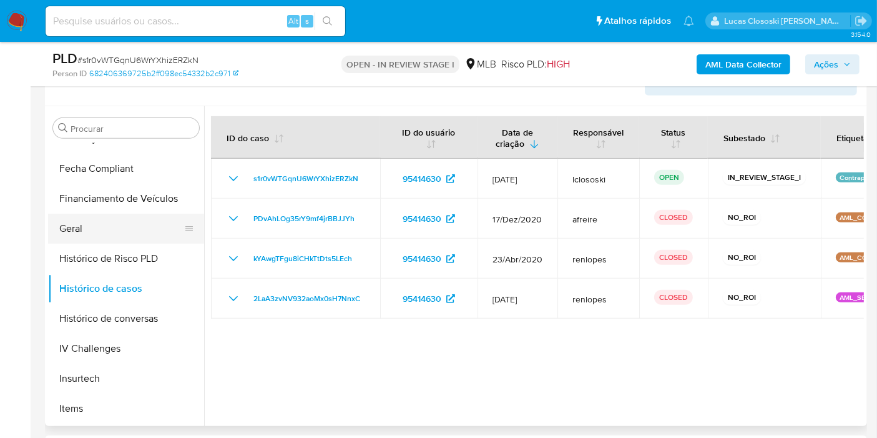
click at [120, 239] on button "Geral" at bounding box center [121, 229] width 146 height 30
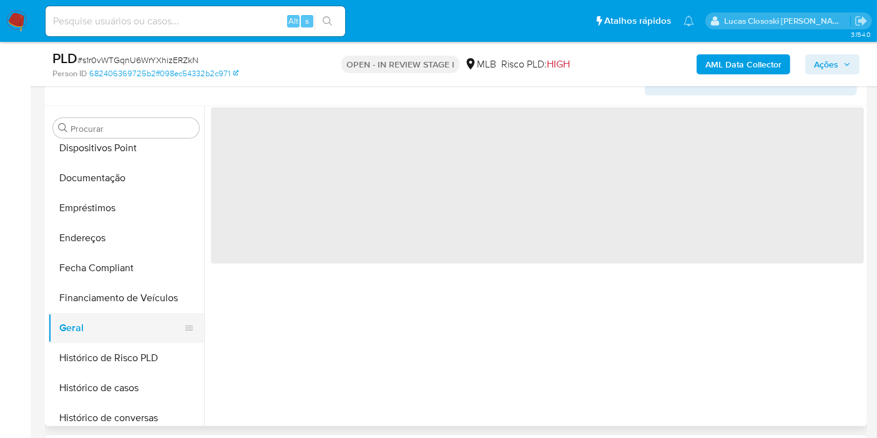
scroll to position [140, 0]
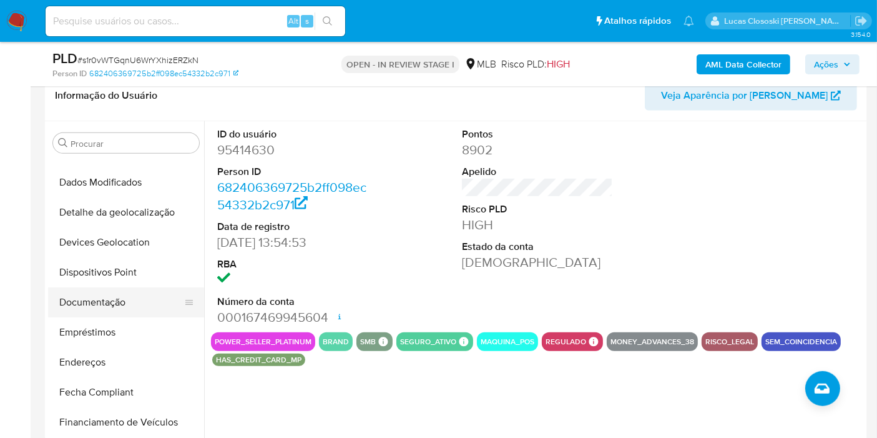
click at [124, 295] on button "Documentação" at bounding box center [121, 302] width 146 height 30
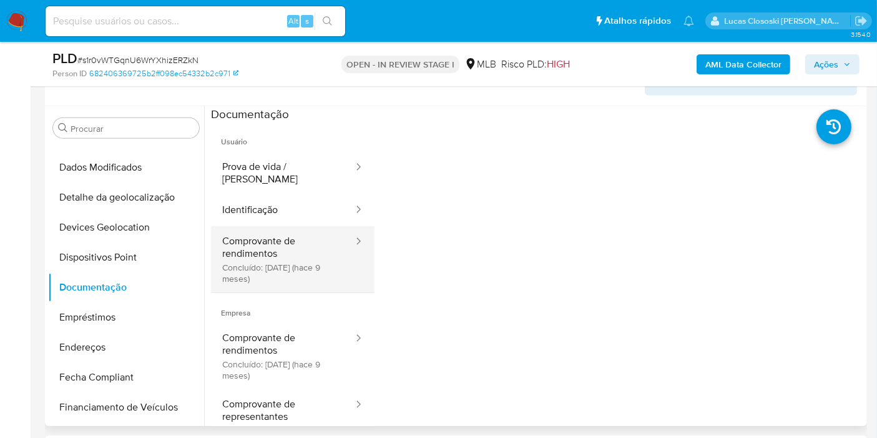
click at [271, 227] on button "Comprovante de rendimentos Concluído: [DATE] (hace 9 meses)" at bounding box center [283, 259] width 144 height 66
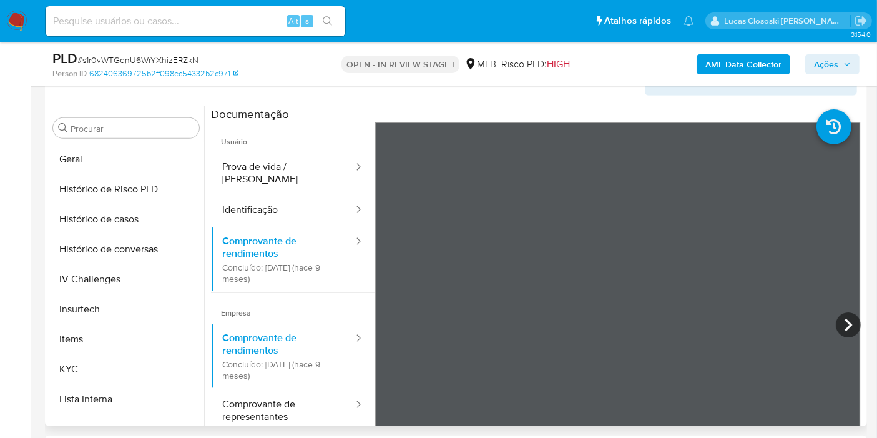
scroll to position [557, 0]
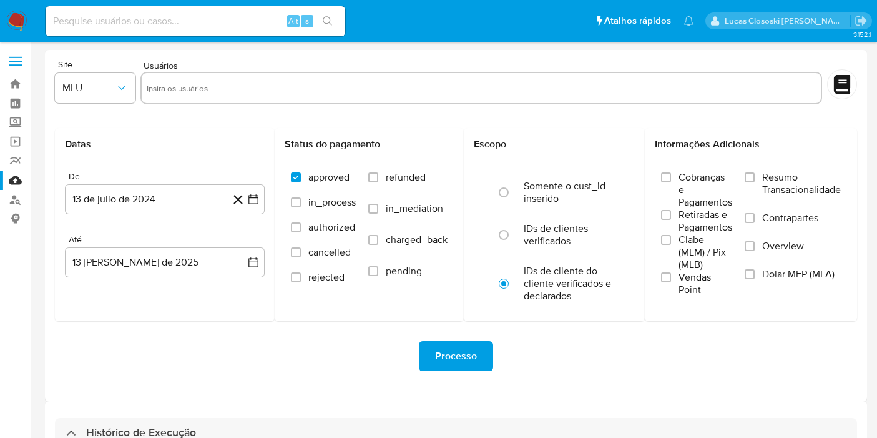
select select "10"
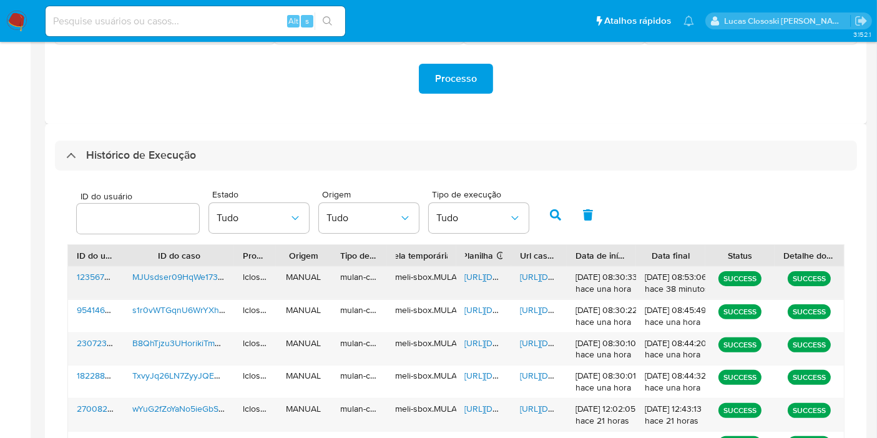
click at [476, 273] on span "[URL][DOMAIN_NAME]" at bounding box center [508, 276] width 86 height 12
click at [554, 275] on span "[URL][DOMAIN_NAME]" at bounding box center [563, 276] width 86 height 12
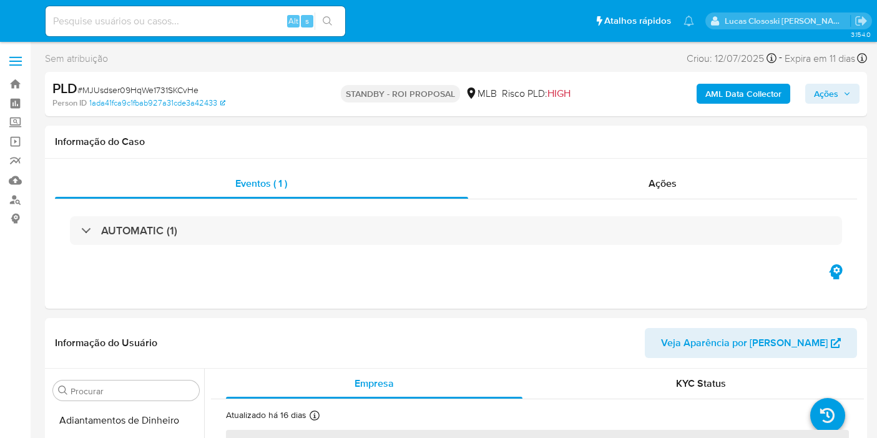
select select "10"
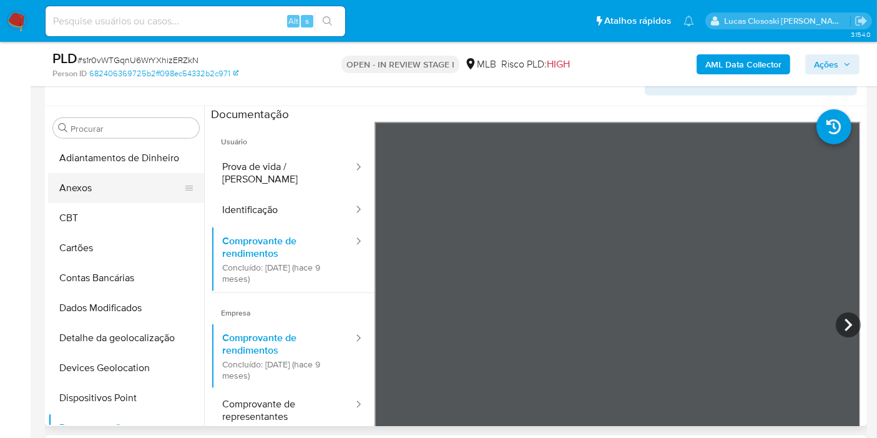
click at [111, 184] on button "Anexos" at bounding box center [121, 188] width 146 height 30
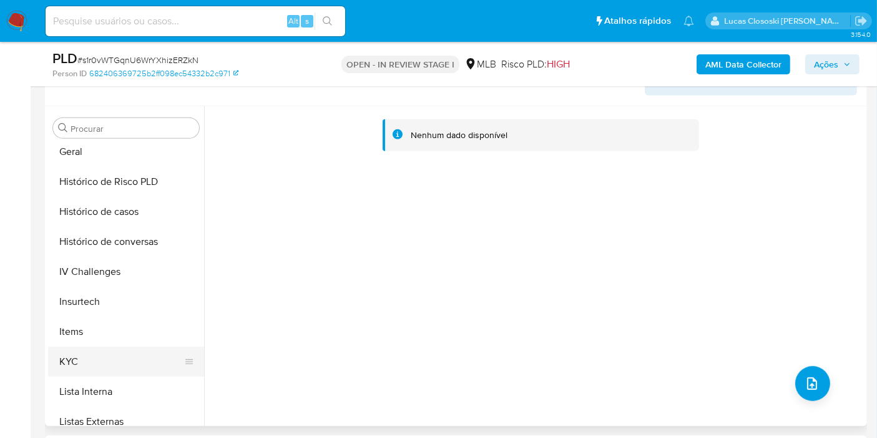
scroll to position [485, 0]
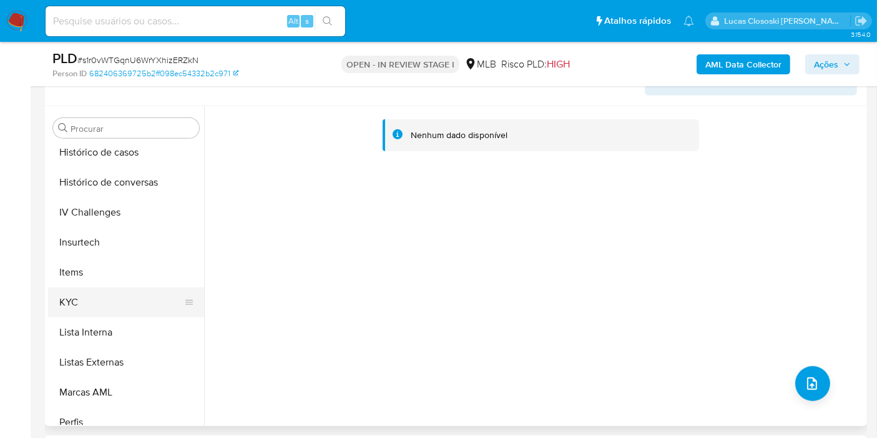
drag, startPoint x: 75, startPoint y: 298, endPoint x: 98, endPoint y: 298, distance: 23.1
click at [75, 298] on button "KYC" at bounding box center [121, 302] width 146 height 30
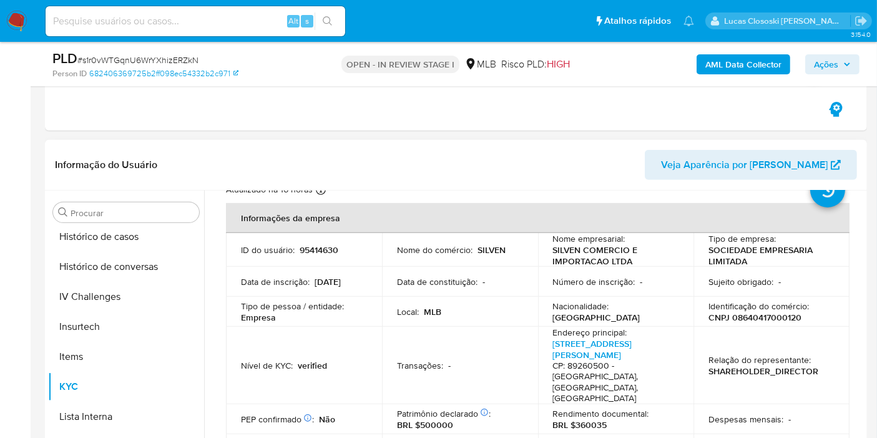
scroll to position [69, 0]
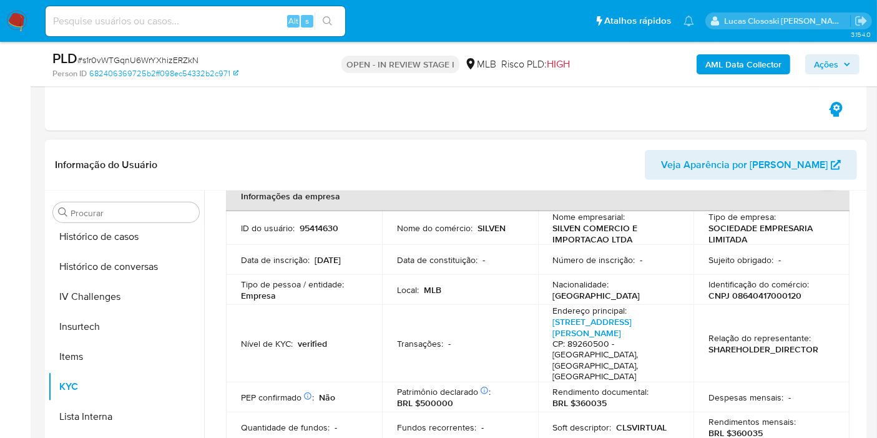
click at [752, 297] on p "CNPJ 08640417000120" at bounding box center [755, 295] width 93 height 11
copy p "08640417000120"
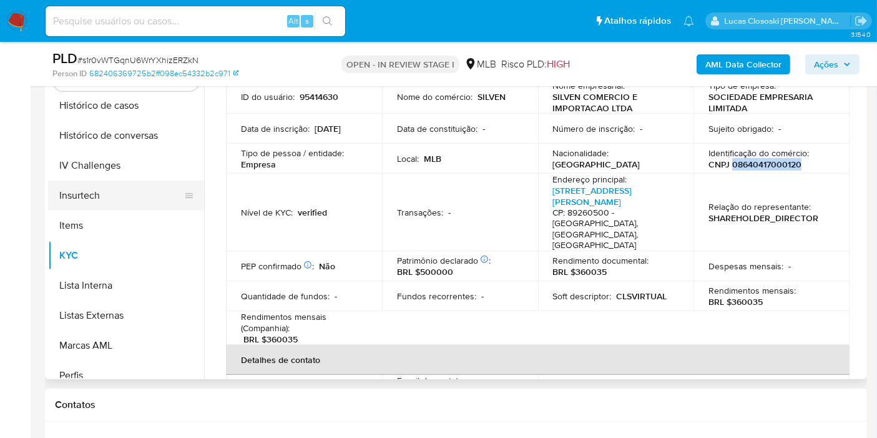
scroll to position [624, 0]
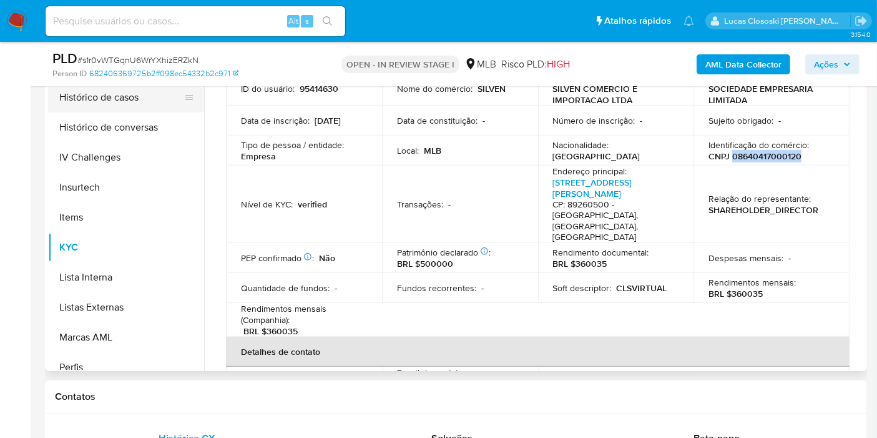
click at [123, 99] on button "Histórico de casos" at bounding box center [121, 97] width 146 height 30
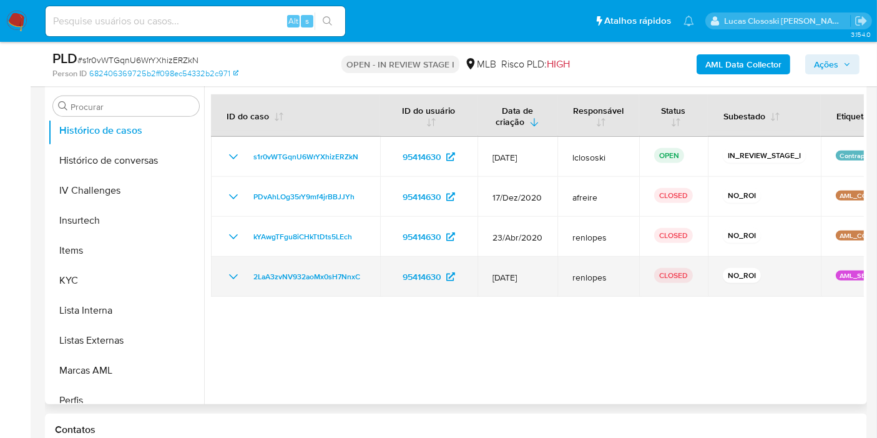
scroll to position [554, 0]
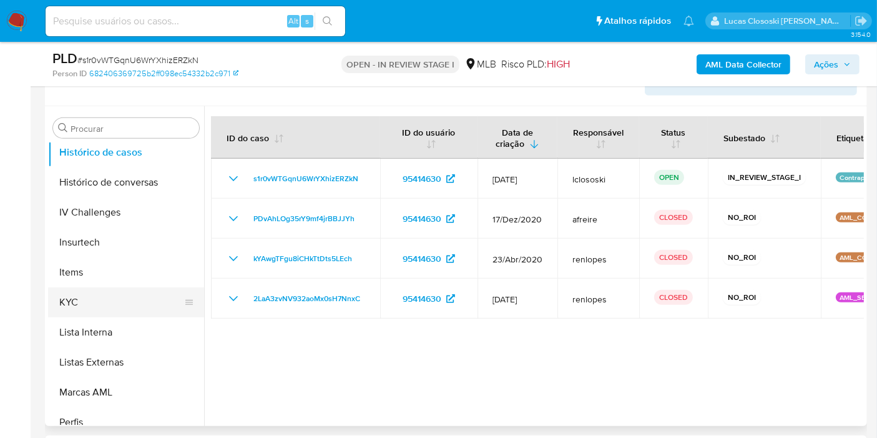
click at [111, 292] on button "KYC" at bounding box center [121, 302] width 146 height 30
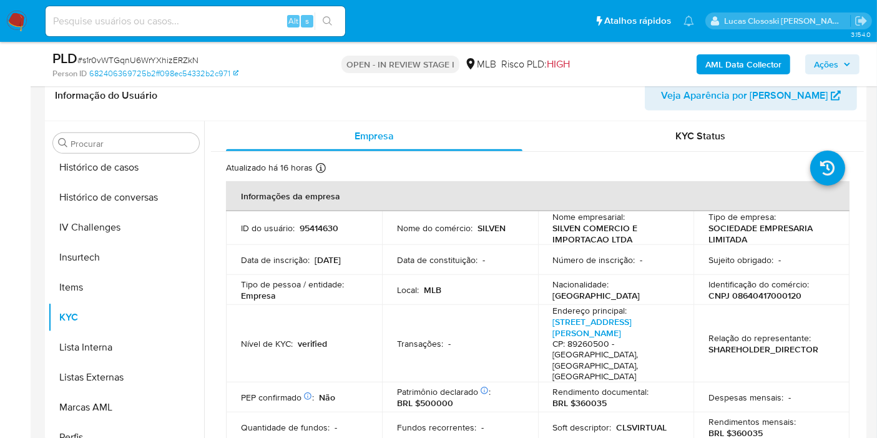
click at [750, 57] on b "AML Data Collector" at bounding box center [744, 64] width 76 height 20
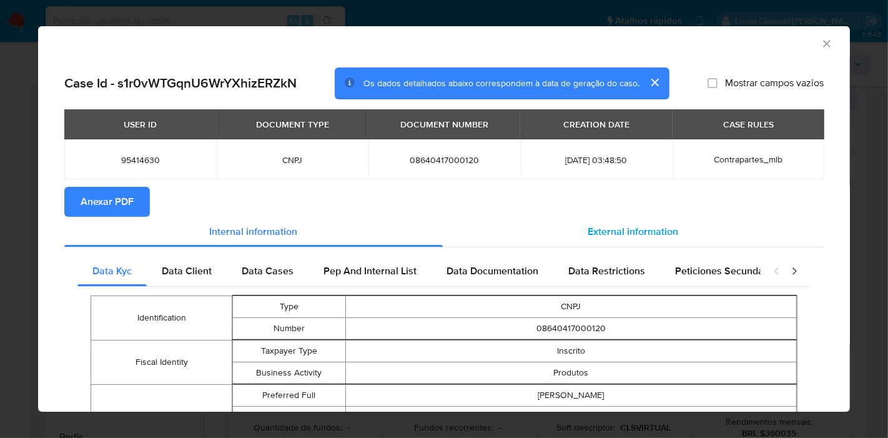
click at [644, 228] on span "External information" at bounding box center [633, 231] width 91 height 14
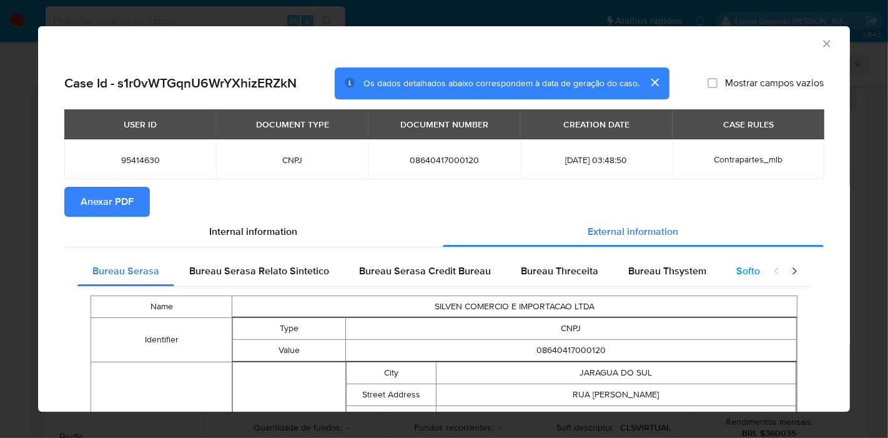
click at [736, 272] on span "Softon" at bounding box center [750, 270] width 29 height 14
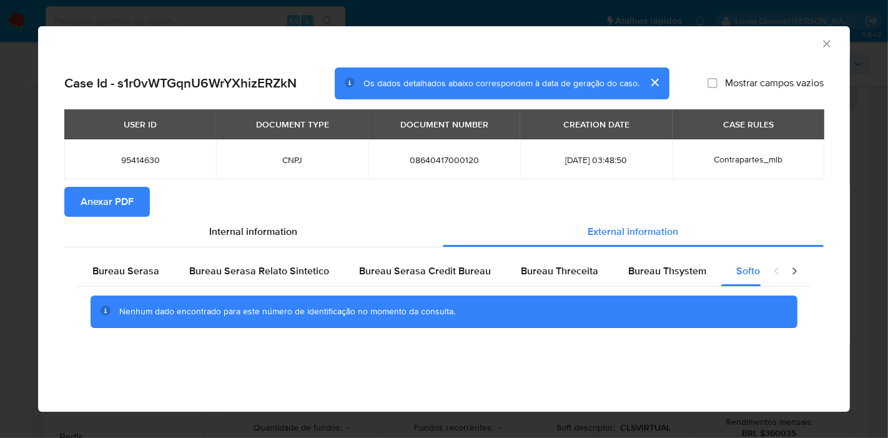
click at [817, 42] on div "AML Data Collector" at bounding box center [434, 42] width 774 height 14
click at [822, 42] on icon "Fechar a janela" at bounding box center [826, 43] width 12 height 12
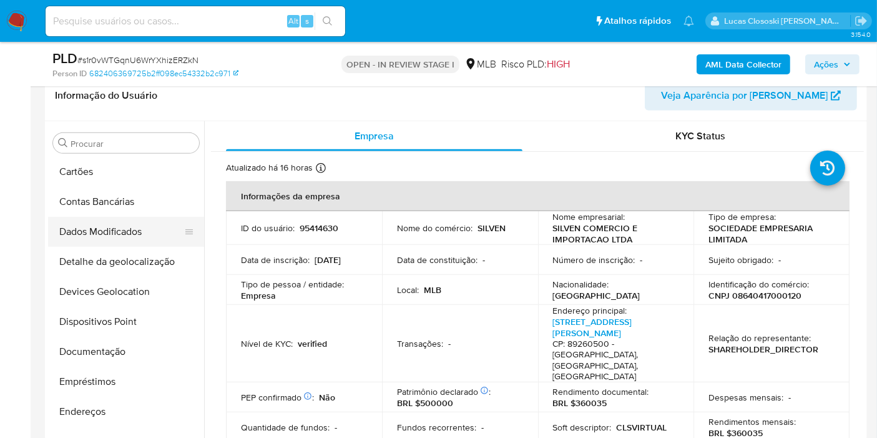
scroll to position [69, 0]
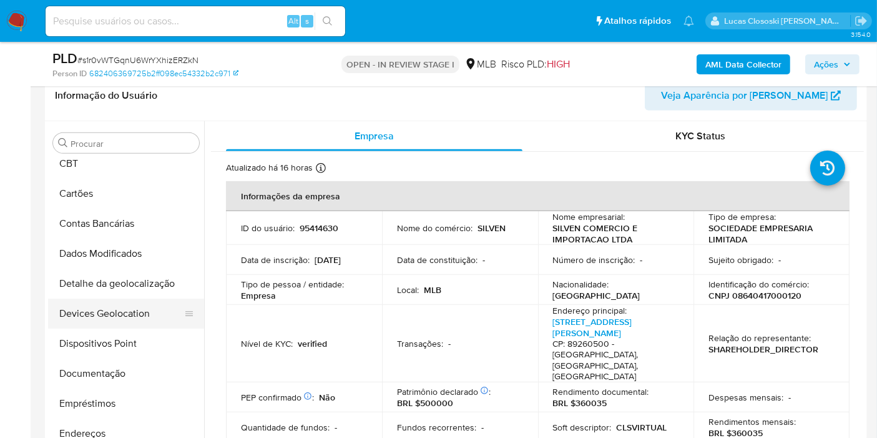
click at [117, 305] on button "Devices Geolocation" at bounding box center [121, 313] width 146 height 30
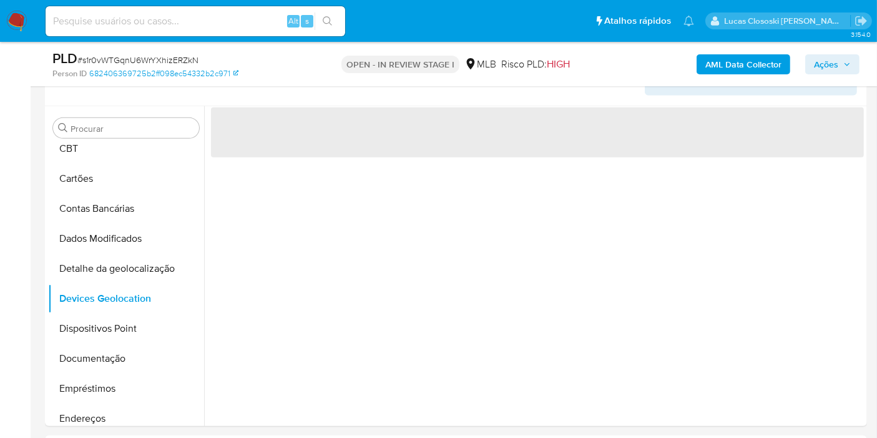
scroll to position [563, 0]
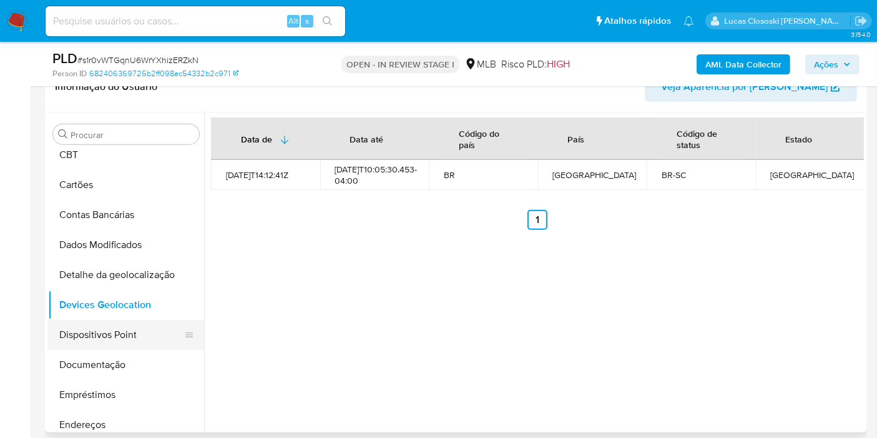
click at [117, 334] on button "Dispositivos Point" at bounding box center [121, 335] width 146 height 30
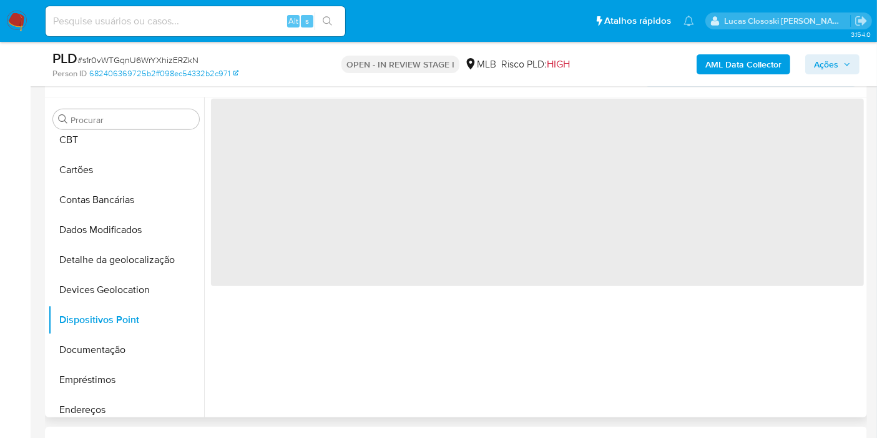
click at [388, 342] on div "‌" at bounding box center [534, 257] width 660 height 320
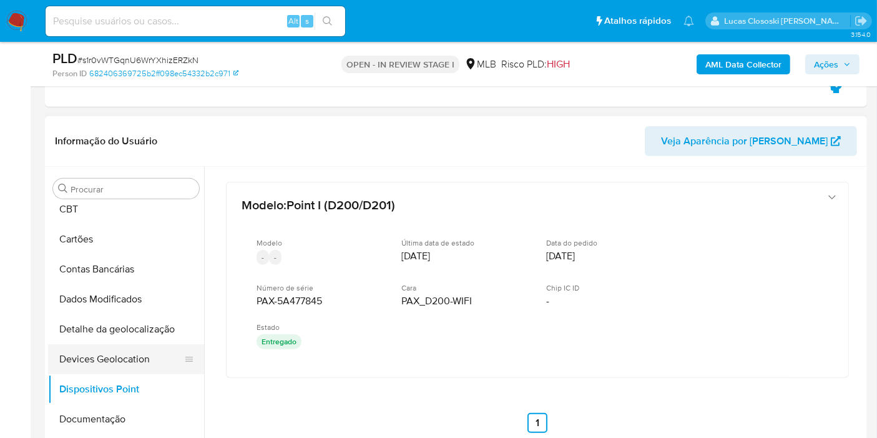
scroll to position [139, 0]
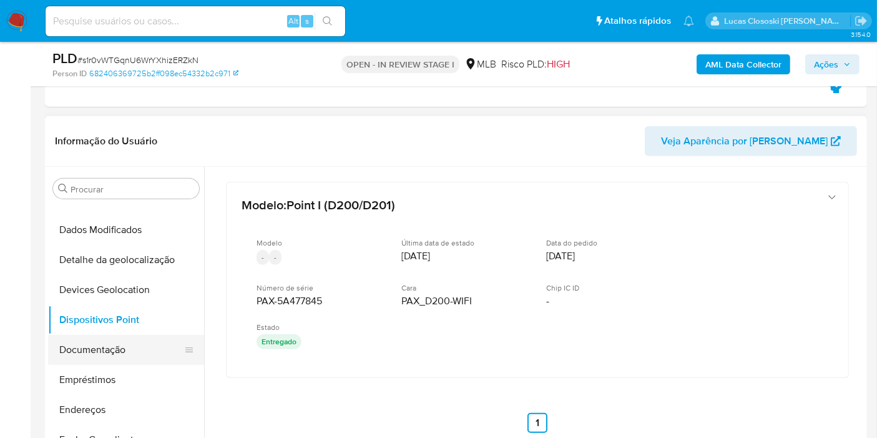
click at [109, 352] on button "Documentação" at bounding box center [121, 350] width 146 height 30
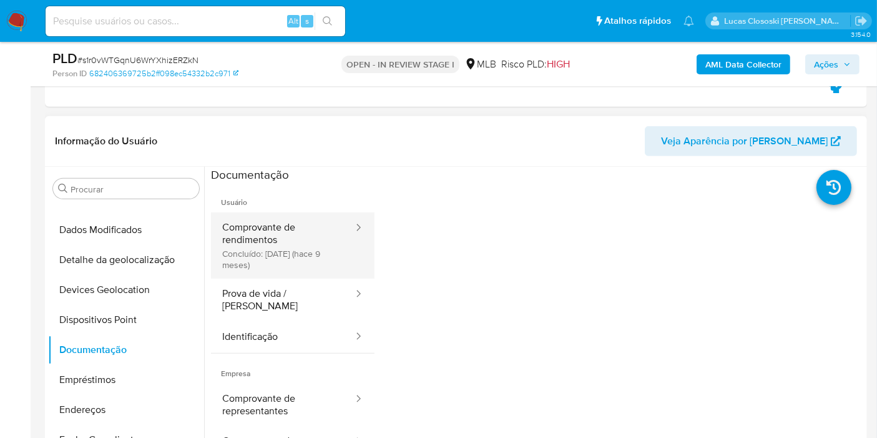
click at [283, 234] on button "Comprovante de rendimentos Concluído: 20/11/2024 (hace 9 meses)" at bounding box center [283, 245] width 144 height 66
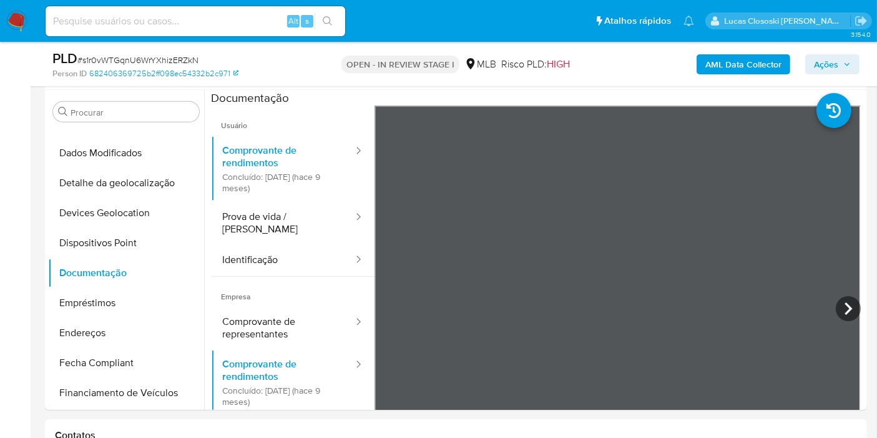
scroll to position [659, 0]
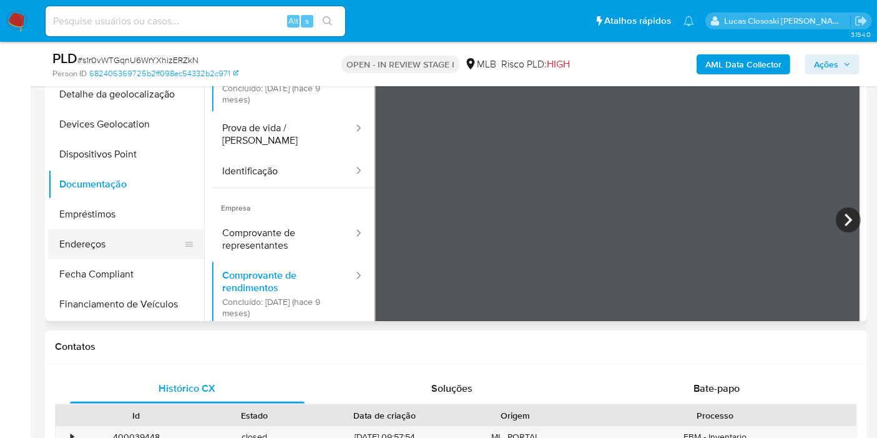
click at [80, 241] on button "Endereços" at bounding box center [121, 244] width 146 height 30
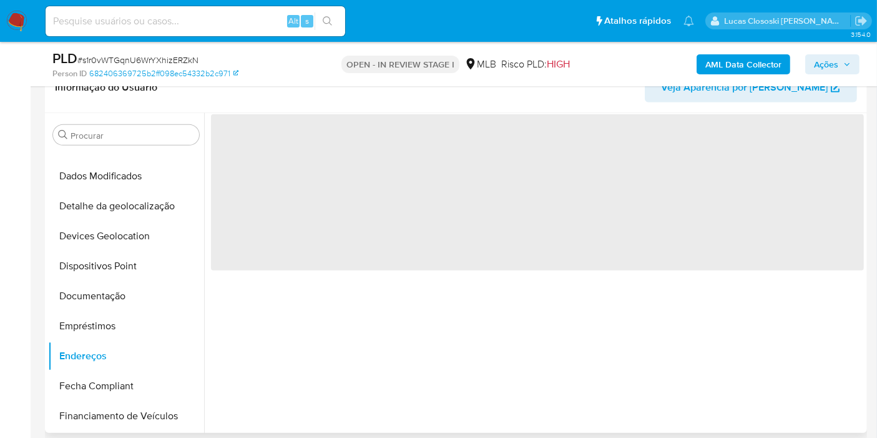
scroll to position [590, 0]
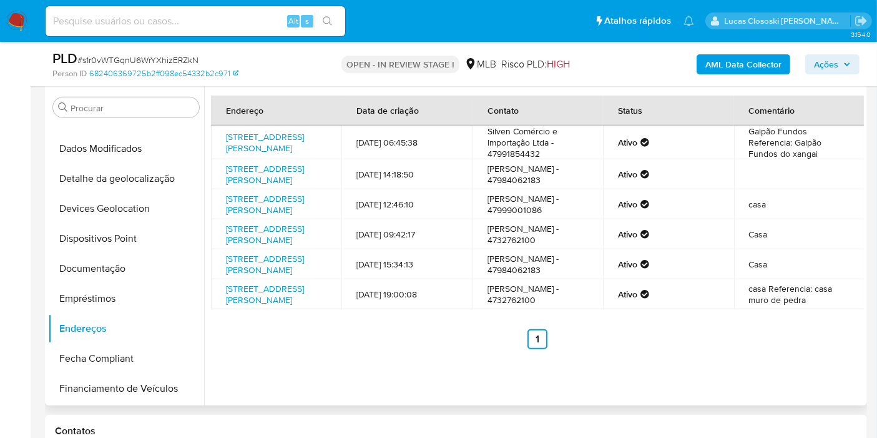
drag, startPoint x: 536, startPoint y: 245, endPoint x: 540, endPoint y: 236, distance: 10.3
click at [535, 219] on td "Lourdes da silva - 47999001086" at bounding box center [538, 204] width 130 height 30
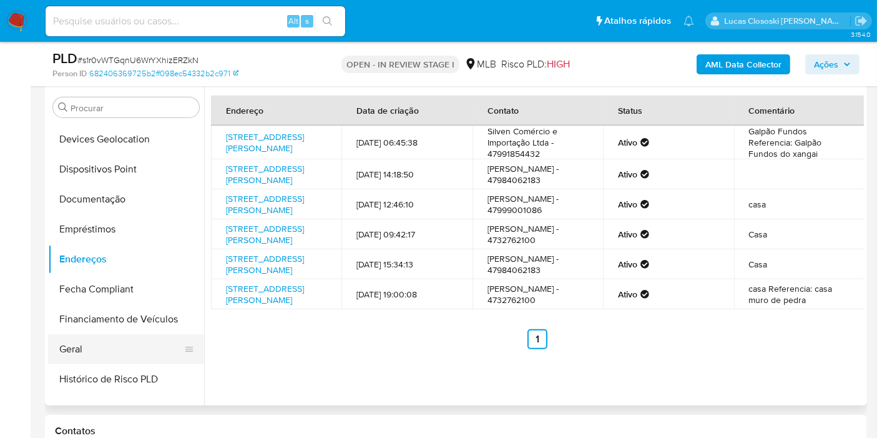
click at [112, 340] on button "Geral" at bounding box center [121, 349] width 146 height 30
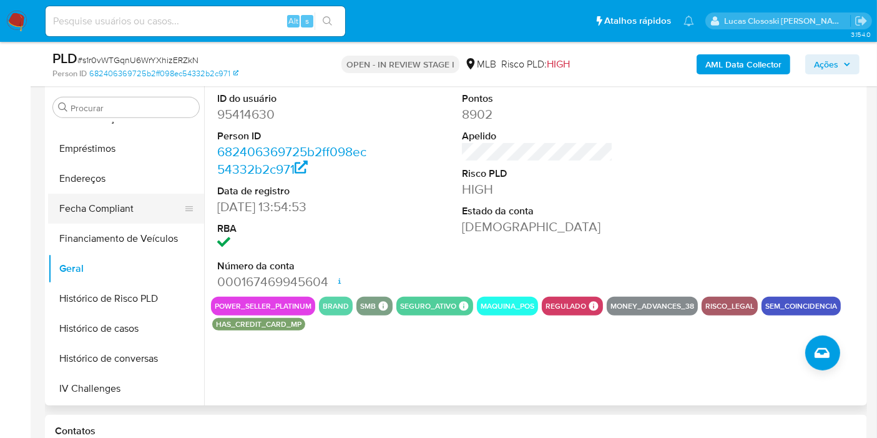
scroll to position [416, 0]
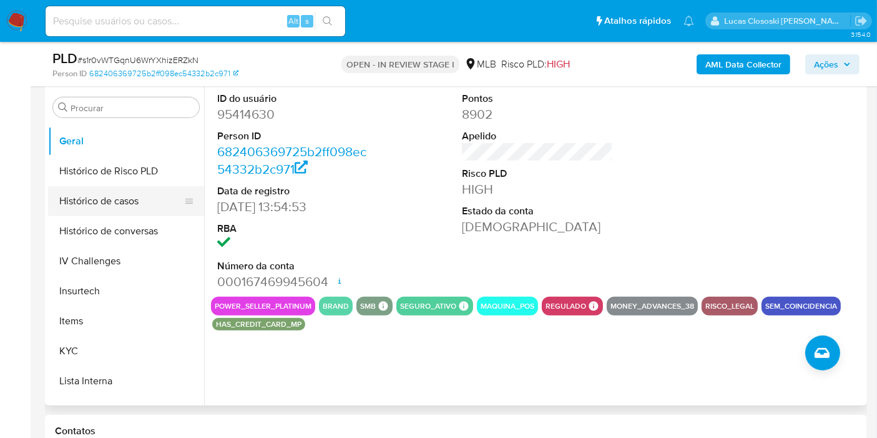
click at [116, 207] on button "Histórico de casos" at bounding box center [121, 201] width 146 height 30
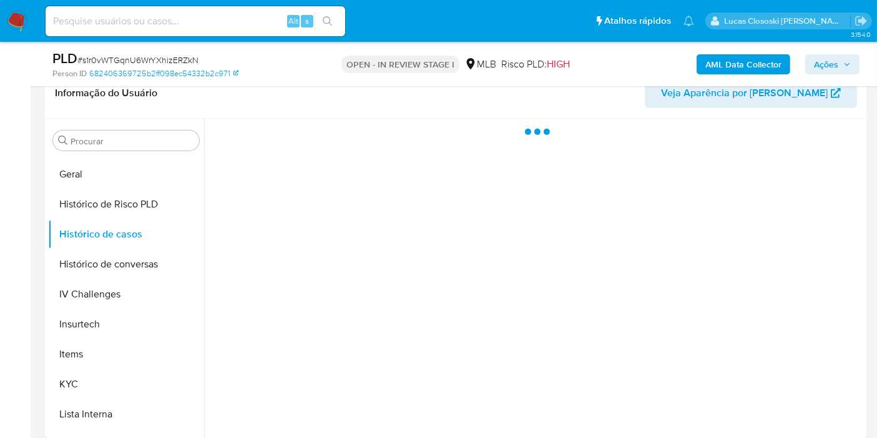
scroll to position [521, 0]
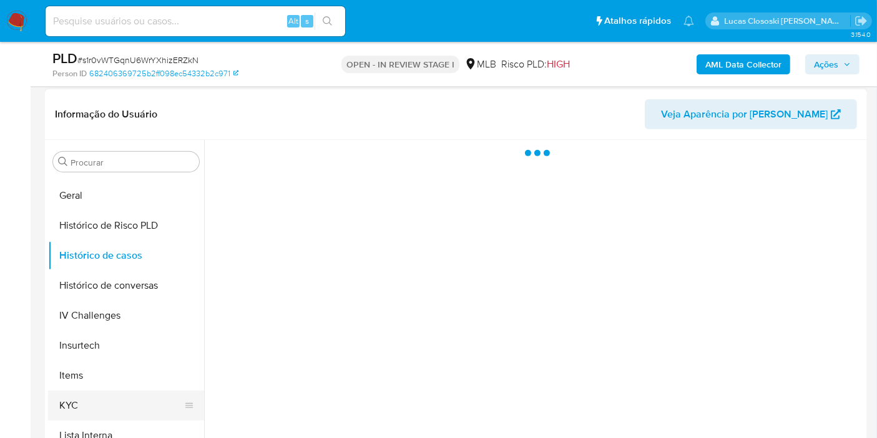
click at [112, 397] on button "KYC" at bounding box center [121, 405] width 146 height 30
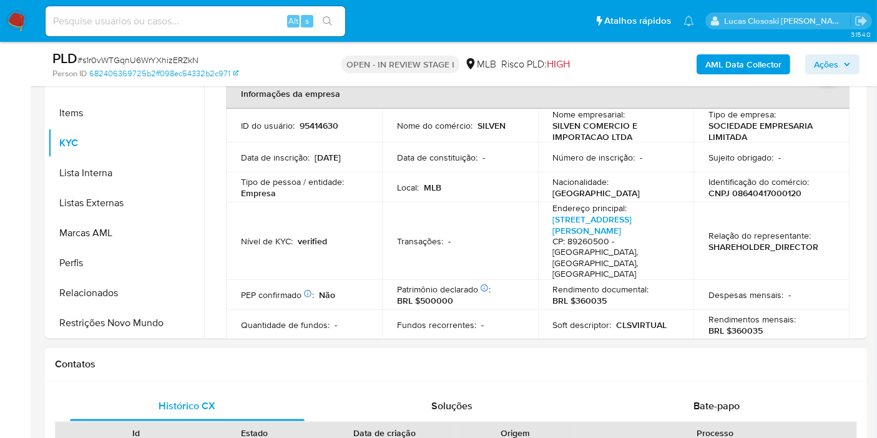
scroll to position [659, 0]
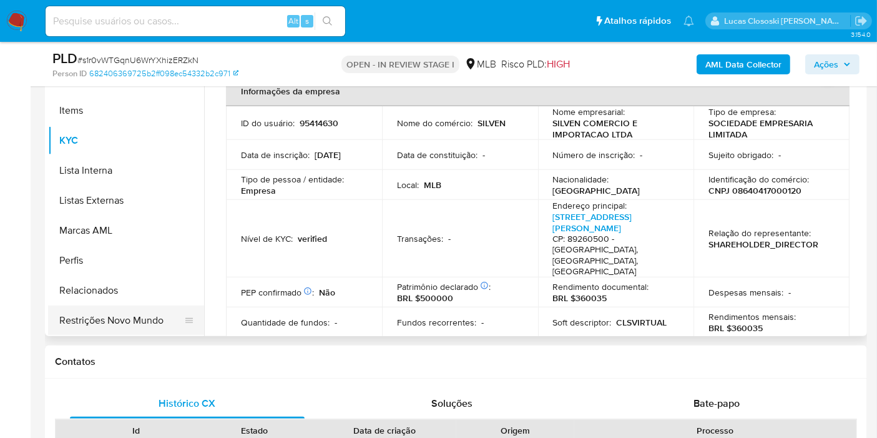
click at [156, 325] on button "Restrições Novo Mundo" at bounding box center [121, 320] width 146 height 30
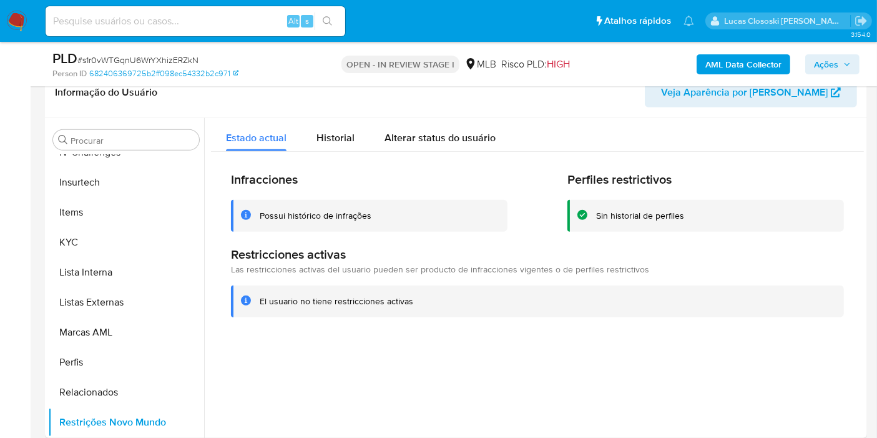
scroll to position [596, 0]
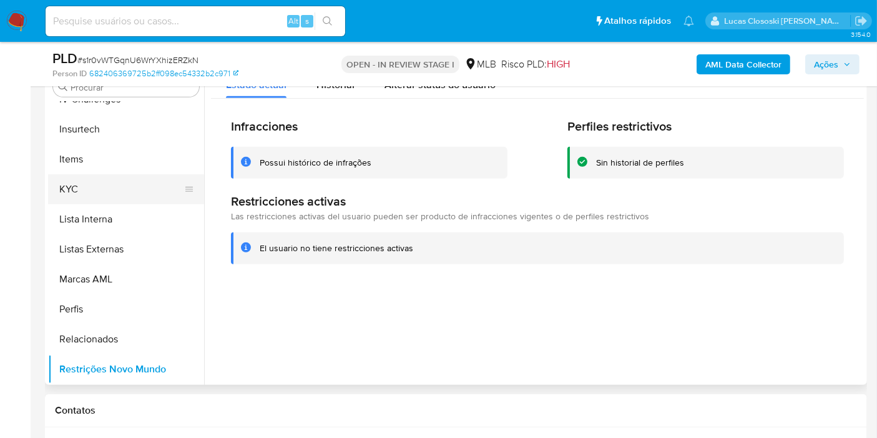
click at [91, 189] on button "KYC" at bounding box center [121, 189] width 146 height 30
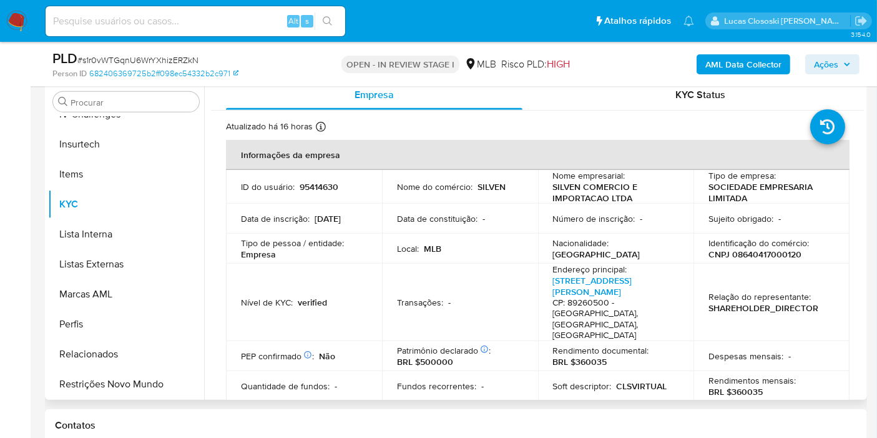
click at [774, 255] on p "CNPJ 08640417000120" at bounding box center [755, 253] width 93 height 11
copy p "08640417000120"
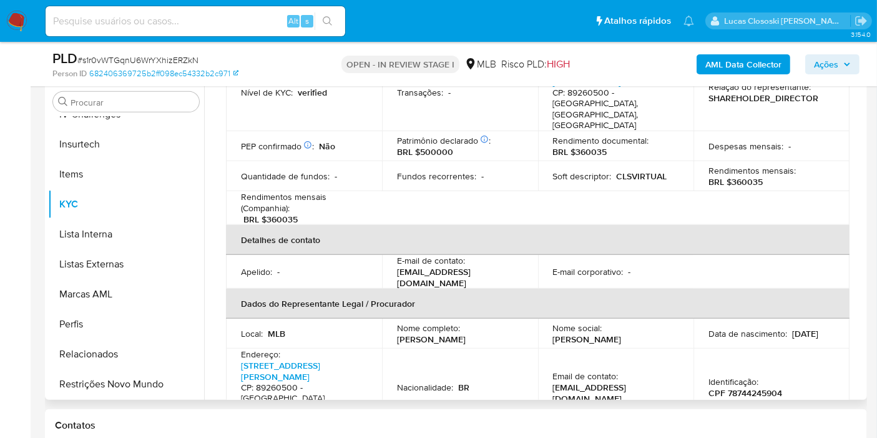
scroll to position [139, 0]
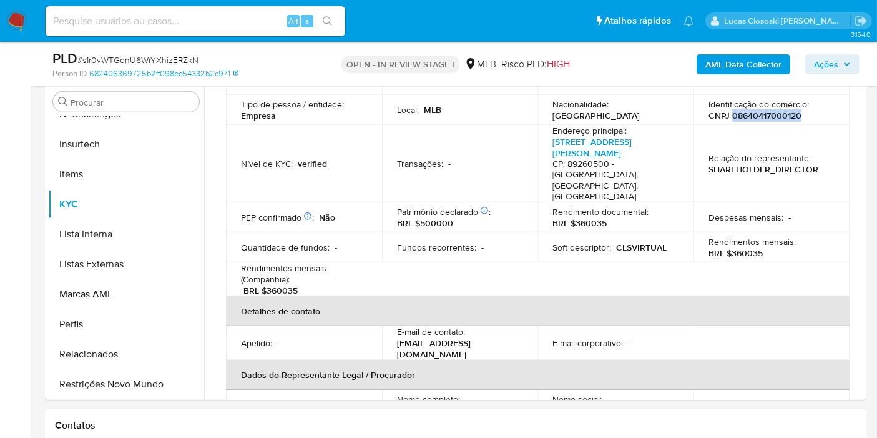
copy p "08640417000120"
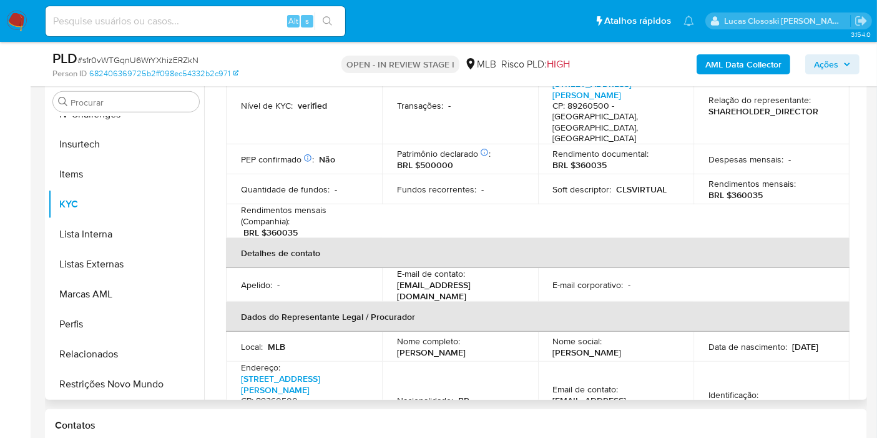
scroll to position [416, 0]
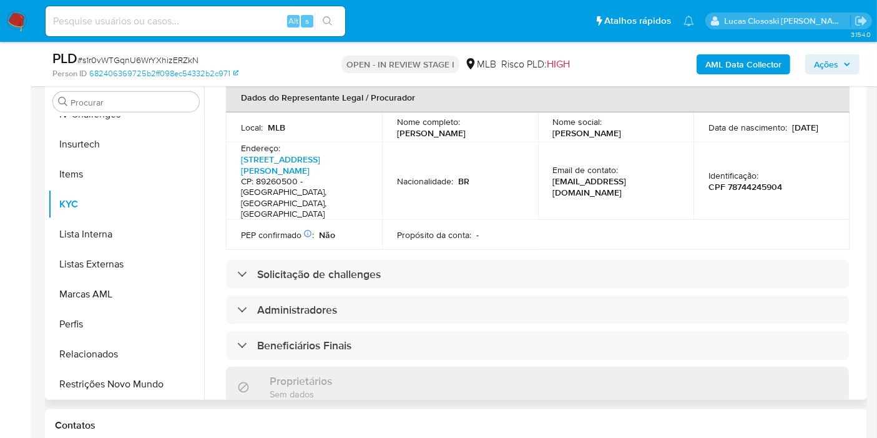
click at [770, 181] on p "CPF 78744245904" at bounding box center [746, 186] width 74 height 11
copy p "78744245904"
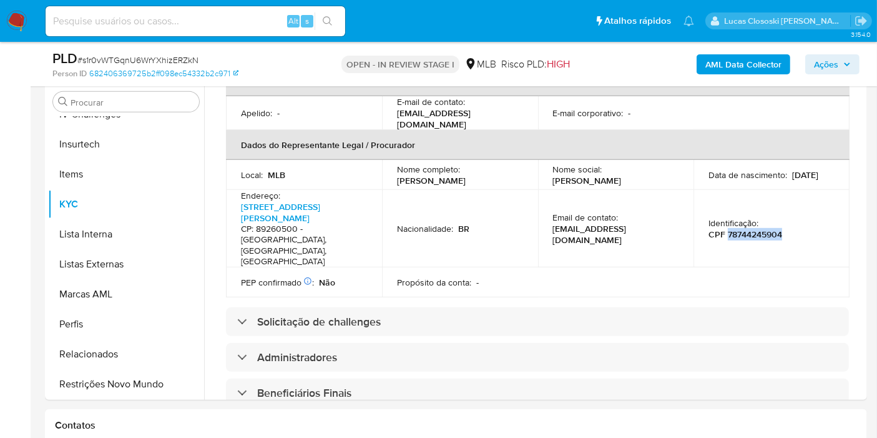
scroll to position [347, 0]
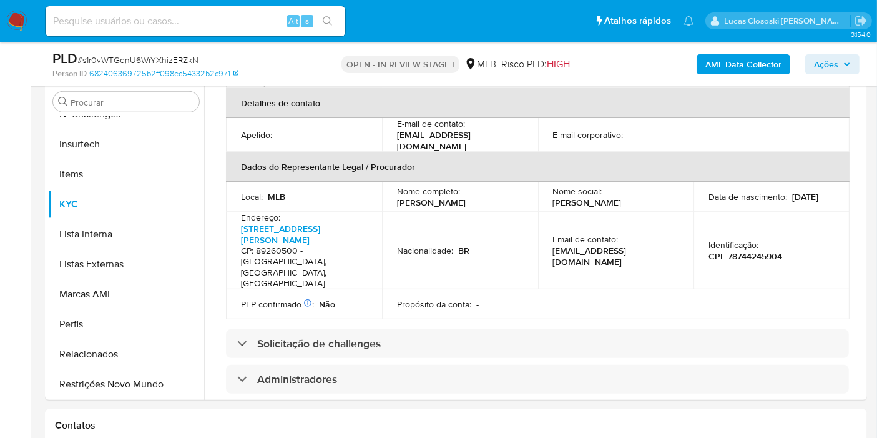
click at [125, 64] on span "# s1r0vWTGqnU6WrYXhizERZkN" at bounding box center [137, 60] width 121 height 12
copy span "s1r0vWTGqnU6WrYXhizERZkN"
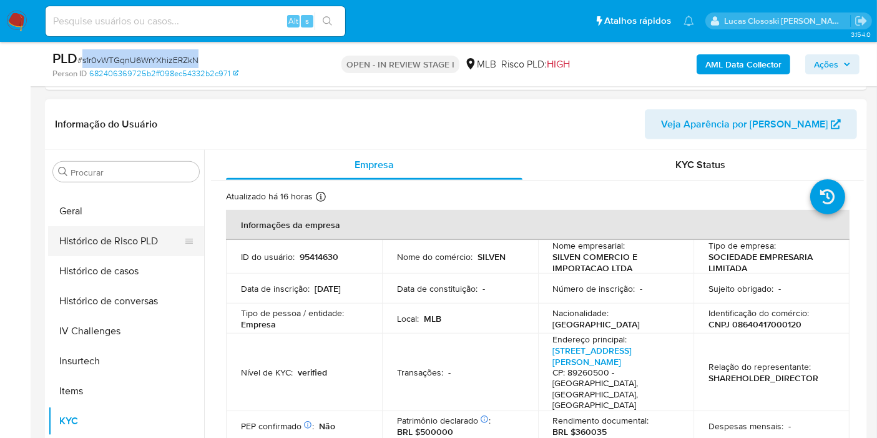
scroll to position [349, 0]
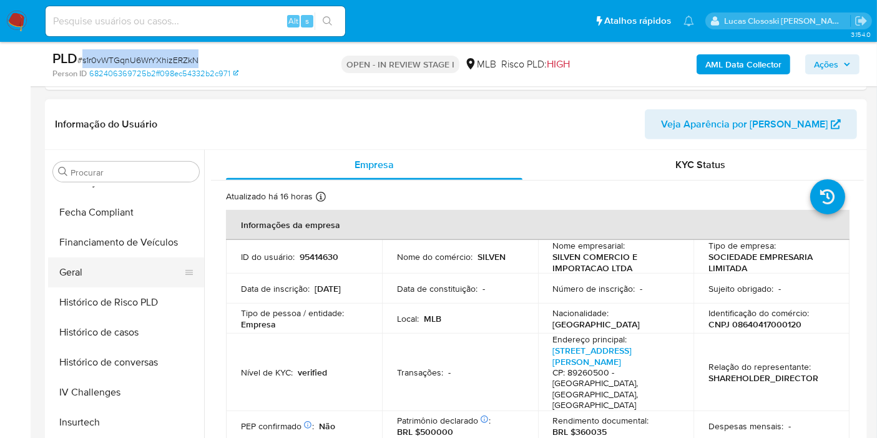
click at [112, 267] on button "Geral" at bounding box center [121, 272] width 146 height 30
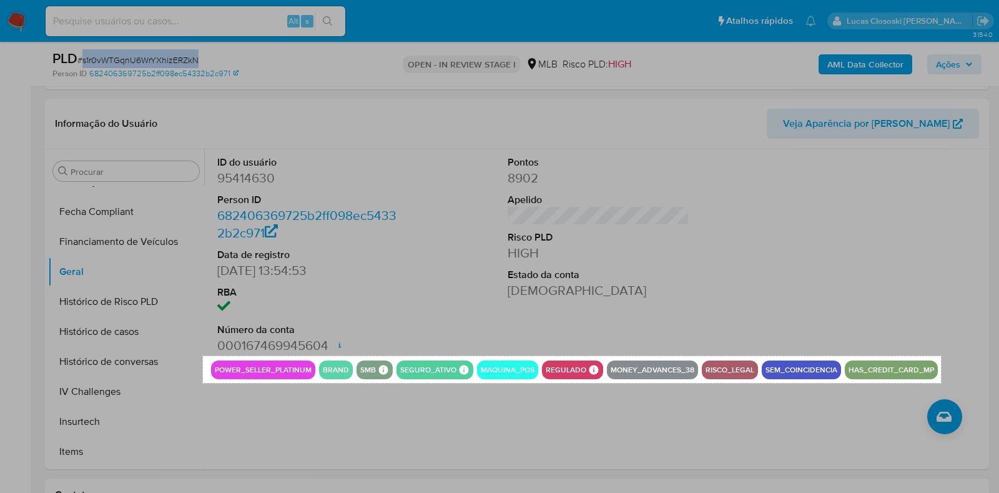
drag, startPoint x: 203, startPoint y: 356, endPoint x: 941, endPoint y: 382, distance: 738.5
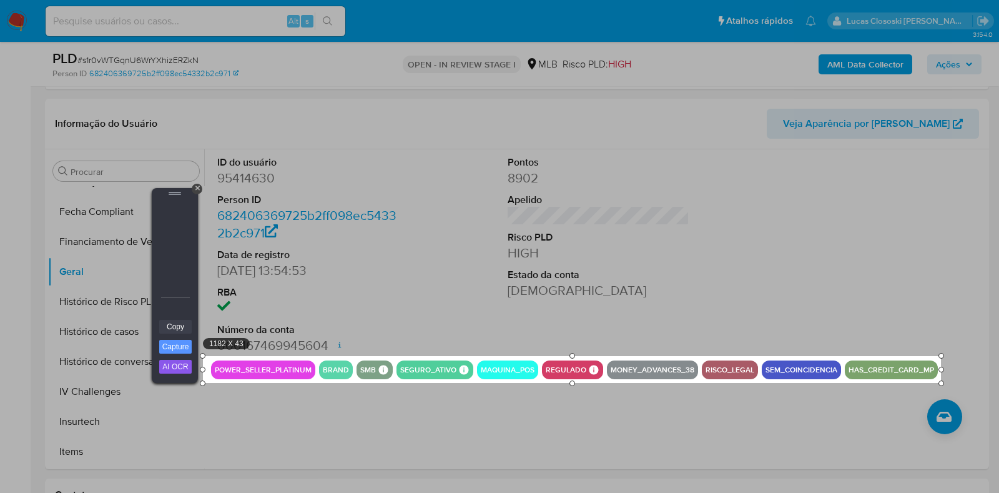
click at [165, 323] on link "Copy" at bounding box center [175, 327] width 32 height 14
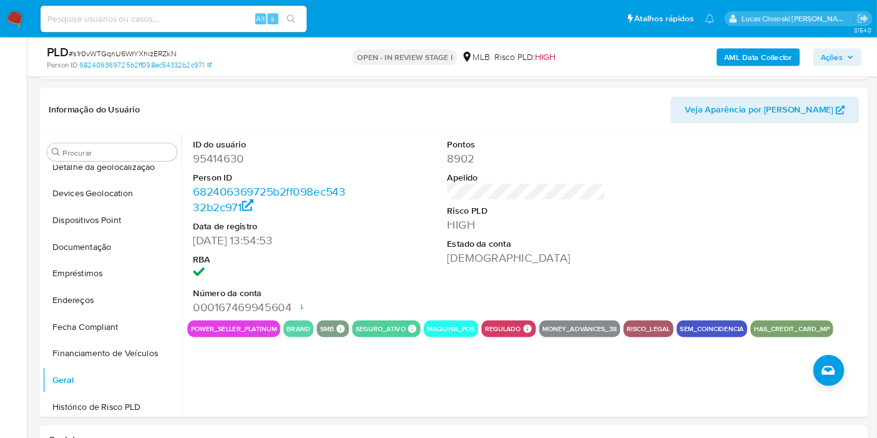
scroll to position [192, 0]
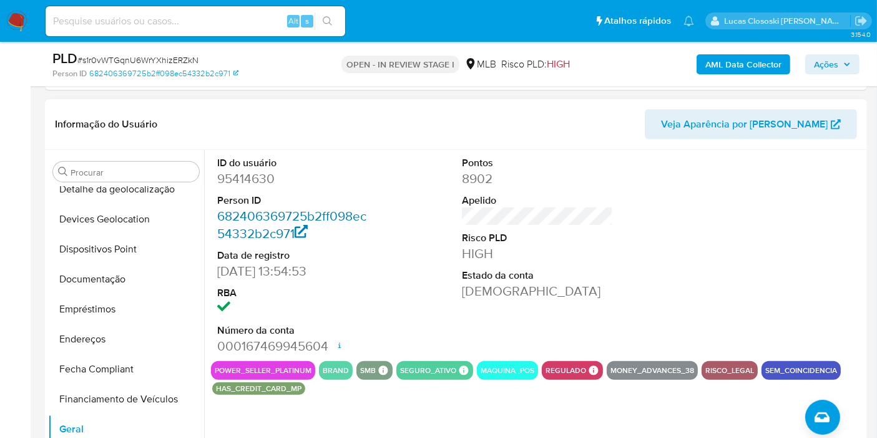
drag, startPoint x: 980, startPoint y: 7, endPoint x: 315, endPoint y: 215, distance: 697.3
click at [315, 215] on link "682406369725b2ff098ec54332b2c971" at bounding box center [291, 225] width 149 height 36
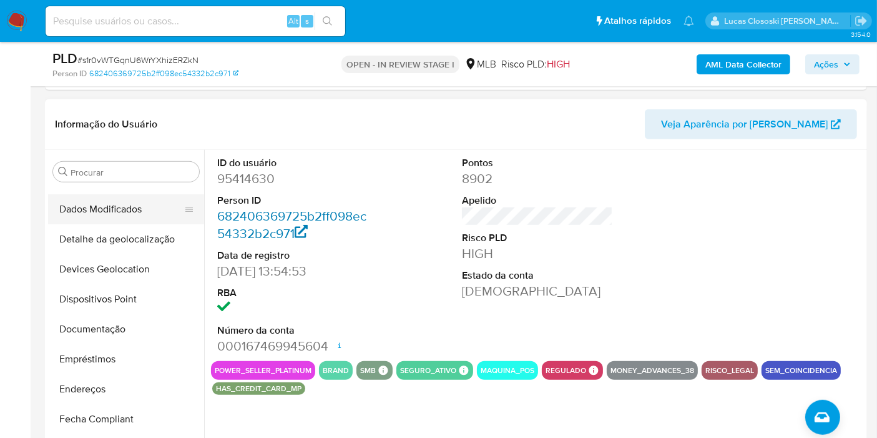
scroll to position [208, 0]
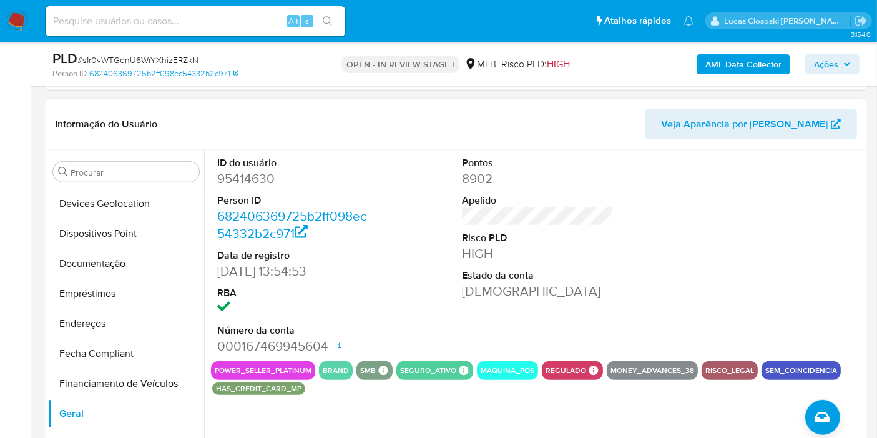
click at [116, 291] on button "Empréstimos" at bounding box center [126, 293] width 156 height 30
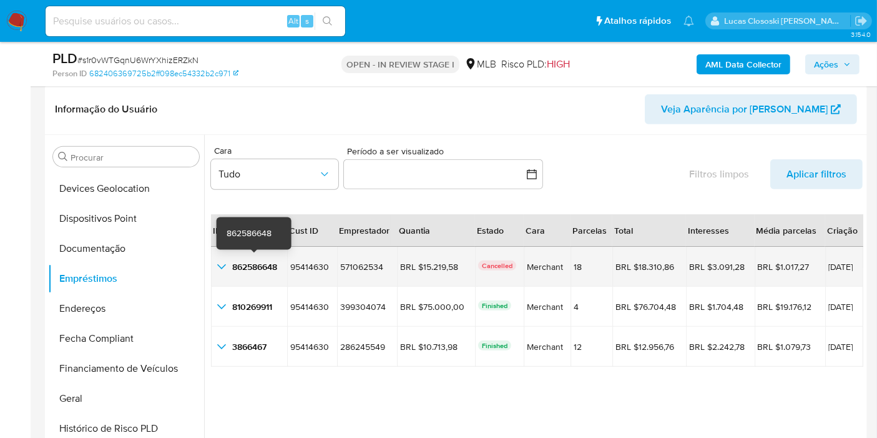
click at [237, 270] on span "862586648" at bounding box center [254, 266] width 45 height 12
click at [227, 260] on icon "button_show_hidden_detail_by_id_0" at bounding box center [221, 266] width 15 height 15
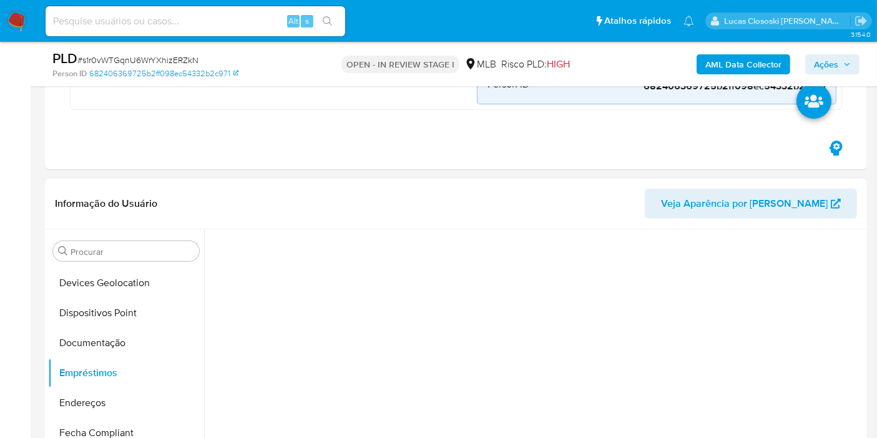
scroll to position [526, 0]
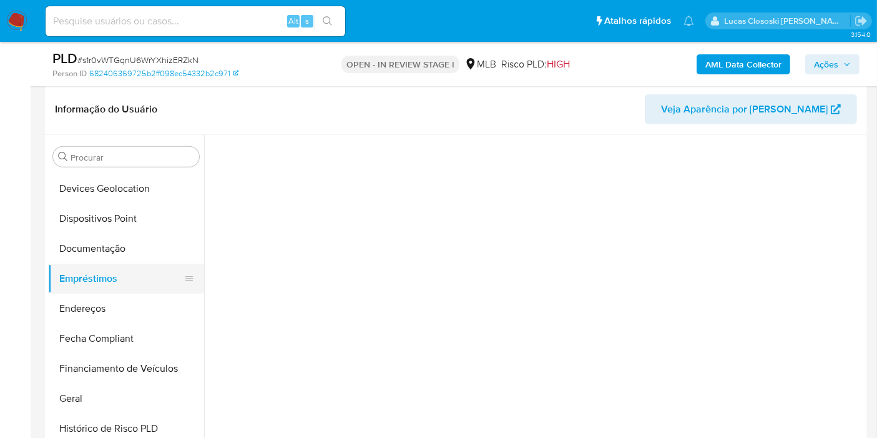
click at [70, 281] on button "Empréstimos" at bounding box center [121, 278] width 146 height 30
drag, startPoint x: 89, startPoint y: 295, endPoint x: 77, endPoint y: 272, distance: 25.4
click at [89, 295] on button "Endereços" at bounding box center [126, 308] width 156 height 30
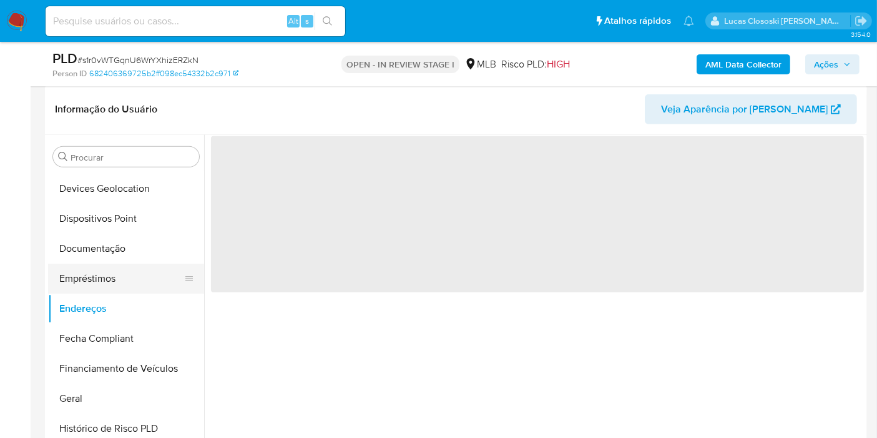
click at [79, 272] on button "Empréstimos" at bounding box center [121, 278] width 146 height 30
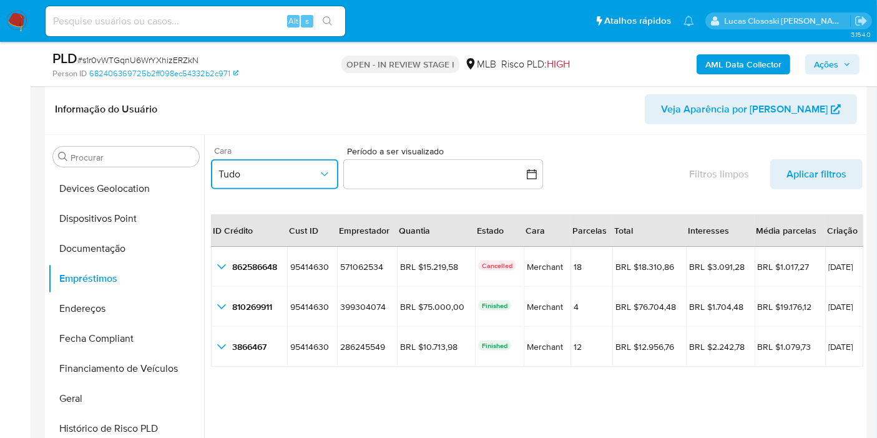
click at [290, 162] on button "Tudo" at bounding box center [274, 174] width 127 height 30
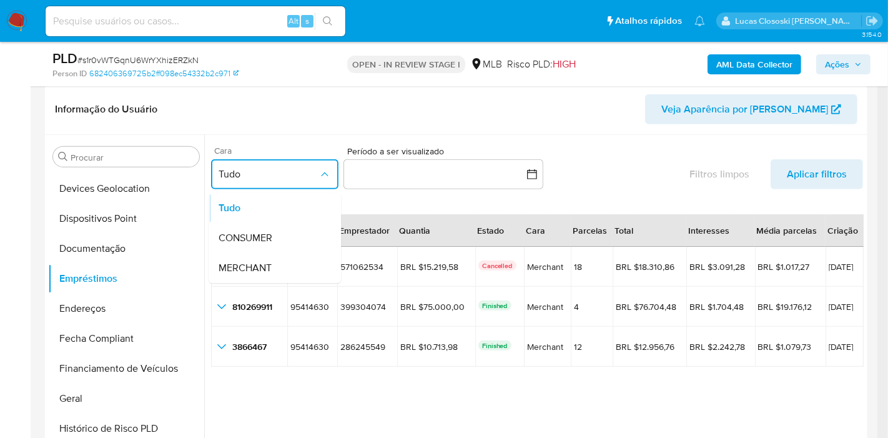
click at [290, 162] on button "Tudo" at bounding box center [274, 174] width 127 height 30
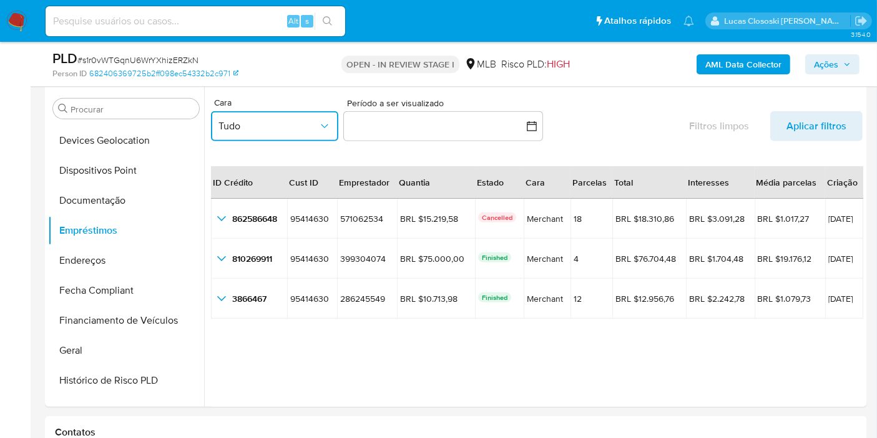
scroll to position [587, 0]
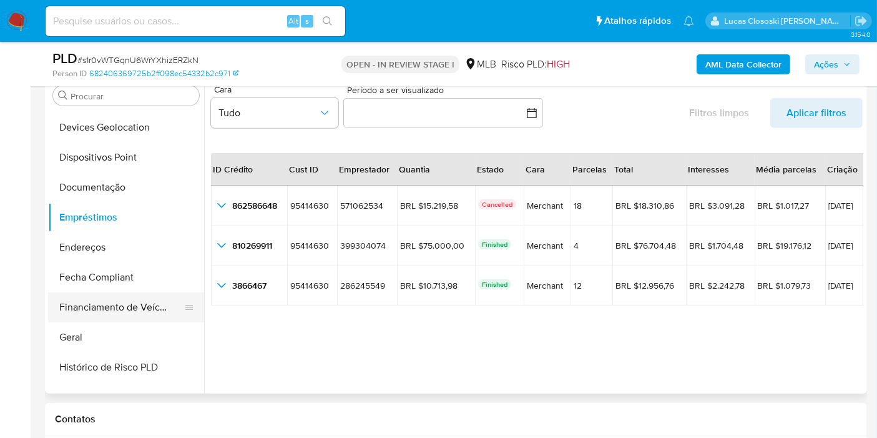
drag, startPoint x: 100, startPoint y: 273, endPoint x: 106, endPoint y: 296, distance: 23.2
click at [106, 296] on ul "Adiantamentos de Dinheiro Anexos CBT Cartões Contas Bancárias Dados Modificados…" at bounding box center [126, 252] width 156 height 282
click at [106, 296] on button "Financiamento de Veículos" at bounding box center [121, 307] width 146 height 30
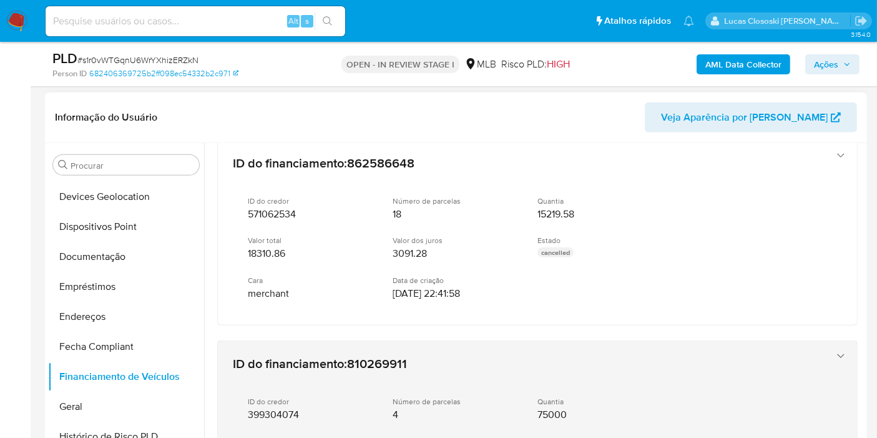
scroll to position [208, 0]
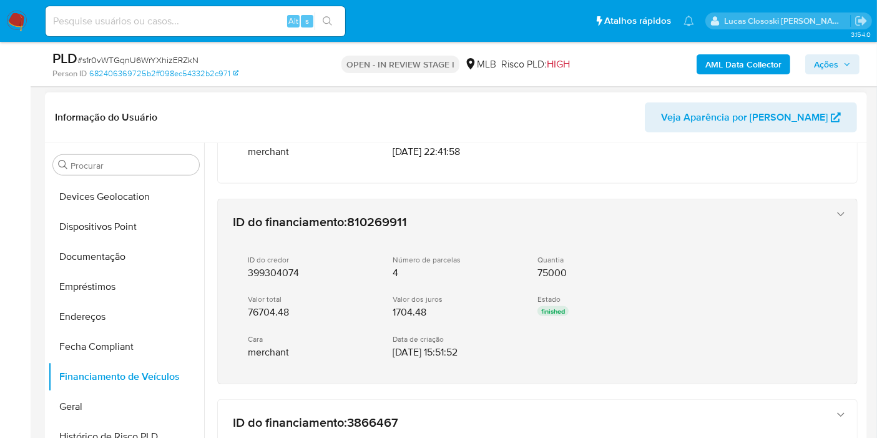
click at [821, 209] on div "ID do financiamento : 810269911 ID do credor 399304074 Número de parcelas 4 Qua…" at bounding box center [537, 291] width 639 height 184
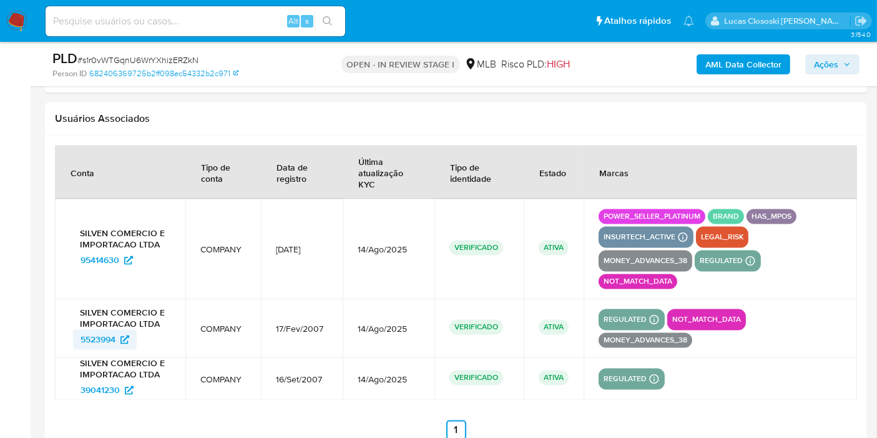
scroll to position [2252, 0]
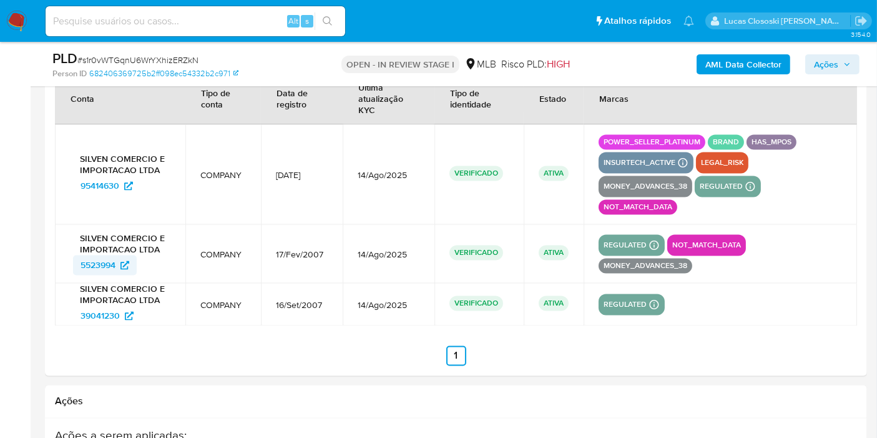
click at [92, 255] on span "5523994" at bounding box center [98, 265] width 35 height 20
click at [81, 306] on span "39041230" at bounding box center [100, 316] width 39 height 20
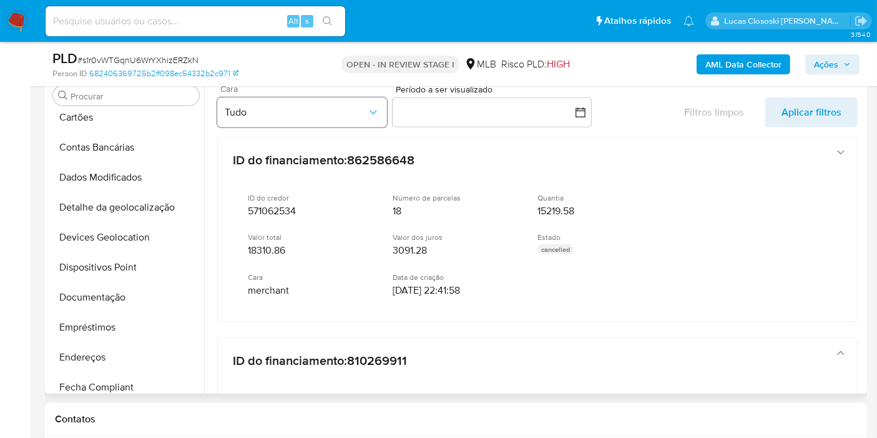
scroll to position [69, 0]
click at [176, 74] on link "682406369725b2ff098ec54332b2c971" at bounding box center [163, 73] width 149 height 11
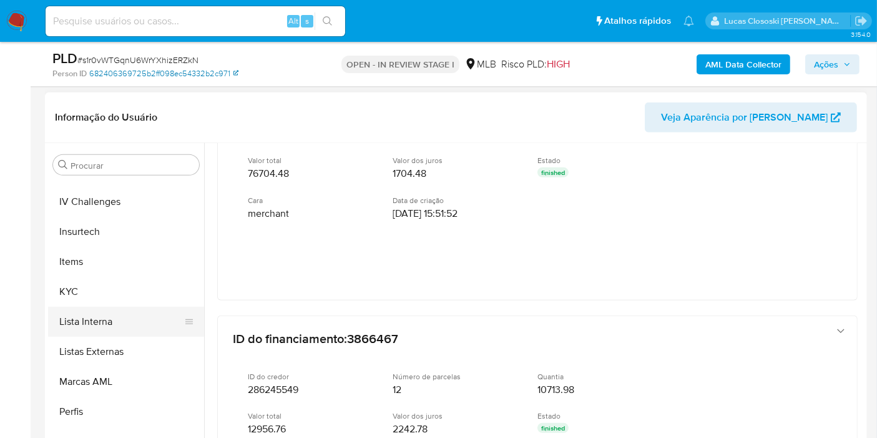
scroll to position [554, 0]
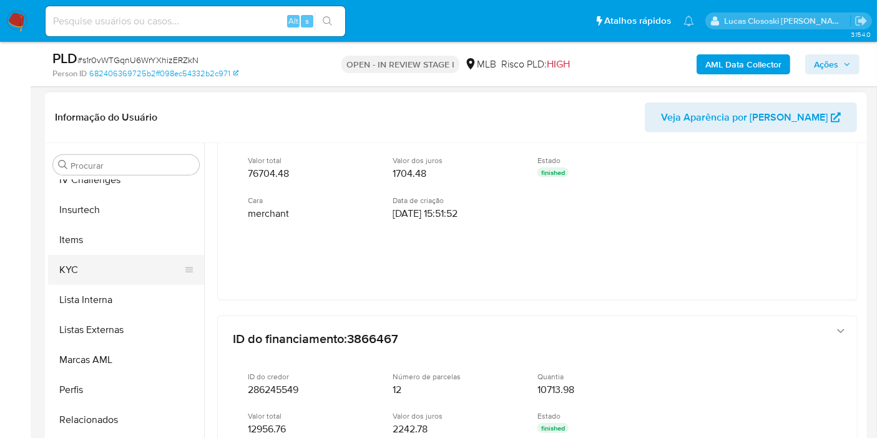
click at [91, 270] on button "KYC" at bounding box center [121, 270] width 146 height 30
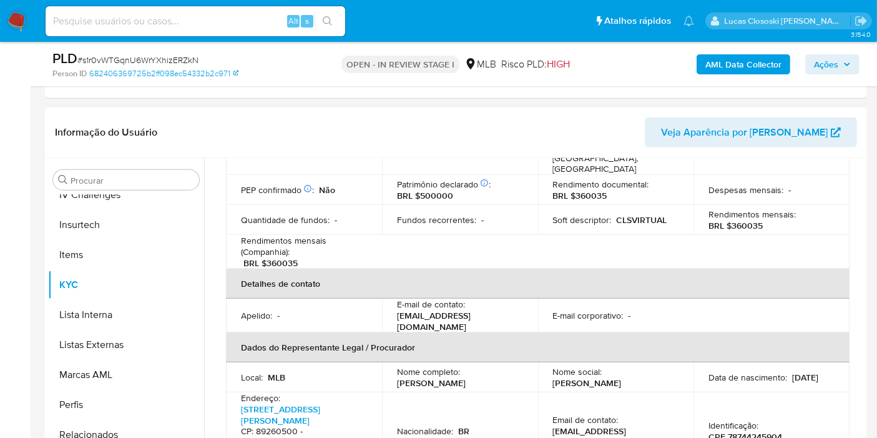
scroll to position [277, 0]
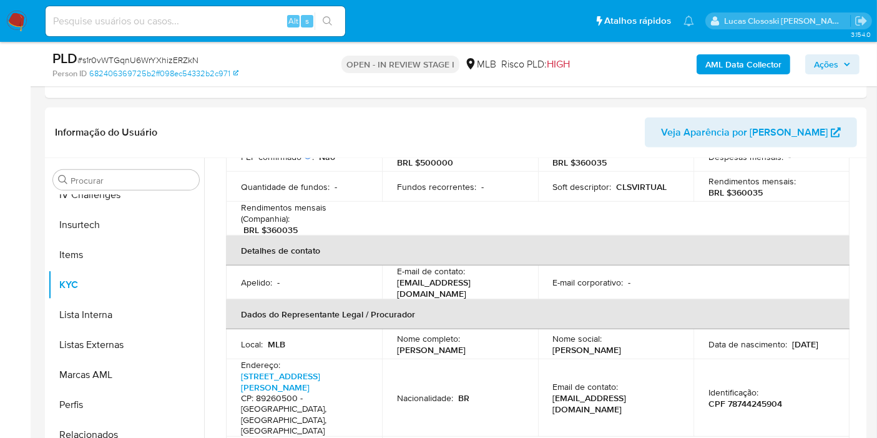
drag, startPoint x: 483, startPoint y: 325, endPoint x: 533, endPoint y: 17, distance: 311.8
click at [394, 329] on td "Nome completo : Claudio Luiz da Silva" at bounding box center [460, 344] width 156 height 30
copy p "Claudio Luiz da Silva"
click at [743, 398] on p "CPF 78744245904" at bounding box center [746, 403] width 74 height 11
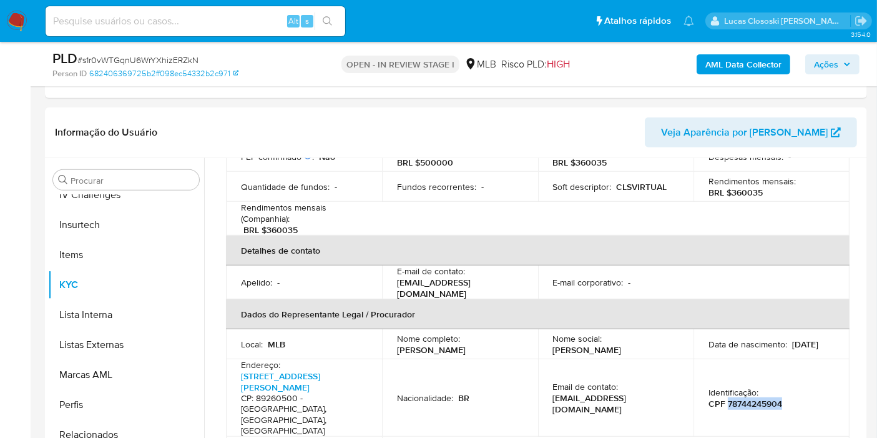
copy p "78744245904"
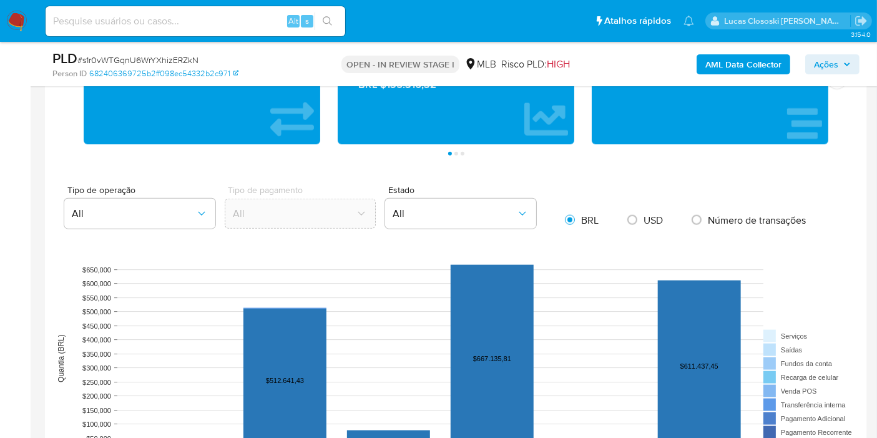
scroll to position [1281, 0]
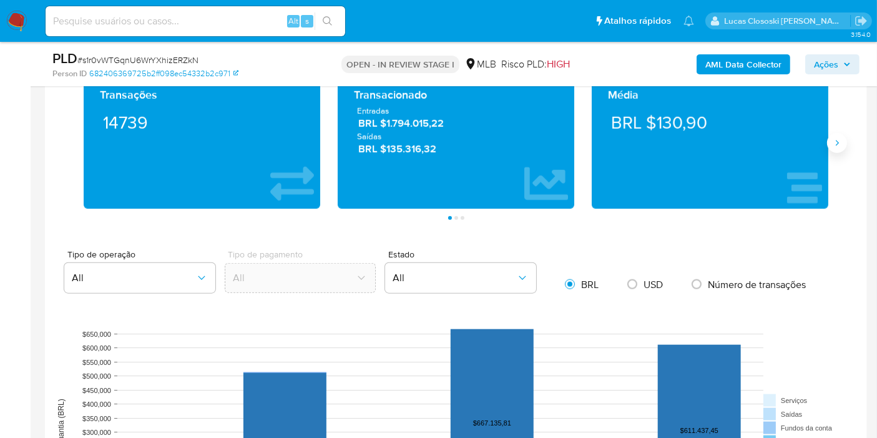
click at [838, 140] on icon "Siguiente" at bounding box center [837, 143] width 3 height 6
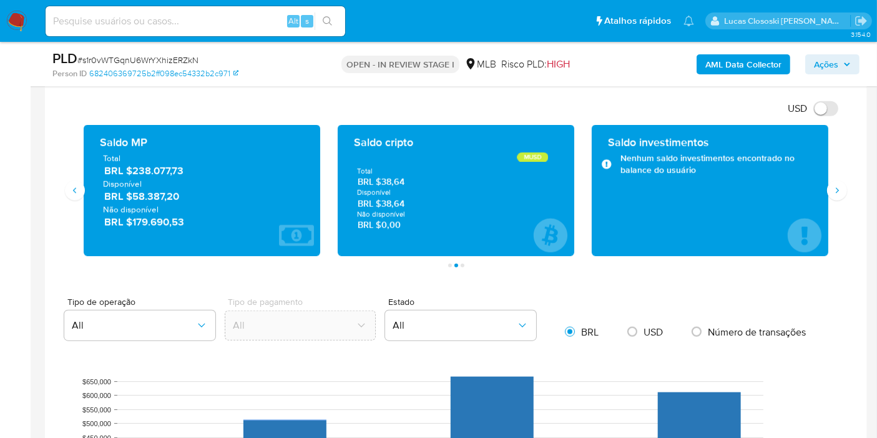
scroll to position [1211, 0]
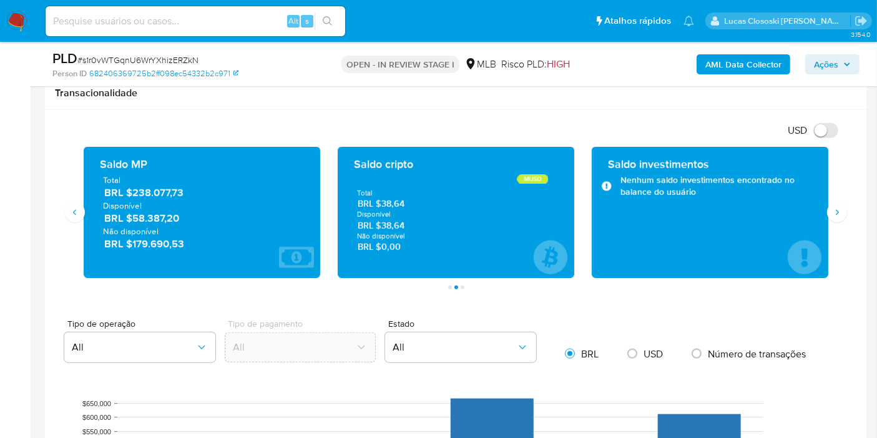
drag, startPoint x: 194, startPoint y: 195, endPoint x: 133, endPoint y: 195, distance: 60.6
click at [133, 195] on div "Total BRL $238.077,73 Disponível BRL $58.387,20 Não disponível BRL $179.690,53" at bounding box center [202, 212] width 217 height 76
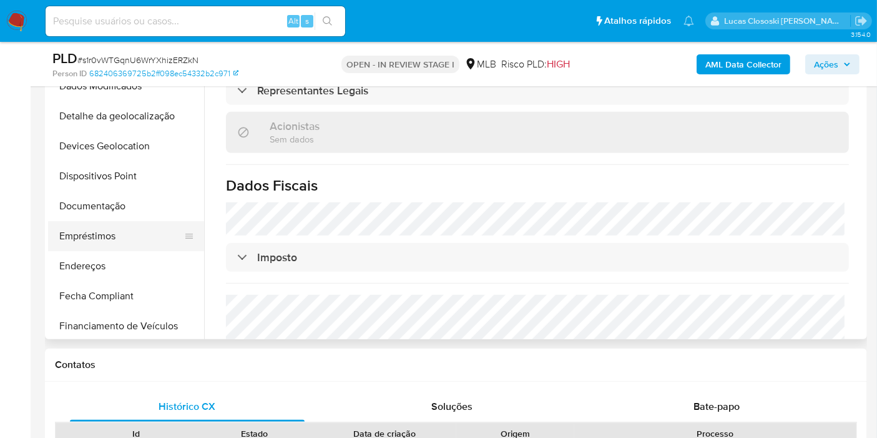
scroll to position [69, 0]
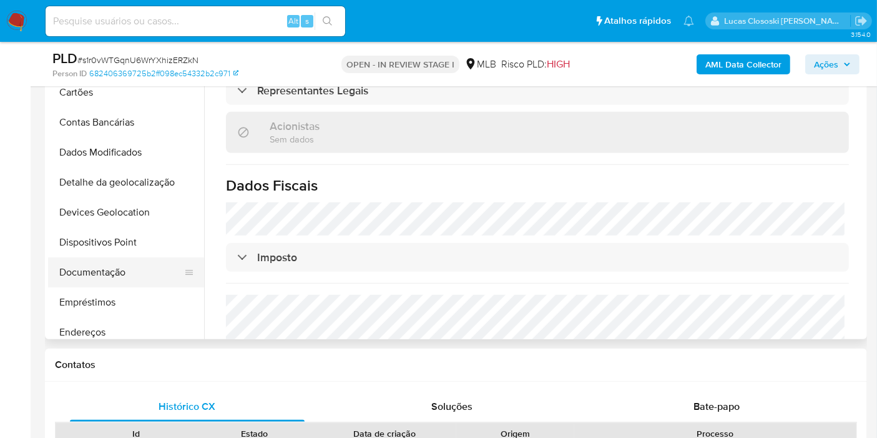
click at [125, 258] on button "Documentação" at bounding box center [121, 272] width 146 height 30
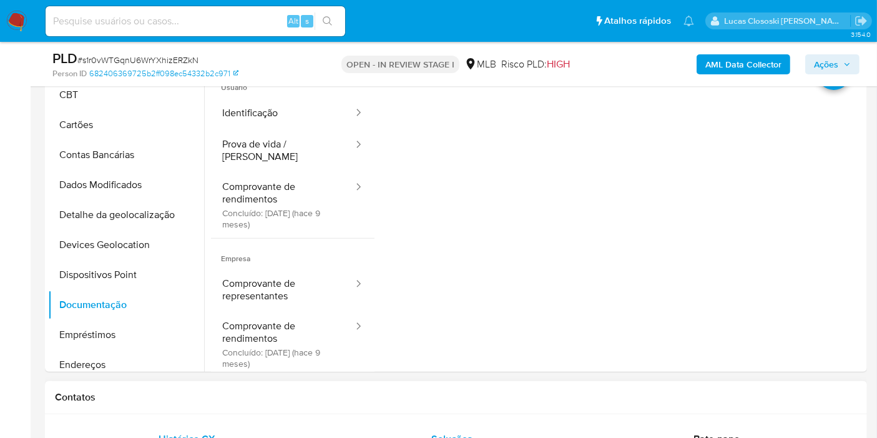
scroll to position [587, 0]
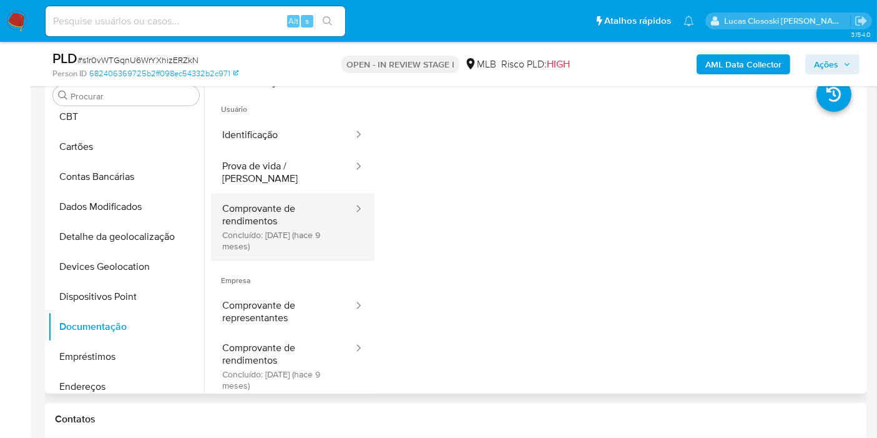
click at [303, 194] on button "Comprovante de rendimentos Concluído: 20/11/2024 (hace 9 meses)" at bounding box center [283, 227] width 144 height 66
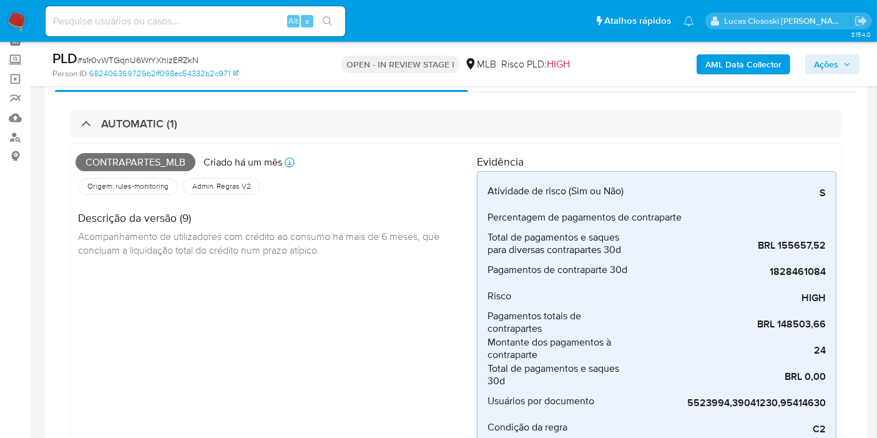
scroll to position [0, 0]
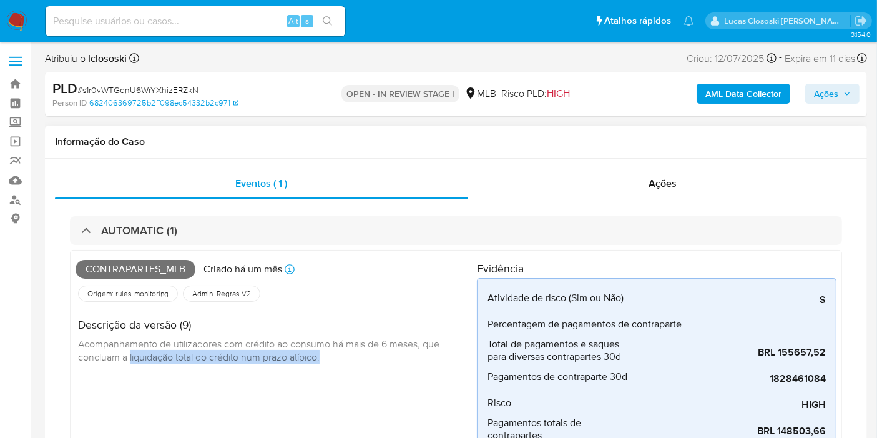
drag, startPoint x: 322, startPoint y: 357, endPoint x: 128, endPoint y: 353, distance: 194.2
click at [128, 353] on span "Acompanhamento de utilizadores com crédito ao consumo há mais de 6 meses, que c…" at bounding box center [260, 350] width 364 height 27
copy span "liquidação total do crédito num prazo atípico."
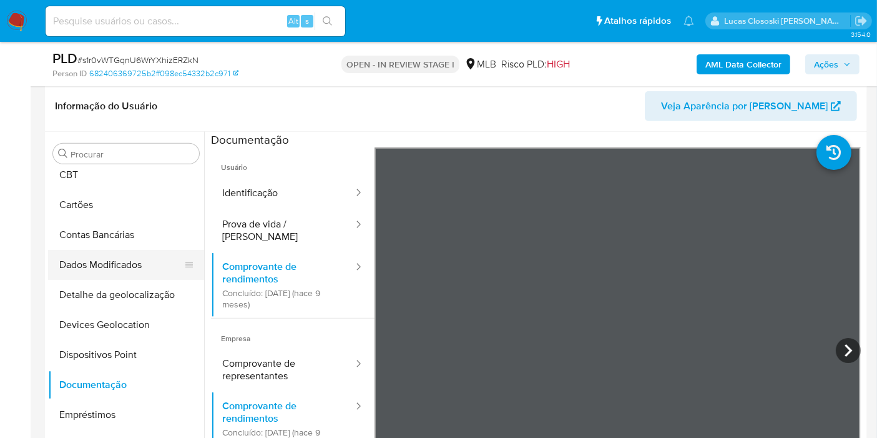
scroll to position [554, 0]
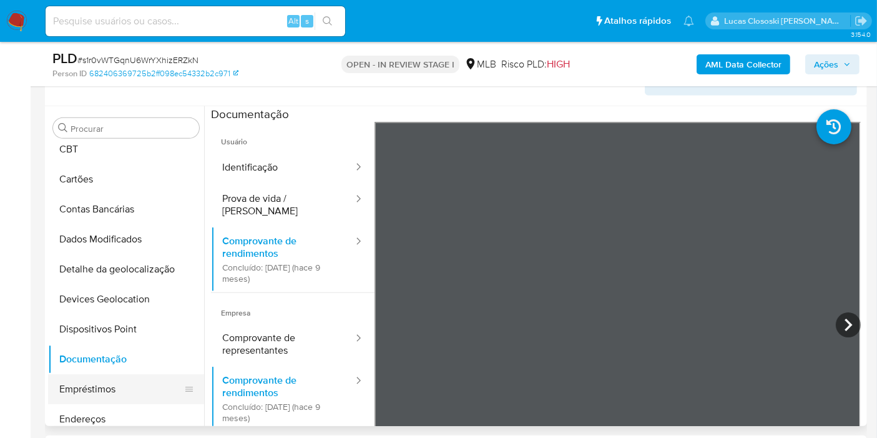
click at [119, 377] on button "Empréstimos" at bounding box center [121, 389] width 146 height 30
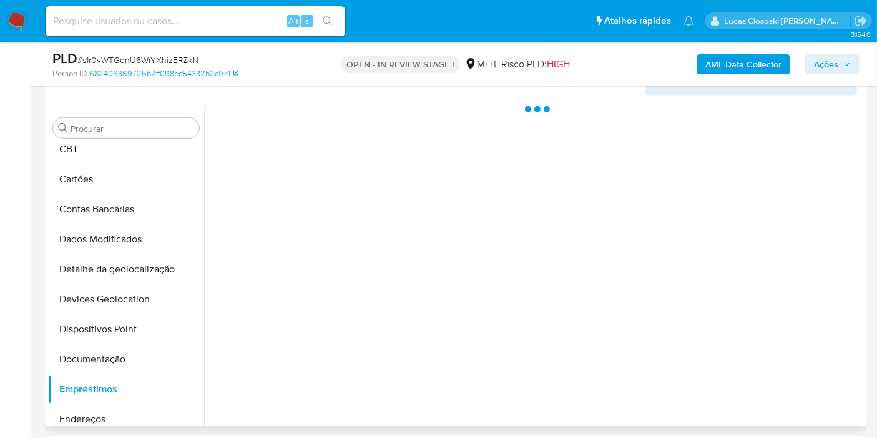
scroll to position [624, 0]
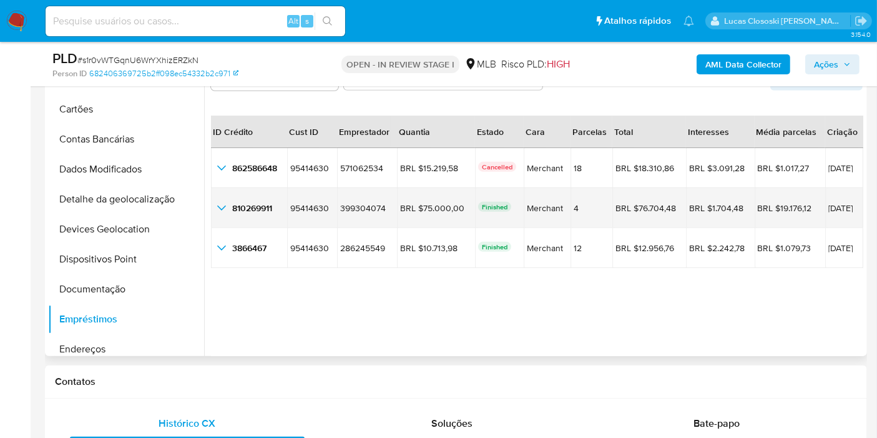
drag, startPoint x: 854, startPoint y: 207, endPoint x: 805, endPoint y: 207, distance: 48.7
click at [829, 207] on span "30/09/2024" at bounding box center [845, 208] width 32 height 9
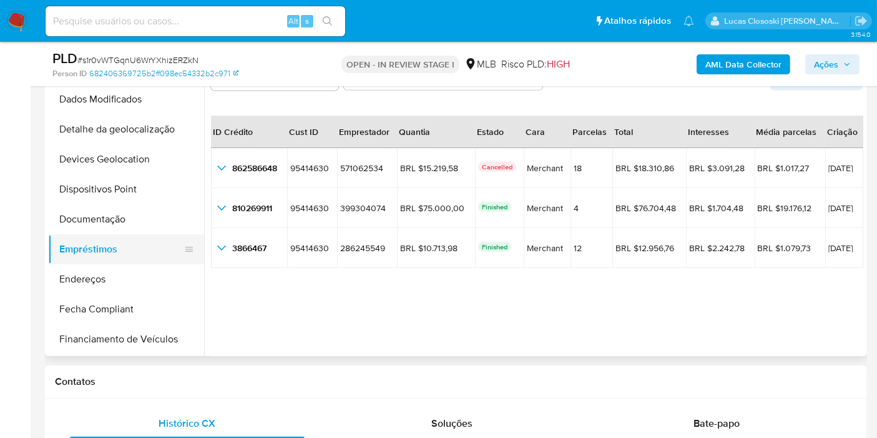
scroll to position [277, 0]
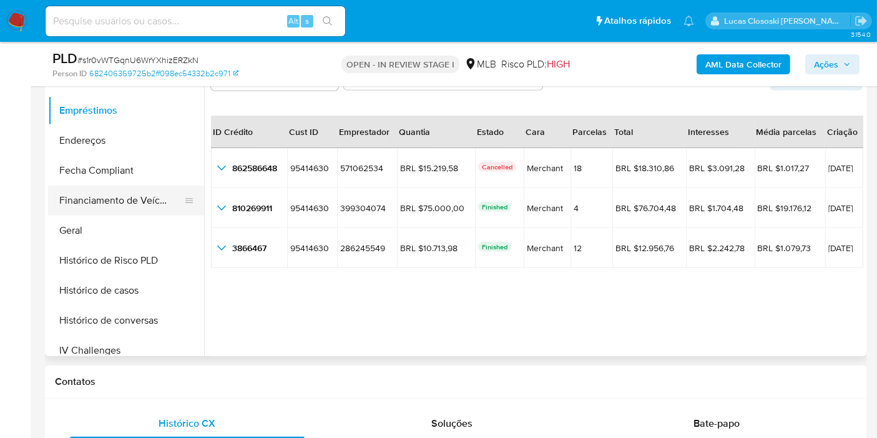
click at [134, 193] on button "Financiamento de Veículos" at bounding box center [121, 200] width 146 height 30
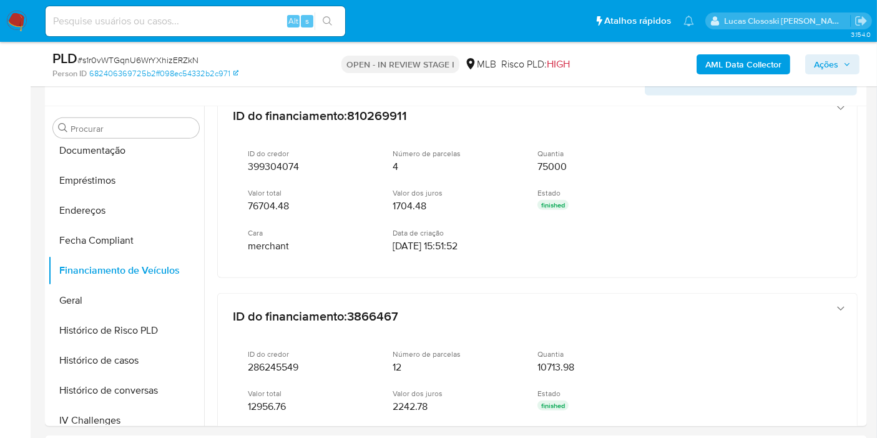
drag, startPoint x: 375, startPoint y: 240, endPoint x: 528, endPoint y: 45, distance: 247.7
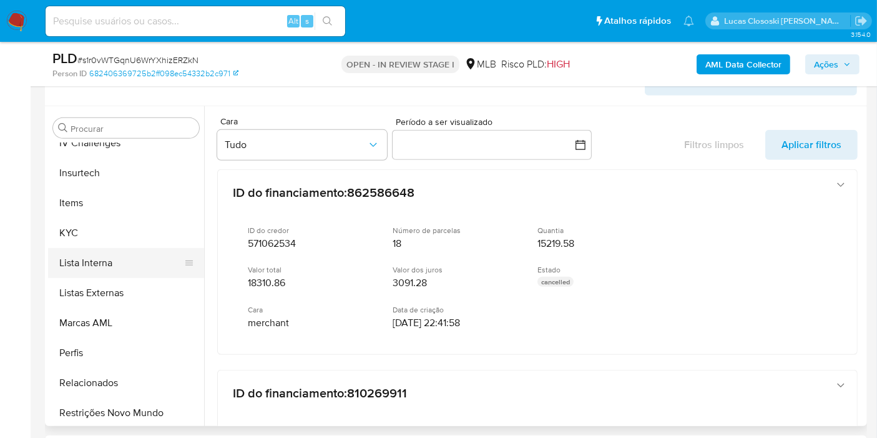
scroll to position [557, 0]
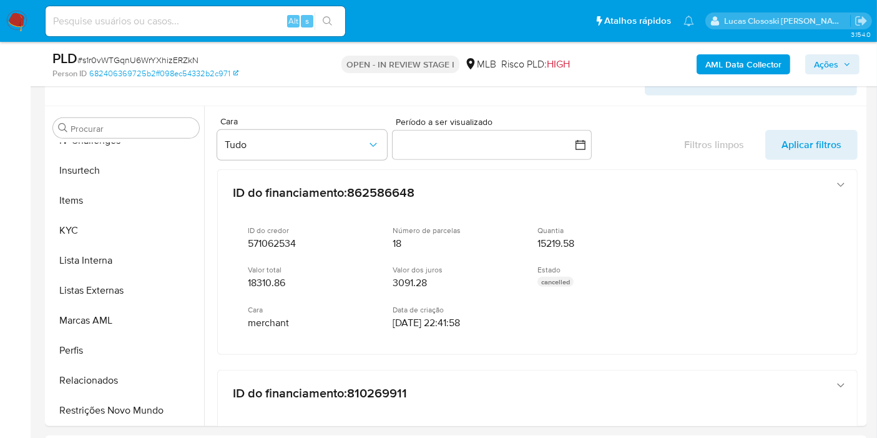
click at [844, 65] on icon "button" at bounding box center [847, 64] width 7 height 7
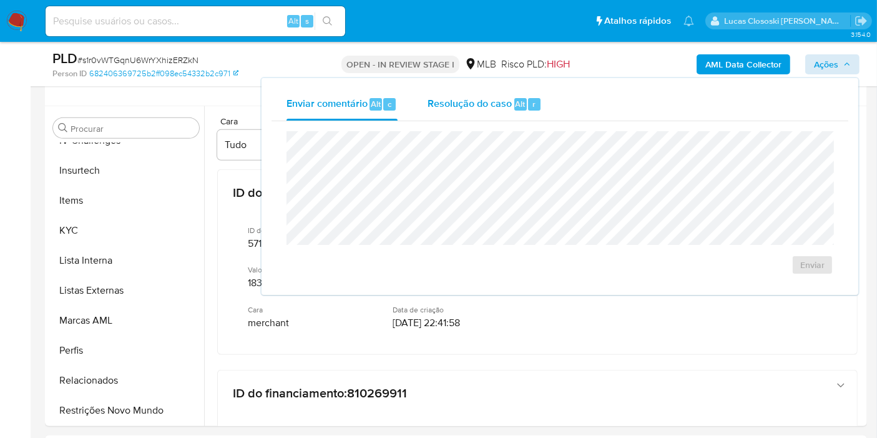
drag, startPoint x: 436, startPoint y: 102, endPoint x: 436, endPoint y: 112, distance: 10.0
click at [436, 104] on span "Resolução do caso" at bounding box center [470, 103] width 84 height 14
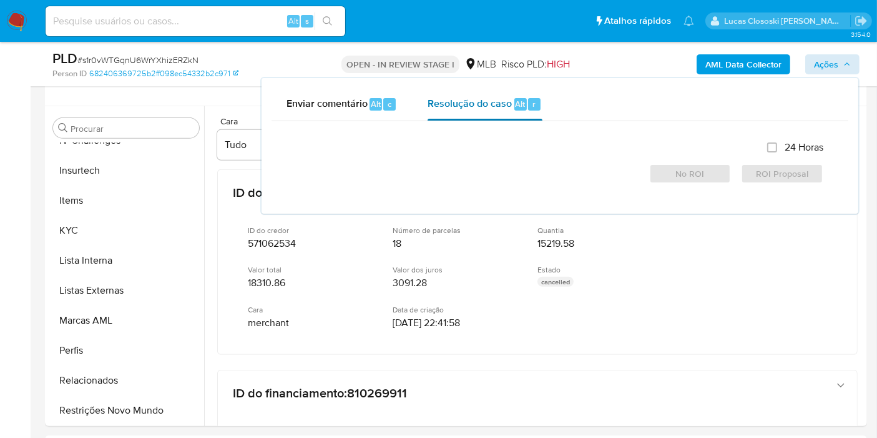
click at [437, 148] on div "24 Horas No ROI ROI Proposal" at bounding box center [560, 162] width 527 height 42
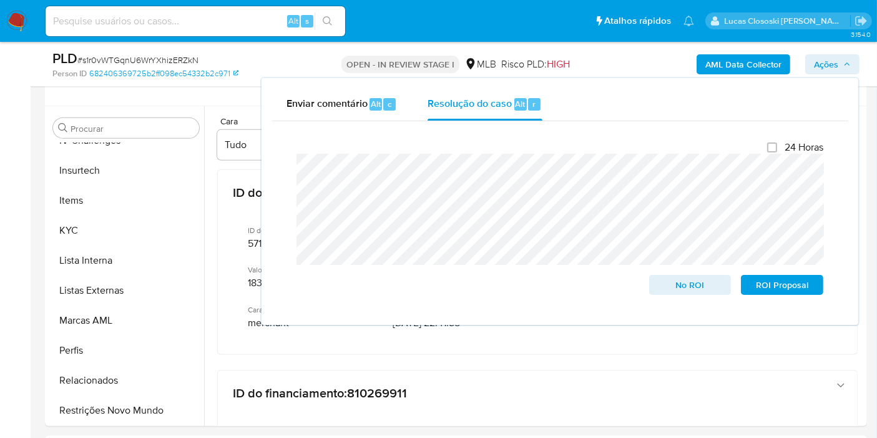
click at [817, 60] on span "Ações" at bounding box center [826, 64] width 24 height 20
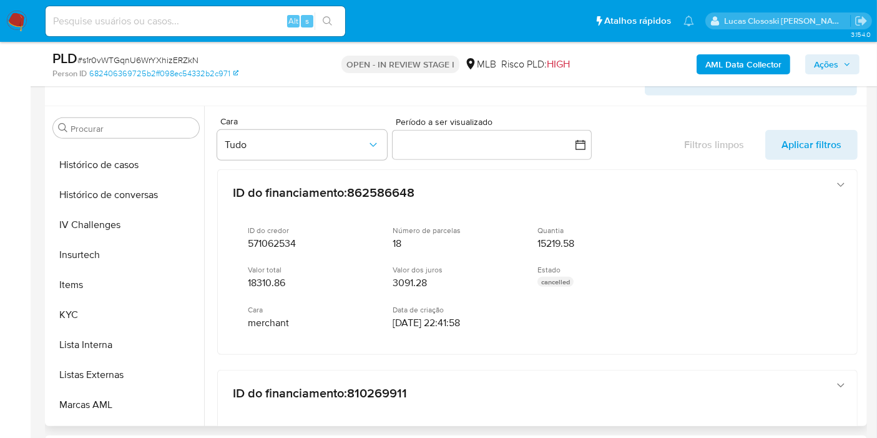
scroll to position [349, 0]
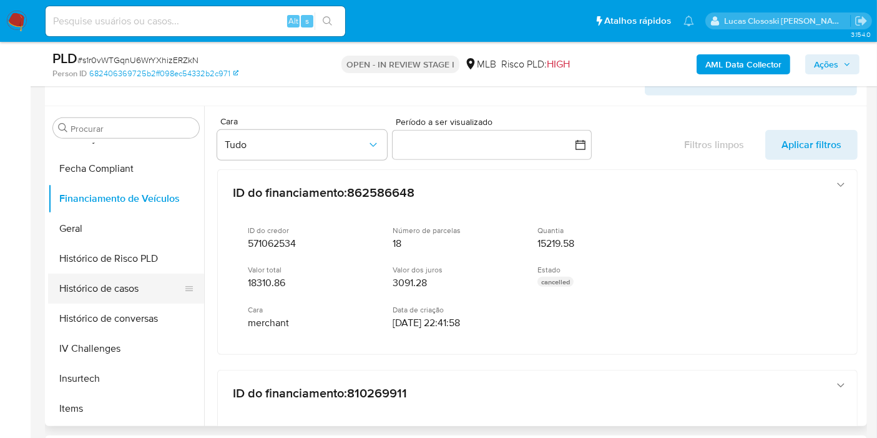
click at [117, 293] on button "Histórico de casos" at bounding box center [121, 288] width 146 height 30
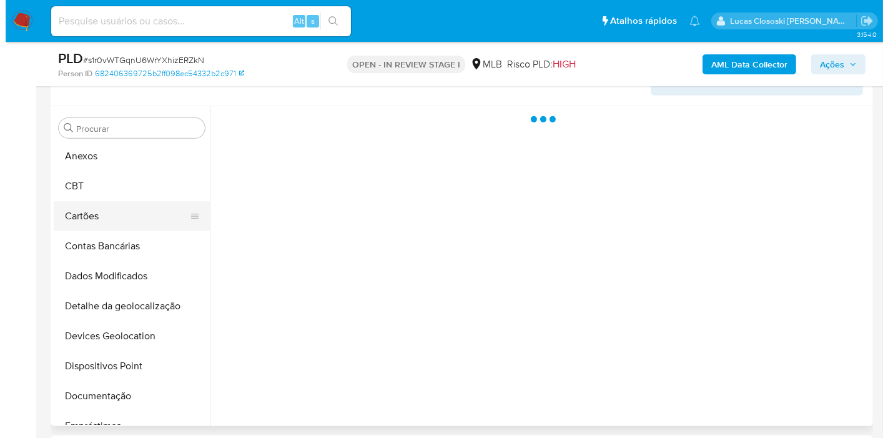
scroll to position [0, 0]
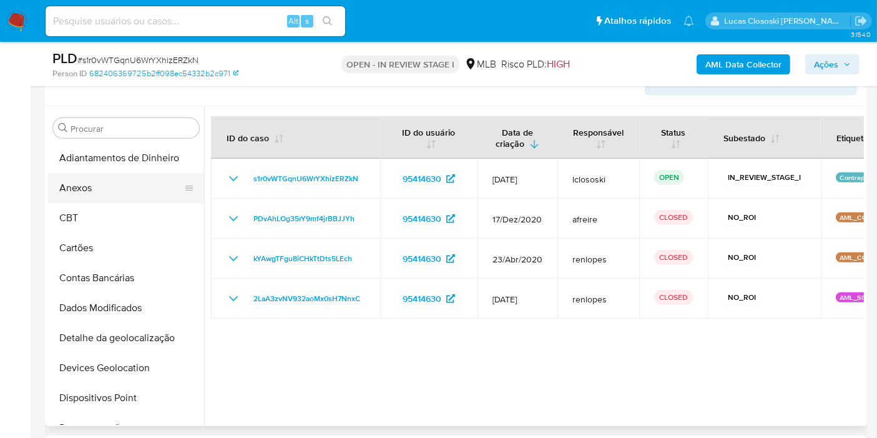
click at [97, 190] on button "Anexos" at bounding box center [121, 188] width 146 height 30
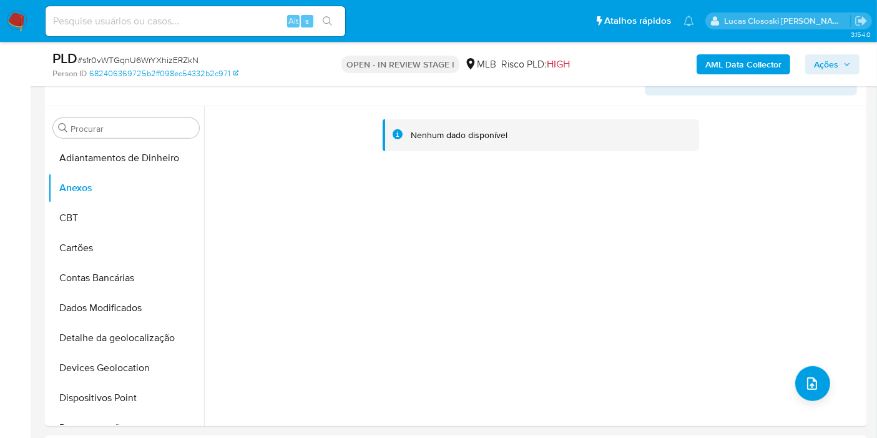
click at [847, 69] on span "Ações" at bounding box center [832, 64] width 37 height 17
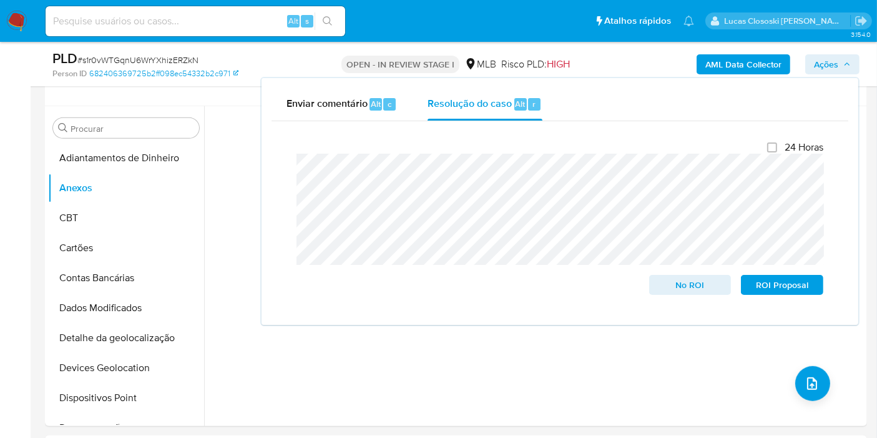
click at [578, 104] on div "Enviar comentário Alt c Resolução do caso Alt r" at bounding box center [560, 104] width 577 height 32
drag, startPoint x: 852, startPoint y: 65, endPoint x: 842, endPoint y: 355, distance: 290.5
click at [852, 66] on button "Ações" at bounding box center [832, 64] width 54 height 20
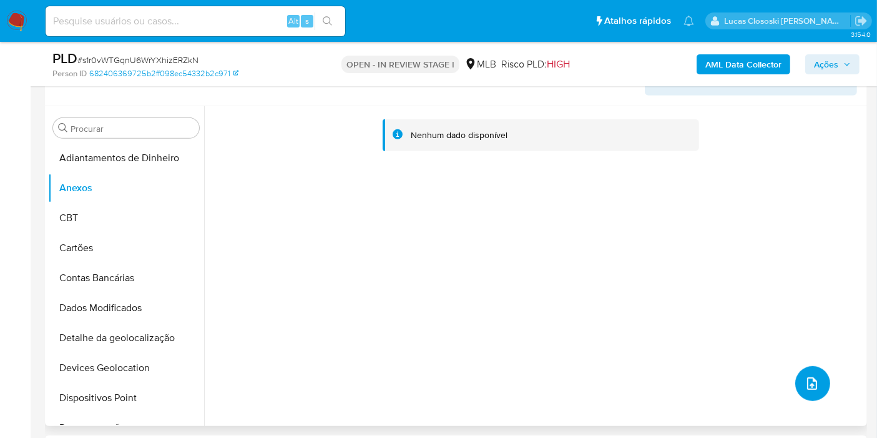
click at [813, 372] on button "upload-file" at bounding box center [812, 383] width 35 height 35
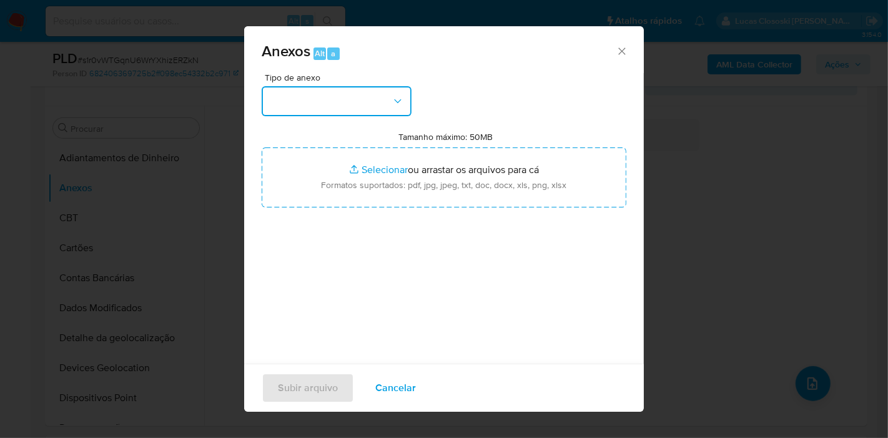
click at [350, 100] on button "button" at bounding box center [337, 101] width 150 height 30
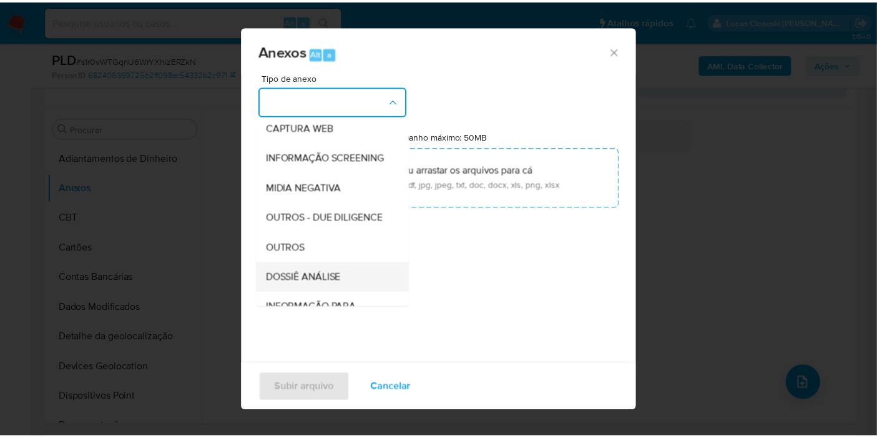
scroll to position [192, 0]
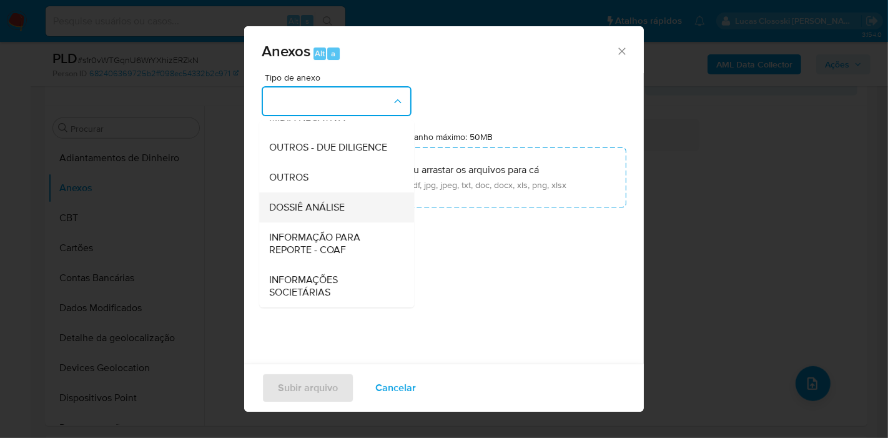
click at [339, 217] on div "DOSSIÊ ANÁLISE" at bounding box center [332, 207] width 127 height 30
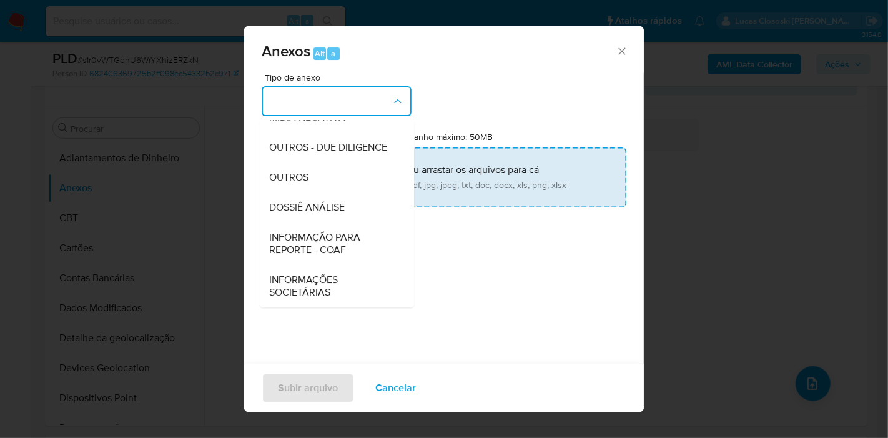
click at [360, 184] on input "Tamanho máximo: 50MB Selecionar arquivos" at bounding box center [444, 177] width 365 height 60
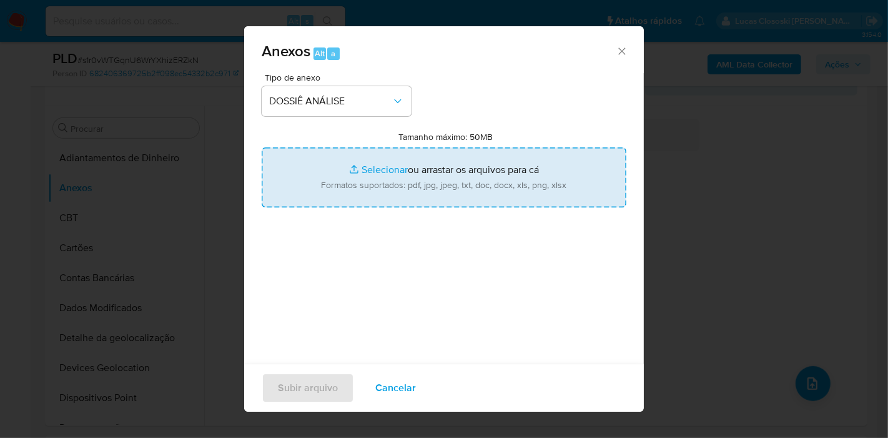
type input "C:\fakepath\SAR - XXXX - CNPJ 08640417000120 - SILVEN COMERCIO E IMPORTACAO LTD…"
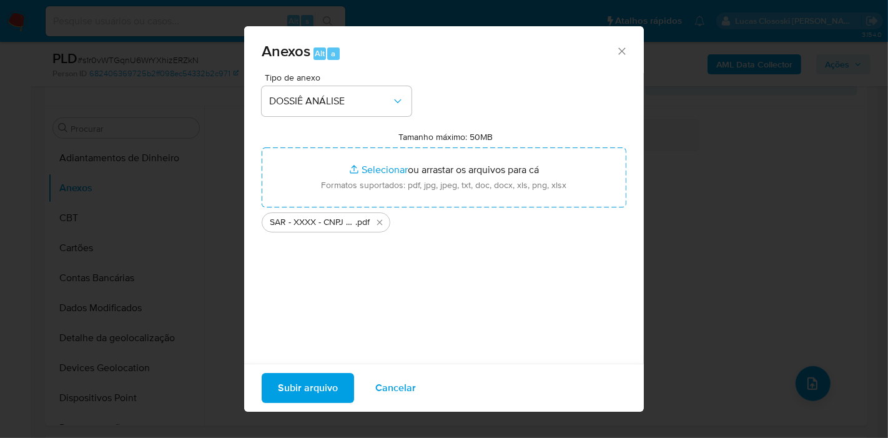
click at [317, 387] on span "Subir arquivo" at bounding box center [308, 387] width 60 height 27
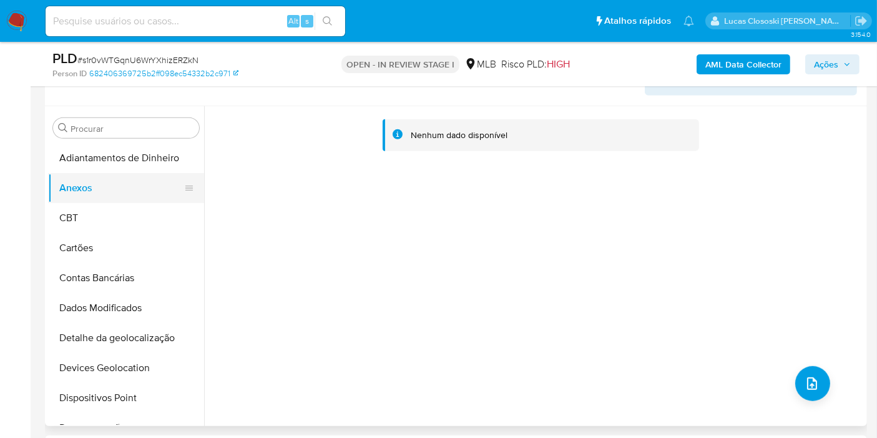
click at [92, 192] on button "Anexos" at bounding box center [121, 188] width 146 height 30
click at [92, 203] on button "CBT" at bounding box center [126, 218] width 156 height 30
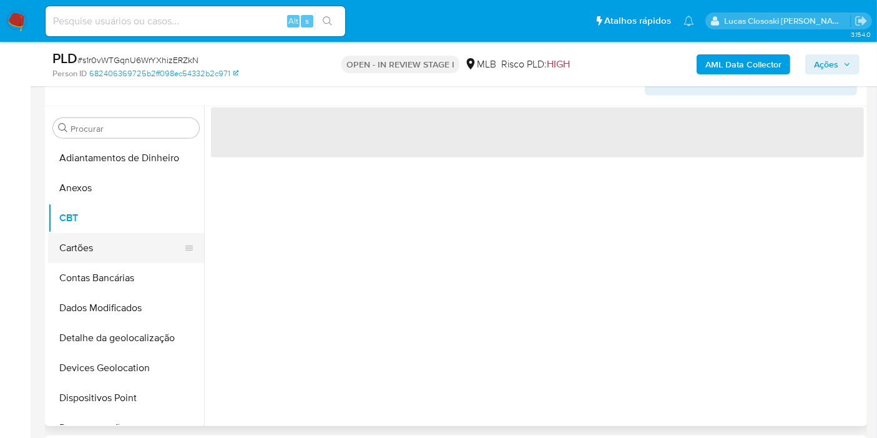
drag, startPoint x: 97, startPoint y: 184, endPoint x: 164, endPoint y: 234, distance: 83.4
click at [100, 187] on button "Anexos" at bounding box center [126, 188] width 156 height 30
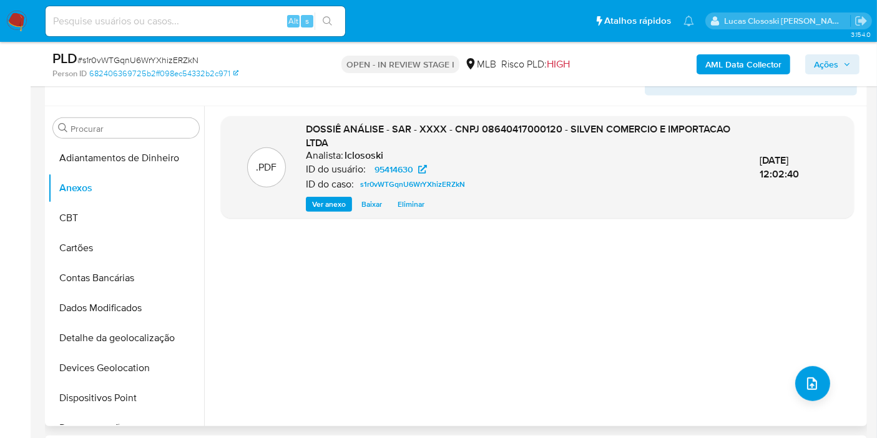
click at [784, 236] on div ".PDF DOSSIÊ ANÁLISE - SAR - XXXX - CNPJ 08640417000120 - SILVEN COMERCIO E IMPO…" at bounding box center [537, 266] width 633 height 300
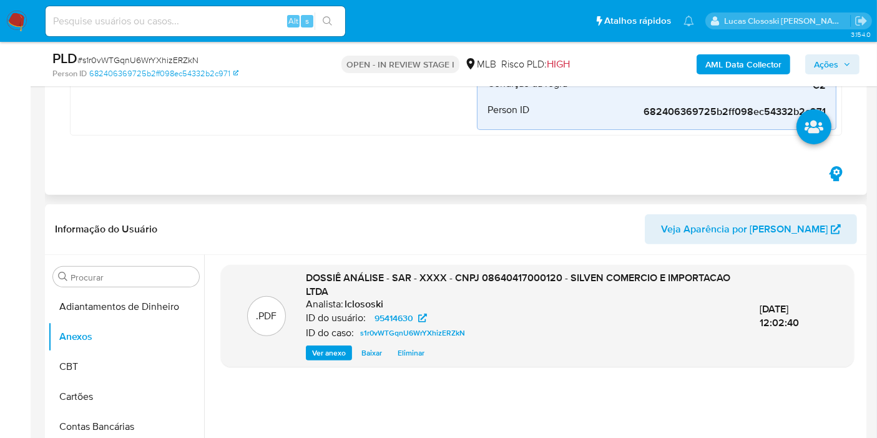
scroll to position [347, 0]
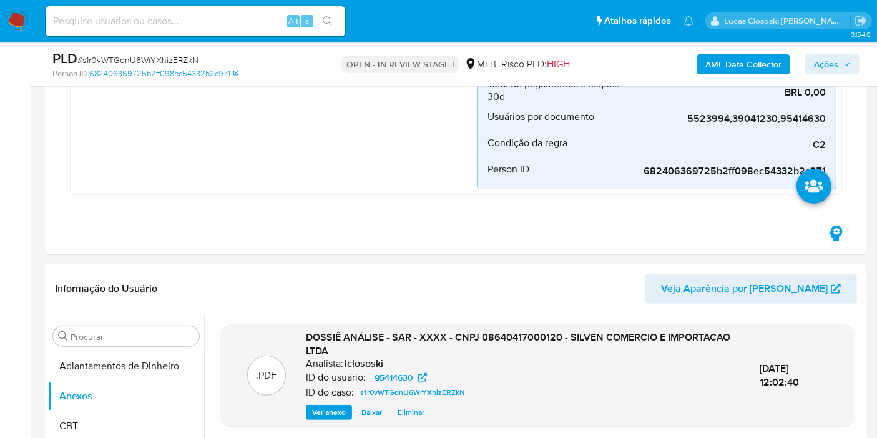
click at [747, 70] on b "AML Data Collector" at bounding box center [744, 64] width 76 height 20
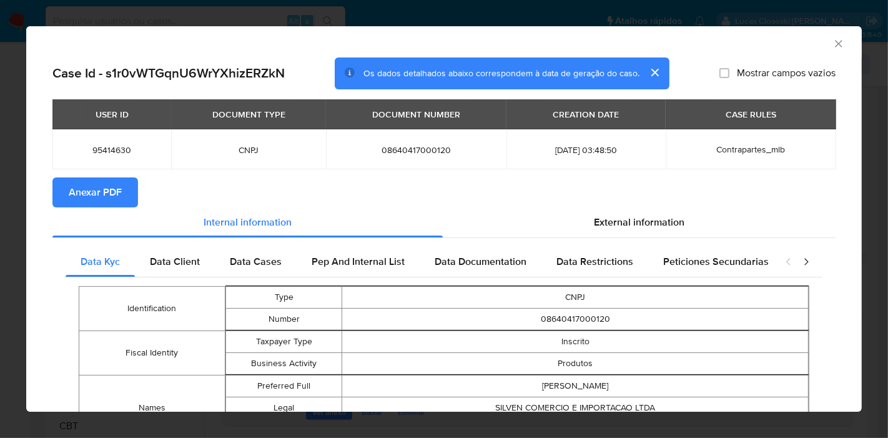
click at [111, 186] on span "Anexar PDF" at bounding box center [95, 192] width 53 height 27
click at [832, 39] on icon "Fechar a janela" at bounding box center [838, 43] width 12 height 12
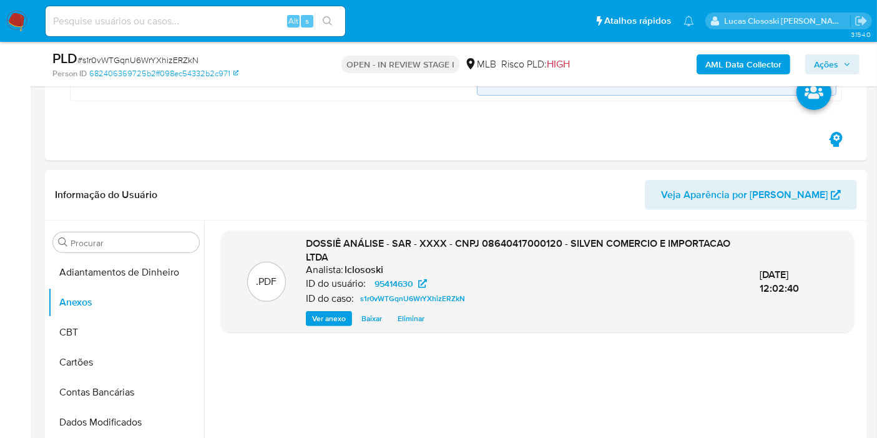
scroll to position [485, 0]
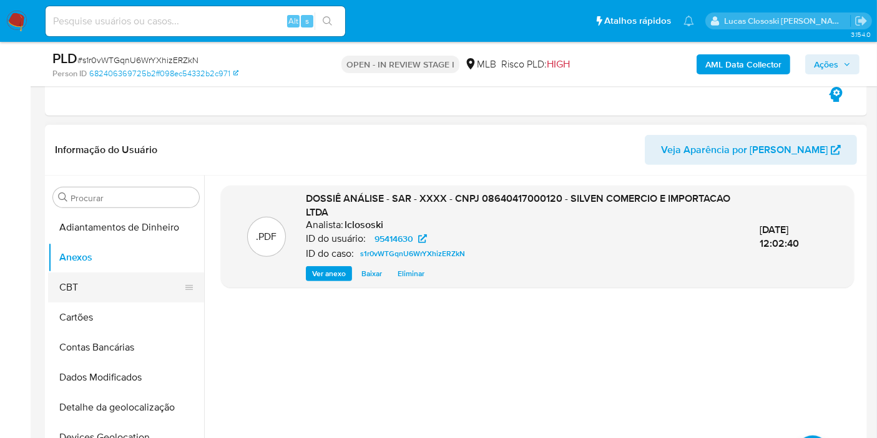
drag, startPoint x: 125, startPoint y: 299, endPoint x: 117, endPoint y: 272, distance: 28.5
click at [124, 299] on button "CBT" at bounding box center [121, 287] width 146 height 30
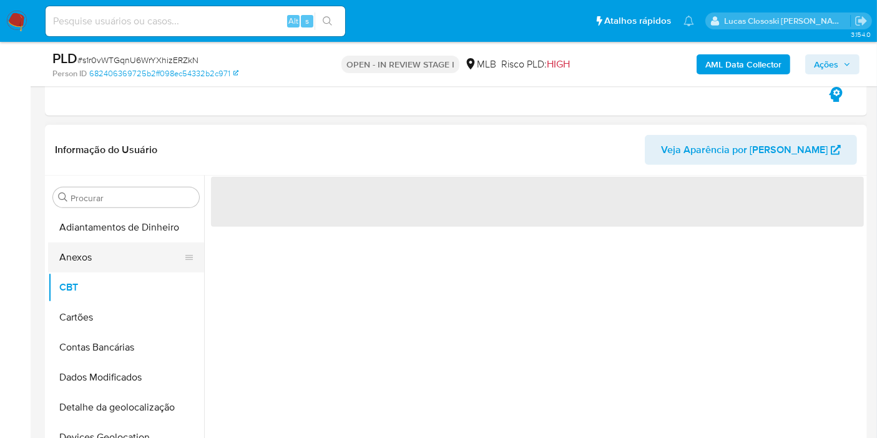
click at [116, 268] on button "Anexos" at bounding box center [121, 257] width 146 height 30
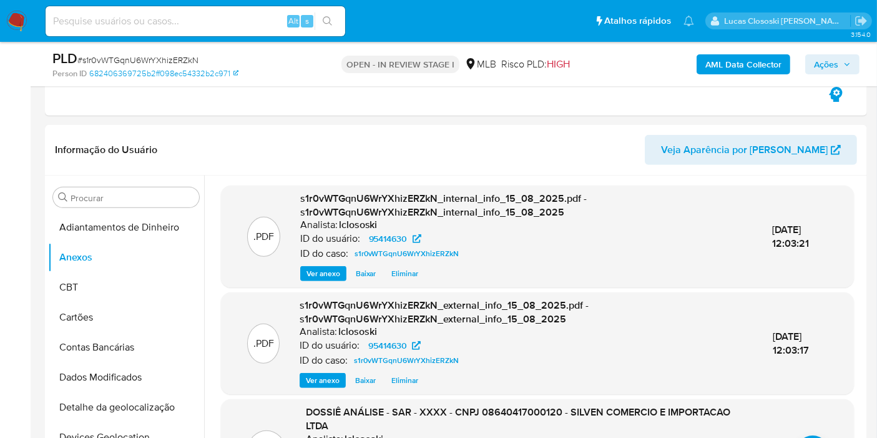
scroll to position [17, 0]
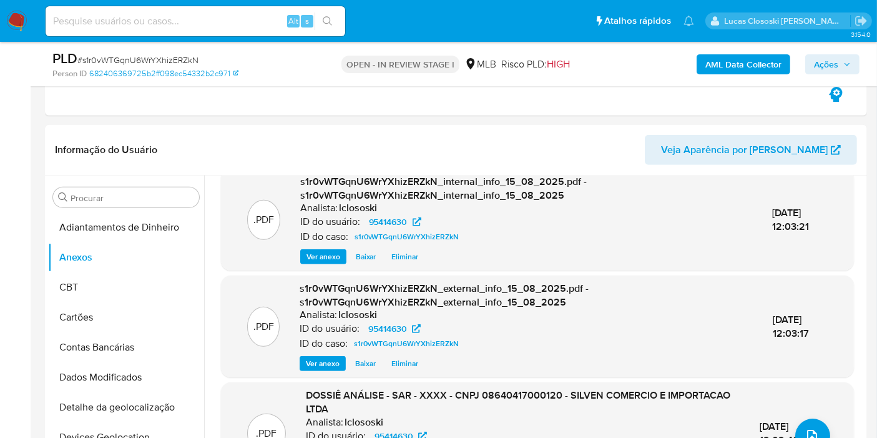
click at [848, 64] on icon "button" at bounding box center [847, 63] width 5 height 3
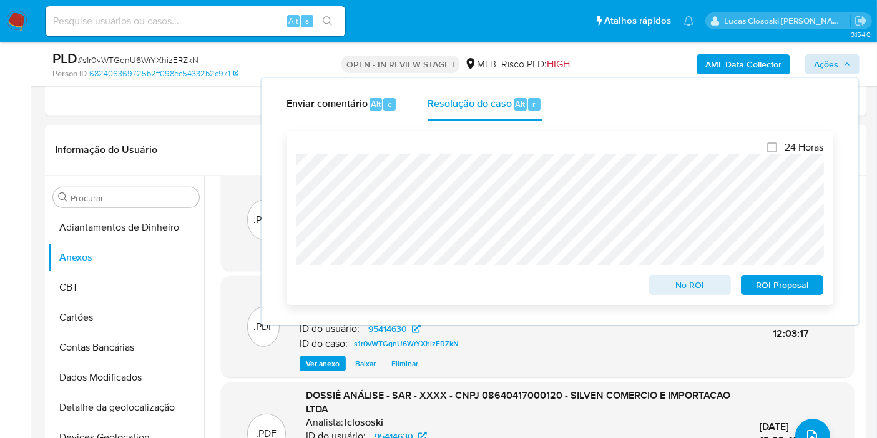
click at [789, 285] on span "ROI Proposal" at bounding box center [782, 284] width 65 height 17
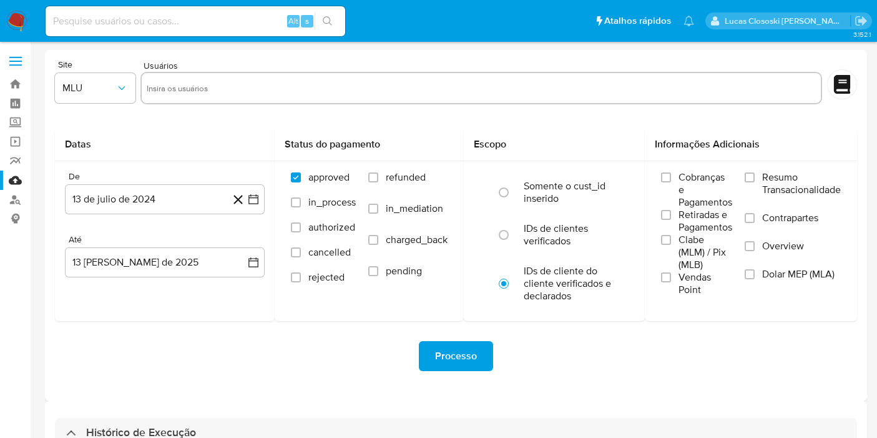
select select "10"
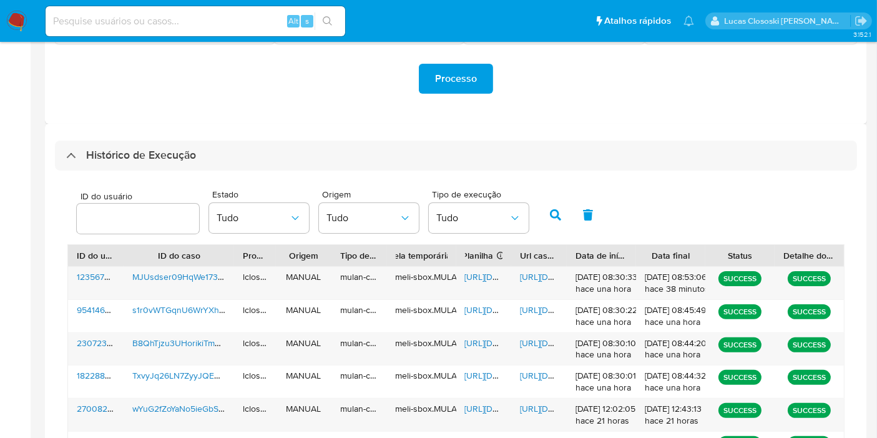
scroll to position [277, 0]
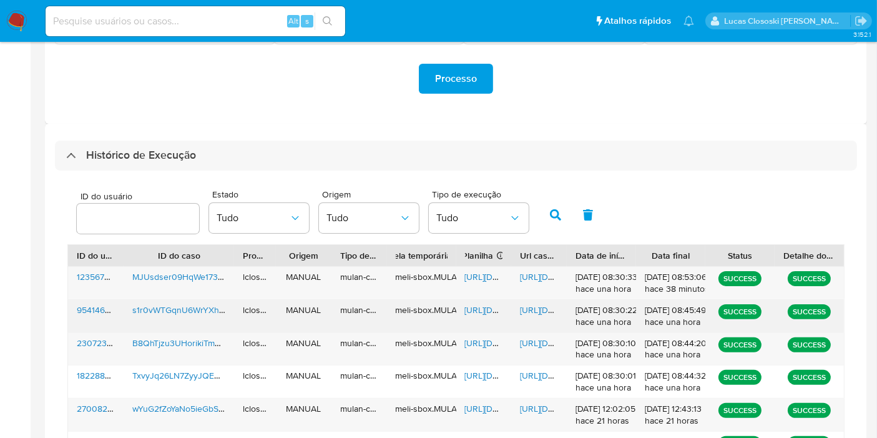
click at [484, 307] on span "[URL][DOMAIN_NAME]" at bounding box center [508, 309] width 86 height 12
click at [538, 300] on div "[URL][DOMAIN_NAME]" at bounding box center [539, 316] width 56 height 32
click at [526, 307] on span "[URL][DOMAIN_NAME]" at bounding box center [563, 309] width 86 height 12
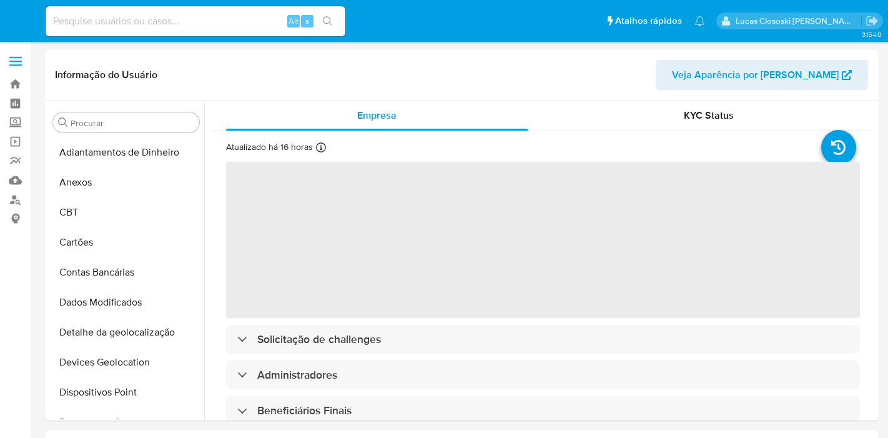
select select "10"
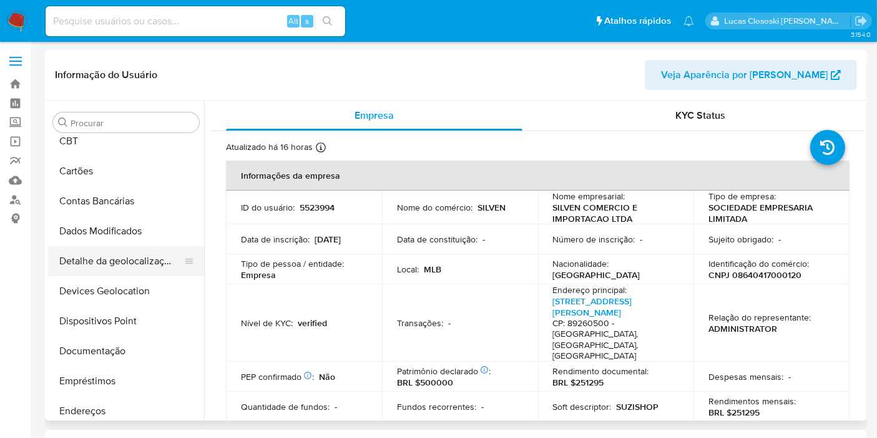
scroll to position [140, 0]
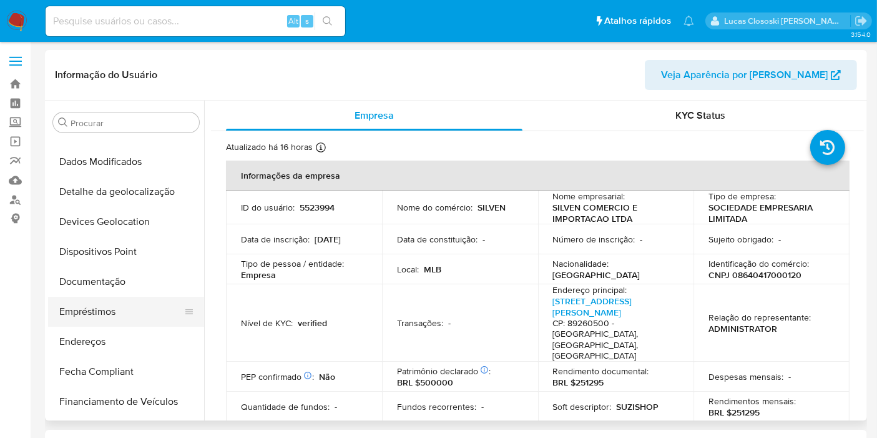
click at [97, 303] on button "Empréstimos" at bounding box center [121, 312] width 146 height 30
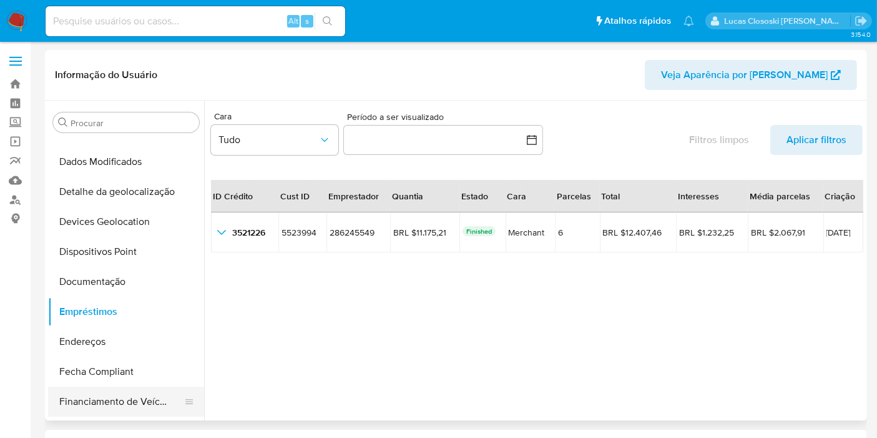
click at [105, 398] on button "Financiamento de Veículos" at bounding box center [121, 401] width 146 height 30
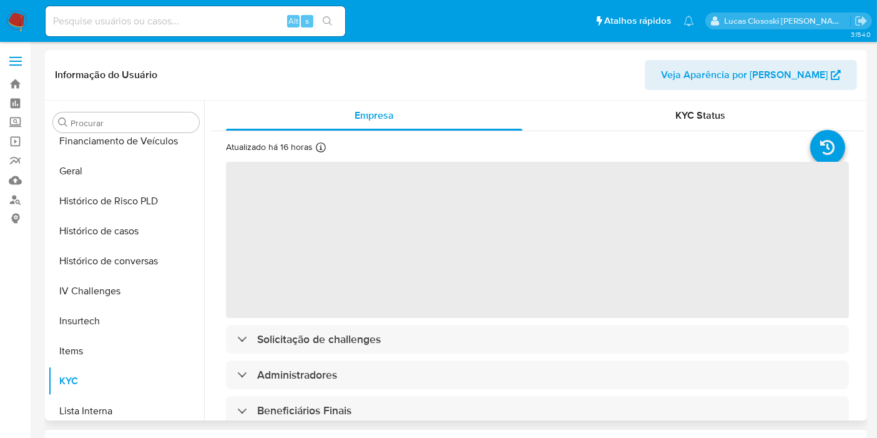
scroll to position [280, 0]
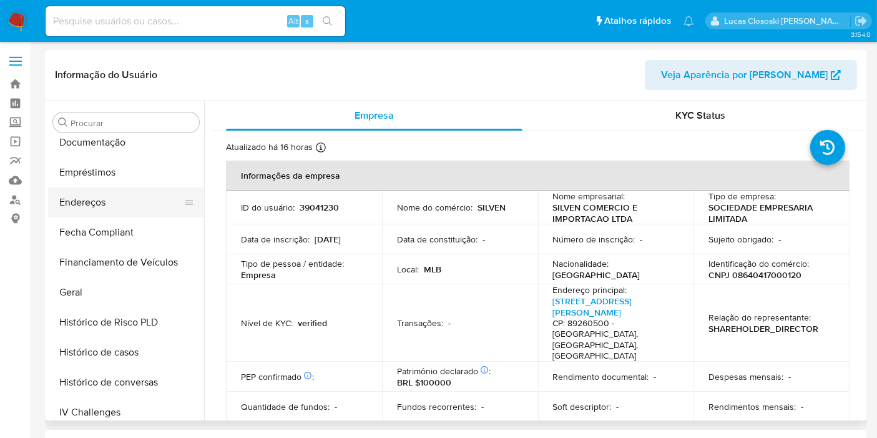
click at [119, 199] on button "Endereços" at bounding box center [121, 202] width 146 height 30
select select "10"
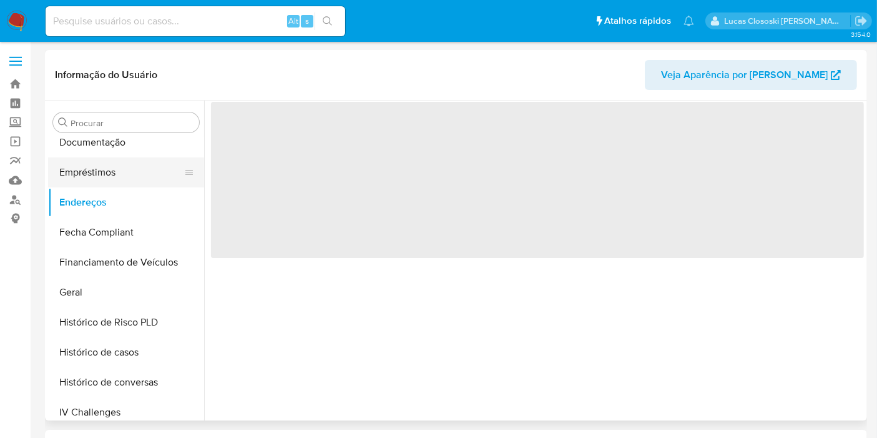
click at [121, 179] on button "Empréstimos" at bounding box center [121, 172] width 146 height 30
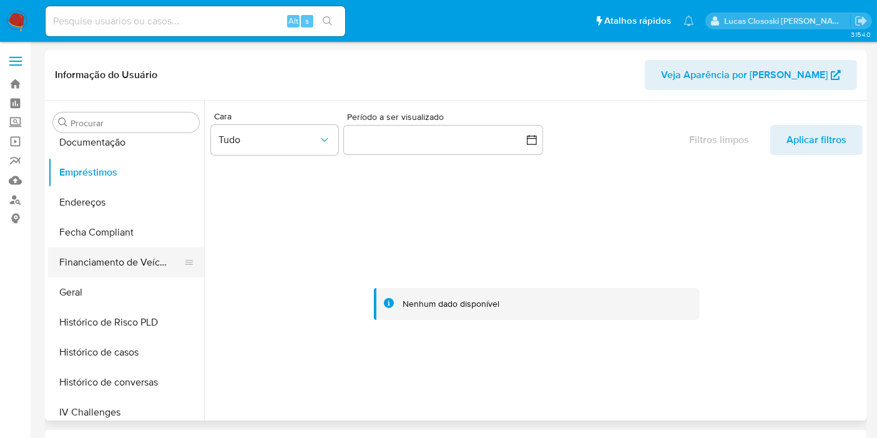
click at [106, 257] on button "Financiamento de Veículos" at bounding box center [121, 262] width 146 height 30
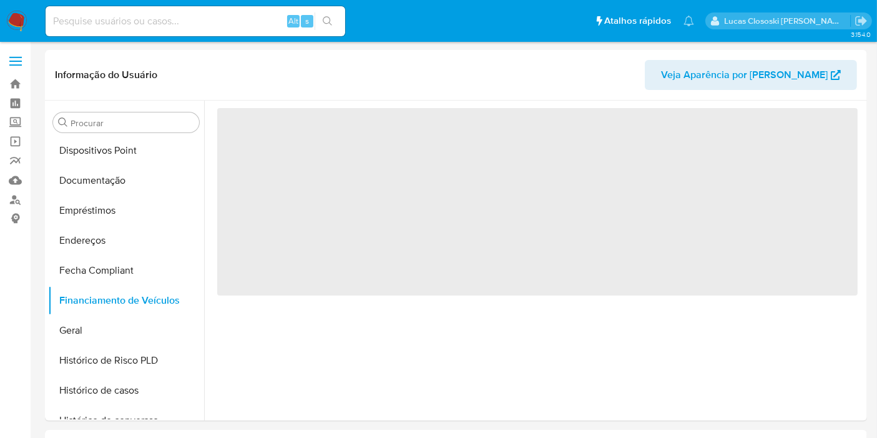
scroll to position [210, 0]
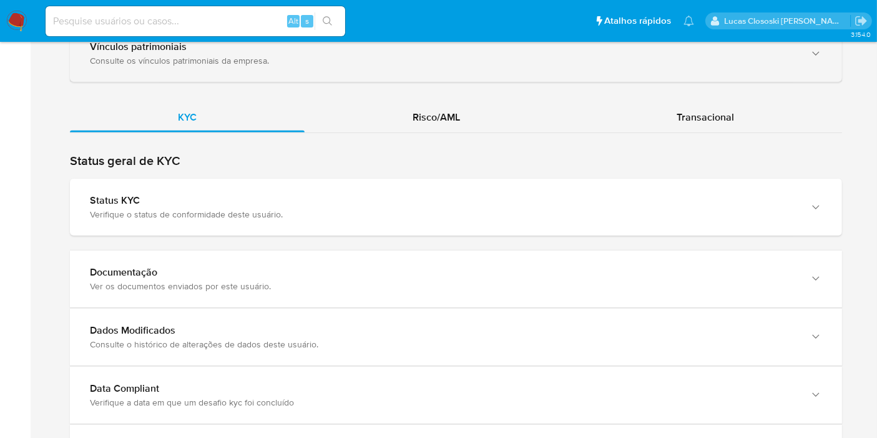
scroll to position [997, 0]
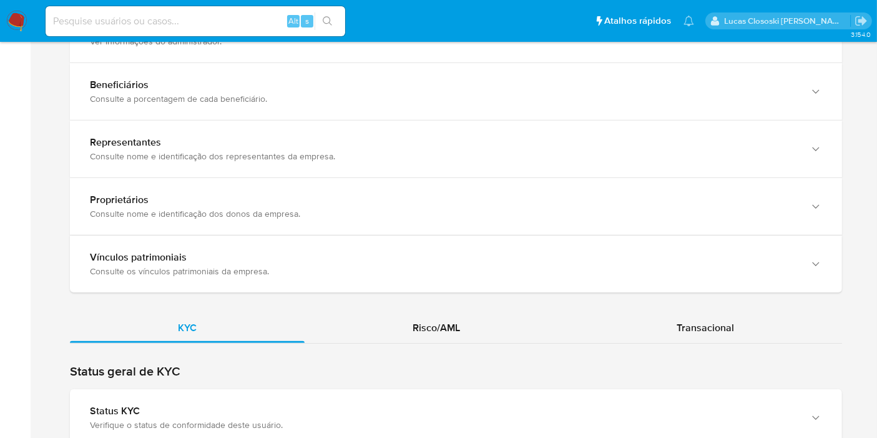
drag, startPoint x: 722, startPoint y: 322, endPoint x: 715, endPoint y: 323, distance: 7.0
click at [721, 323] on div "Transacional" at bounding box center [705, 328] width 273 height 30
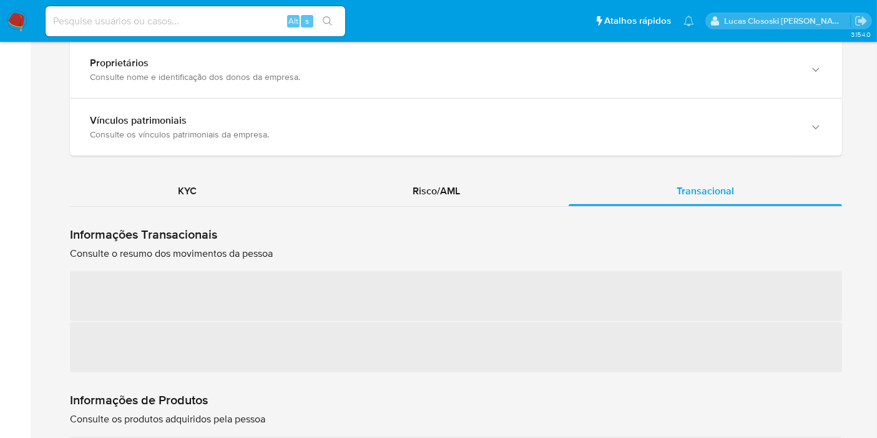
scroll to position [1206, 0]
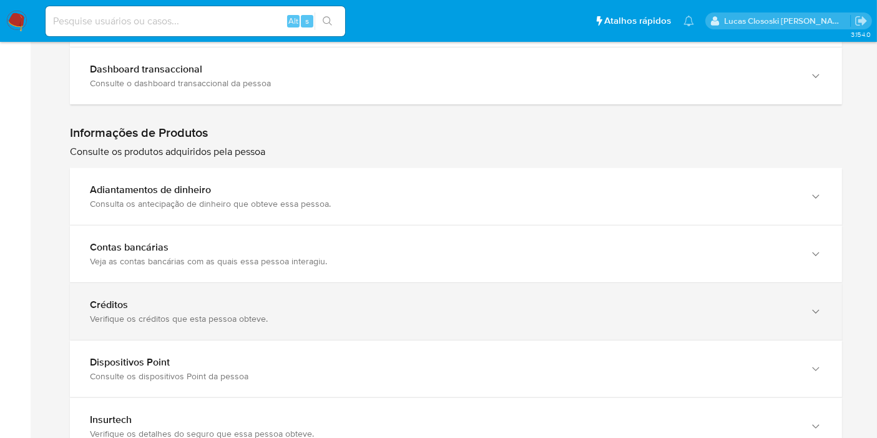
click at [296, 283] on div "Créditos Verifique os créditos que esta pessoa obteve." at bounding box center [456, 311] width 772 height 57
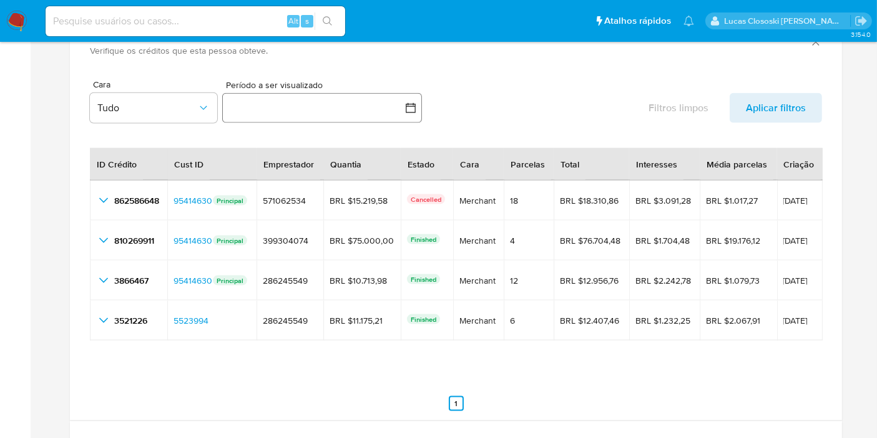
scroll to position [1691, 0]
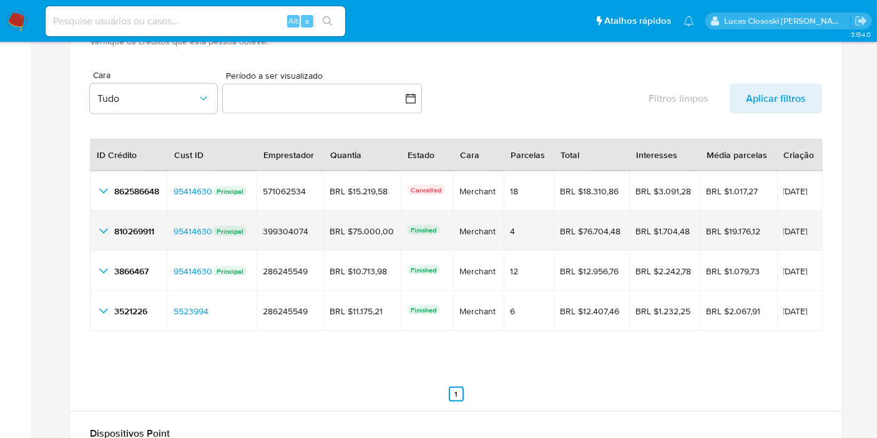
click at [98, 224] on icon "button_show_hidden_detail_by_id_1" at bounding box center [103, 231] width 15 height 15
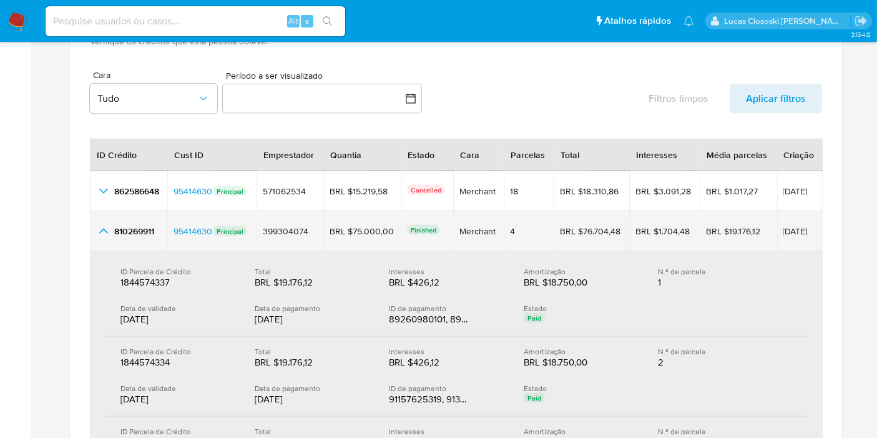
click at [95, 219] on td "810269911 810269911" at bounding box center [128, 231] width 77 height 40
click at [109, 211] on td "810269911 810269911" at bounding box center [128, 231] width 77 height 40
click at [102, 224] on icon "button_show_hidden_detail_by_id_1" at bounding box center [103, 231] width 15 height 15
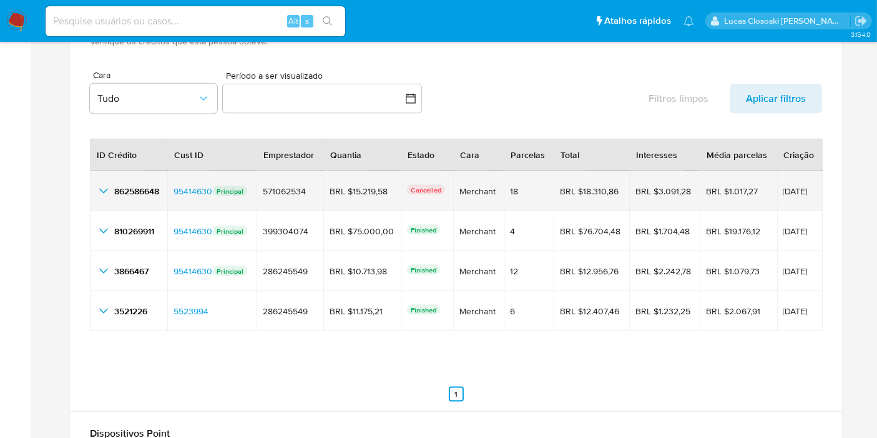
click at [98, 184] on icon "button_show_hidden_detail_by_id_0" at bounding box center [103, 191] width 15 height 15
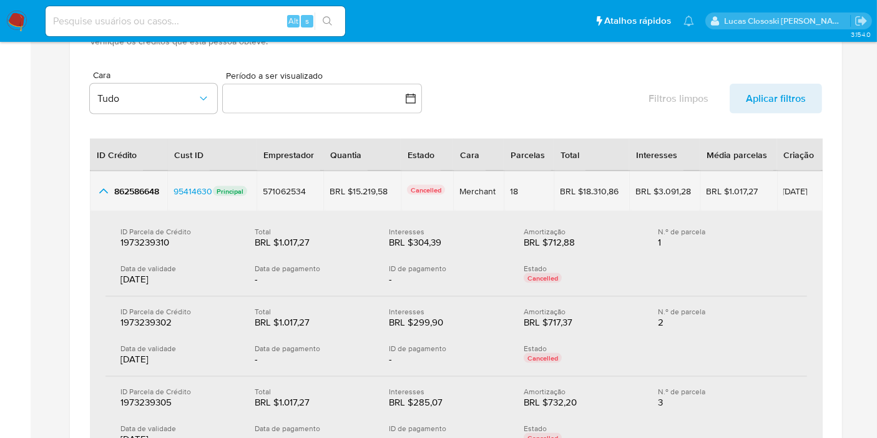
click at [107, 184] on icon "button_show_hidden_detail_by_id_0" at bounding box center [103, 191] width 15 height 15
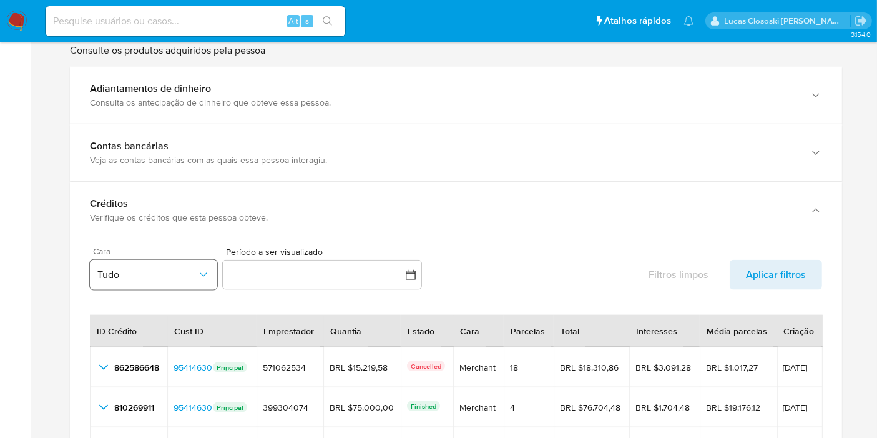
scroll to position [1483, 0]
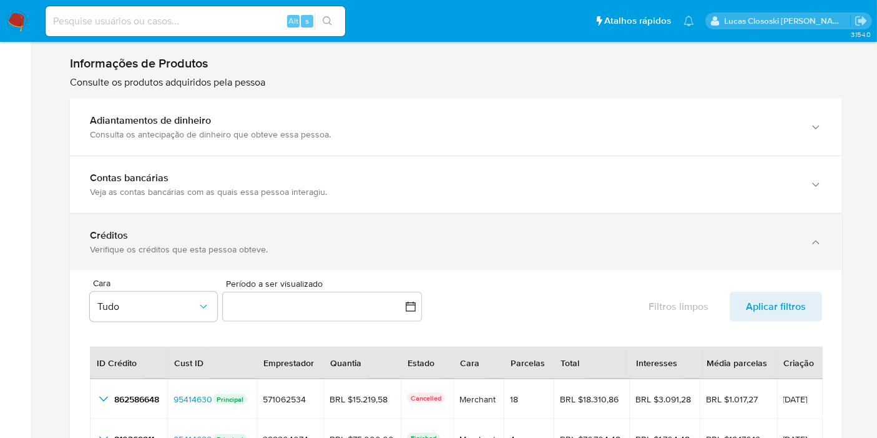
click at [799, 227] on div "Créditos Verifique os créditos que esta pessoa obteve." at bounding box center [456, 242] width 772 height 57
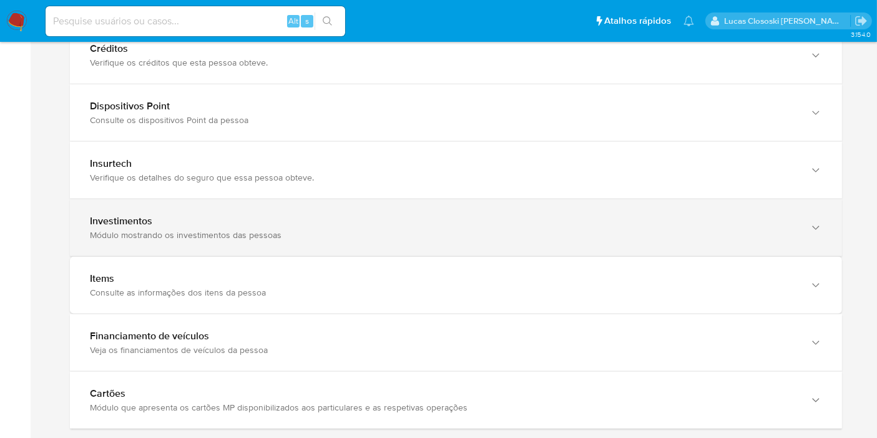
scroll to position [1691, 0]
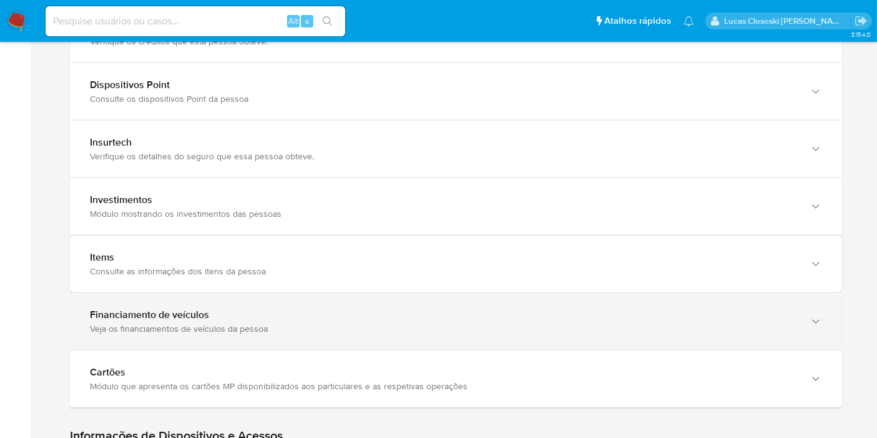
click at [333, 308] on div "Financiamento de veículos" at bounding box center [443, 314] width 707 height 12
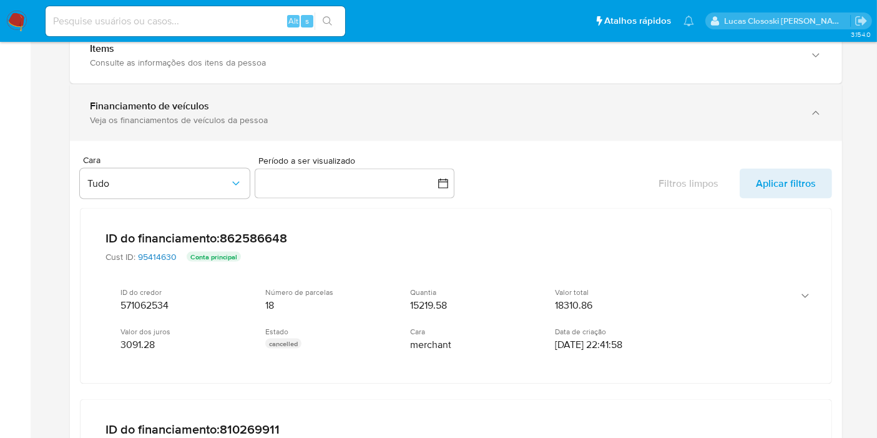
scroll to position [1969, 0]
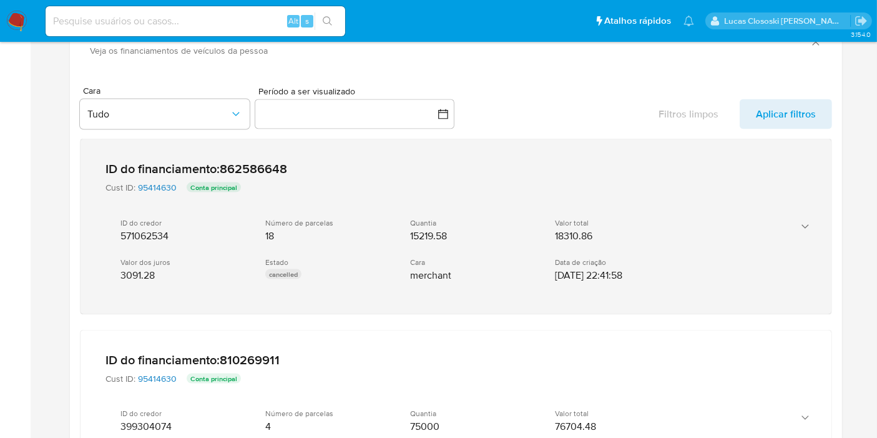
click at [469, 218] on div "Quantia 15219.58" at bounding box center [472, 230] width 125 height 24
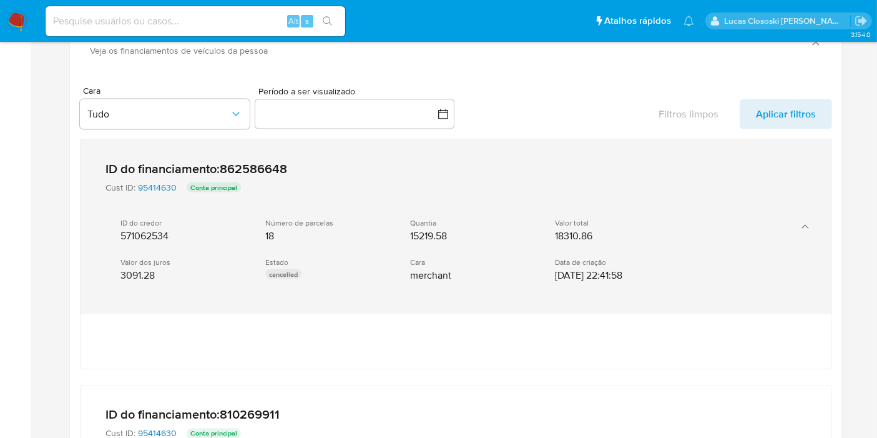
click at [469, 218] on div "Quantia 15219.58" at bounding box center [472, 230] width 125 height 24
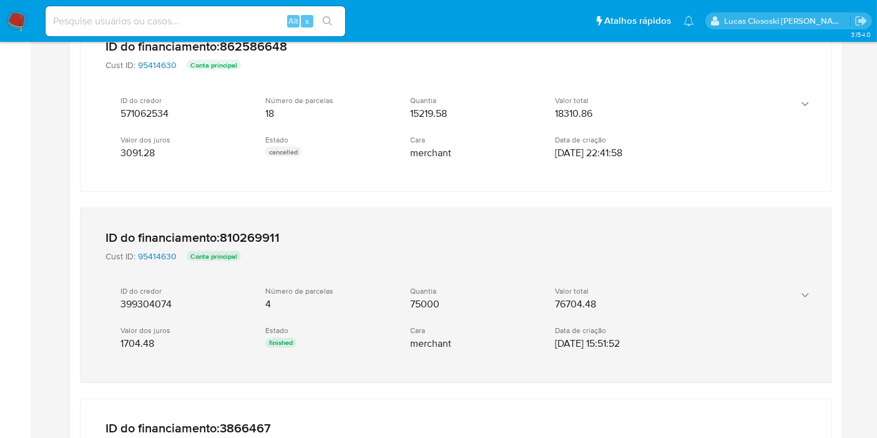
scroll to position [2177, 0]
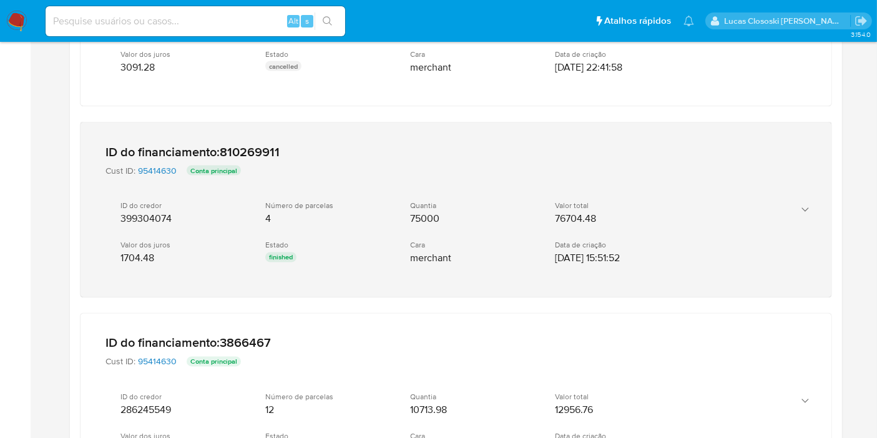
click at [468, 213] on div "ID do credor 399304074 Número de parcelas 4 Quantia 75000 Valor total 76704.48 …" at bounding box center [444, 233] width 676 height 84
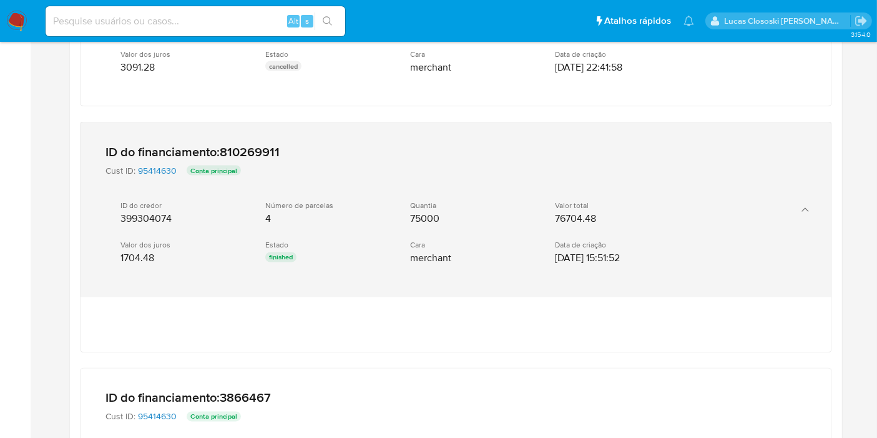
click at [468, 213] on div "ID do credor 399304074 Número de parcelas 4 Quantia 75000 Valor total 76704.48 …" at bounding box center [444, 233] width 676 height 84
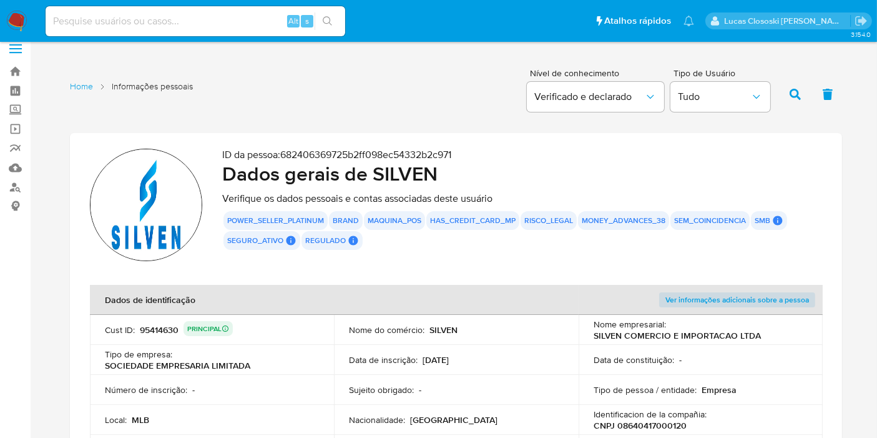
scroll to position [0, 0]
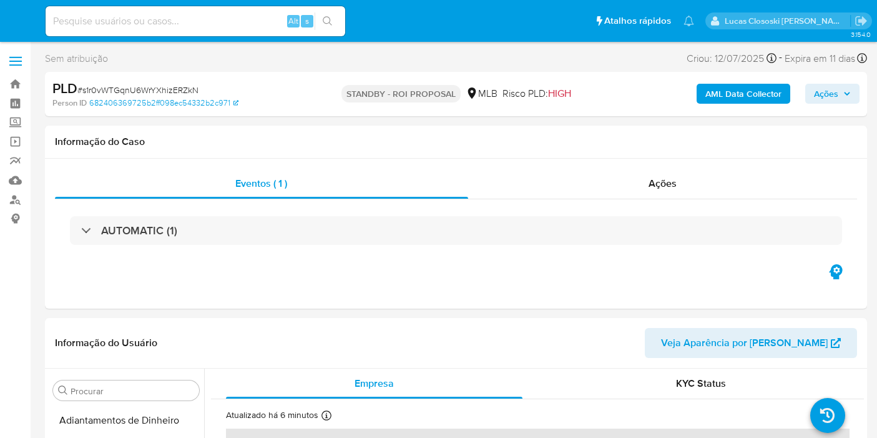
select select "10"
click at [9, 19] on img at bounding box center [16, 21] width 21 height 21
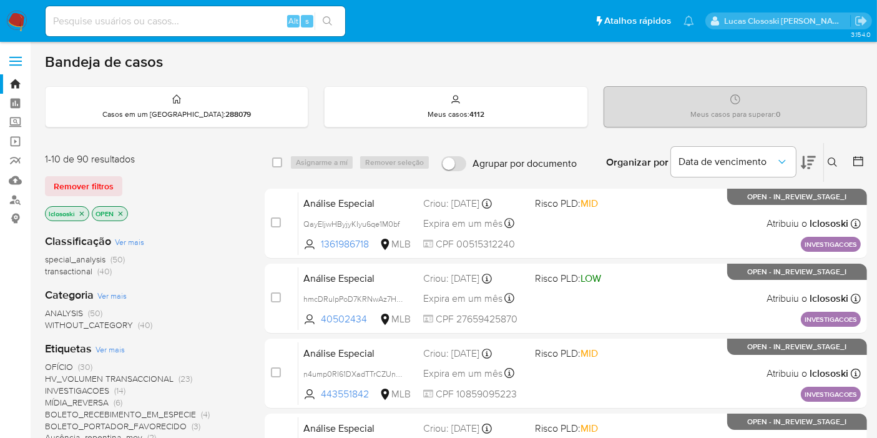
click at [814, 161] on icon at bounding box center [808, 162] width 15 height 15
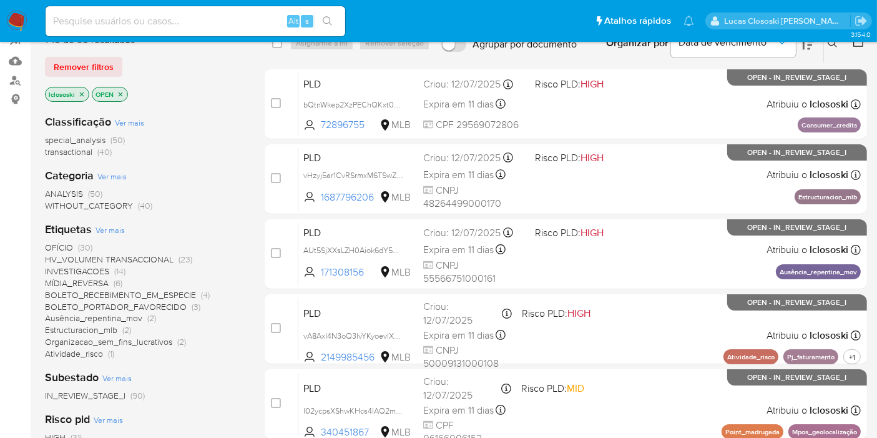
scroll to position [129, 0]
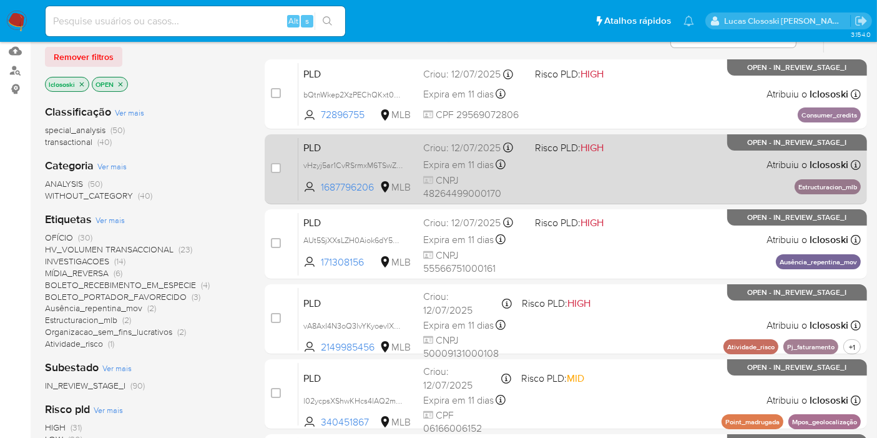
click at [587, 160] on div "PLD vHzyj5ar1CvRSrmxM6TSwZ82 1687796206 MLB Risco PLD: HIGH Criou: [DATE] Criou…" at bounding box center [579, 168] width 563 height 63
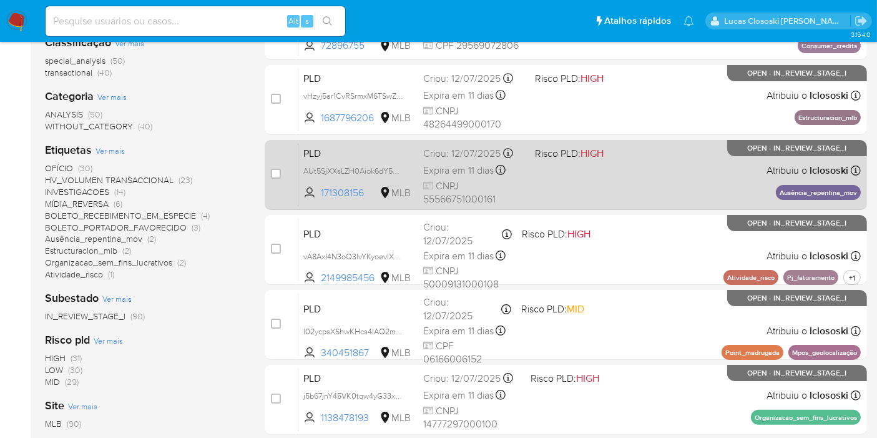
scroll to position [337, 0]
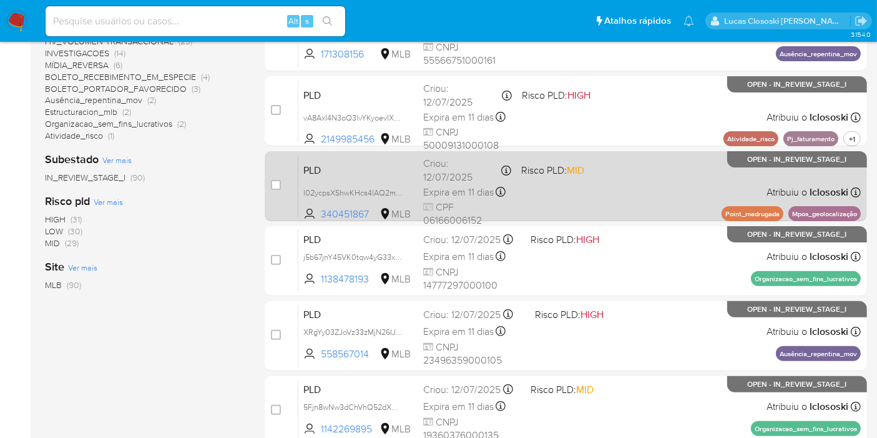
click at [669, 192] on div "PLD l02ycpsXShwKHcs4lAQ2mEZZ 340451867 MLB Risco PLD: MID Criou: [DATE] Criou: …" at bounding box center [579, 185] width 563 height 63
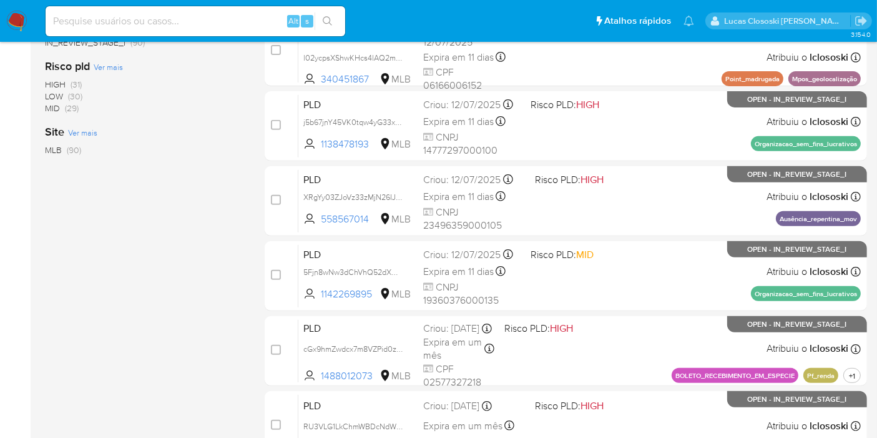
scroll to position [476, 0]
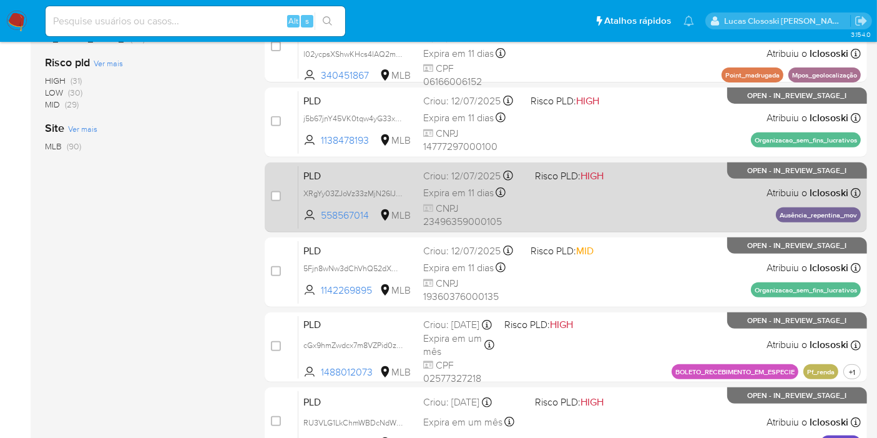
click at [654, 197] on div "PLD XRgYy03ZJoVz33zMjN26IJPP 558567014 MLB Risco PLD: HIGH Criou: [DATE] Criou:…" at bounding box center [579, 196] width 563 height 63
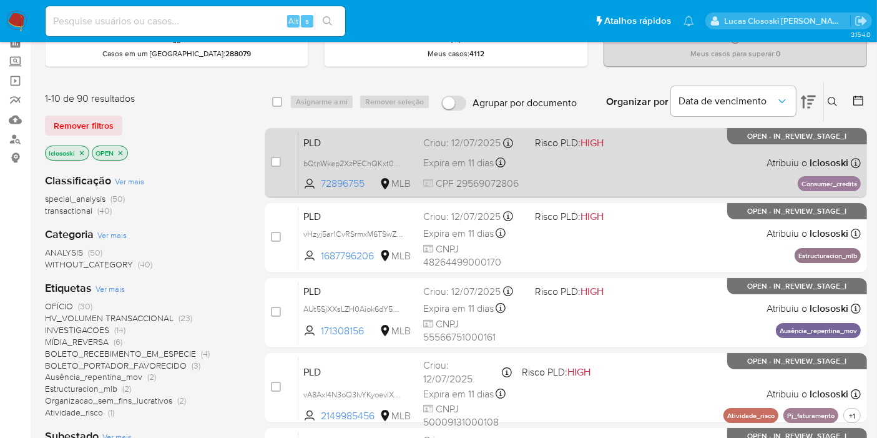
scroll to position [60, 0]
click at [496, 155] on div "Expira em 11 dias Expira em [DATE] 00:51:59" at bounding box center [474, 163] width 102 height 17
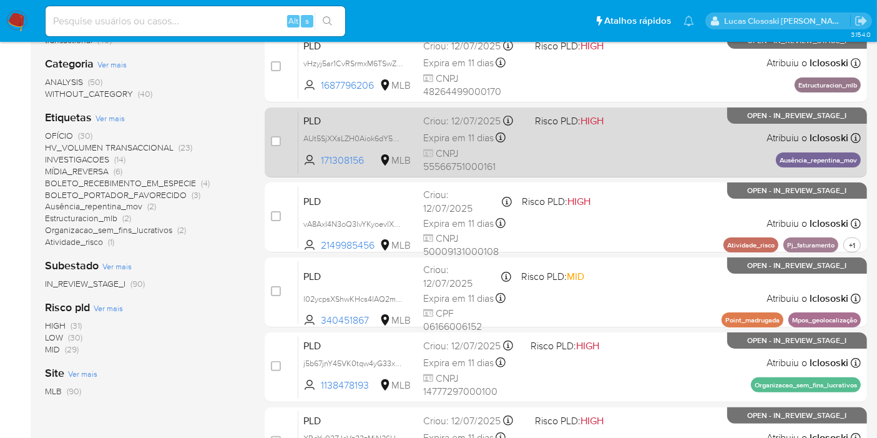
scroll to position [268, 0]
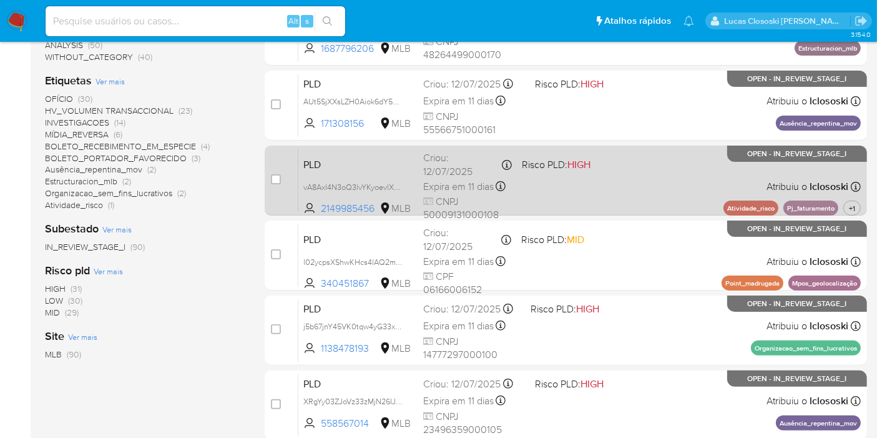
click at [539, 180] on div "PLD vA8AxI4N3oQ3lvYKyoevlXUh 2149985456 MLB Risco PLD: HIGH Criou: [DATE] Criou…" at bounding box center [579, 180] width 563 height 63
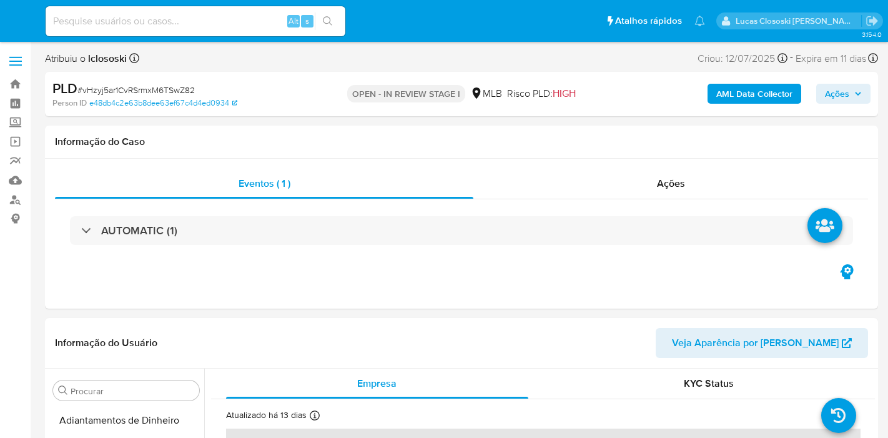
select select "10"
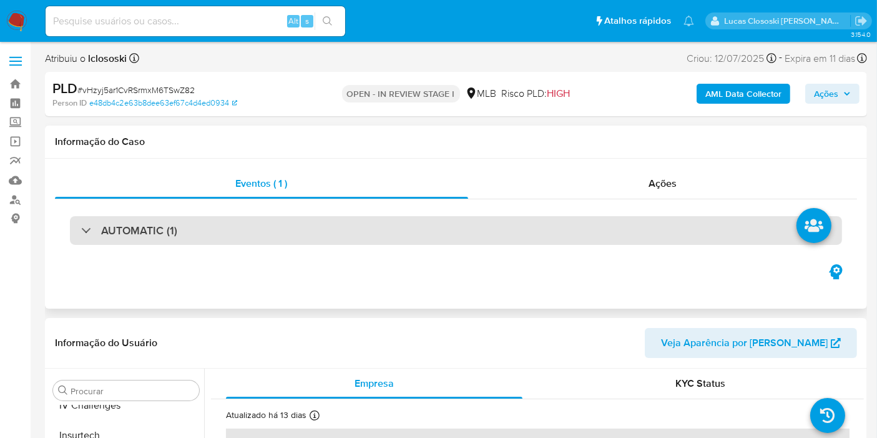
scroll to position [557, 0]
click at [466, 240] on div "AUTOMATIC (1)" at bounding box center [456, 230] width 772 height 29
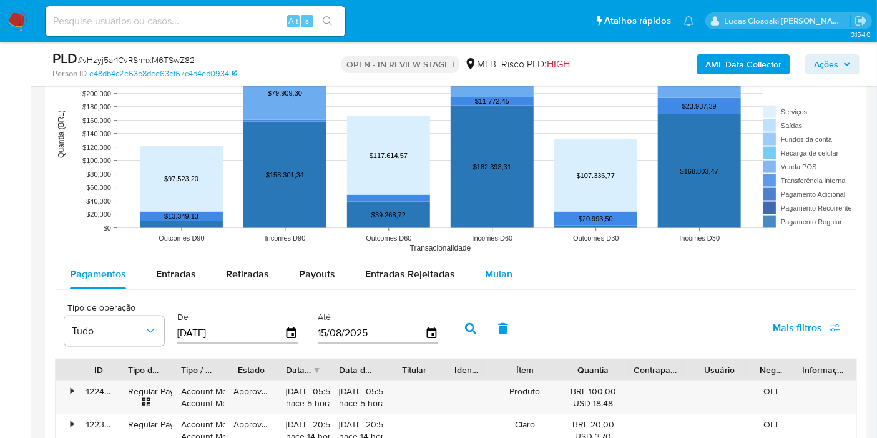
click at [478, 277] on button "Mulan" at bounding box center [498, 274] width 57 height 30
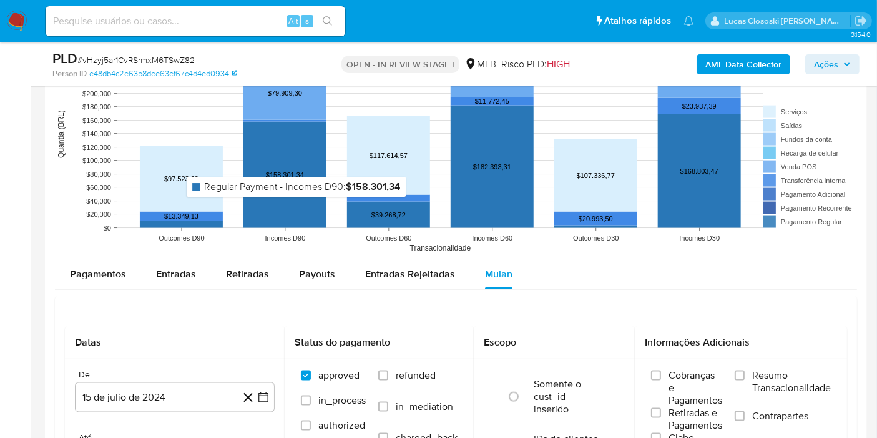
scroll to position [1734, 0]
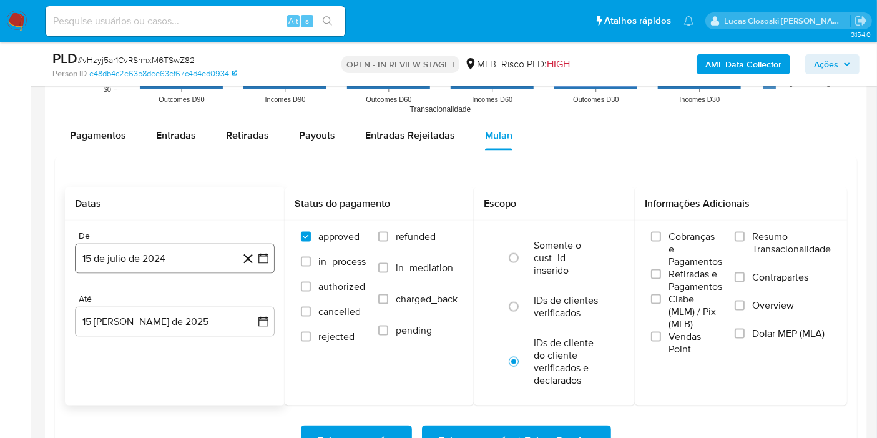
click at [269, 254] on icon "button" at bounding box center [263, 258] width 12 height 12
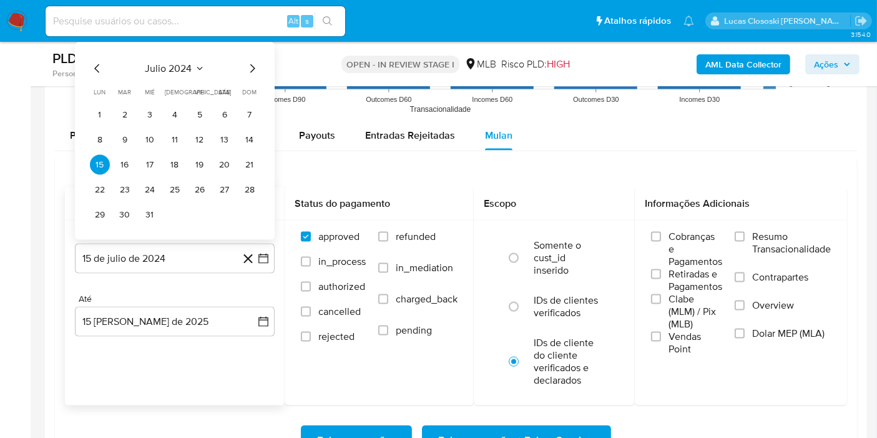
click at [165, 63] on span "julio 2024" at bounding box center [168, 68] width 47 height 12
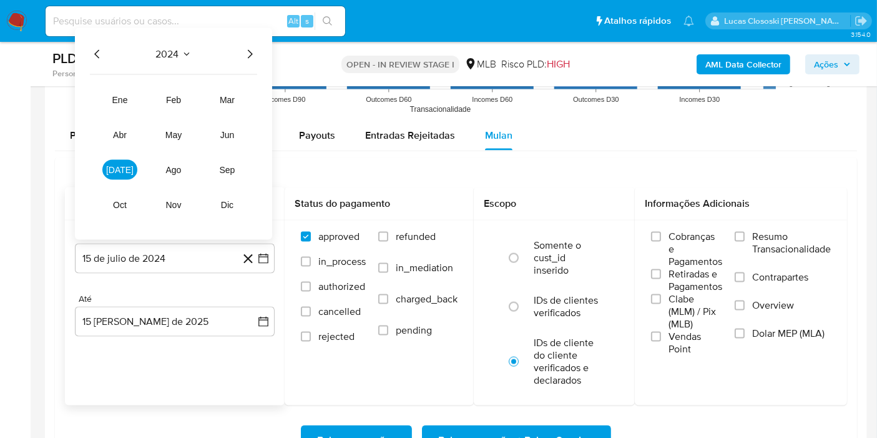
click at [247, 63] on div "2024 2024 ene feb mar abr may jun [DATE] ago sep oct nov dic" at bounding box center [173, 134] width 197 height 212
click at [247, 60] on div "2024 2024 ene feb mar abr may jun [DATE] ago sep oct nov dic" at bounding box center [173, 134] width 197 height 212
drag, startPoint x: 251, startPoint y: 32, endPoint x: 255, endPoint y: 49, distance: 18.0
click at [252, 32] on div "2024 2024 ene feb mar abr may jun [DATE] ago sep oct nov dic" at bounding box center [173, 134] width 197 height 212
click at [255, 50] on icon "Año siguiente" at bounding box center [249, 54] width 15 height 15
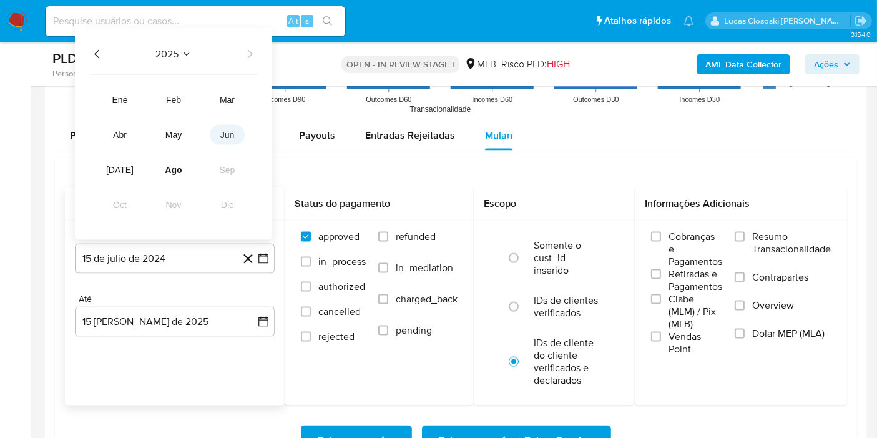
click at [235, 128] on button "jun" at bounding box center [227, 135] width 35 height 20
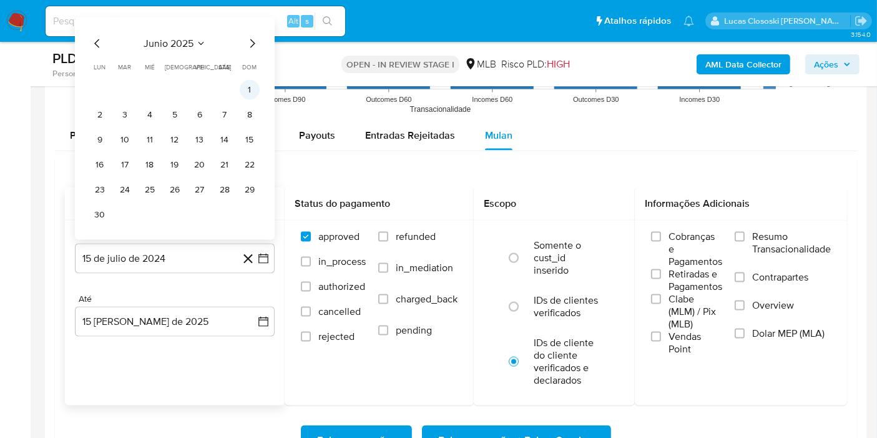
click at [253, 82] on button "1" at bounding box center [250, 90] width 20 height 20
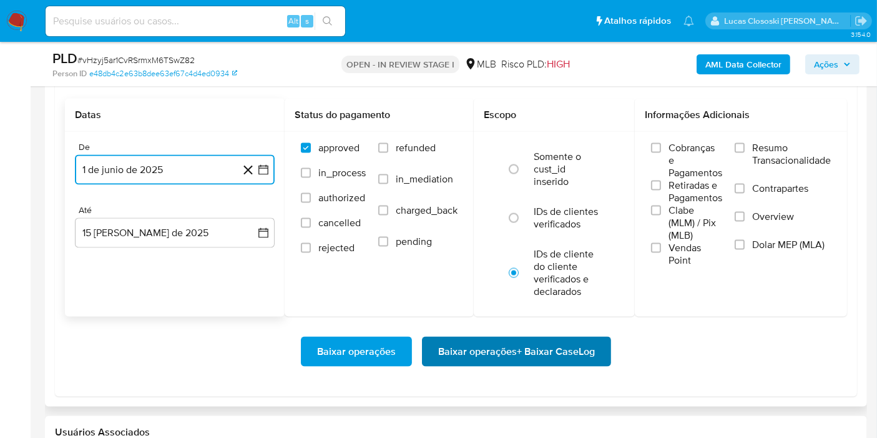
scroll to position [1873, 0]
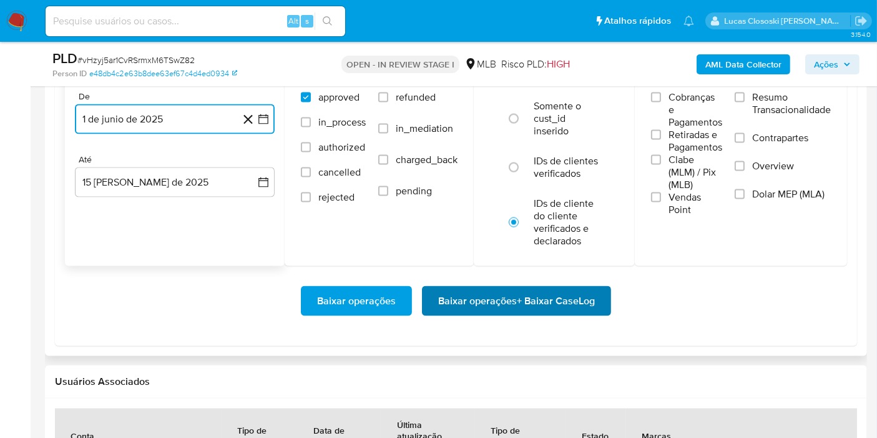
click at [519, 300] on span "Baixar operações + Baixar CaseLog" at bounding box center [516, 300] width 157 height 27
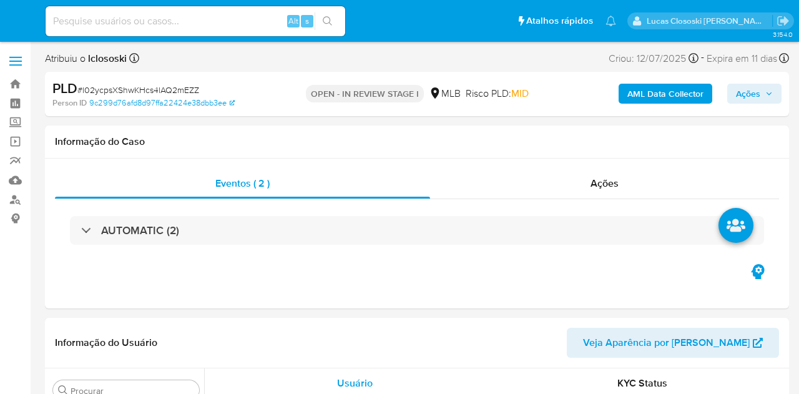
select select "10"
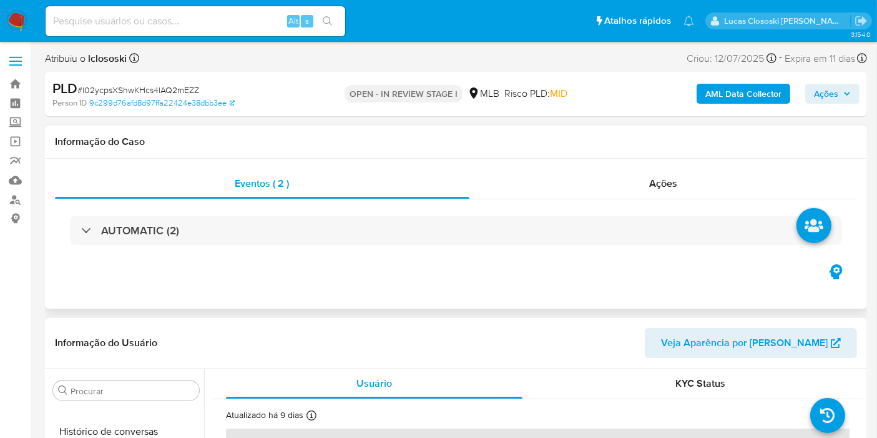
scroll to position [557, 0]
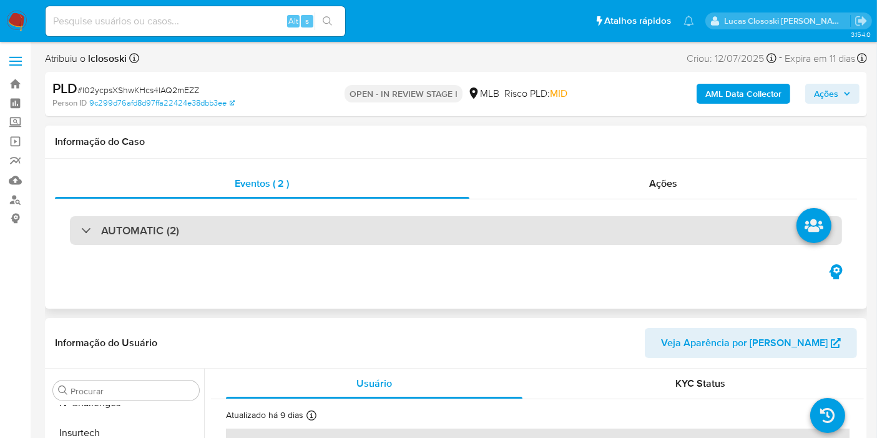
click at [230, 225] on div "AUTOMATIC (2)" at bounding box center [456, 230] width 772 height 29
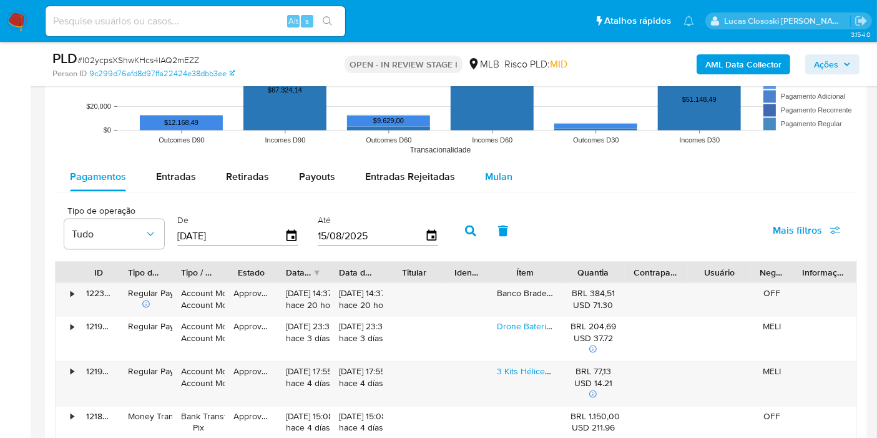
click at [479, 174] on button "Mulan" at bounding box center [498, 177] width 57 height 30
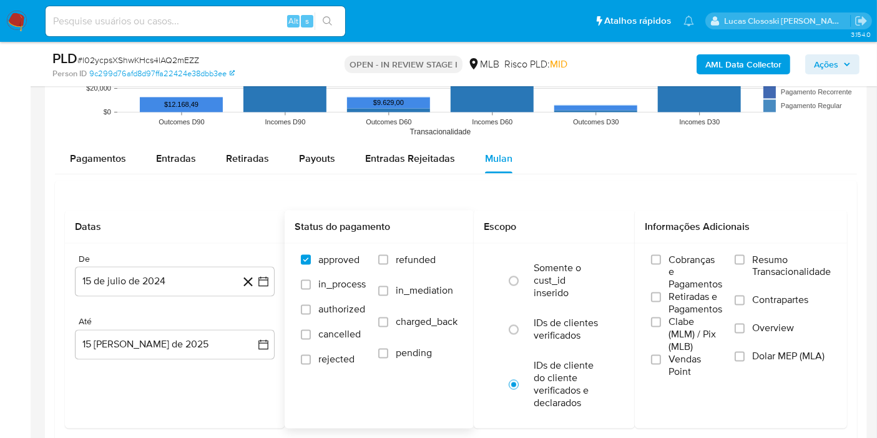
scroll to position [2220, 0]
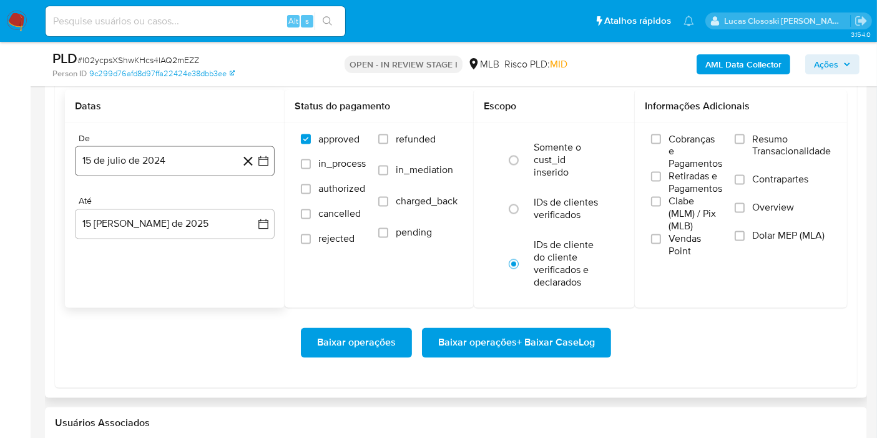
click at [270, 156] on button "15 de julio de 2024" at bounding box center [175, 161] width 200 height 30
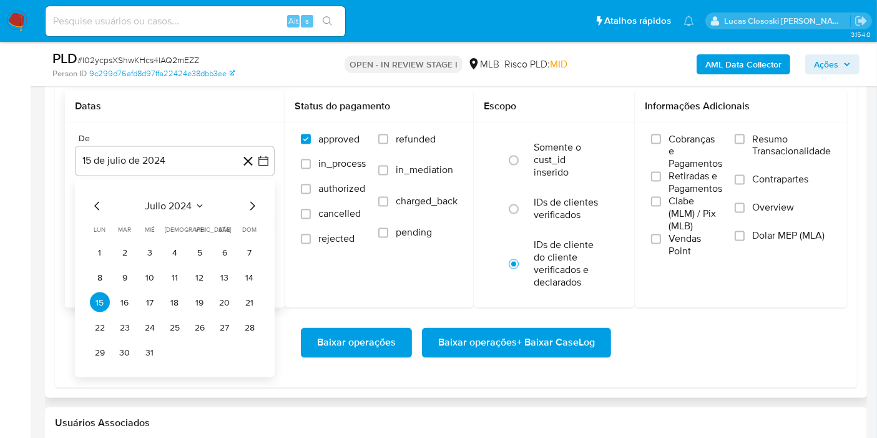
click at [170, 194] on div "julio 2024 julio 2024 lun lunes mar martes mié miércoles jue jueves vie viernes…" at bounding box center [175, 278] width 200 height 197
click at [172, 200] on span "julio 2024" at bounding box center [168, 206] width 47 height 12
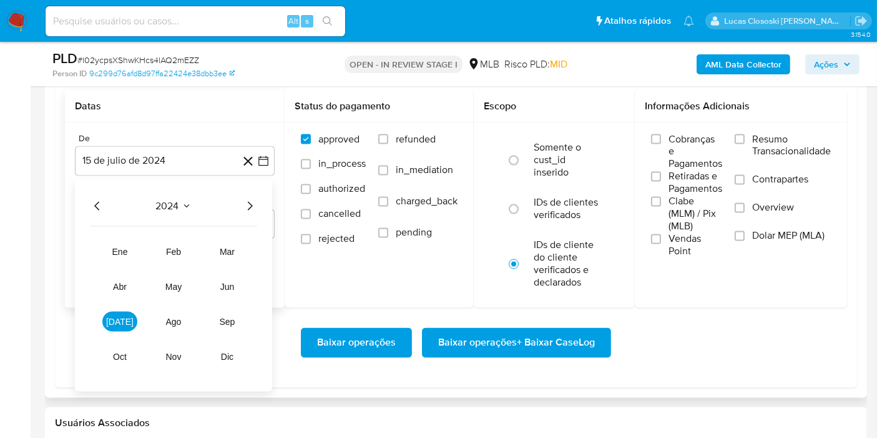
click at [249, 201] on icon "Año siguiente" at bounding box center [249, 206] width 15 height 15
click at [234, 282] on span "jun" at bounding box center [227, 287] width 14 height 10
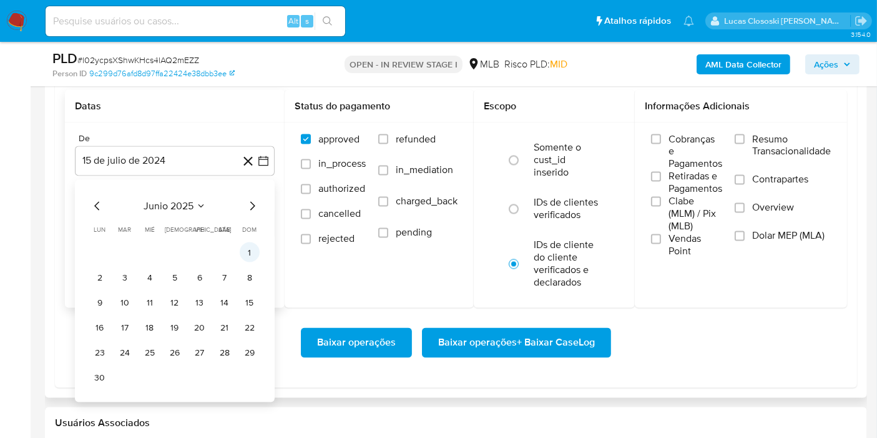
click at [245, 248] on button "1" at bounding box center [250, 252] width 20 height 20
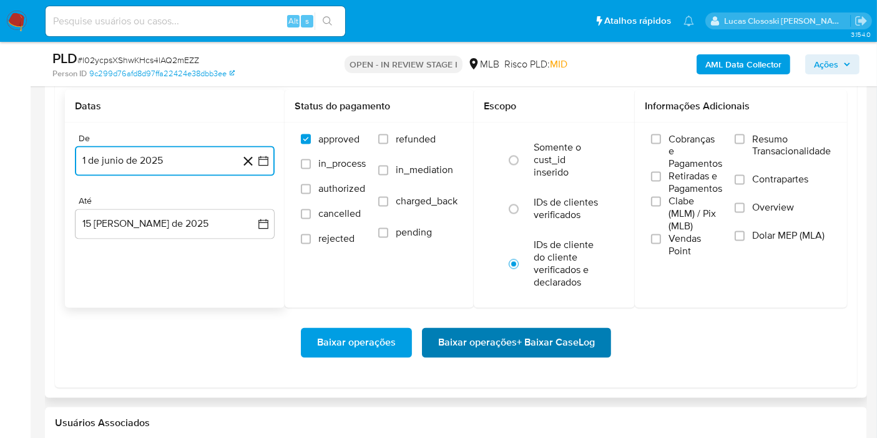
click at [542, 335] on span "Baixar operações + Baixar CaseLog" at bounding box center [516, 342] width 157 height 27
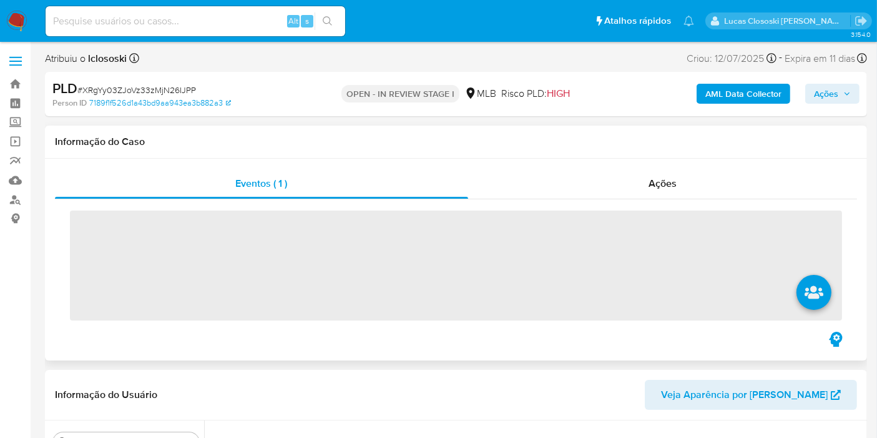
scroll to position [557, 0]
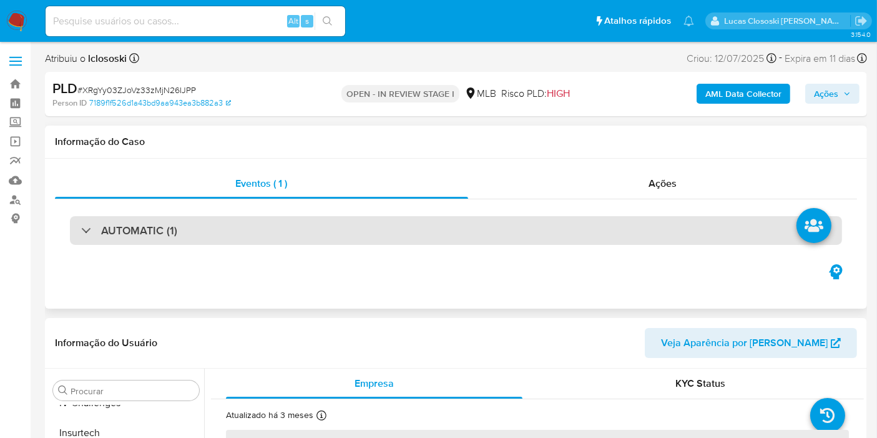
click at [440, 237] on div "AUTOMATIC (1)" at bounding box center [456, 230] width 772 height 29
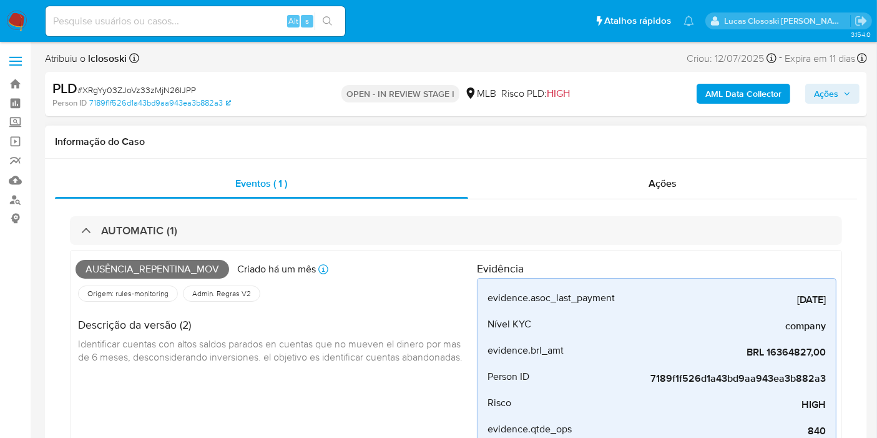
select select "10"
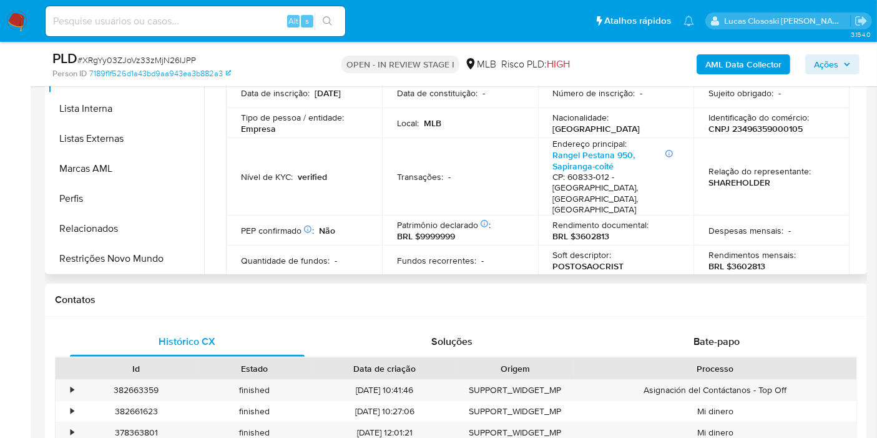
scroll to position [902, 0]
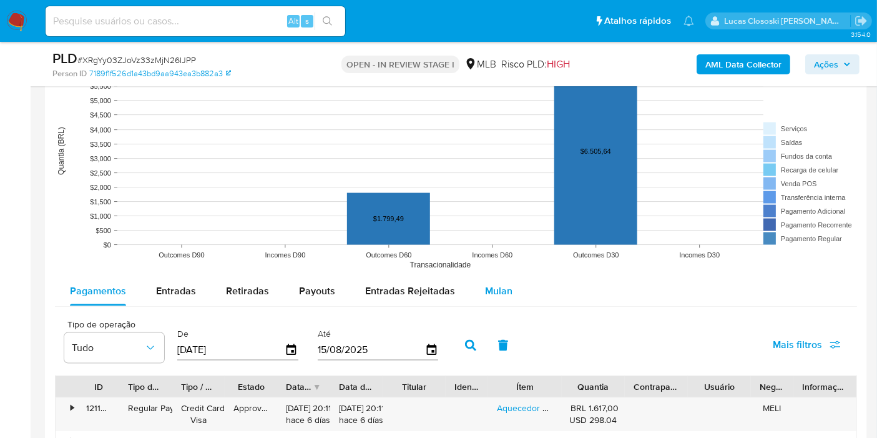
click at [501, 279] on div "Mulan" at bounding box center [498, 291] width 27 height 30
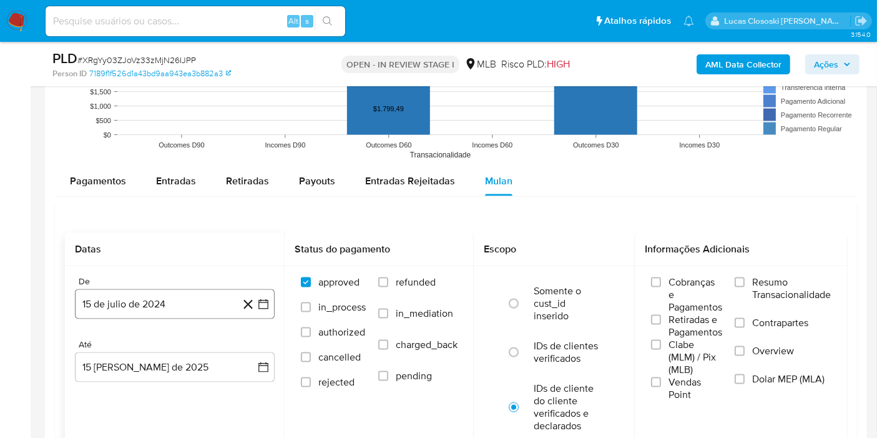
scroll to position [1734, 0]
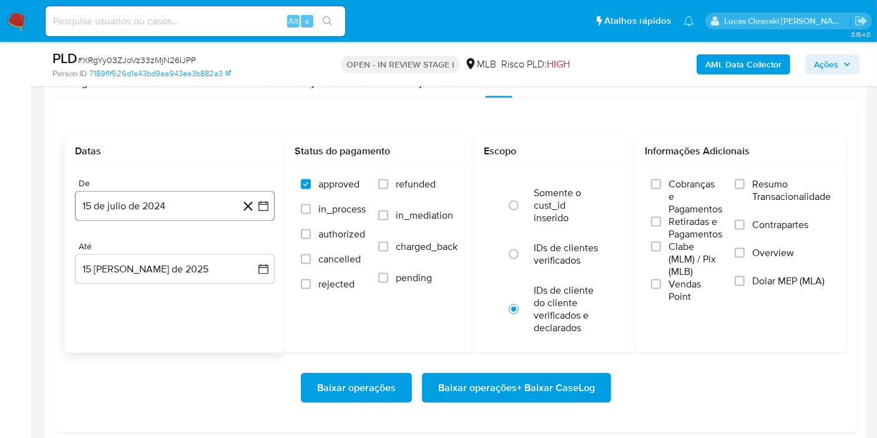
click at [267, 195] on button "15 de julio de 2024" at bounding box center [175, 206] width 200 height 30
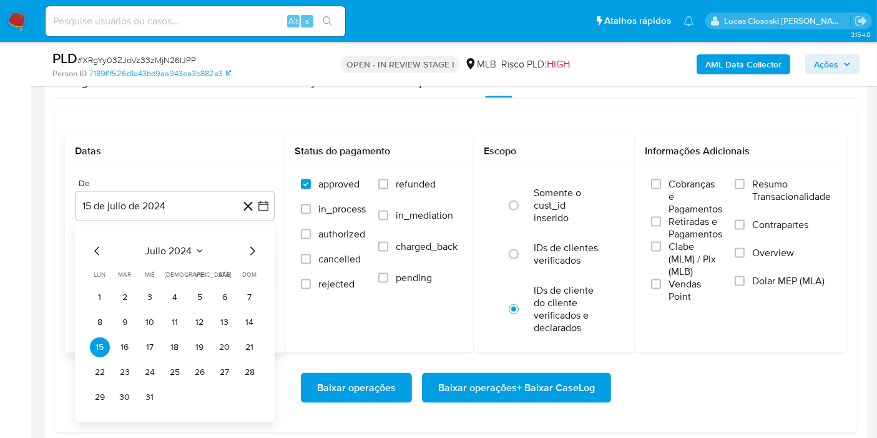
click at [186, 236] on div "julio 2024 julio 2024 lun lunes mar martes mié miércoles jue jueves vie viernes…" at bounding box center [175, 323] width 200 height 197
click at [184, 247] on span "julio 2024" at bounding box center [168, 251] width 47 height 12
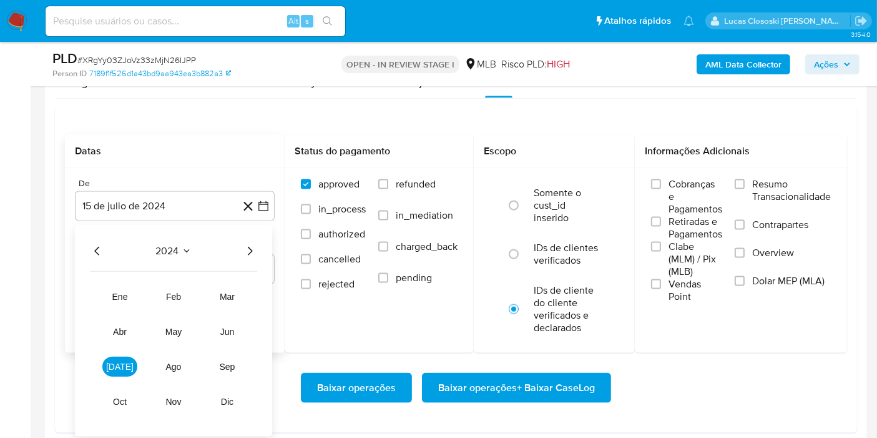
click at [267, 248] on div "2024 2024 ene feb mar abr may jun [DATE] ago sep oct nov dic" at bounding box center [173, 331] width 197 height 212
drag, startPoint x: 267, startPoint y: 248, endPoint x: 258, endPoint y: 248, distance: 8.1
click at [265, 248] on div "2024 2024 ene feb mar abr may jun [DATE] ago sep oct nov dic" at bounding box center [173, 331] width 197 height 212
click at [250, 248] on icon "Año siguiente" at bounding box center [249, 251] width 15 height 15
click at [228, 297] on span "mar" at bounding box center [227, 297] width 15 height 10
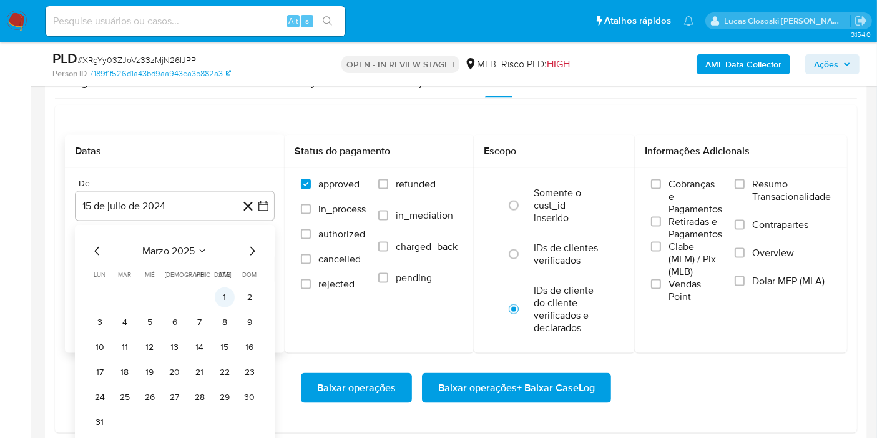
click at [219, 293] on button "1" at bounding box center [225, 297] width 20 height 20
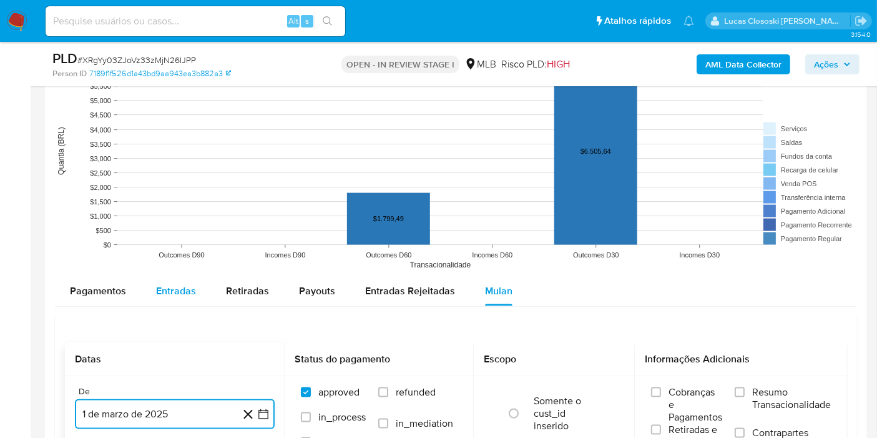
click at [162, 285] on span "Entradas" at bounding box center [176, 290] width 40 height 14
select select "10"
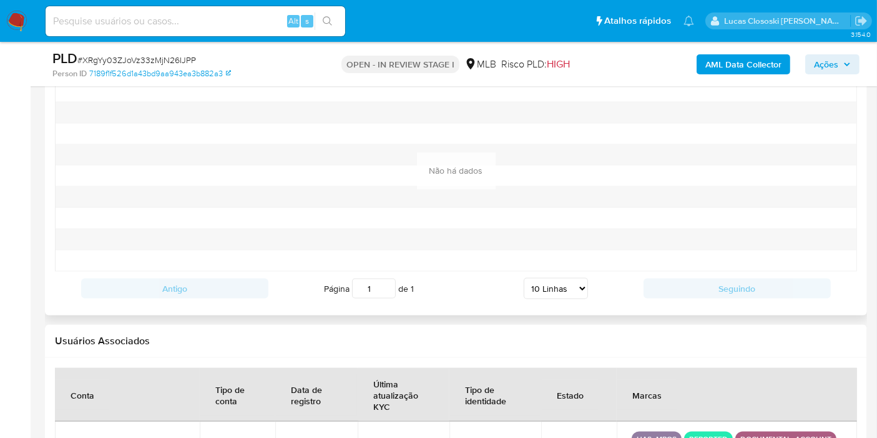
scroll to position [1650, 0]
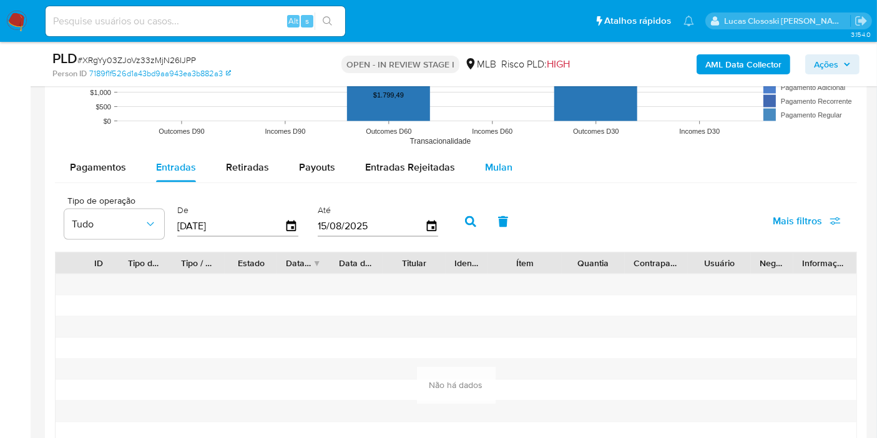
click at [496, 165] on span "Mulan" at bounding box center [498, 167] width 27 height 14
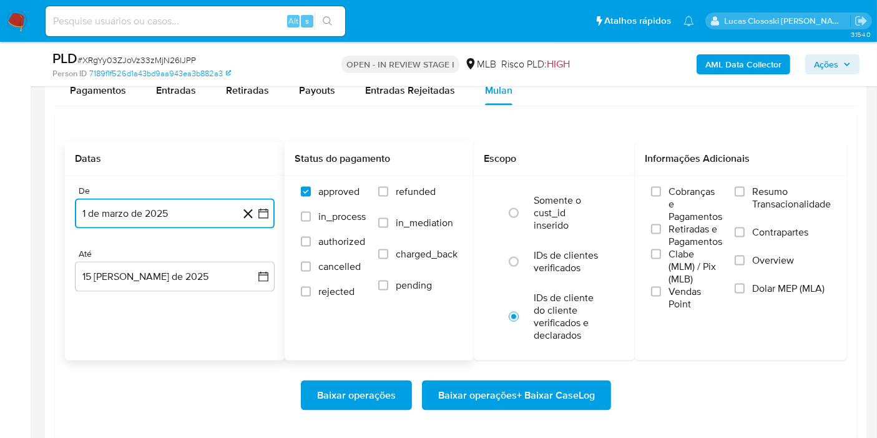
scroll to position [1788, 0]
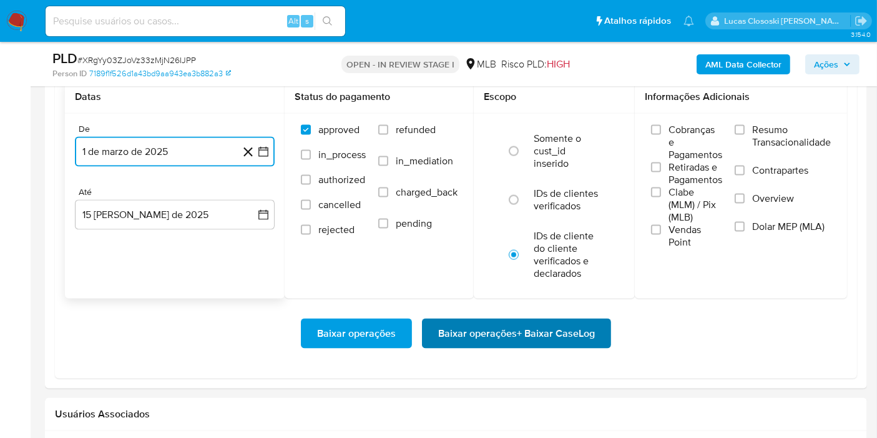
click at [571, 323] on span "Baixar operações + Baixar CaseLog" at bounding box center [516, 333] width 157 height 27
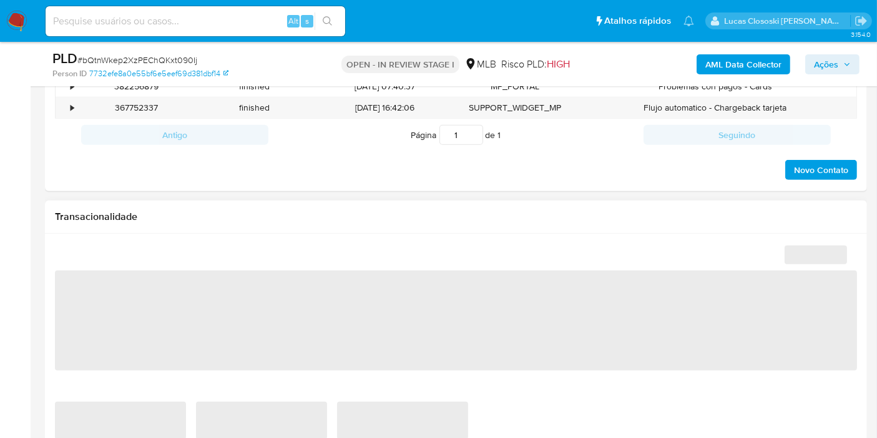
scroll to position [593, 0]
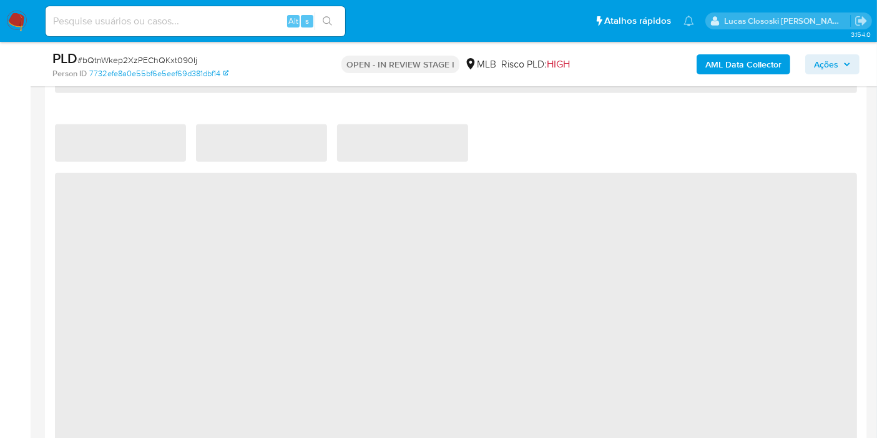
select select "10"
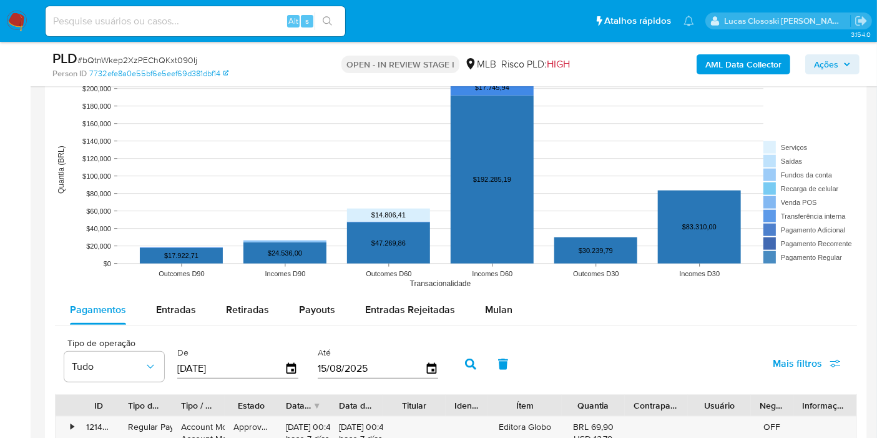
scroll to position [1318, 0]
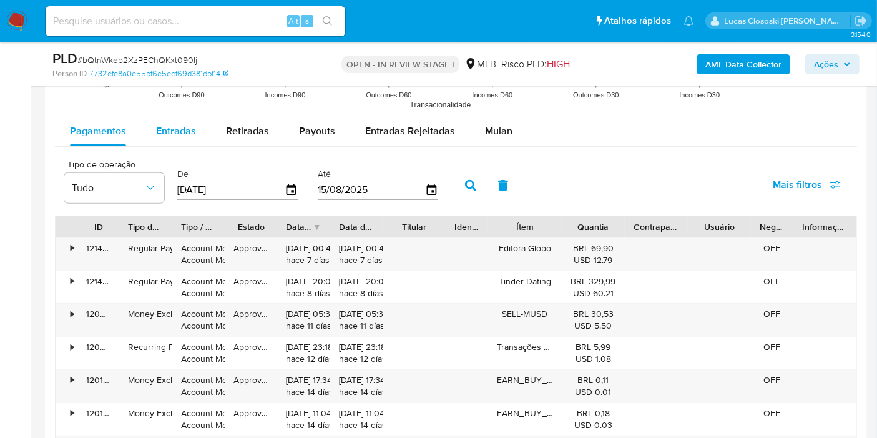
drag, startPoint x: 186, startPoint y: 127, endPoint x: 197, endPoint y: 141, distance: 17.4
click at [186, 127] on span "Entradas" at bounding box center [176, 131] width 40 height 14
select select "10"
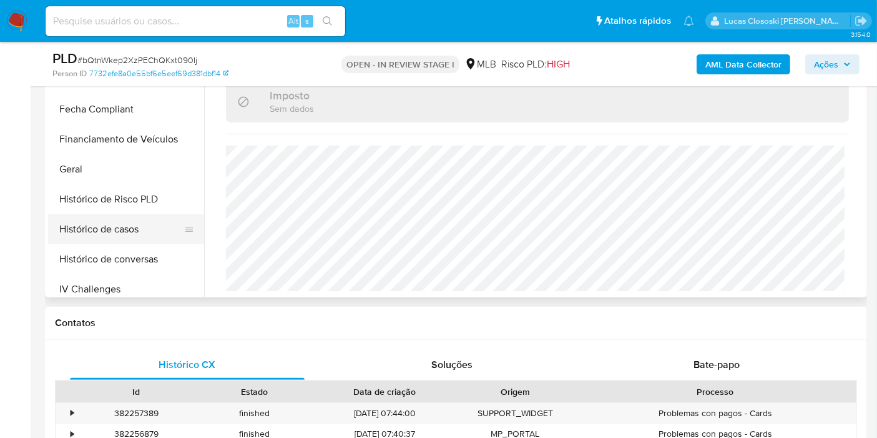
scroll to position [210, 0]
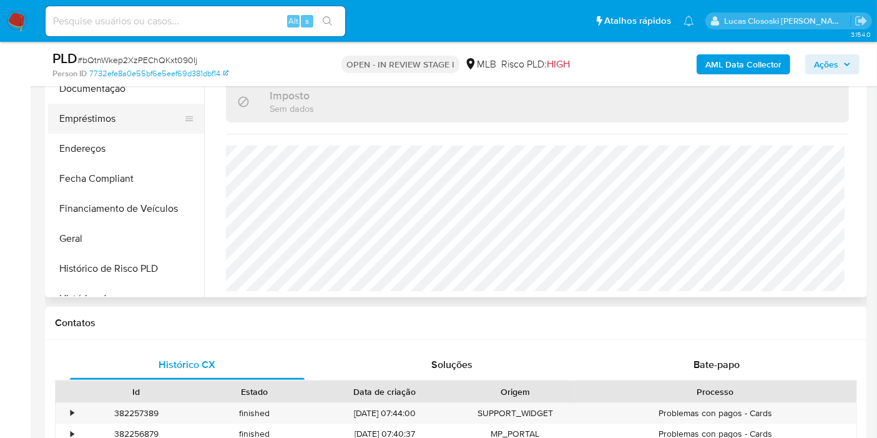
click at [102, 121] on button "Empréstimos" at bounding box center [121, 119] width 146 height 30
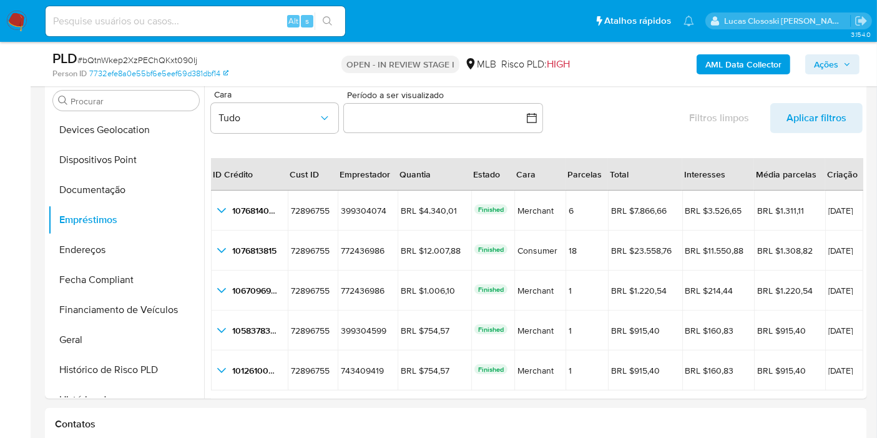
scroll to position [328, 0]
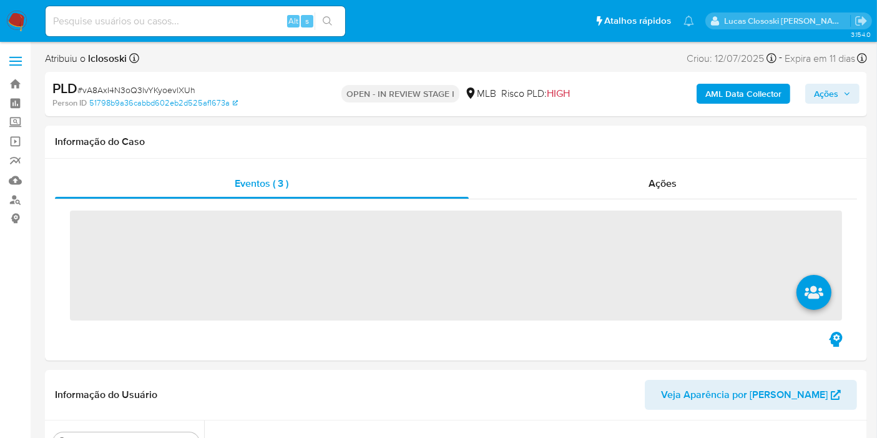
scroll to position [557, 0]
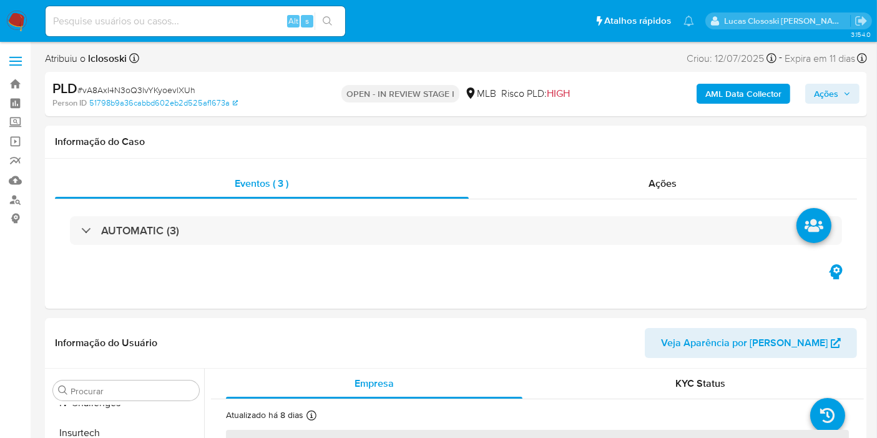
select select "10"
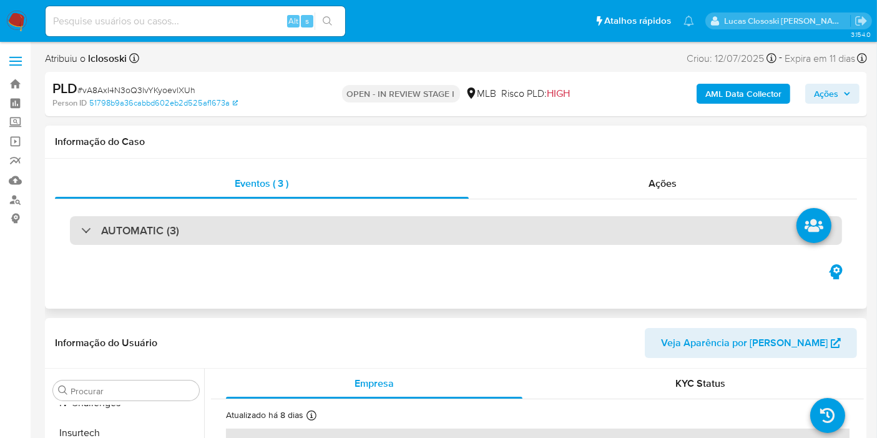
click at [367, 225] on div "AUTOMATIC (3)" at bounding box center [456, 230] width 772 height 29
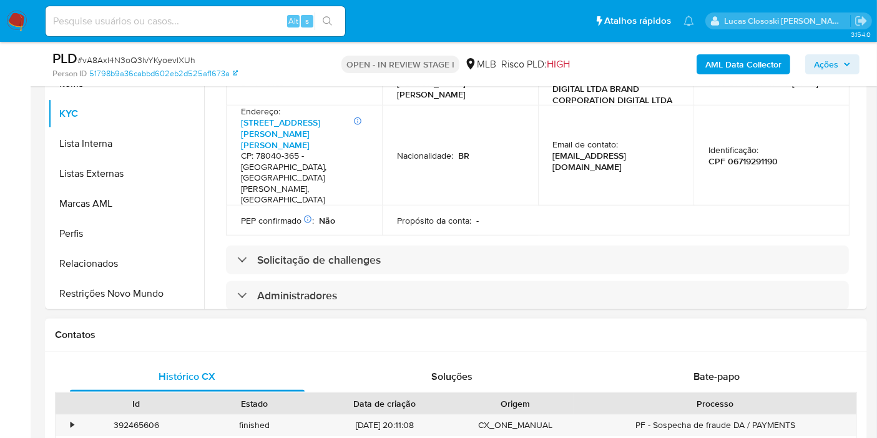
scroll to position [416, 0]
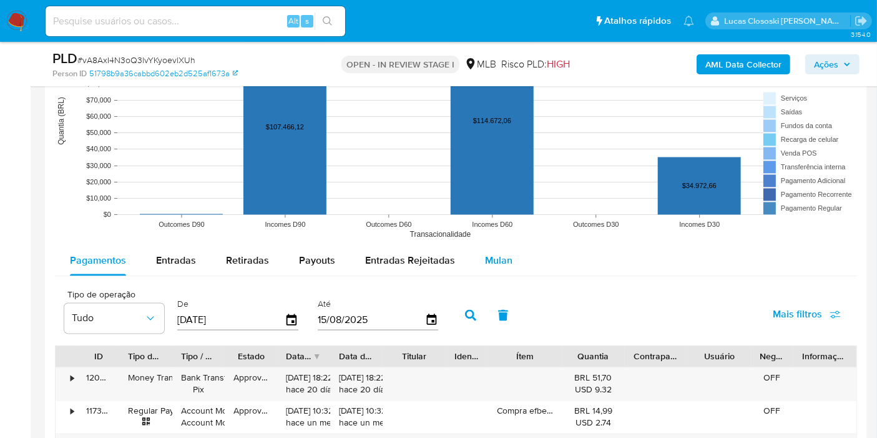
click at [506, 248] on div "Mulan" at bounding box center [498, 261] width 27 height 30
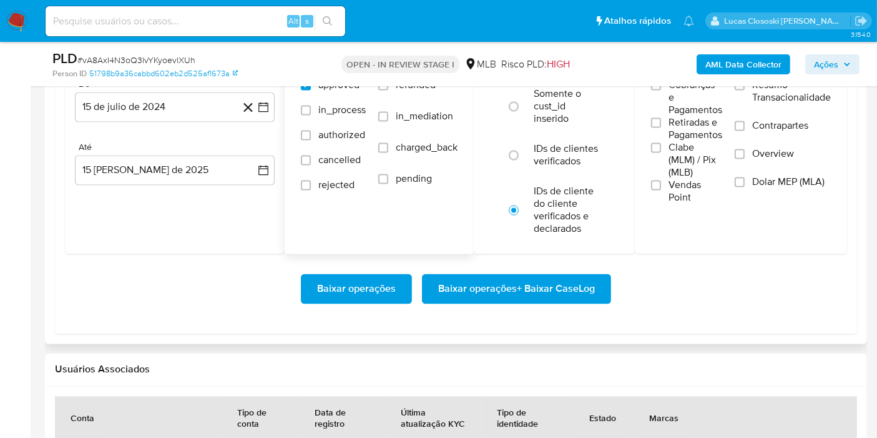
scroll to position [2428, 0]
click at [263, 107] on icon "button" at bounding box center [263, 107] width 12 height 12
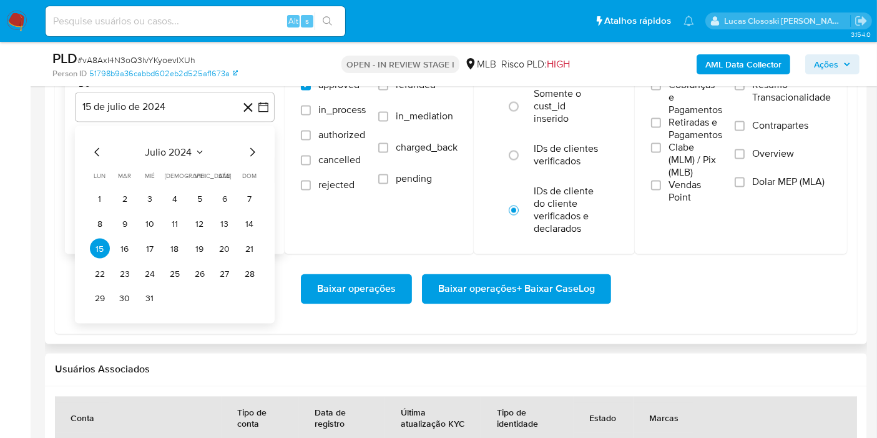
click at [199, 144] on div "julio 2024" at bounding box center [175, 151] width 170 height 15
click at [195, 147] on icon "Seleccionar mes y año" at bounding box center [200, 152] width 10 height 10
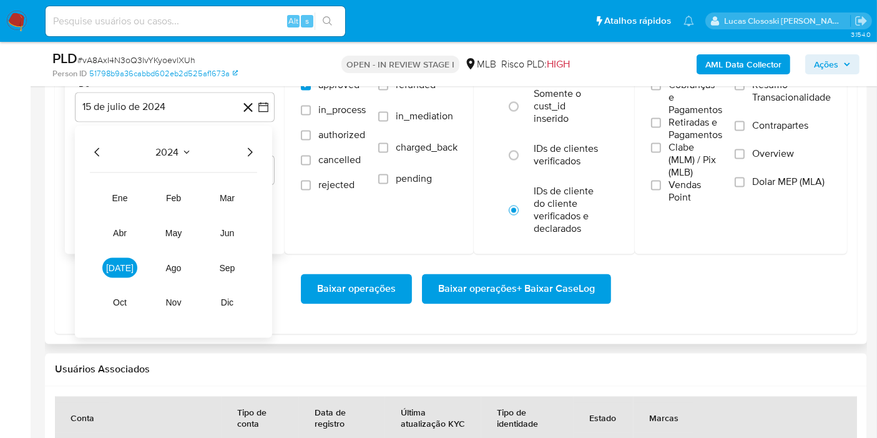
click at [253, 144] on icon "Año siguiente" at bounding box center [249, 151] width 15 height 15
click at [239, 224] on button "jun" at bounding box center [227, 232] width 35 height 20
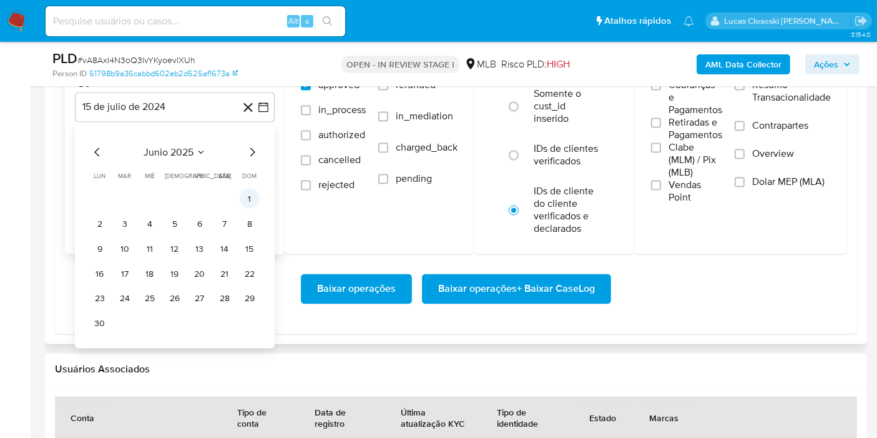
click at [242, 195] on button "1" at bounding box center [250, 198] width 20 height 20
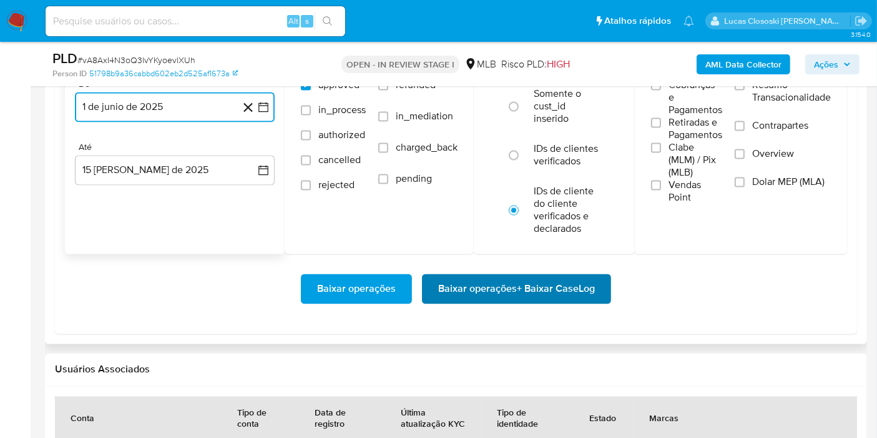
click at [492, 277] on span "Baixar operações + Baixar CaseLog" at bounding box center [516, 288] width 157 height 27
